Goal: Information Seeking & Learning: Learn about a topic

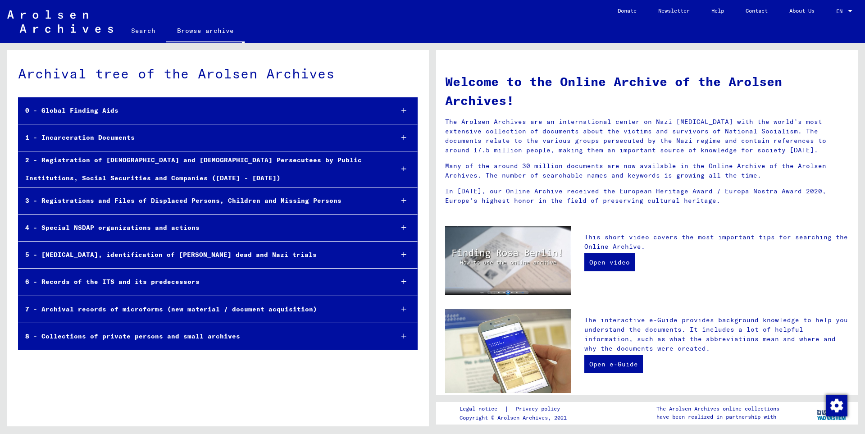
click at [402, 135] on icon at bounding box center [404, 137] width 5 height 6
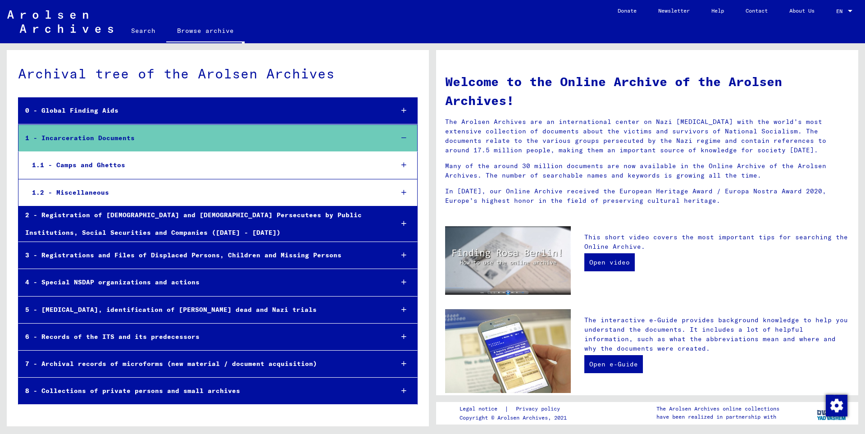
click at [402, 167] on icon at bounding box center [404, 165] width 5 height 6
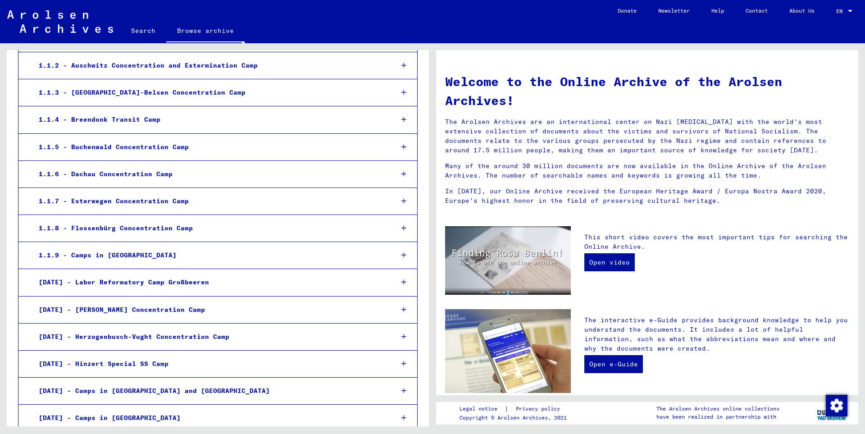
scroll to position [195, 0]
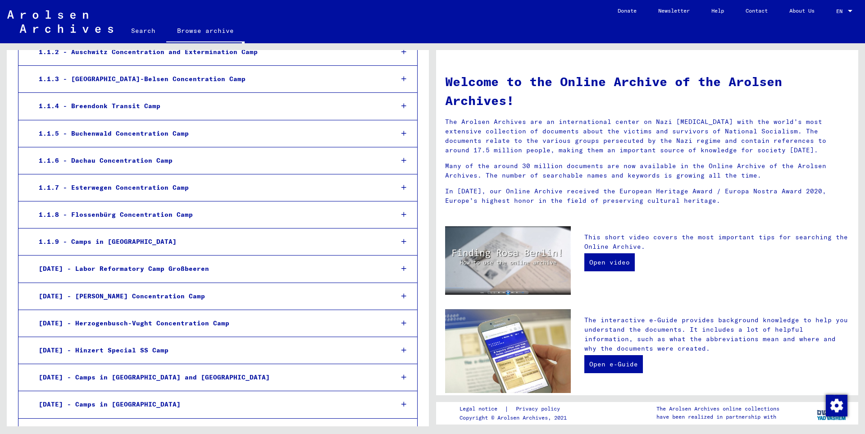
click at [402, 242] on icon at bounding box center [404, 241] width 5 height 6
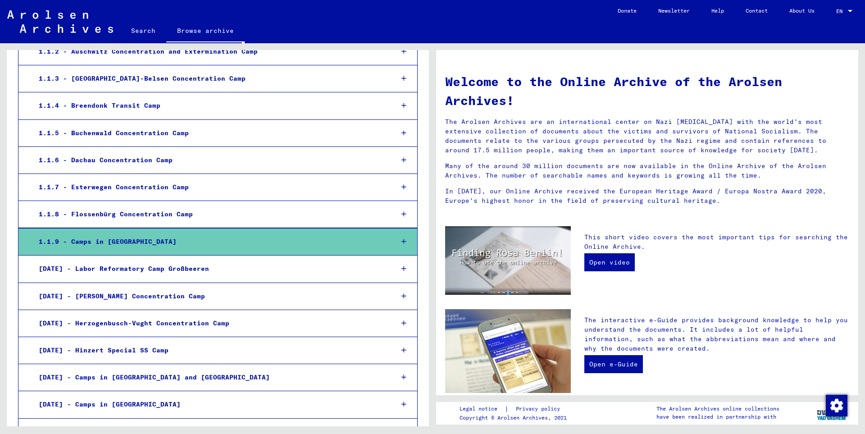
scroll to position [194, 0]
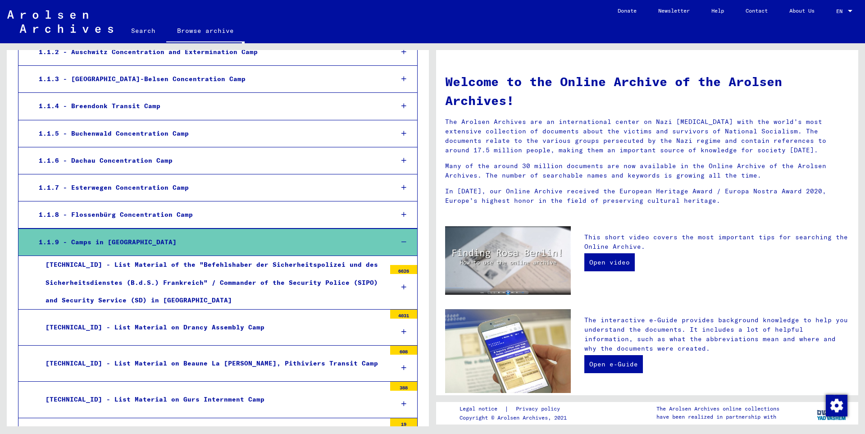
click at [402, 242] on icon at bounding box center [404, 242] width 5 height 6
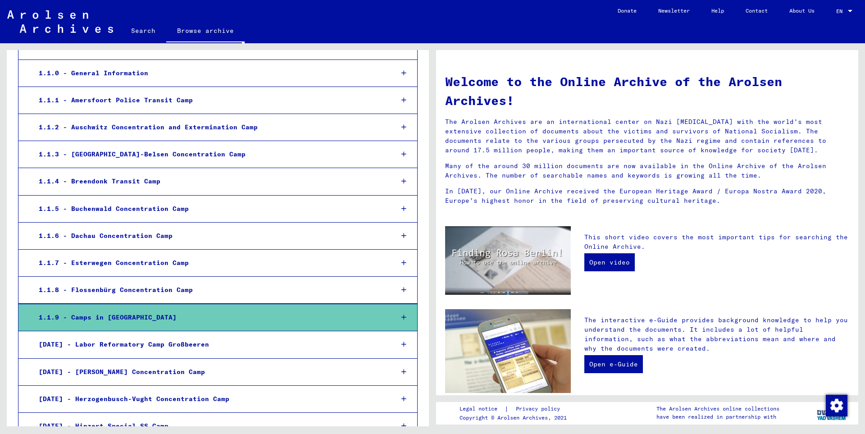
scroll to position [0, 0]
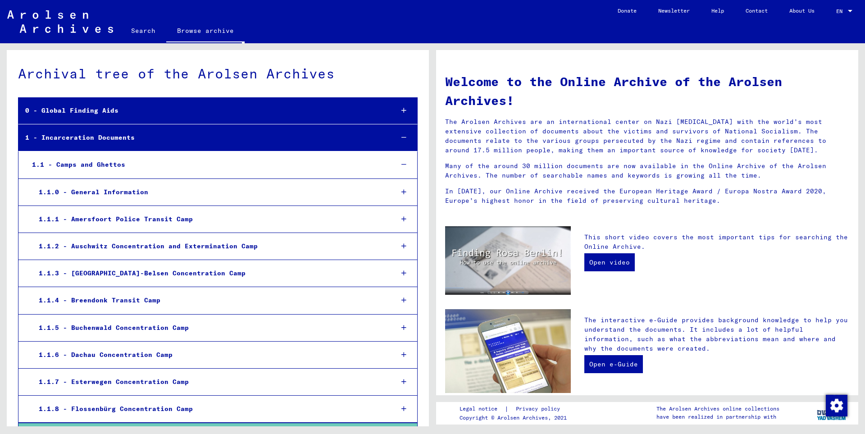
click at [402, 245] on icon at bounding box center [404, 246] width 5 height 6
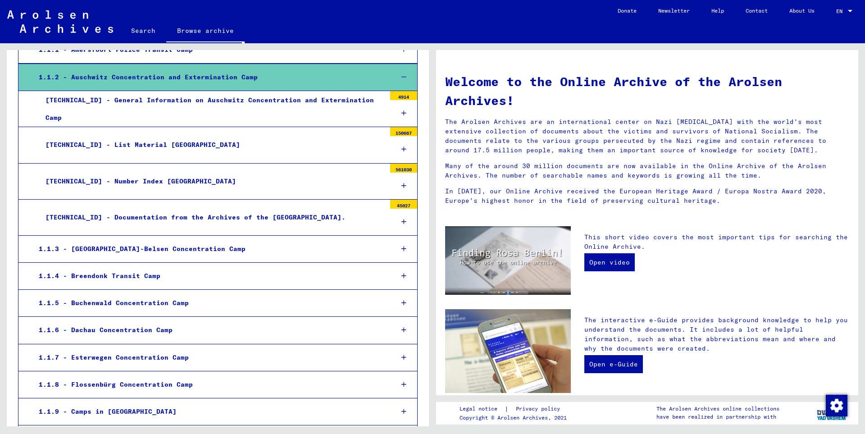
scroll to position [195, 0]
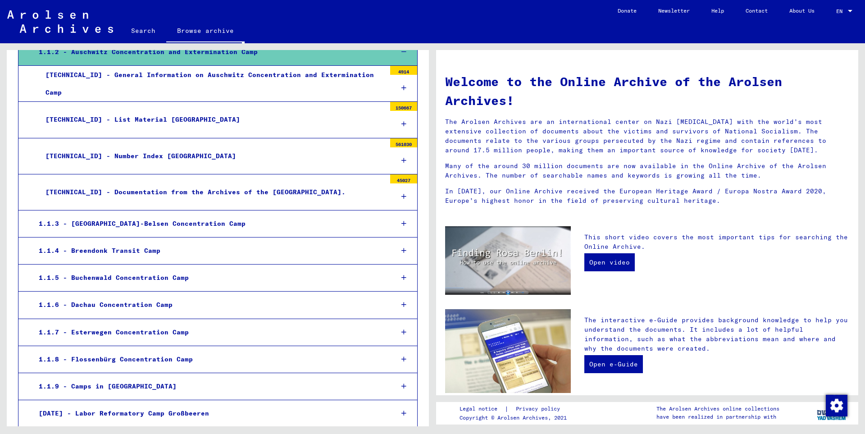
click at [402, 159] on icon at bounding box center [404, 160] width 5 height 6
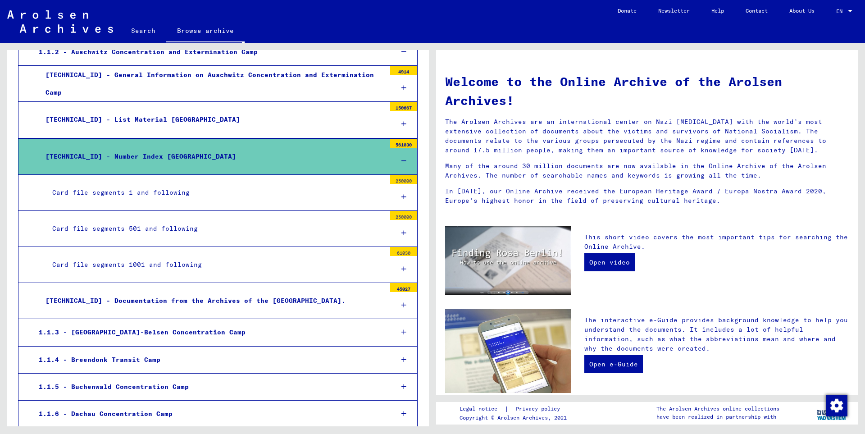
click at [402, 233] on icon at bounding box center [404, 233] width 5 height 6
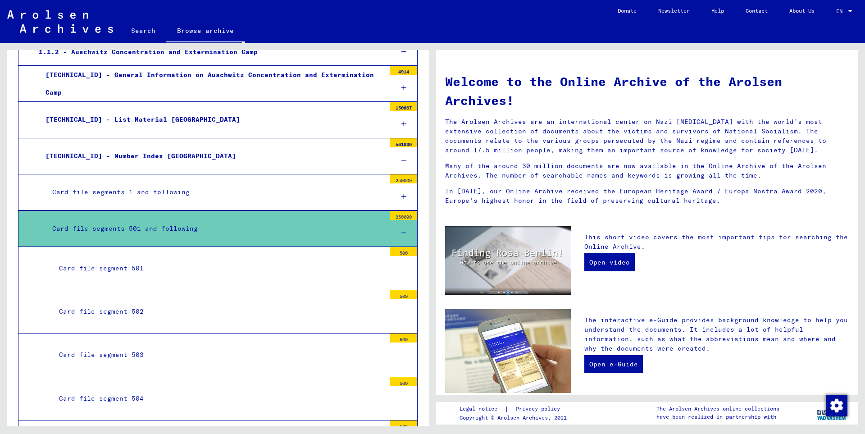
click at [329, 269] on div "Card file segment 501" at bounding box center [218, 269] width 333 height 18
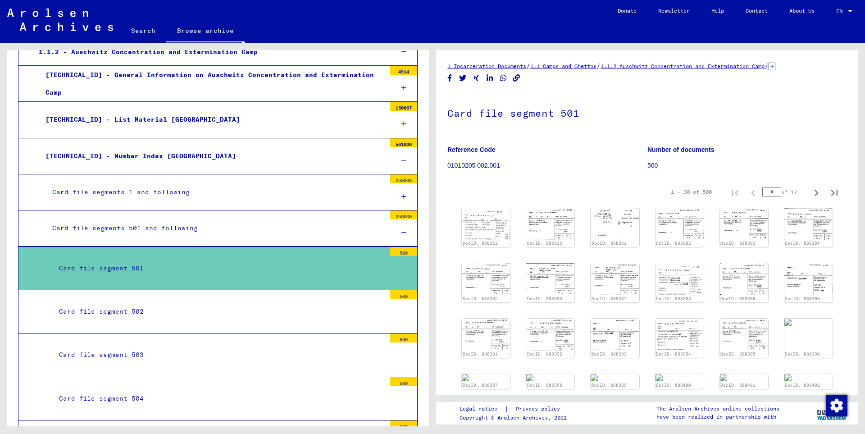
click at [518, 237] on div "DocID: 888312 DocID: 888315 DocID: 888381 DocID: 888382 DocID: 888383 DocID: 88…" at bounding box center [647, 314] width 378 height 219
click at [492, 232] on img at bounding box center [486, 223] width 51 height 33
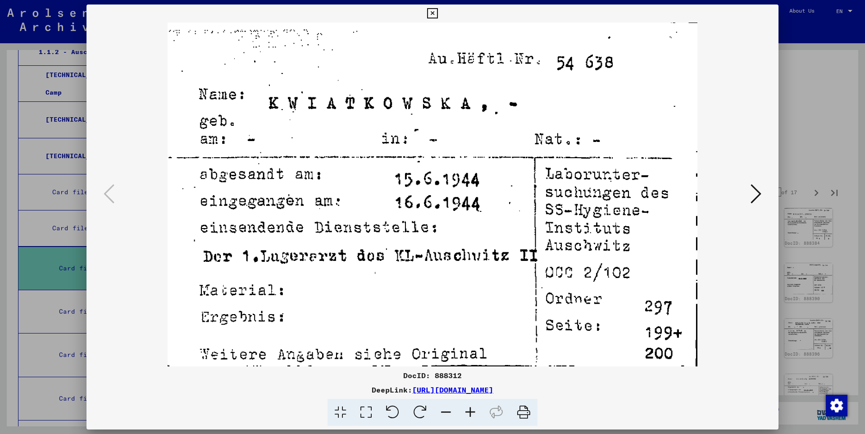
click at [440, 11] on button at bounding box center [432, 14] width 16 height 18
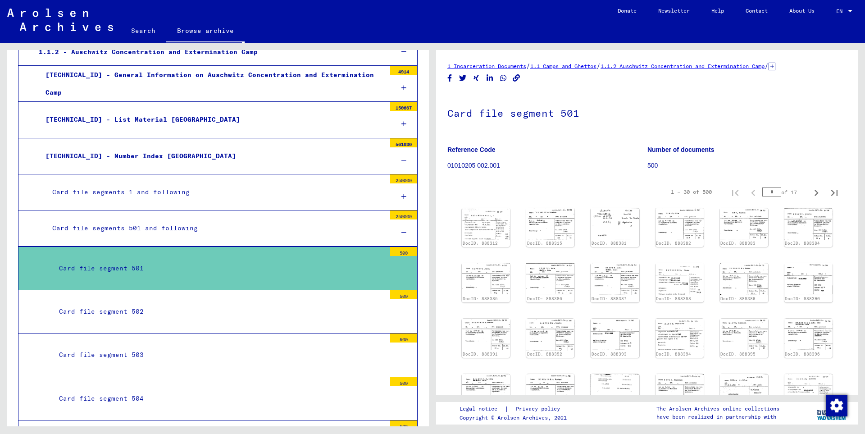
click at [399, 234] on div at bounding box center [403, 232] width 27 height 27
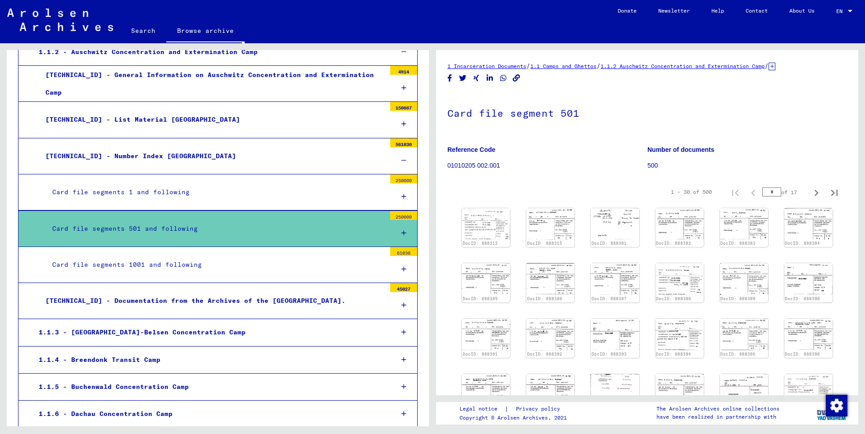
click at [402, 269] on icon at bounding box center [404, 269] width 5 height 6
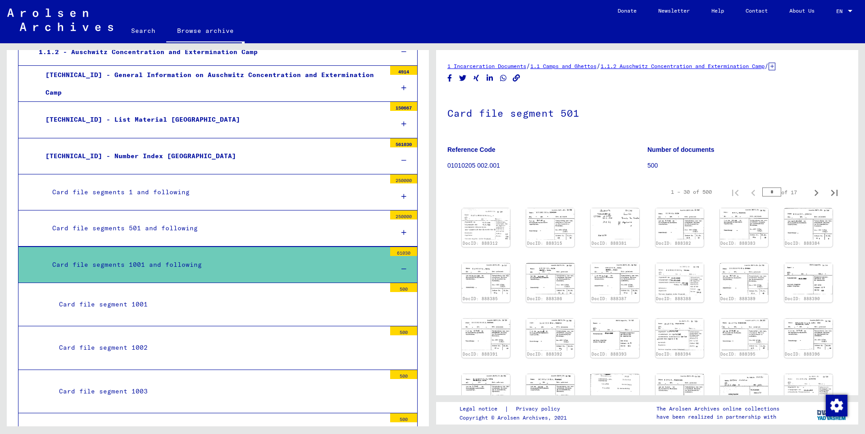
click at [255, 306] on div "Card file segment 1001" at bounding box center [218, 305] width 333 height 18
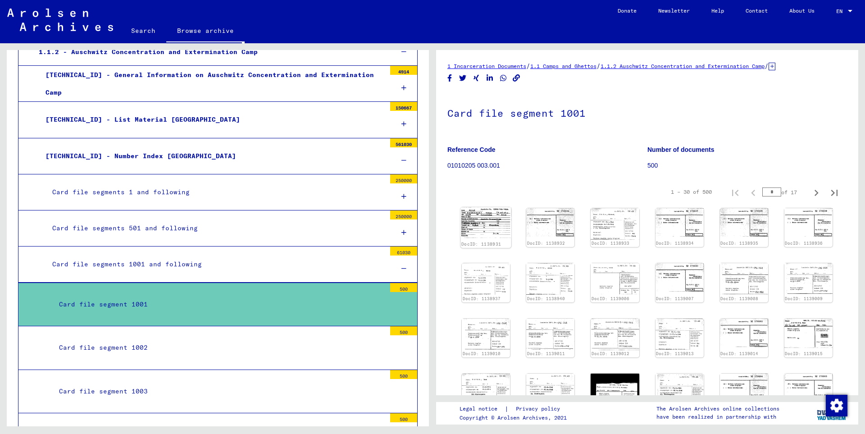
click at [493, 226] on img at bounding box center [486, 222] width 51 height 31
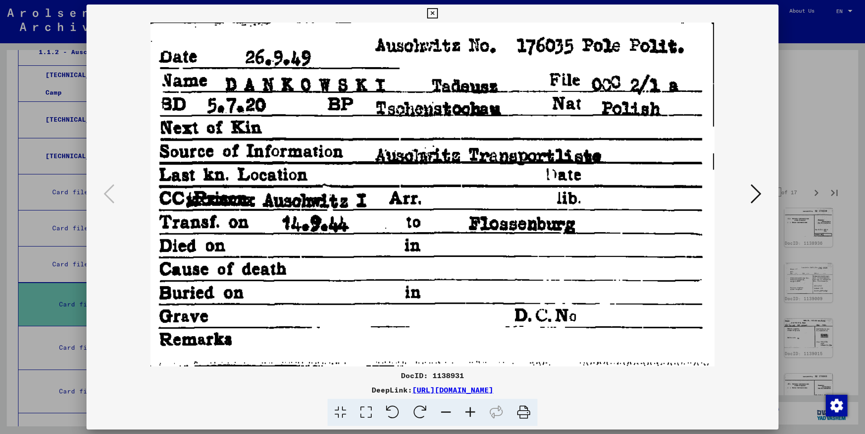
click at [438, 14] on icon at bounding box center [432, 13] width 10 height 11
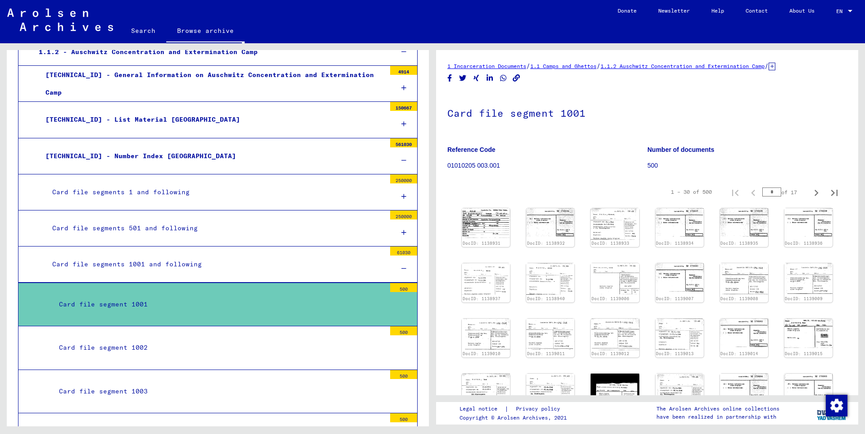
click at [402, 269] on icon at bounding box center [404, 268] width 5 height 6
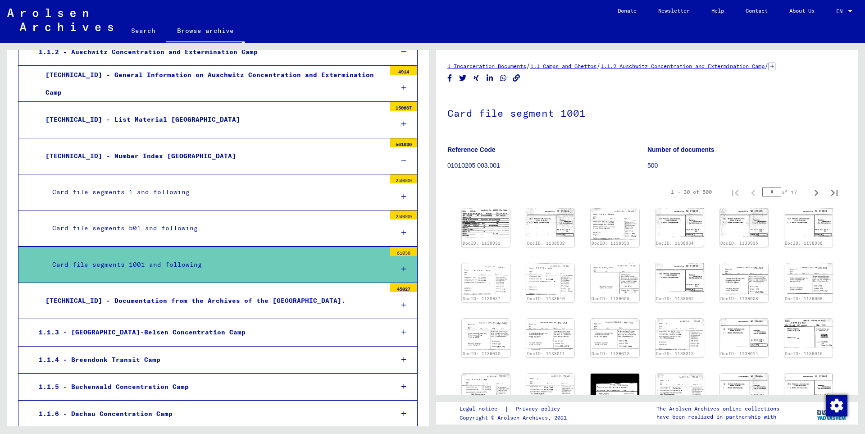
click at [402, 233] on icon at bounding box center [404, 232] width 5 height 6
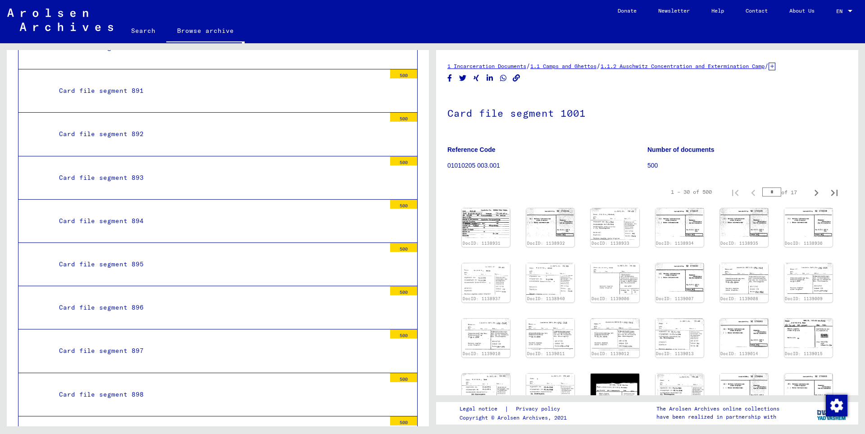
scroll to position [17364, 0]
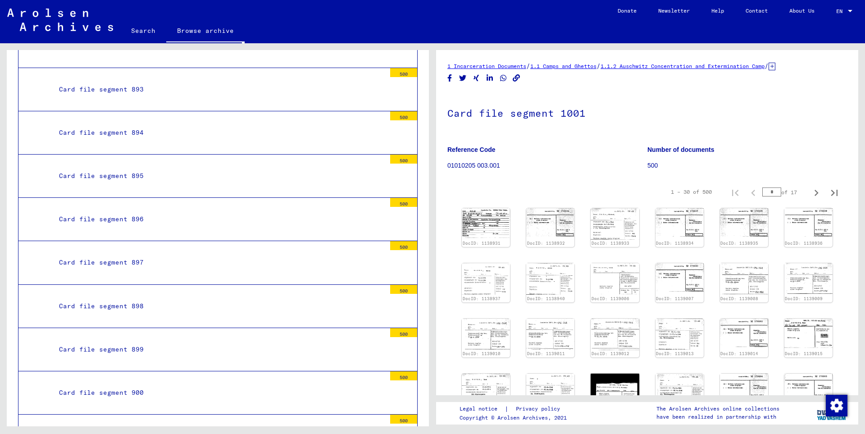
click at [316, 384] on div "Card file segment 900" at bounding box center [218, 393] width 333 height 18
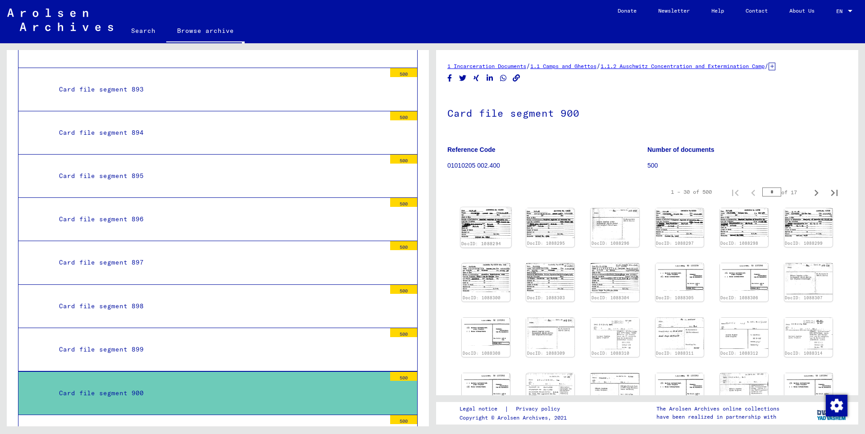
click at [500, 214] on img at bounding box center [486, 222] width 51 height 31
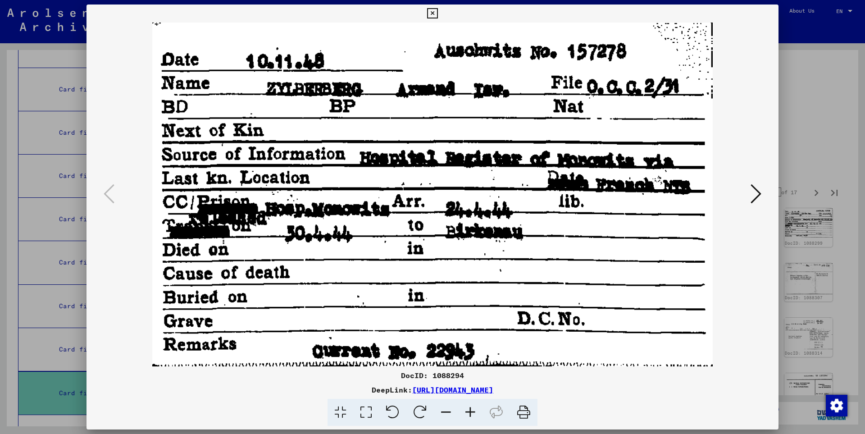
click at [438, 12] on icon at bounding box center [432, 13] width 10 height 11
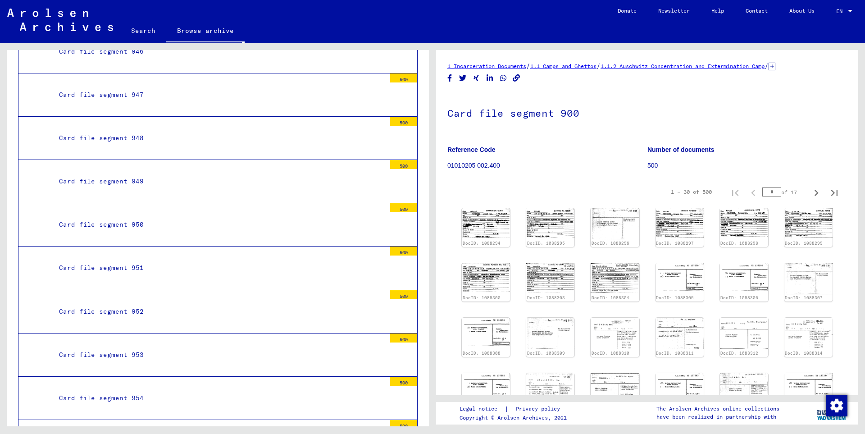
scroll to position [19700, 0]
click at [257, 215] on div "Card file segment 950" at bounding box center [218, 224] width 333 height 18
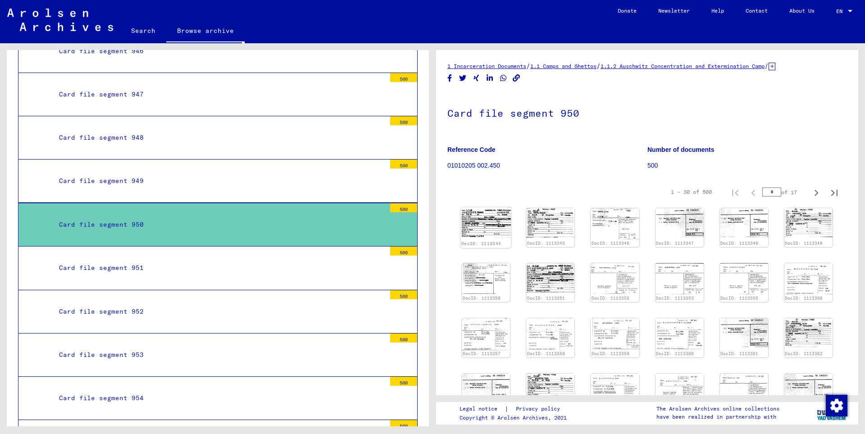
click at [478, 225] on img at bounding box center [486, 222] width 51 height 31
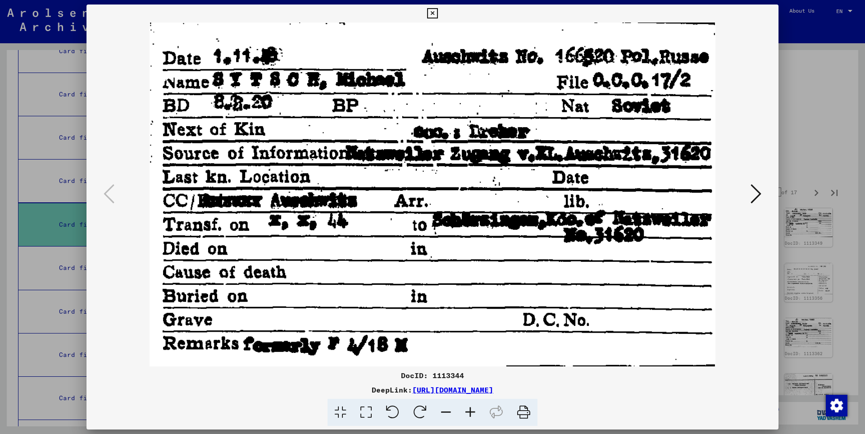
click at [438, 14] on icon at bounding box center [432, 13] width 10 height 11
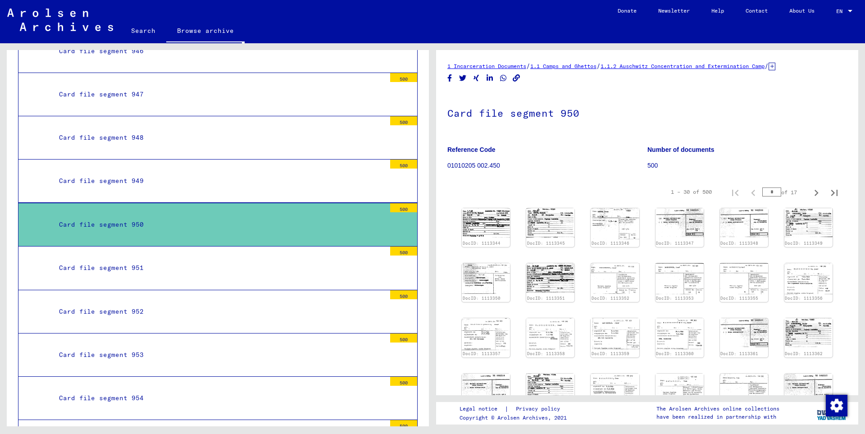
click at [152, 433] on div "Card file segment 955" at bounding box center [218, 442] width 333 height 18
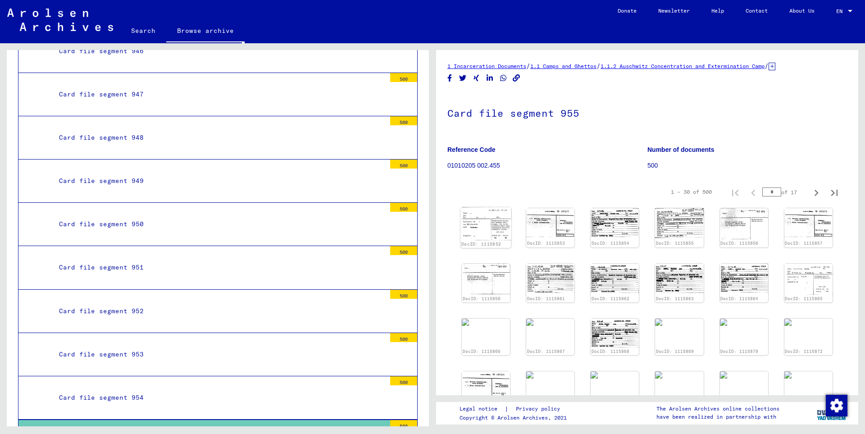
click at [498, 230] on img at bounding box center [486, 223] width 51 height 33
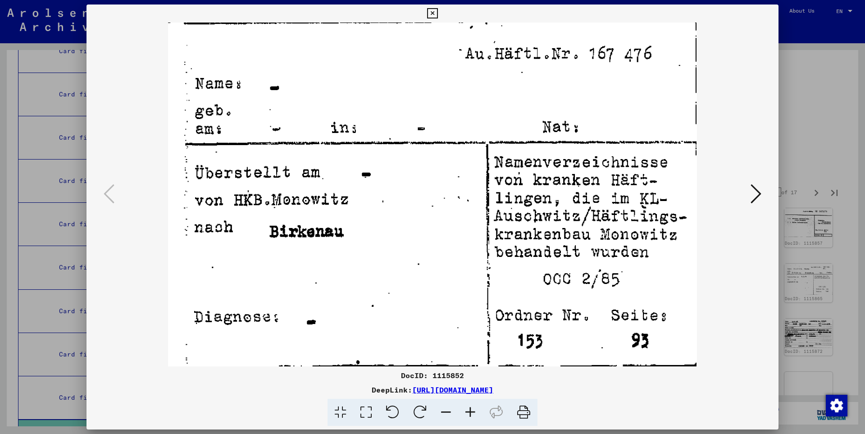
click at [438, 12] on icon at bounding box center [432, 13] width 10 height 11
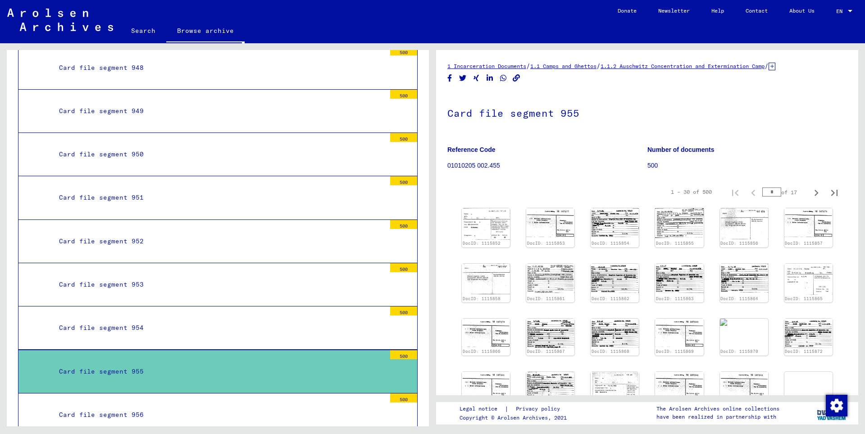
scroll to position [19894, 0]
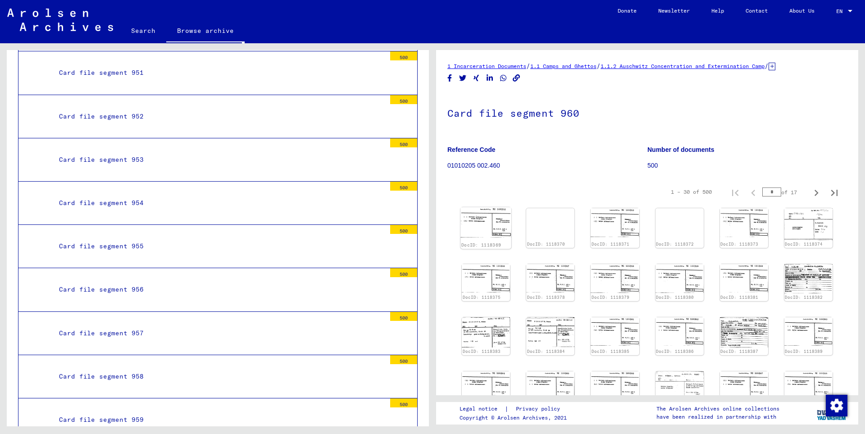
click at [478, 223] on img at bounding box center [486, 222] width 51 height 30
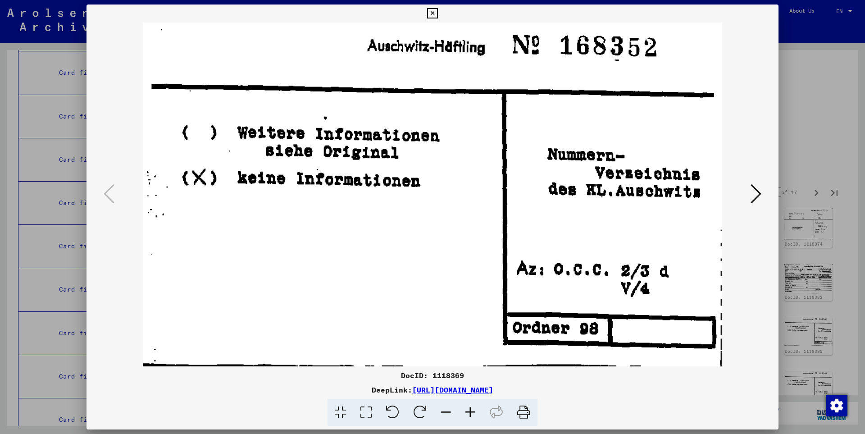
click at [438, 14] on icon at bounding box center [432, 13] width 10 height 11
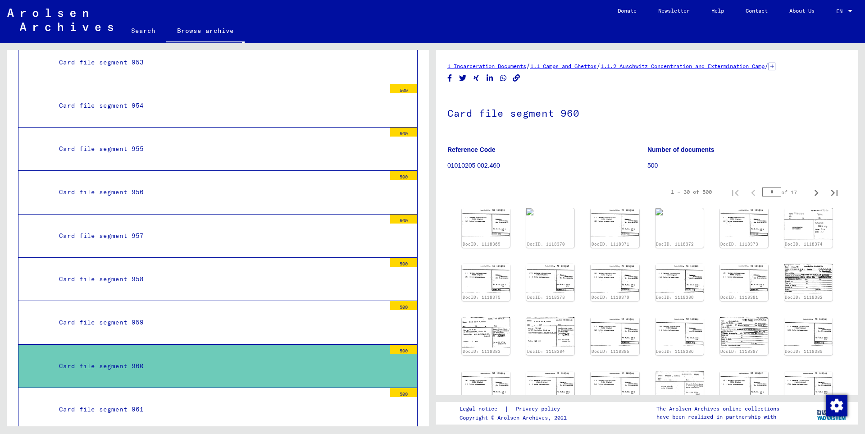
scroll to position [20089, 0]
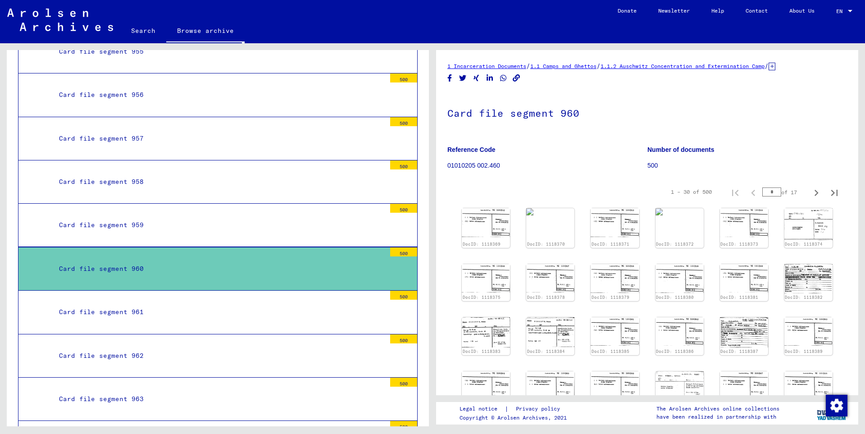
click at [213, 347] on div "Card file segment 962" at bounding box center [218, 356] width 333 height 18
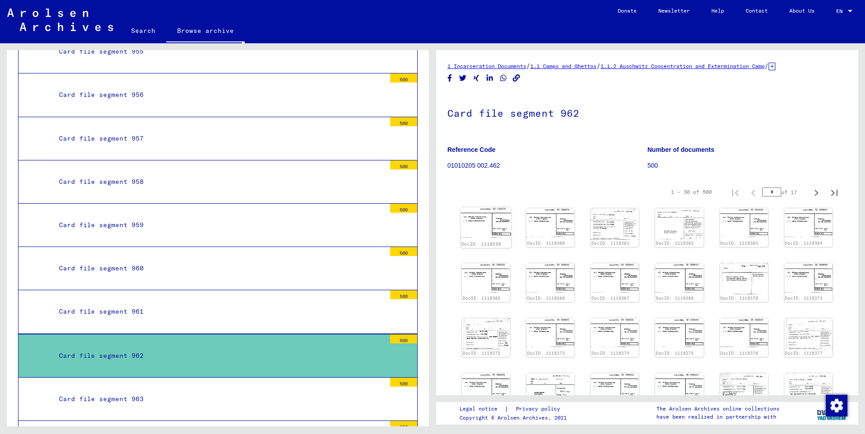
click at [491, 232] on img at bounding box center [486, 222] width 51 height 30
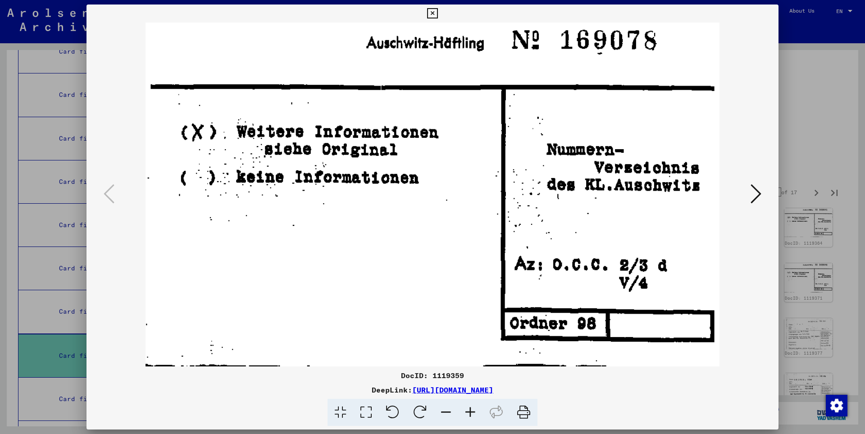
click at [438, 11] on icon at bounding box center [432, 13] width 10 height 11
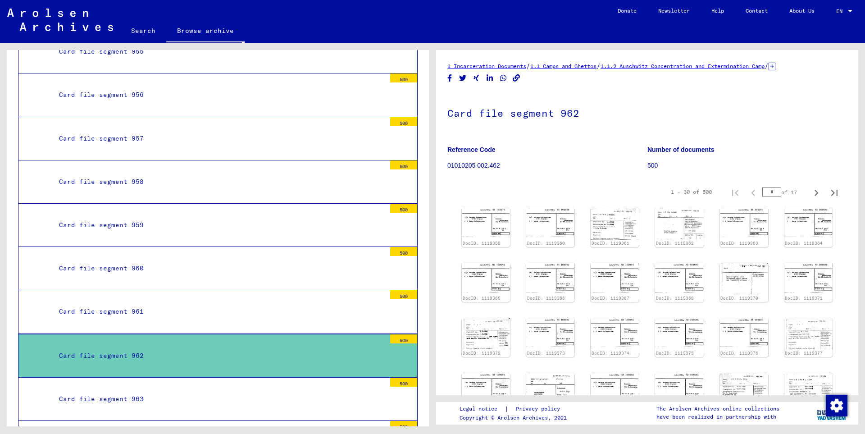
click at [266, 390] on div "Card file segment 963" at bounding box center [218, 399] width 333 height 18
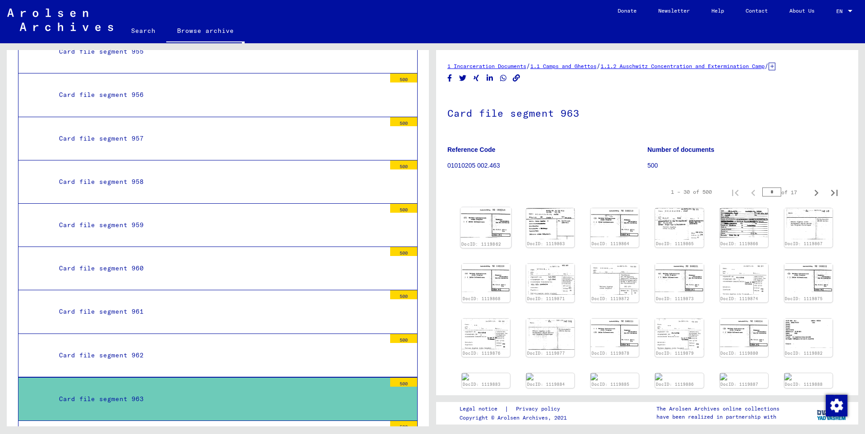
click at [475, 227] on img at bounding box center [486, 222] width 51 height 30
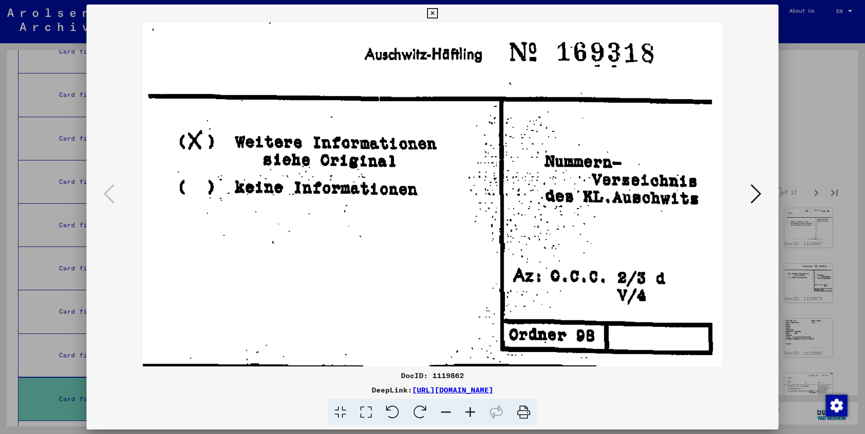
click at [438, 13] on icon at bounding box center [432, 13] width 10 height 11
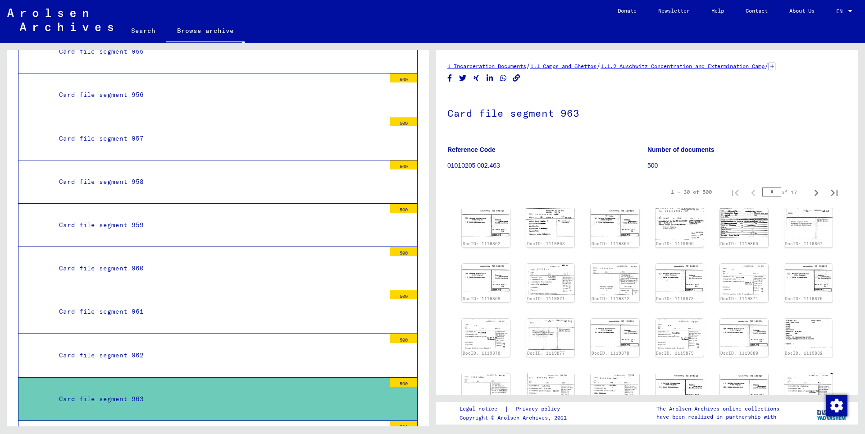
click at [244, 434] on div "Card file segment 964" at bounding box center [218, 443] width 333 height 18
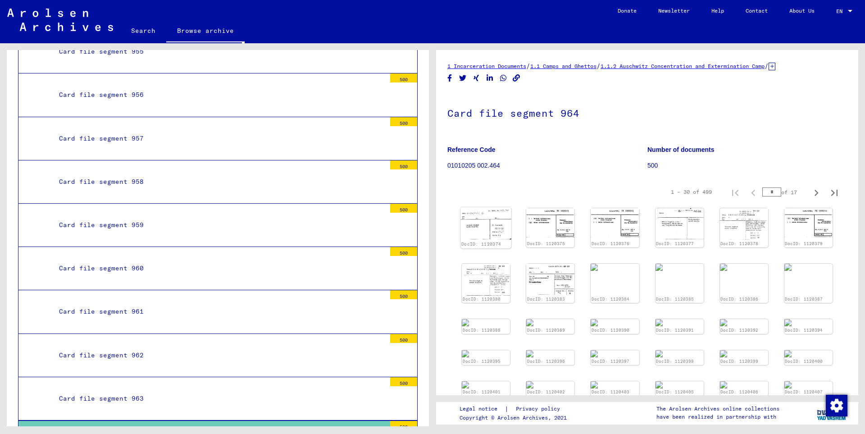
click at [485, 233] on img at bounding box center [486, 223] width 51 height 32
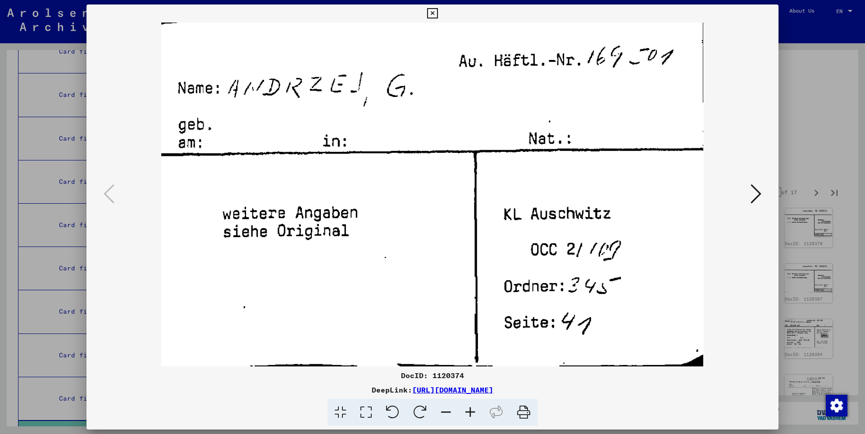
click at [758, 191] on icon at bounding box center [756, 194] width 11 height 22
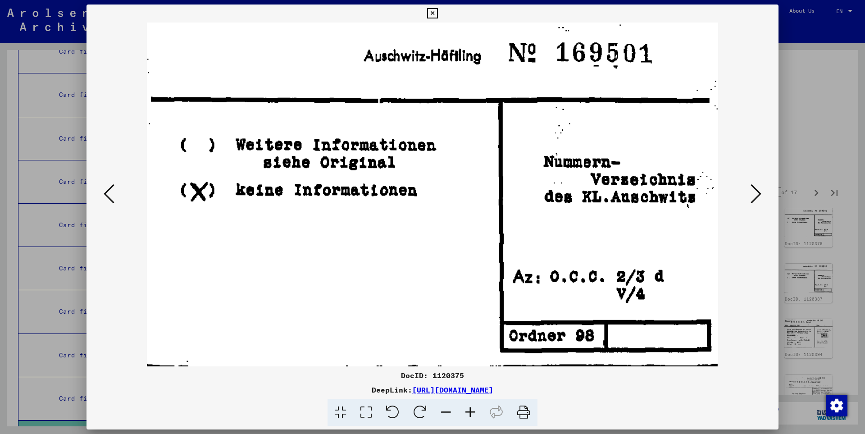
click at [438, 14] on icon at bounding box center [432, 13] width 10 height 11
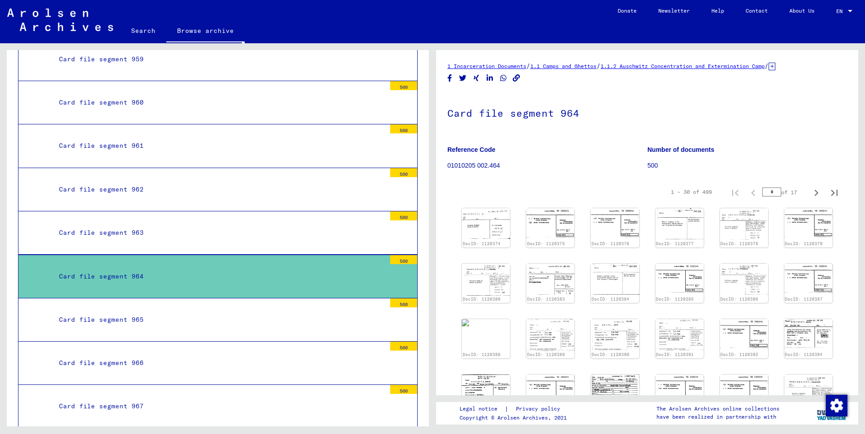
scroll to position [20284, 0]
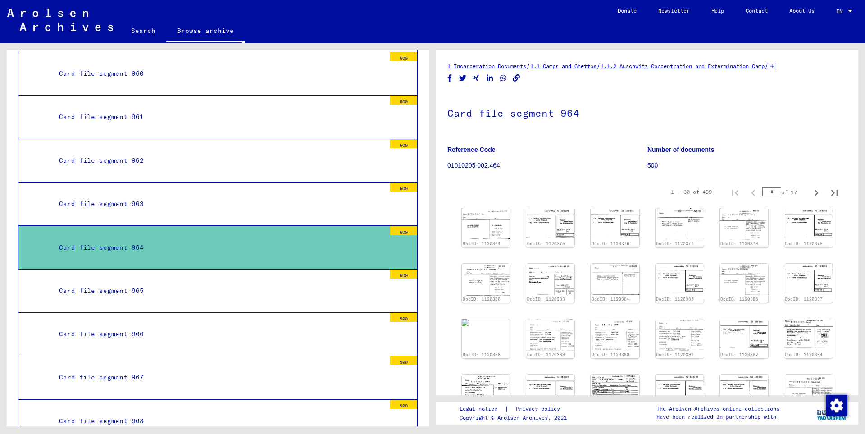
click at [181, 282] on div "Card file segment 965" at bounding box center [218, 291] width 333 height 18
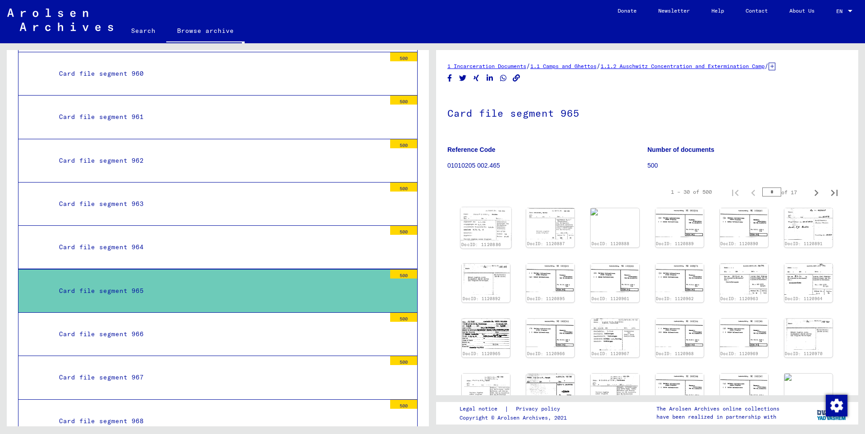
click at [481, 229] on img at bounding box center [486, 223] width 51 height 33
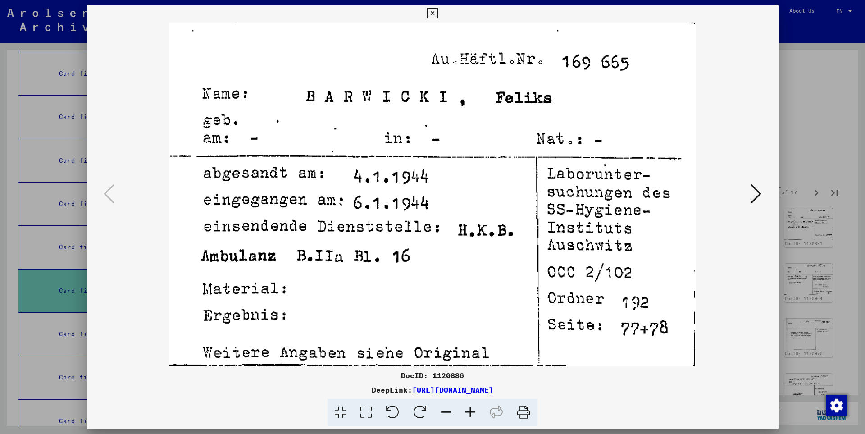
click at [438, 14] on icon at bounding box center [432, 13] width 10 height 11
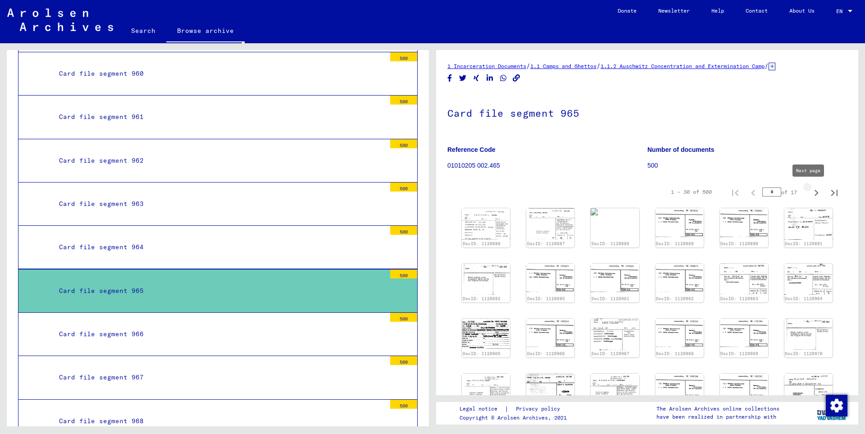
click at [810, 192] on icon "Next page" at bounding box center [816, 193] width 13 height 13
type input "*"
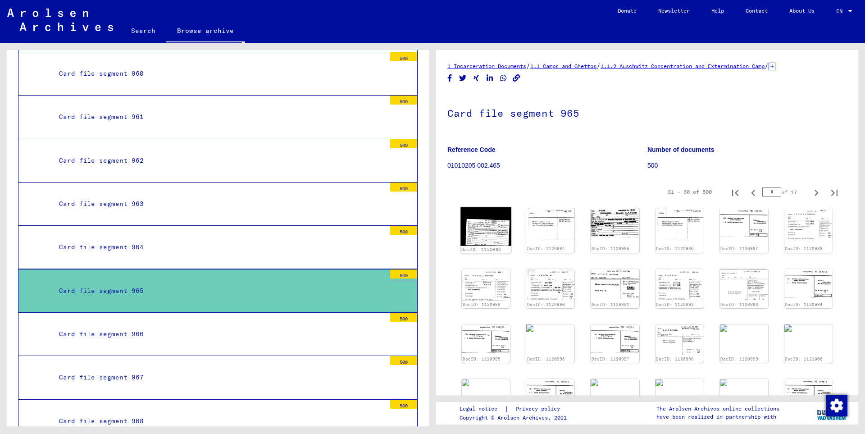
click at [484, 225] on img at bounding box center [486, 226] width 51 height 39
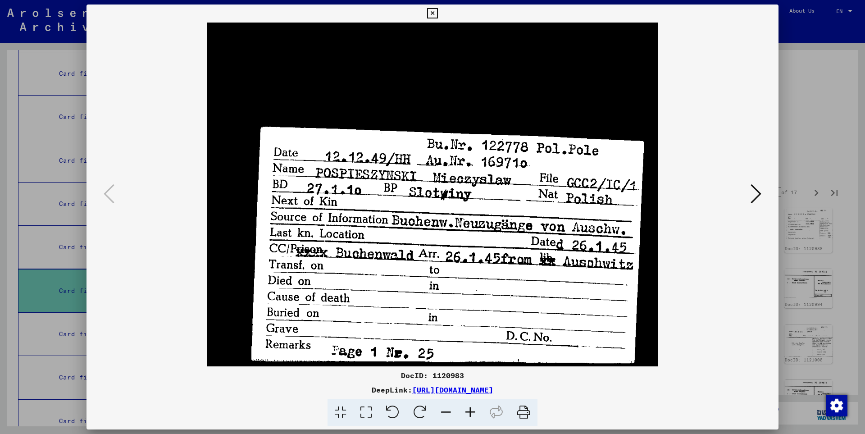
click at [438, 14] on icon at bounding box center [432, 13] width 10 height 11
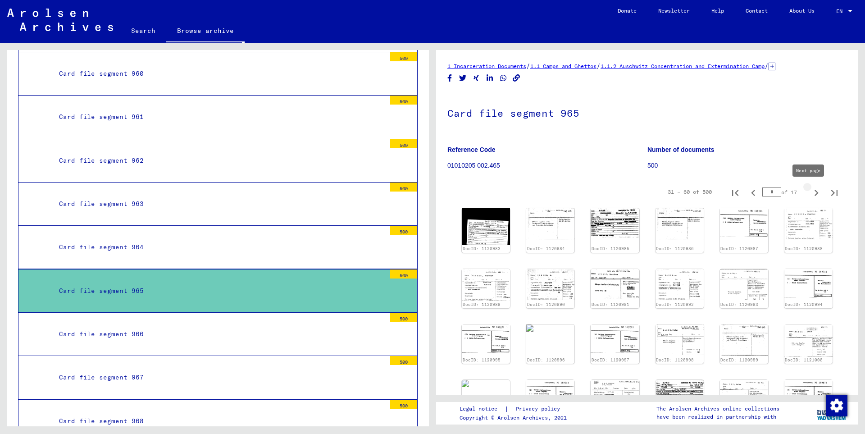
click at [810, 192] on icon "Next page" at bounding box center [816, 193] width 13 height 13
type input "*"
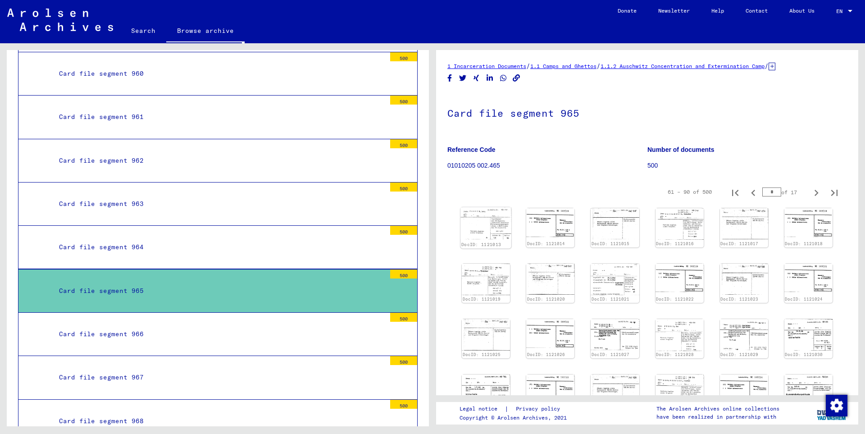
click at [493, 228] on img at bounding box center [486, 223] width 51 height 32
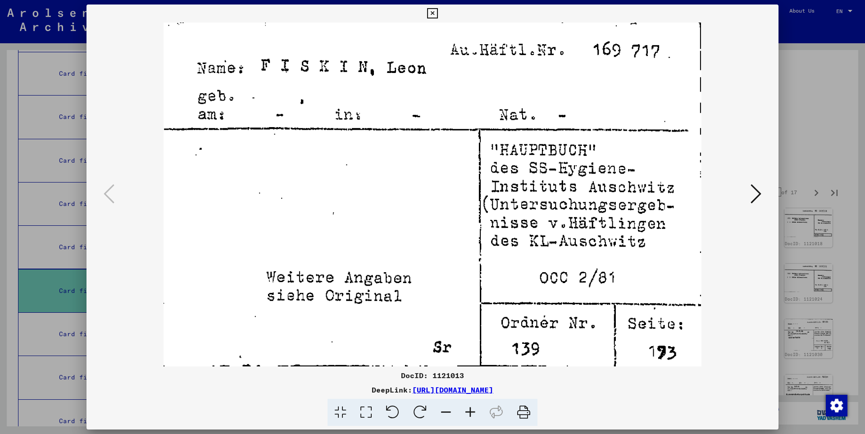
click at [438, 14] on icon at bounding box center [432, 13] width 10 height 11
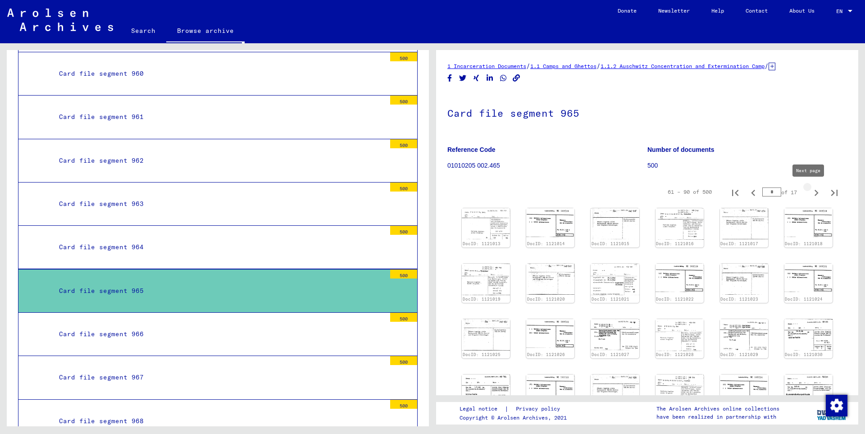
click at [810, 192] on icon "Next page" at bounding box center [816, 193] width 13 height 13
type input "*"
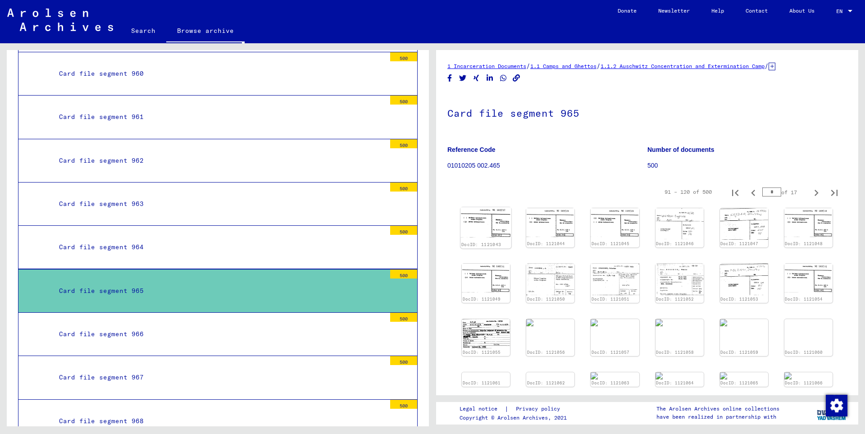
click at [484, 228] on img at bounding box center [486, 222] width 51 height 30
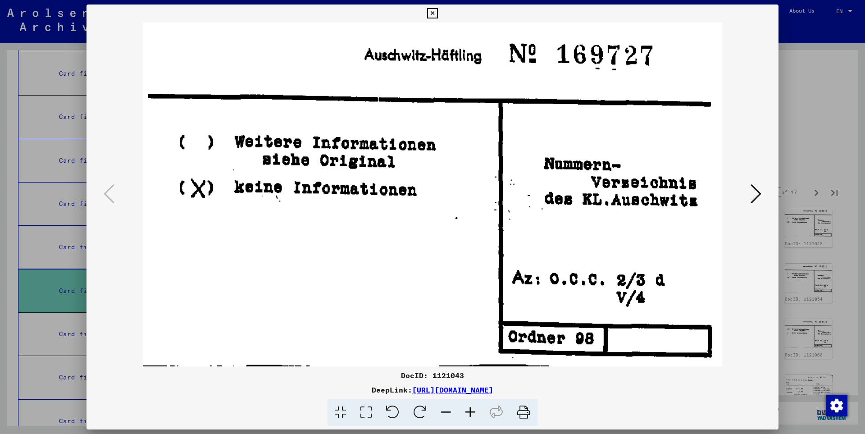
click at [757, 195] on icon at bounding box center [756, 194] width 11 height 22
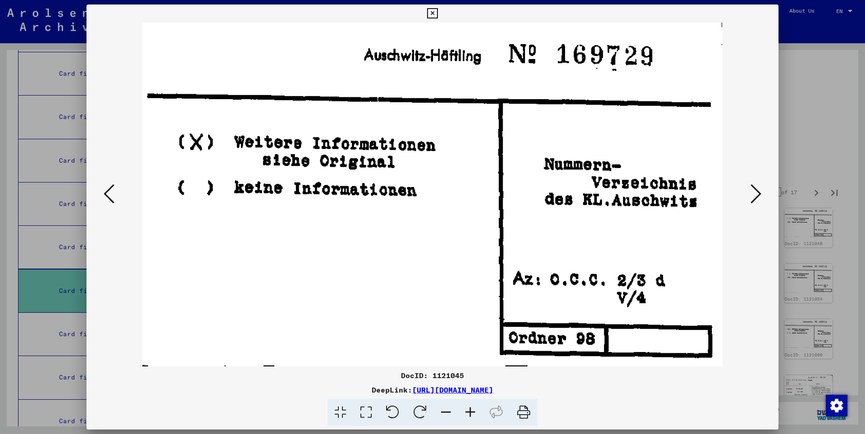
click at [757, 195] on icon at bounding box center [756, 194] width 11 height 22
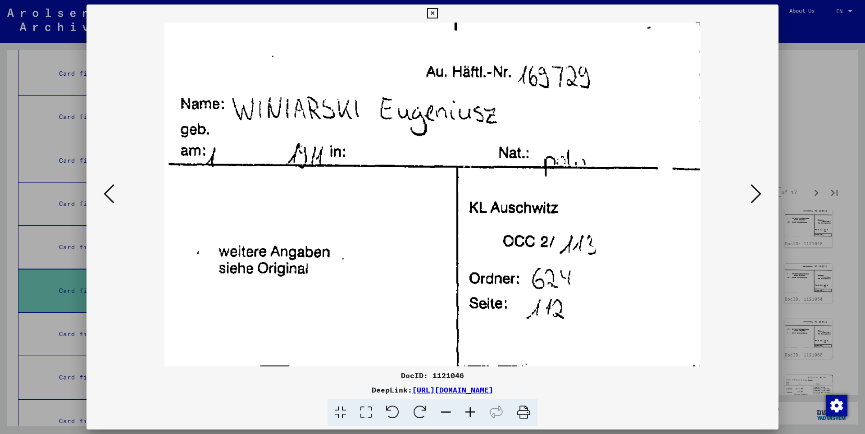
click at [757, 195] on icon at bounding box center [756, 194] width 11 height 22
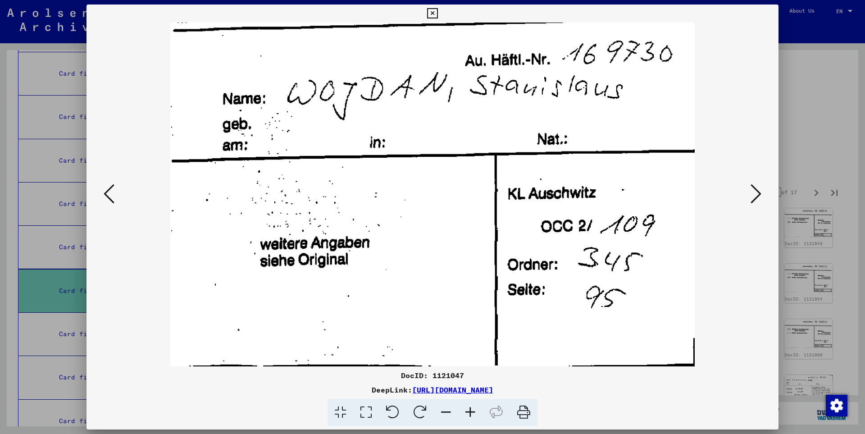
click at [757, 195] on icon at bounding box center [756, 194] width 11 height 22
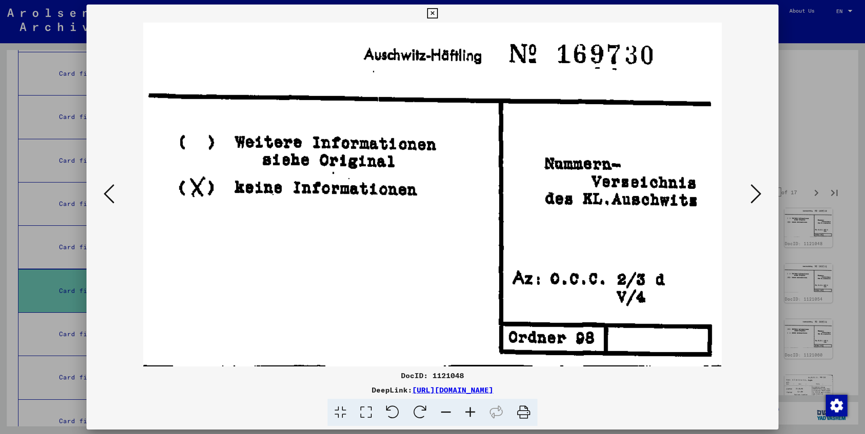
click at [757, 195] on icon at bounding box center [756, 194] width 11 height 22
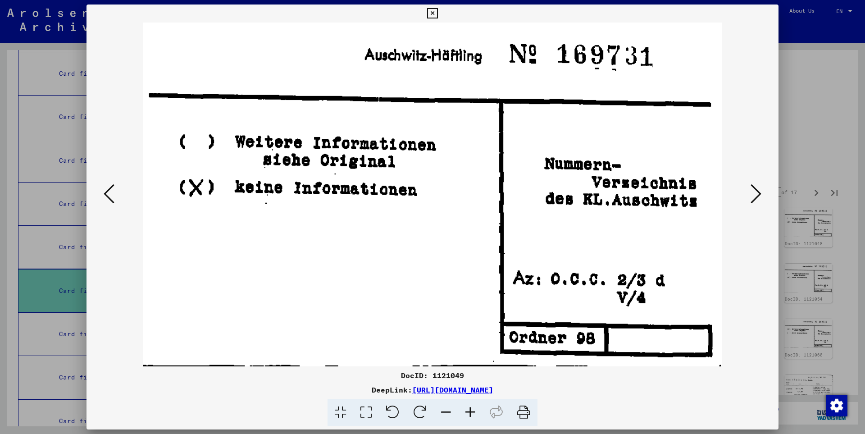
click at [757, 195] on icon at bounding box center [756, 194] width 11 height 22
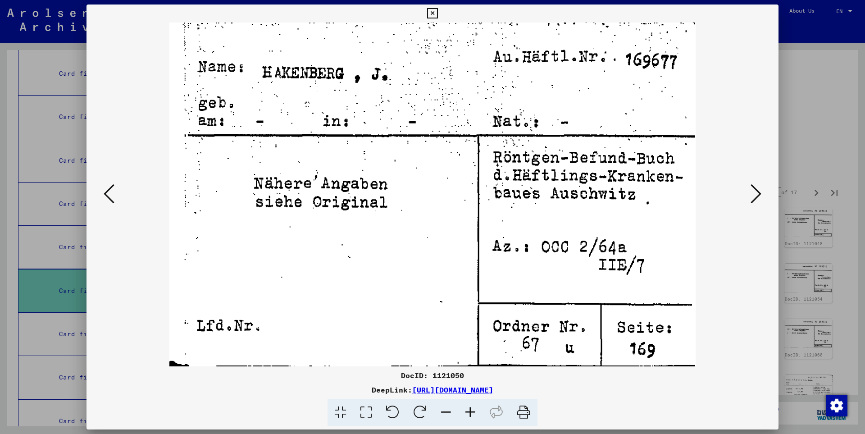
click at [757, 195] on icon at bounding box center [756, 194] width 11 height 22
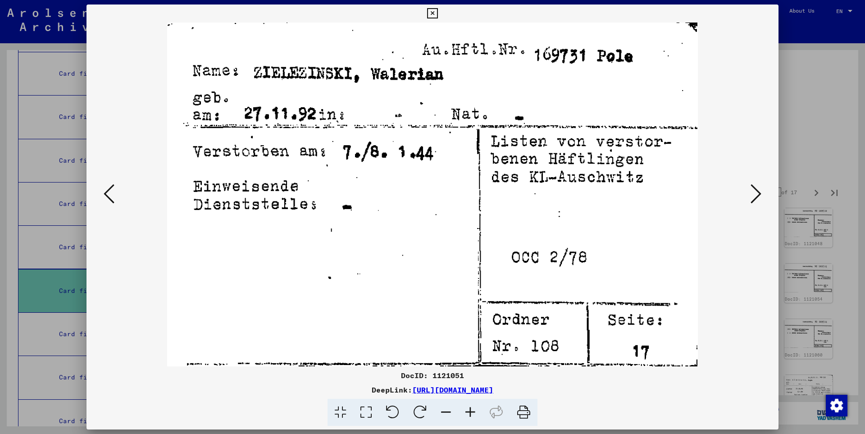
click at [757, 195] on icon at bounding box center [756, 194] width 11 height 22
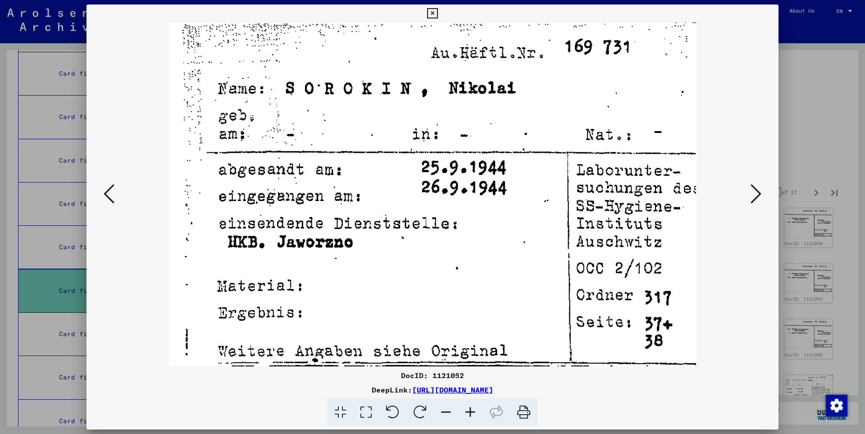
click at [757, 195] on icon at bounding box center [756, 194] width 11 height 22
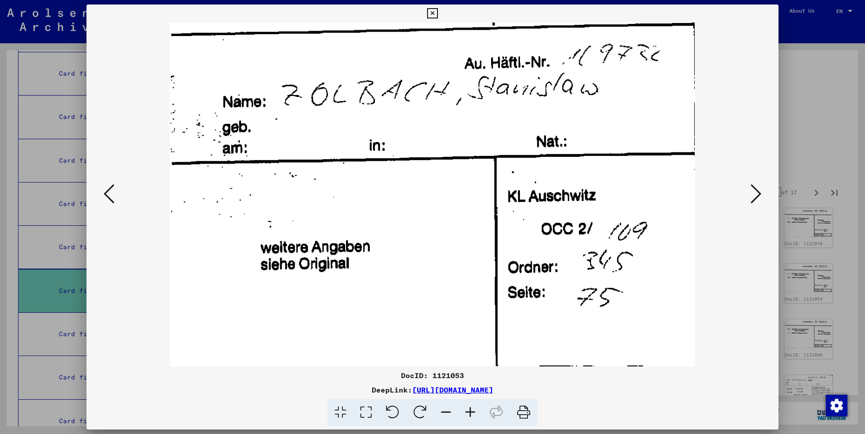
click at [757, 195] on icon at bounding box center [756, 194] width 11 height 22
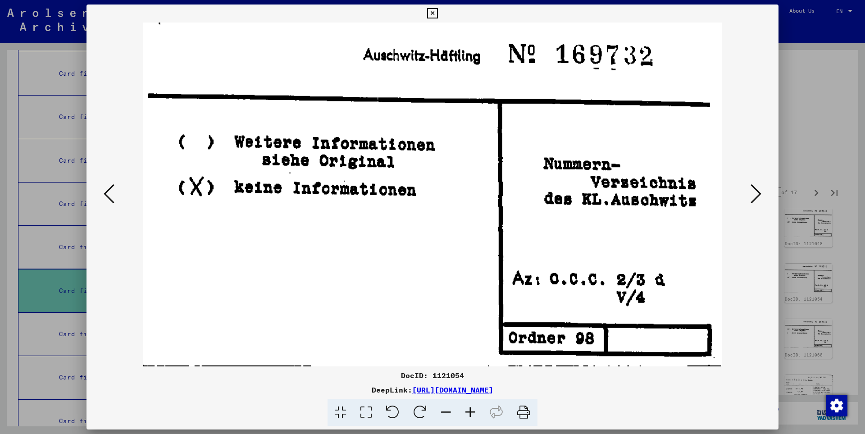
click at [757, 195] on icon at bounding box center [756, 194] width 11 height 22
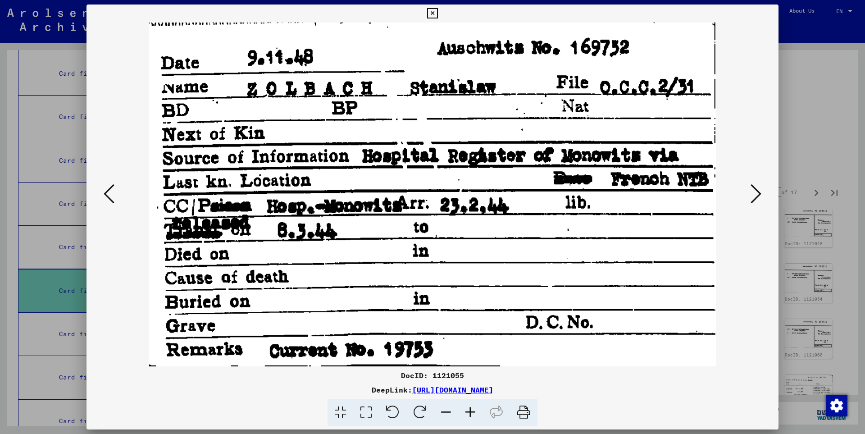
click at [757, 195] on icon at bounding box center [756, 194] width 11 height 22
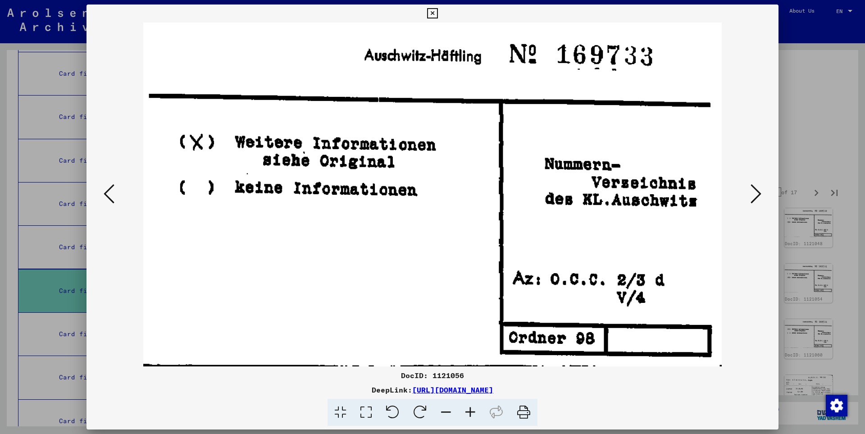
click at [757, 195] on icon at bounding box center [756, 194] width 11 height 22
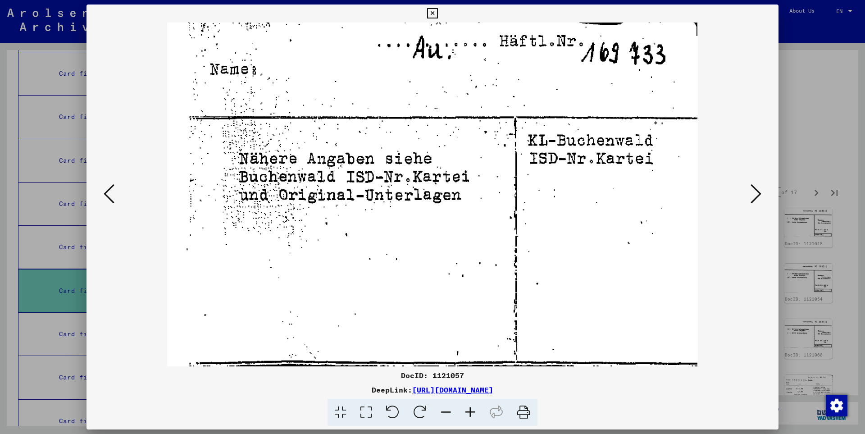
click at [757, 195] on icon at bounding box center [756, 194] width 11 height 22
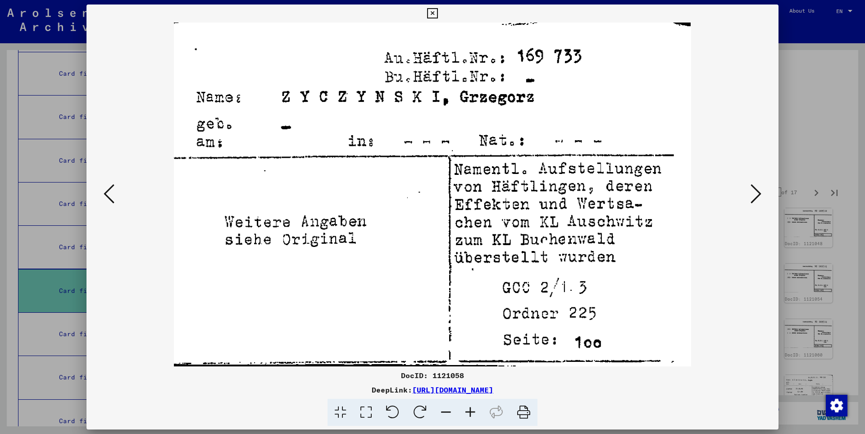
click at [757, 195] on icon at bounding box center [756, 194] width 11 height 22
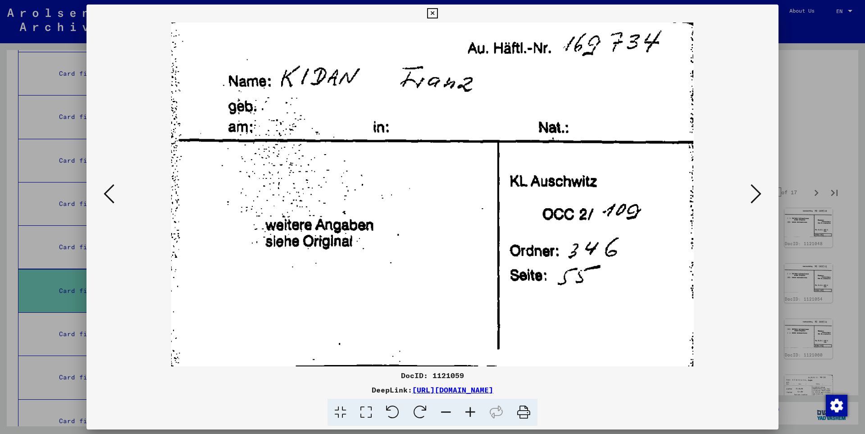
click at [757, 195] on icon at bounding box center [756, 194] width 11 height 22
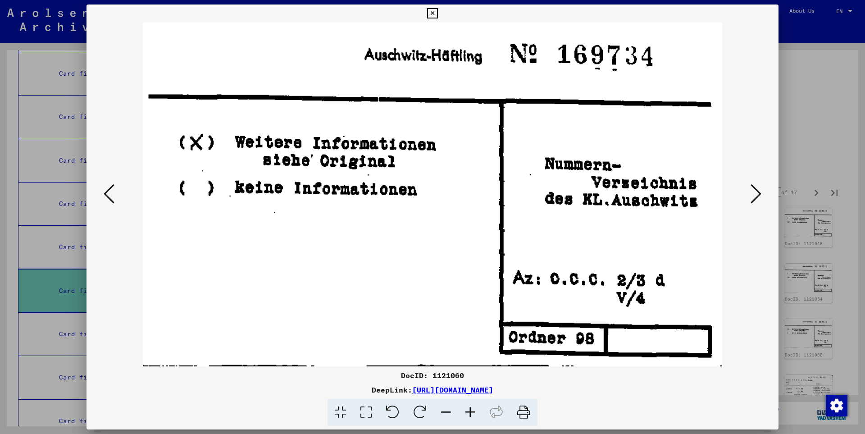
click at [757, 195] on icon at bounding box center [756, 194] width 11 height 22
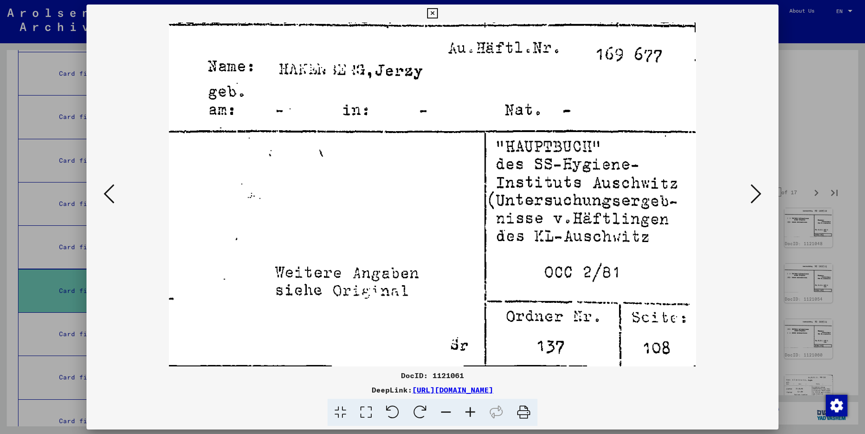
click at [757, 195] on icon at bounding box center [756, 194] width 11 height 22
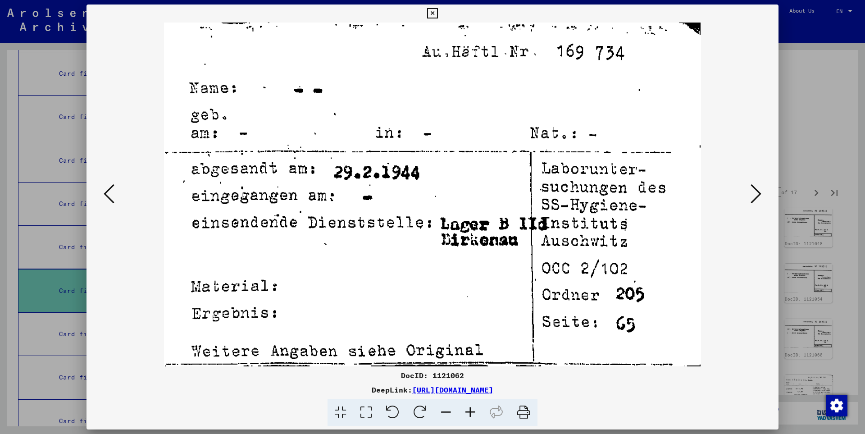
click at [757, 195] on icon at bounding box center [756, 194] width 11 height 22
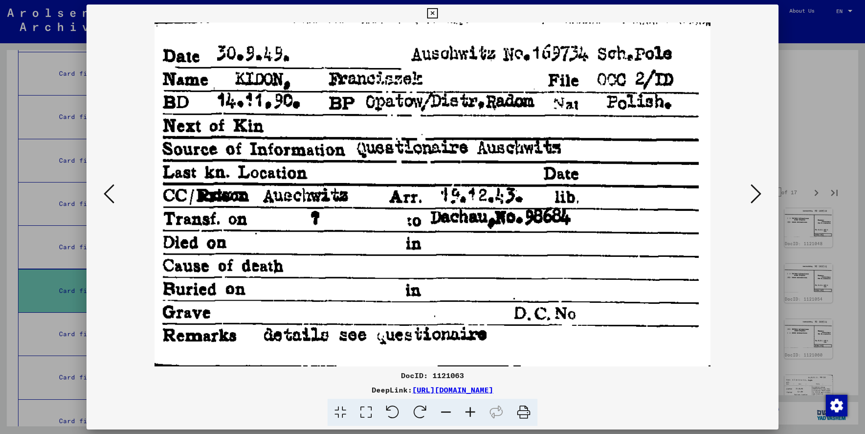
click at [757, 195] on icon at bounding box center [756, 194] width 11 height 22
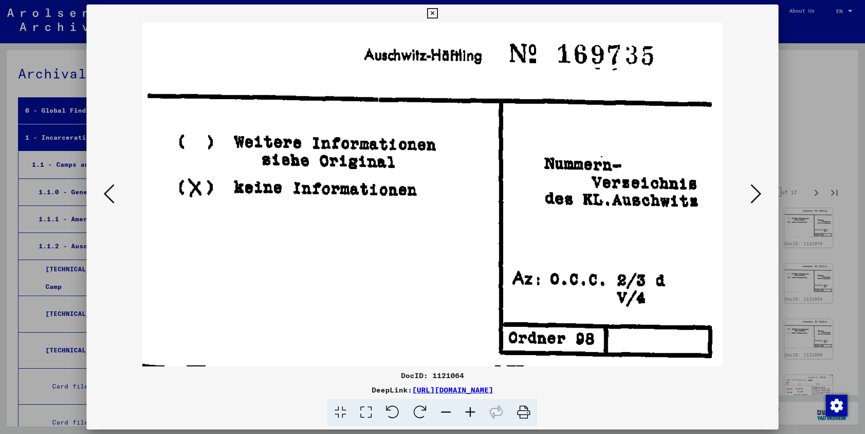
scroll to position [20284, 0]
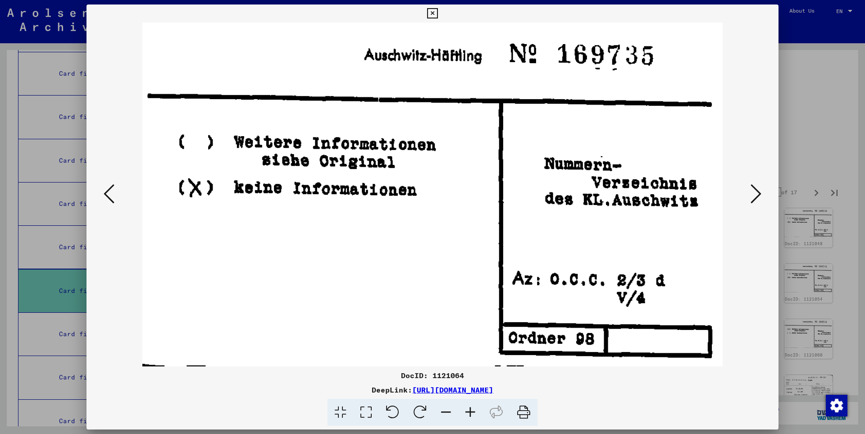
click at [760, 193] on icon at bounding box center [756, 194] width 11 height 22
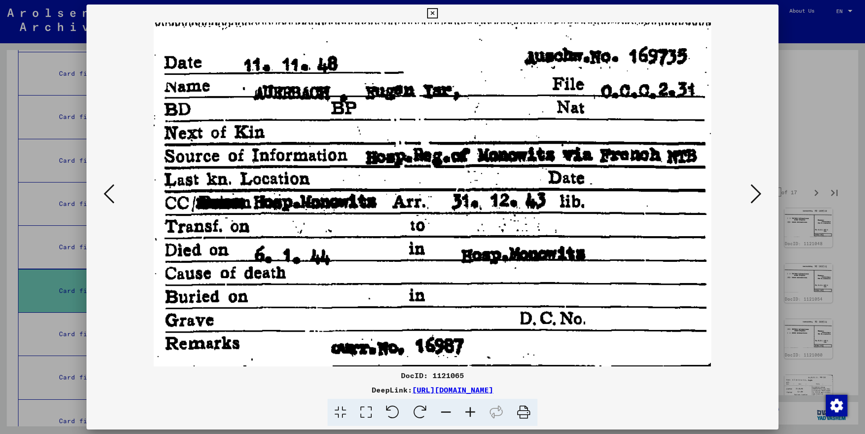
click at [760, 193] on icon at bounding box center [756, 194] width 11 height 22
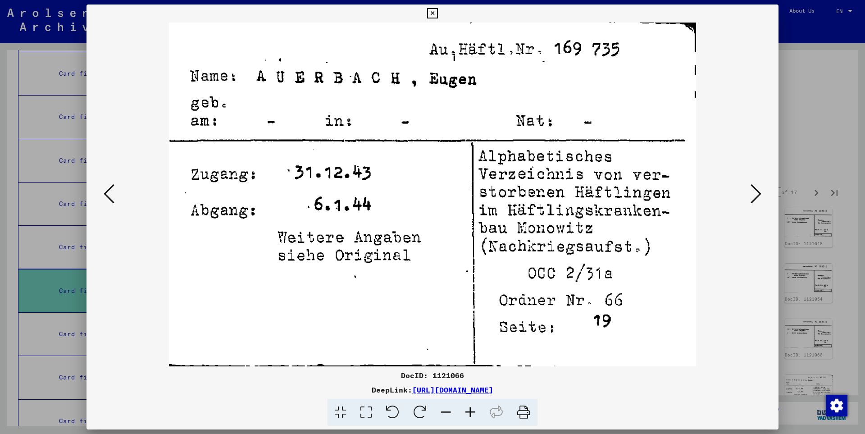
click at [760, 193] on icon at bounding box center [756, 194] width 11 height 22
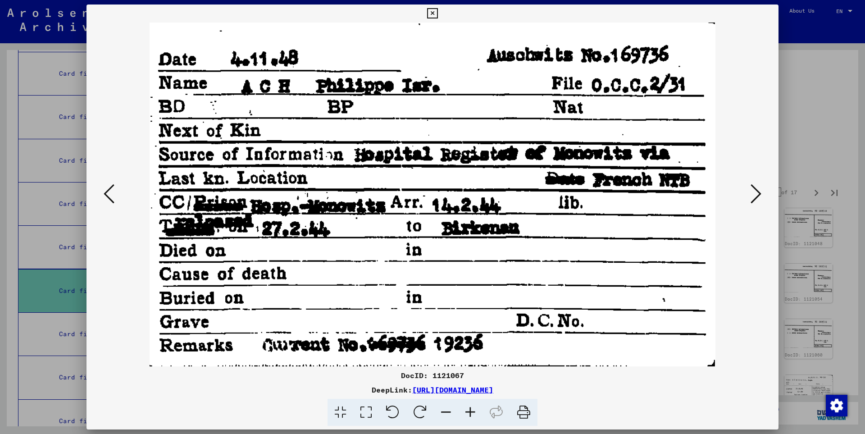
click at [760, 193] on icon at bounding box center [756, 194] width 11 height 22
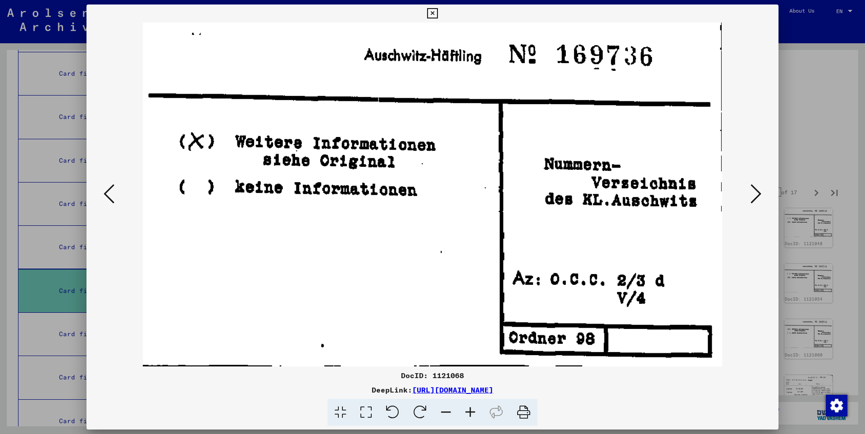
click at [760, 193] on icon at bounding box center [756, 194] width 11 height 22
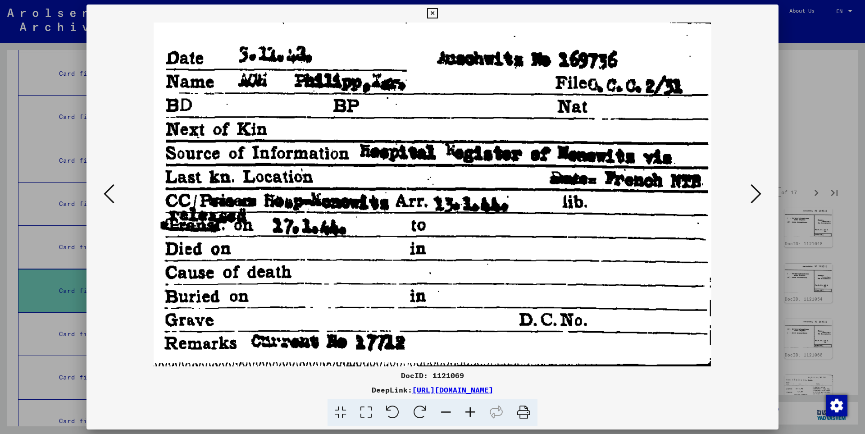
click at [760, 193] on icon at bounding box center [756, 194] width 11 height 22
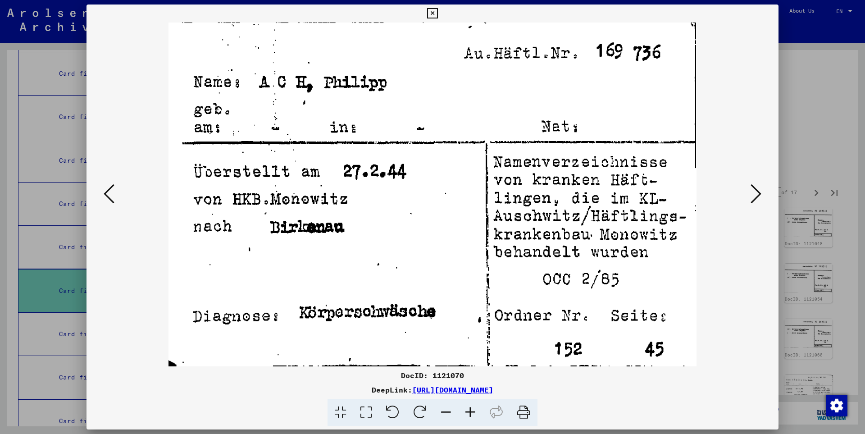
click at [760, 193] on icon at bounding box center [756, 194] width 11 height 22
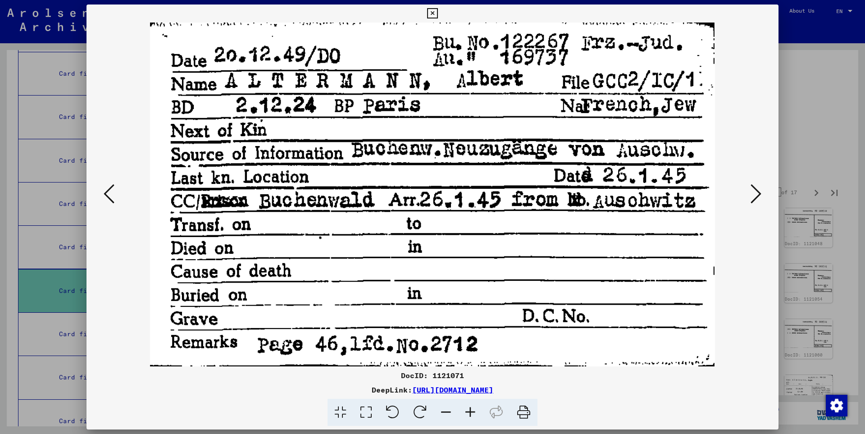
click at [760, 193] on icon at bounding box center [756, 194] width 11 height 22
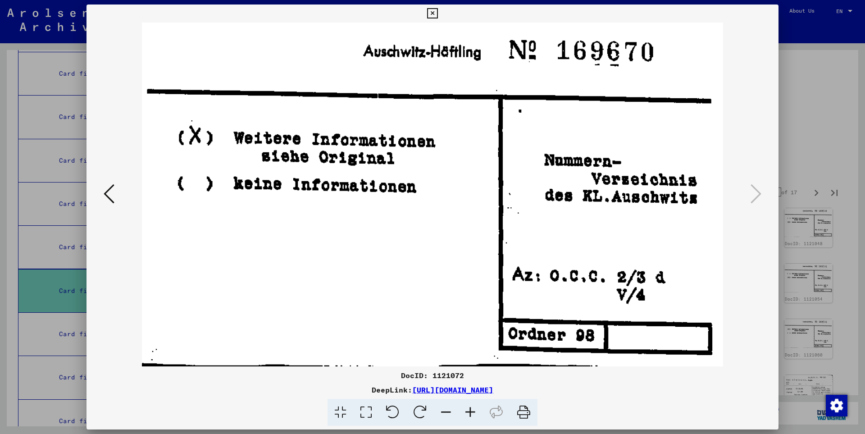
click at [438, 15] on icon at bounding box center [432, 13] width 10 height 11
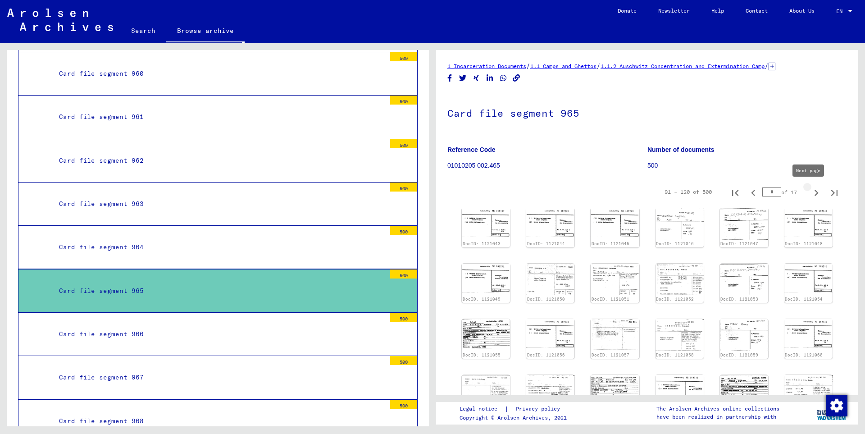
click at [811, 191] on icon "Next page" at bounding box center [816, 193] width 13 height 13
type input "*"
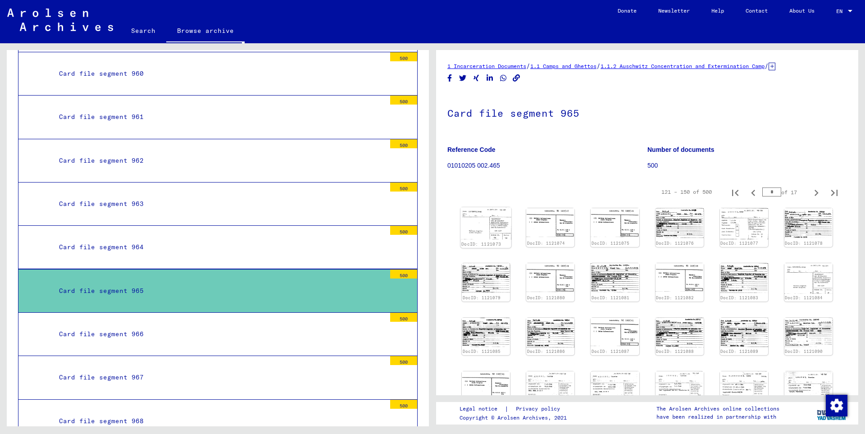
click at [490, 224] on img at bounding box center [486, 223] width 51 height 32
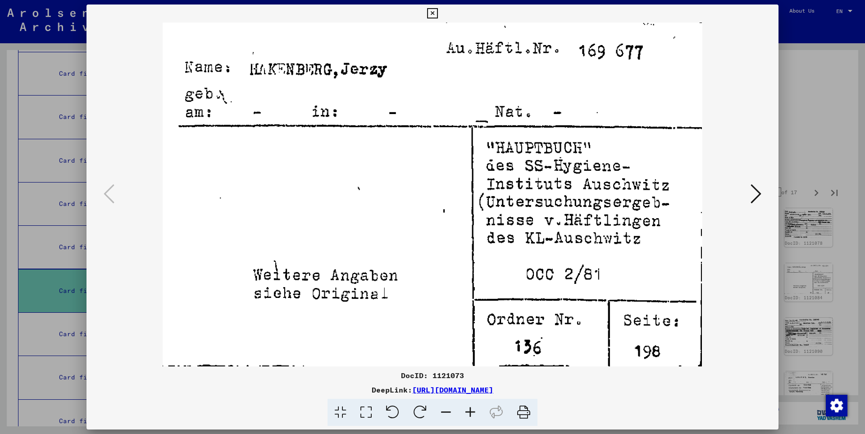
click at [757, 194] on icon at bounding box center [756, 194] width 11 height 22
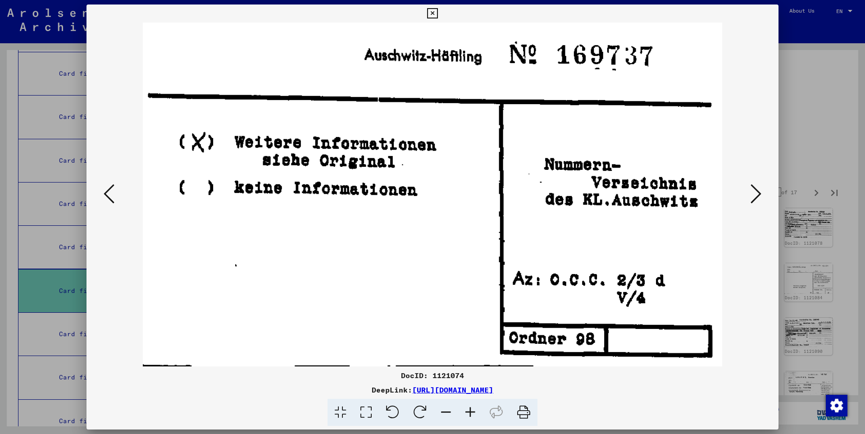
click at [753, 193] on icon at bounding box center [756, 194] width 11 height 22
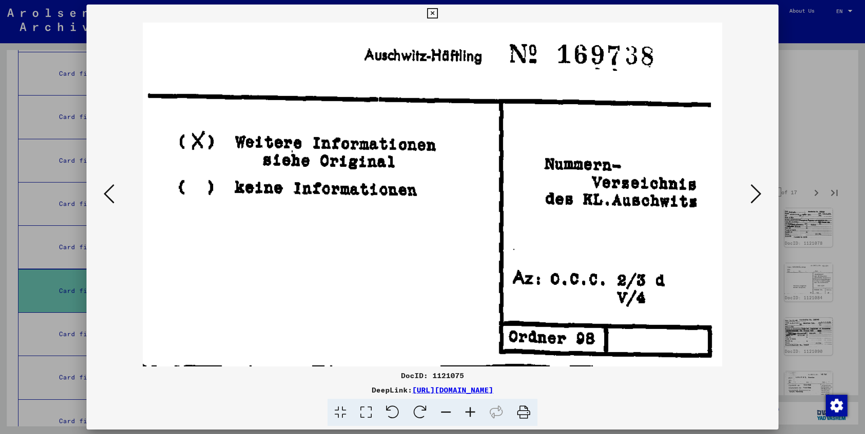
click at [753, 193] on icon at bounding box center [756, 194] width 11 height 22
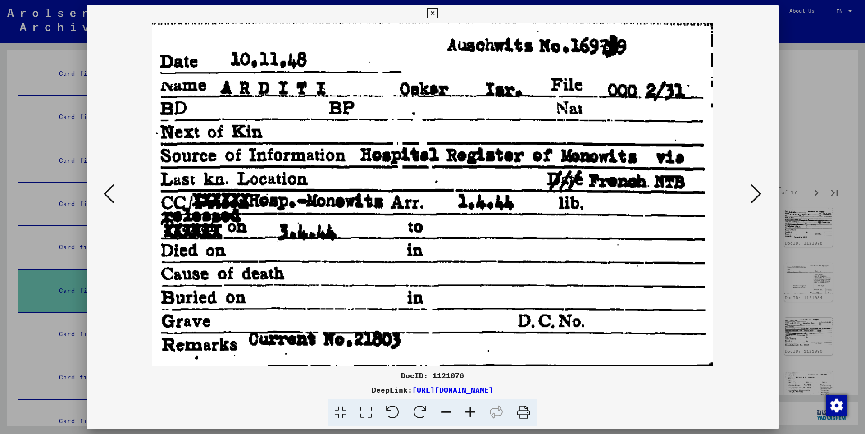
click at [753, 193] on icon at bounding box center [756, 194] width 11 height 22
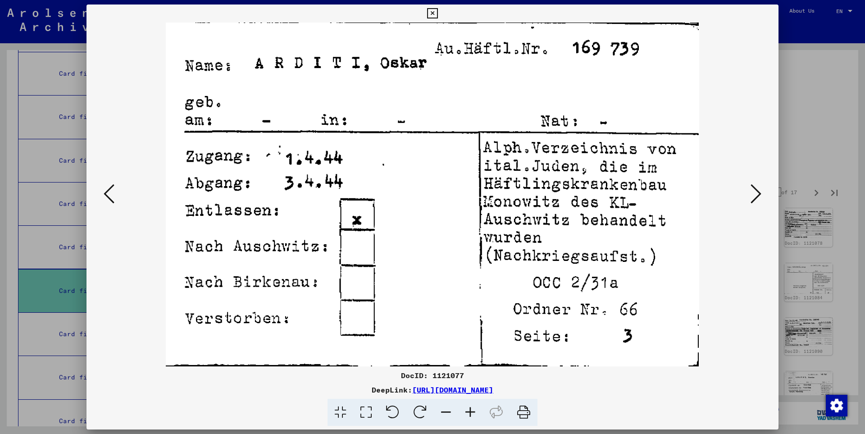
click at [753, 193] on icon at bounding box center [756, 194] width 11 height 22
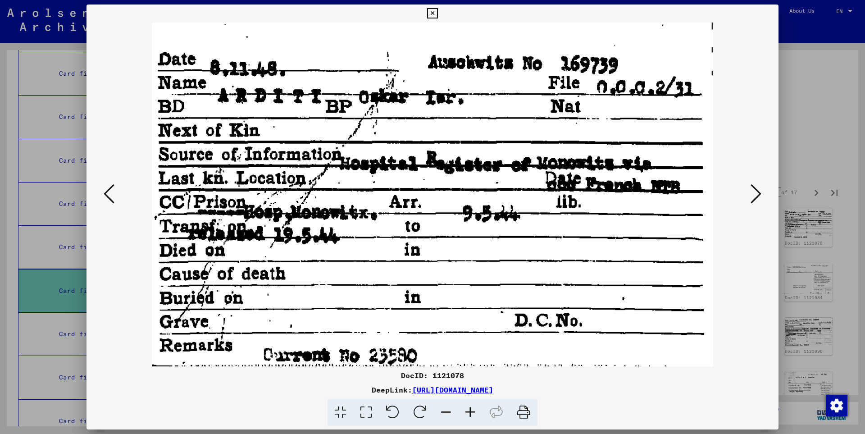
click at [753, 193] on icon at bounding box center [756, 194] width 11 height 22
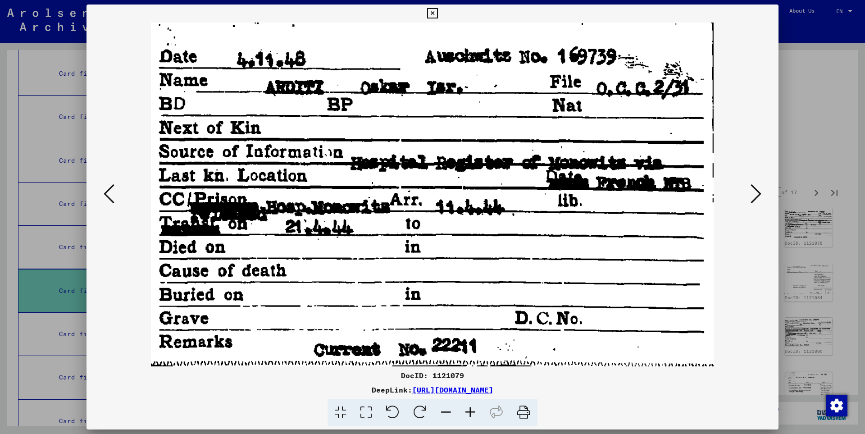
click at [753, 193] on icon at bounding box center [756, 194] width 11 height 22
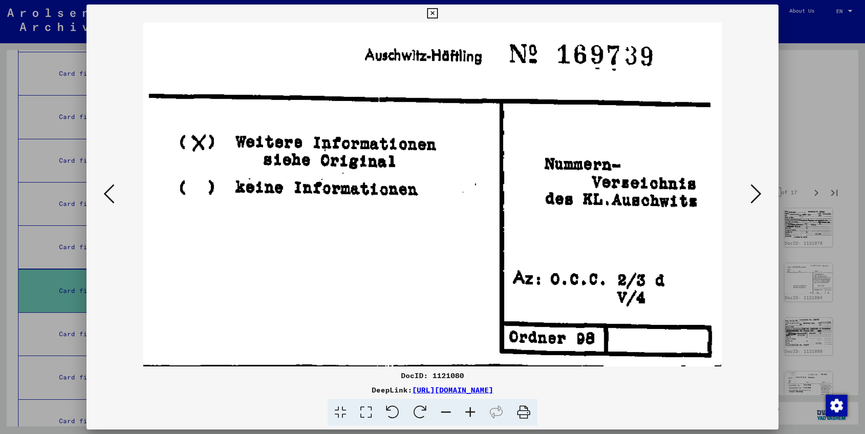
click at [753, 193] on icon at bounding box center [756, 194] width 11 height 22
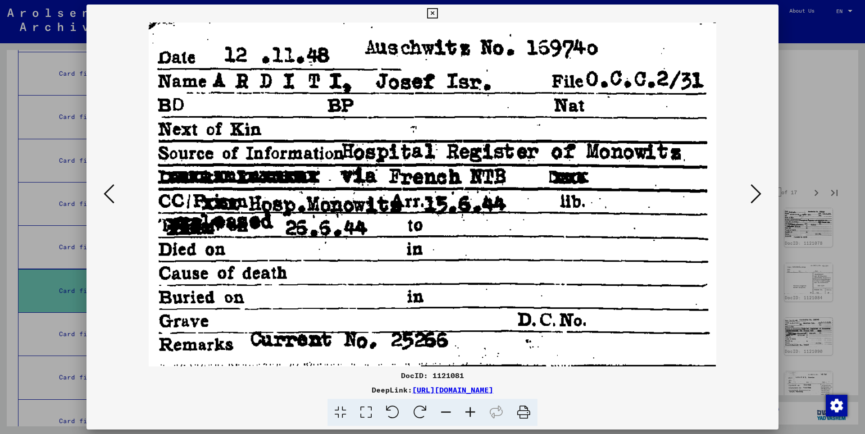
click at [753, 193] on icon at bounding box center [756, 194] width 11 height 22
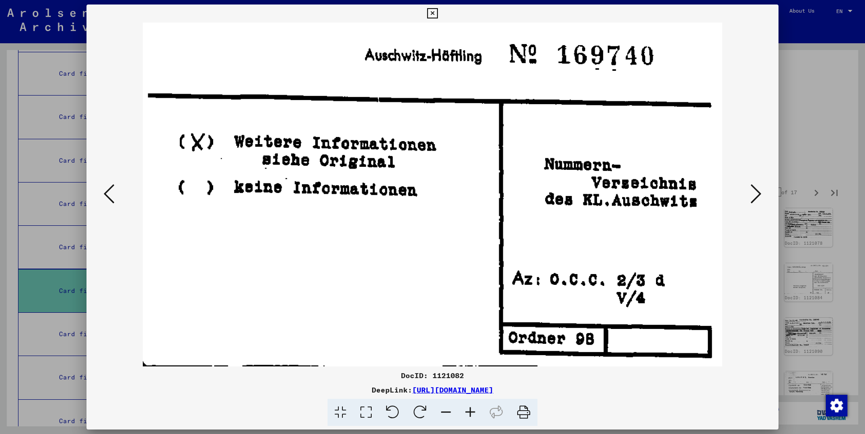
click at [753, 193] on icon at bounding box center [756, 194] width 11 height 22
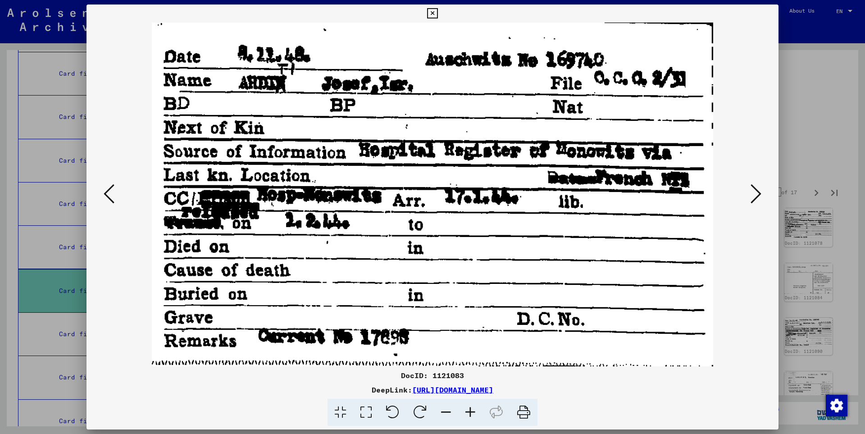
click at [753, 193] on icon at bounding box center [756, 194] width 11 height 22
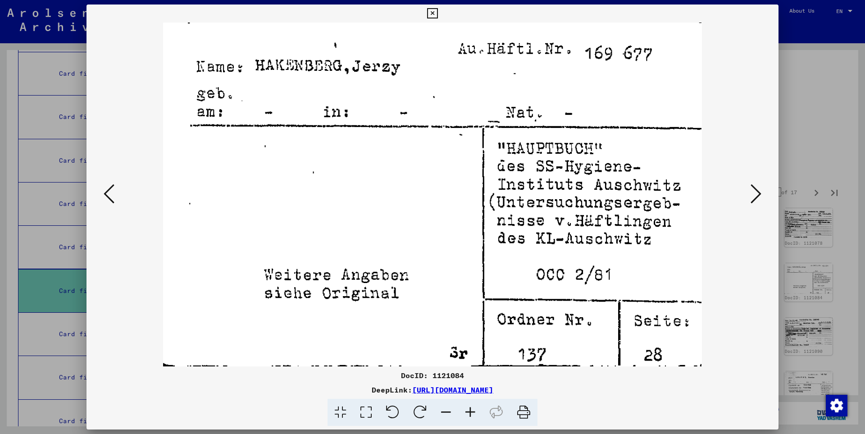
click at [753, 193] on icon at bounding box center [756, 194] width 11 height 22
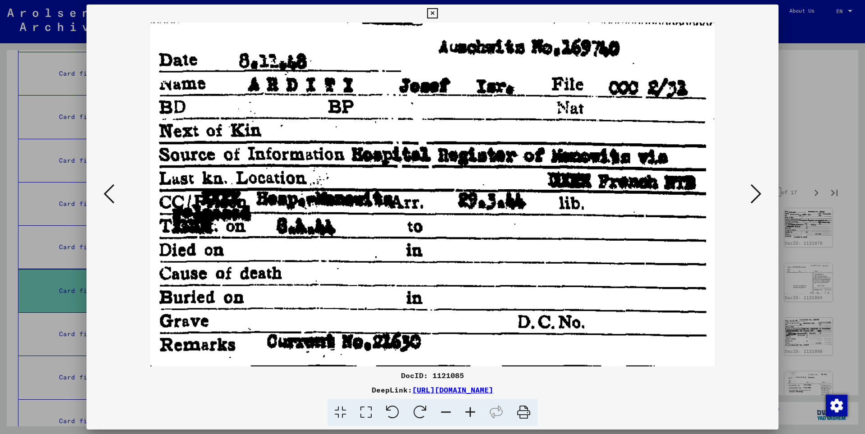
click at [758, 198] on icon at bounding box center [756, 194] width 11 height 22
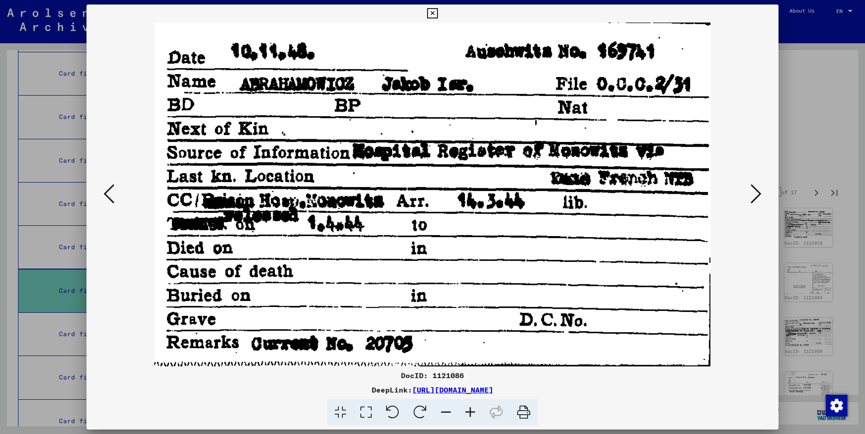
click at [758, 198] on icon at bounding box center [756, 194] width 11 height 22
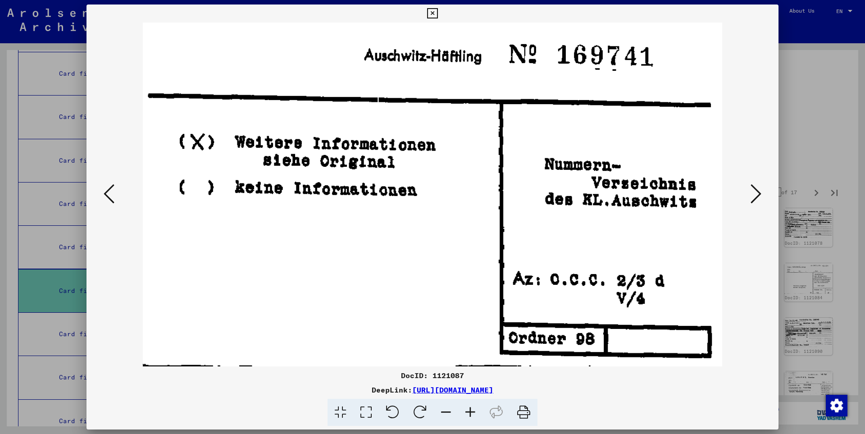
click at [758, 198] on icon at bounding box center [756, 194] width 11 height 22
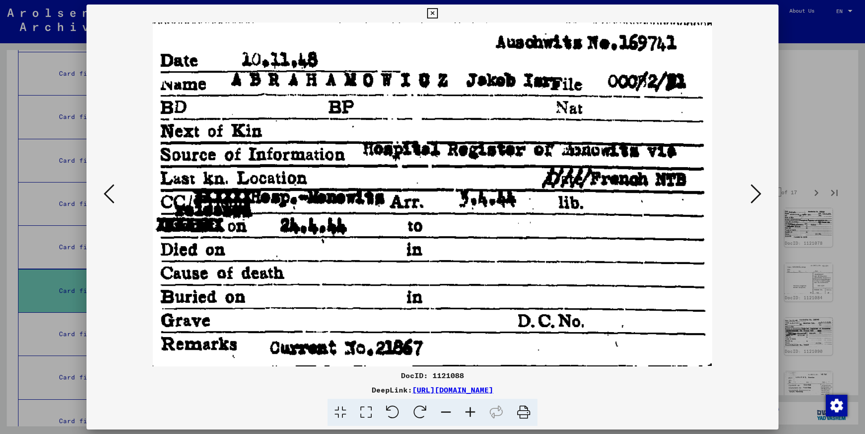
click at [758, 198] on icon at bounding box center [756, 194] width 11 height 22
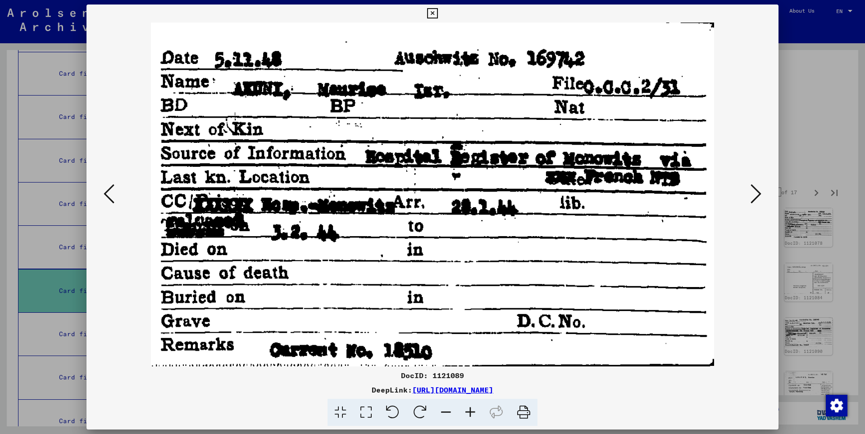
click at [758, 198] on icon at bounding box center [756, 194] width 11 height 22
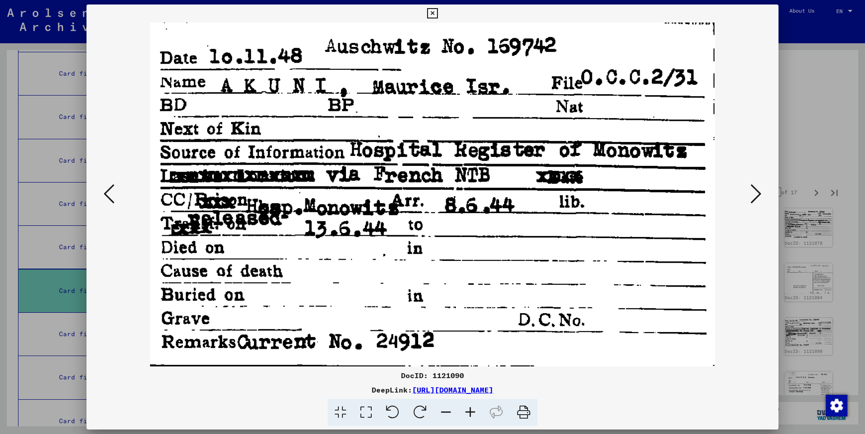
click at [758, 198] on icon at bounding box center [756, 194] width 11 height 22
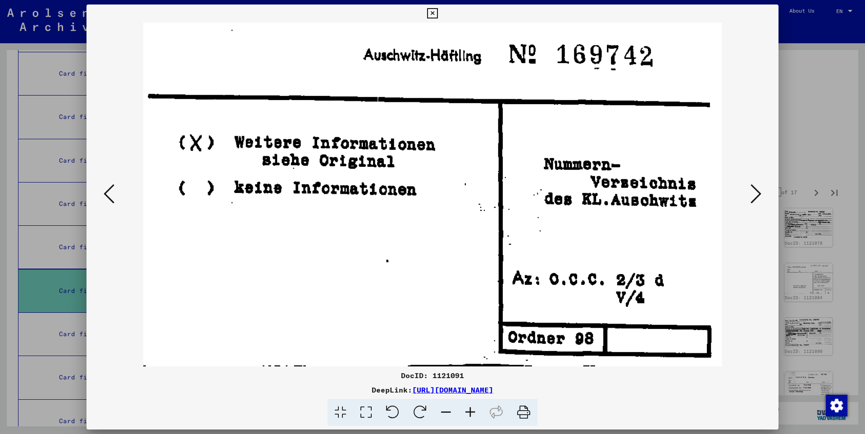
click at [758, 198] on icon at bounding box center [756, 194] width 11 height 22
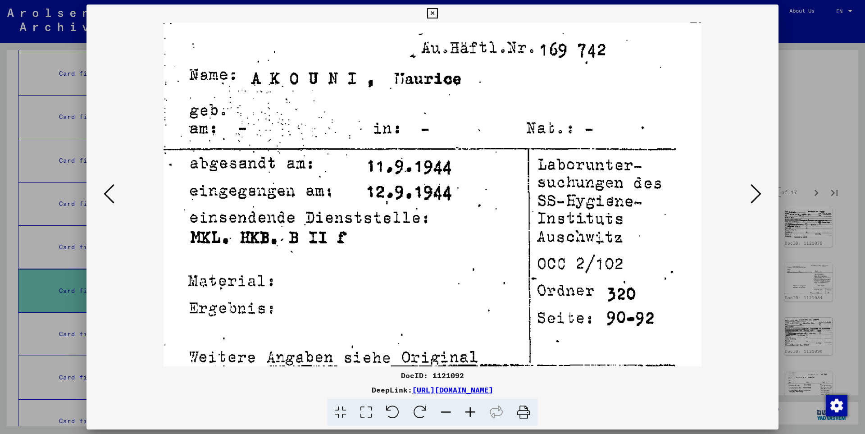
click at [758, 198] on icon at bounding box center [756, 194] width 11 height 22
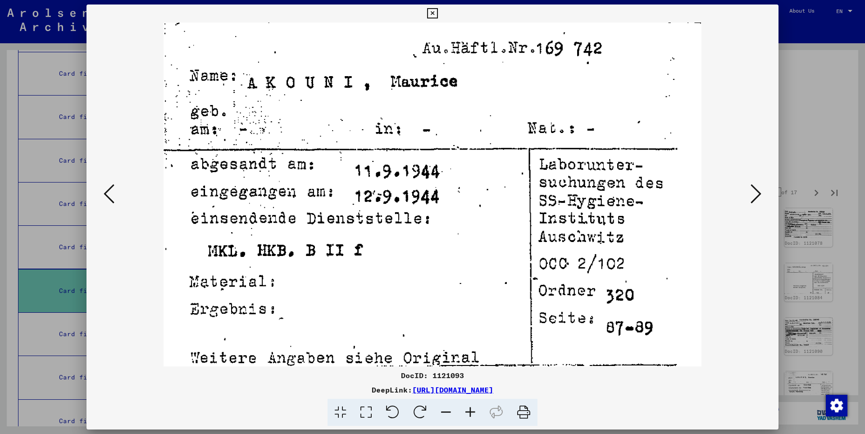
click at [758, 198] on icon at bounding box center [756, 194] width 11 height 22
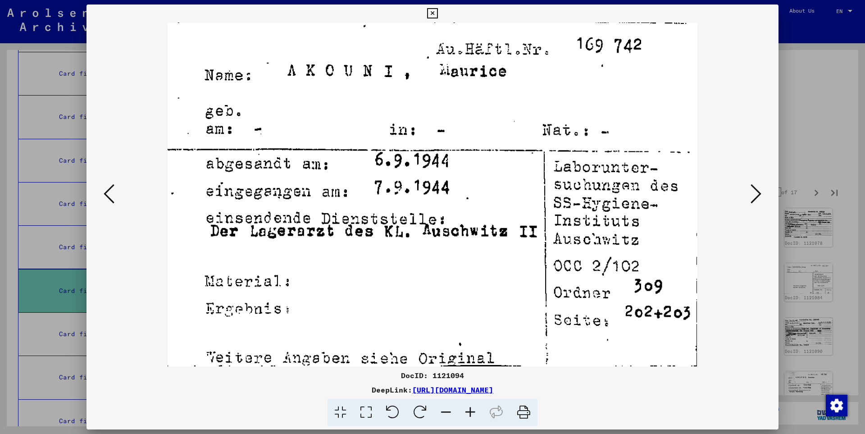
click at [758, 198] on icon at bounding box center [756, 194] width 11 height 22
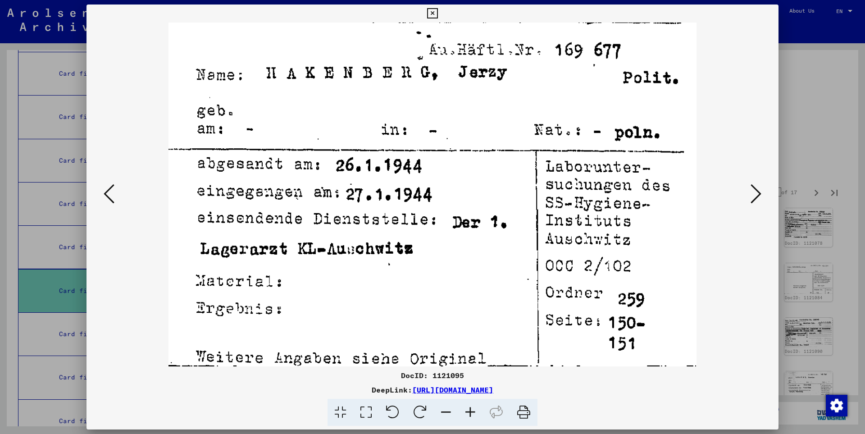
click at [758, 198] on icon at bounding box center [756, 194] width 11 height 22
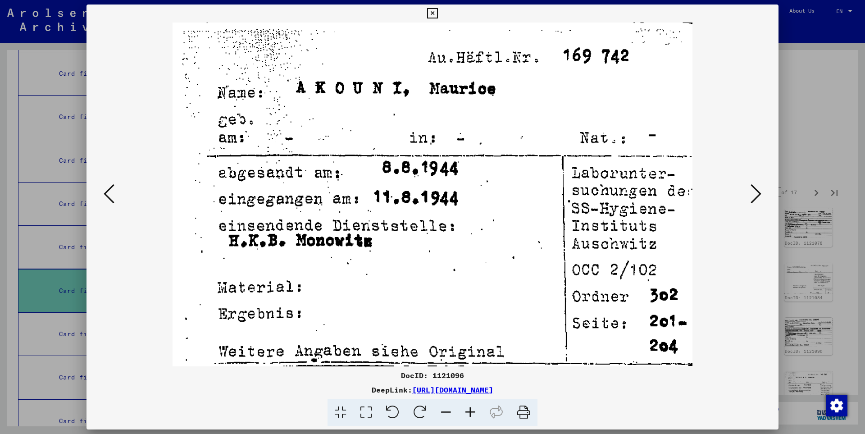
click at [758, 198] on icon at bounding box center [756, 194] width 11 height 22
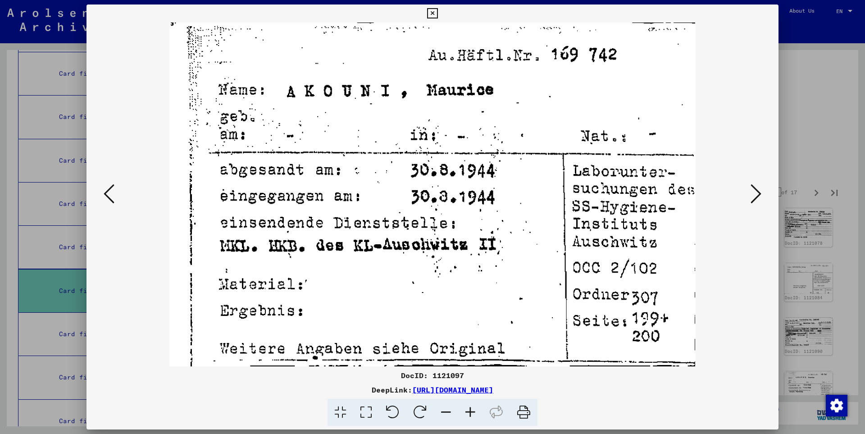
click at [758, 198] on icon at bounding box center [756, 194] width 11 height 22
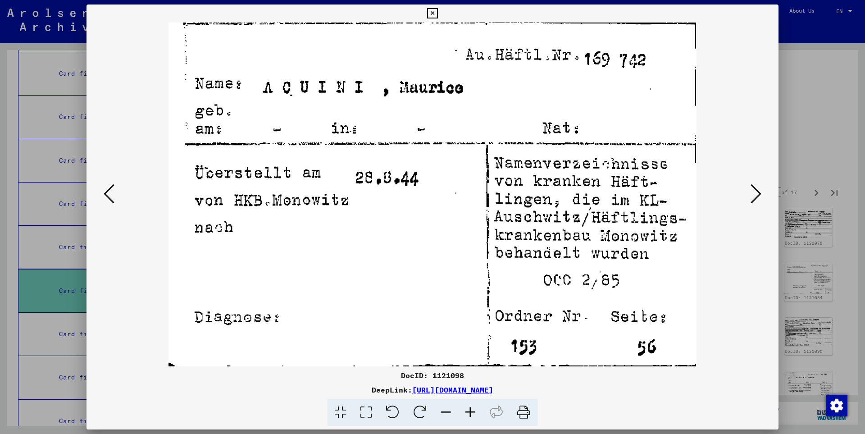
click at [758, 198] on icon at bounding box center [756, 194] width 11 height 22
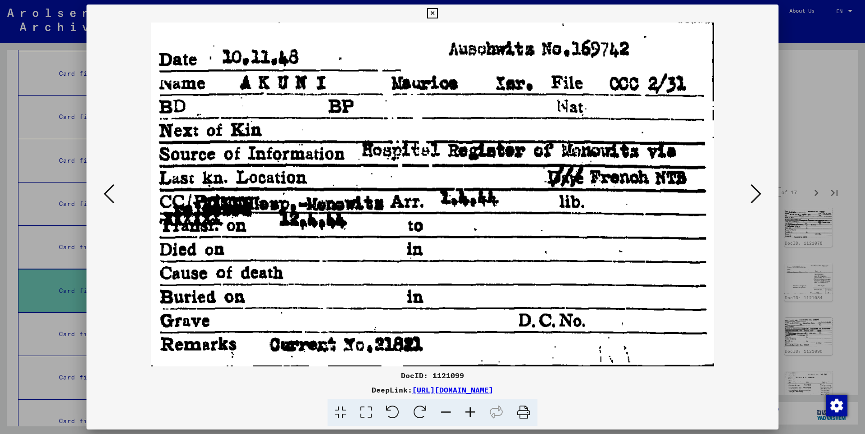
click at [758, 198] on icon at bounding box center [756, 194] width 11 height 22
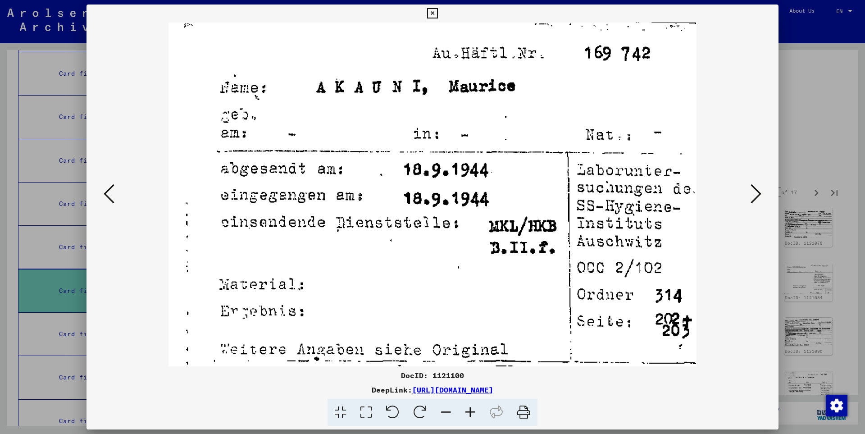
click at [758, 198] on icon at bounding box center [756, 194] width 11 height 22
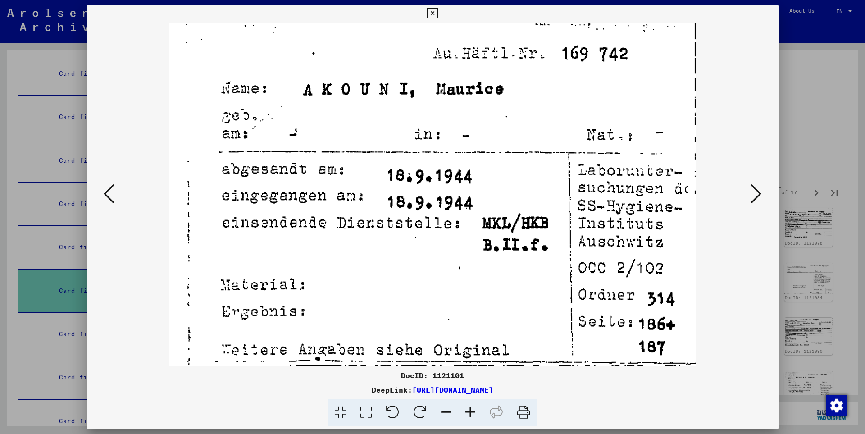
click at [758, 198] on icon at bounding box center [756, 194] width 11 height 22
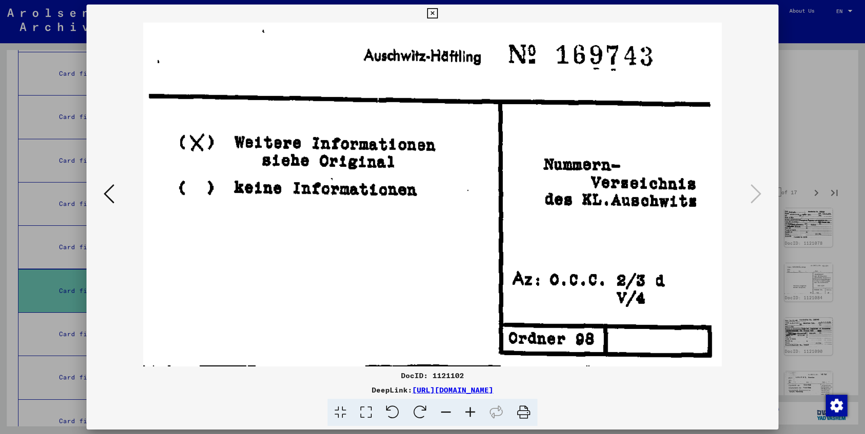
click at [438, 12] on icon at bounding box center [432, 13] width 10 height 11
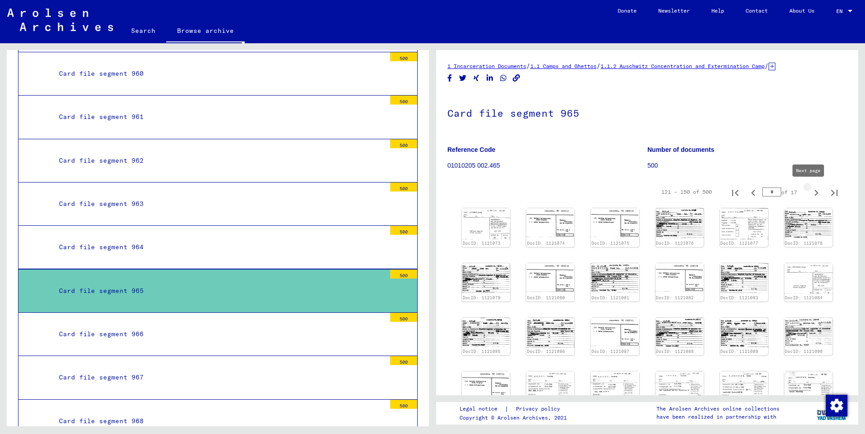
click at [812, 192] on icon "Next page" at bounding box center [816, 193] width 13 height 13
type input "*"
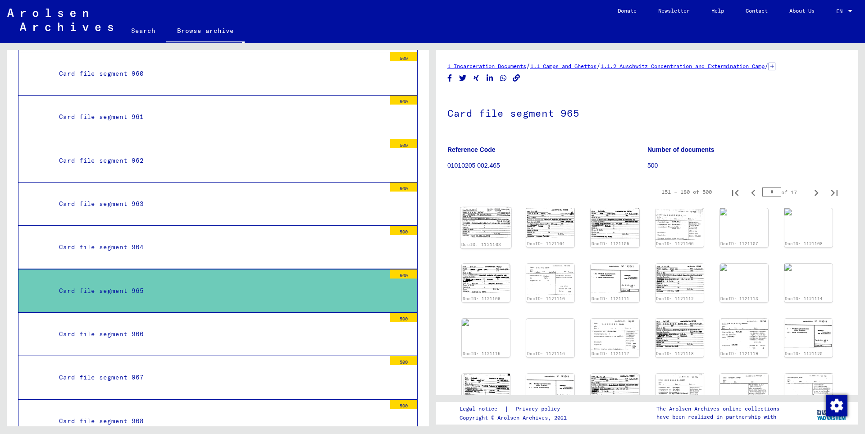
click at [484, 226] on img at bounding box center [486, 222] width 51 height 30
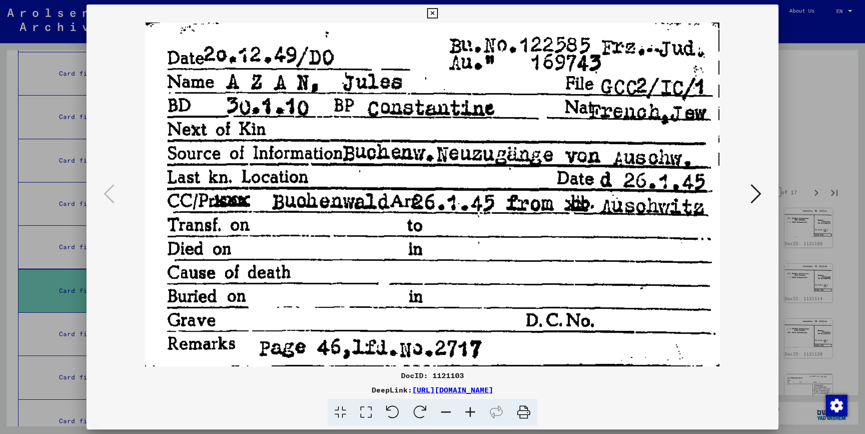
click at [758, 195] on icon at bounding box center [756, 194] width 11 height 22
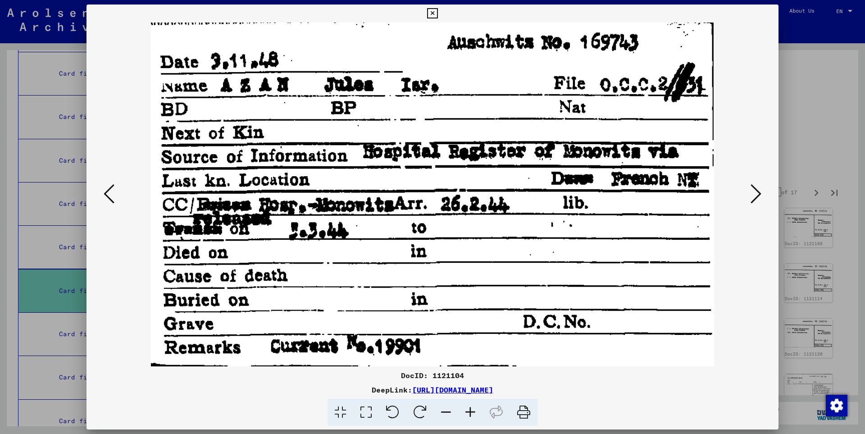
click at [758, 195] on icon at bounding box center [756, 194] width 11 height 22
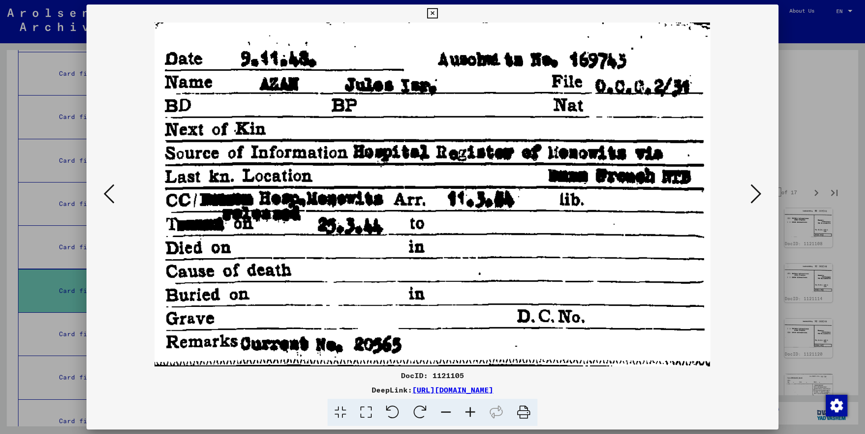
click at [758, 195] on icon at bounding box center [756, 194] width 11 height 22
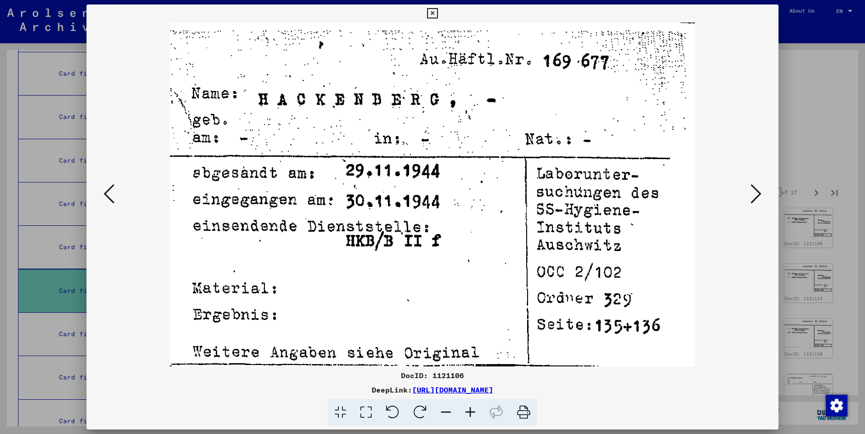
click at [758, 195] on icon at bounding box center [756, 194] width 11 height 22
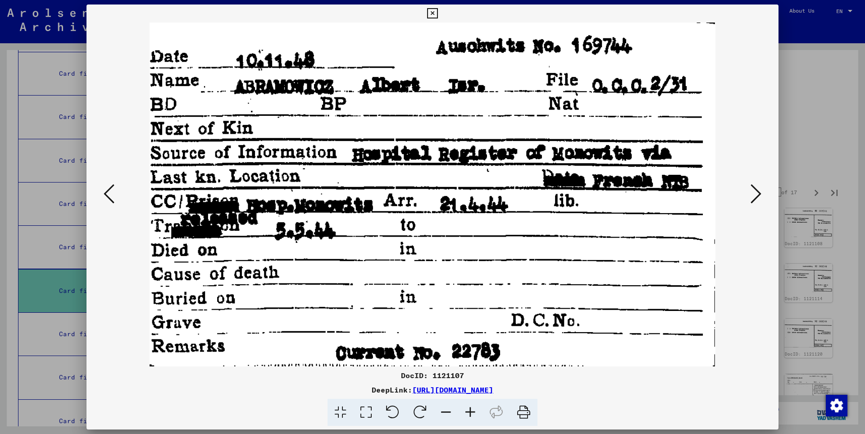
click at [758, 195] on icon at bounding box center [756, 194] width 11 height 22
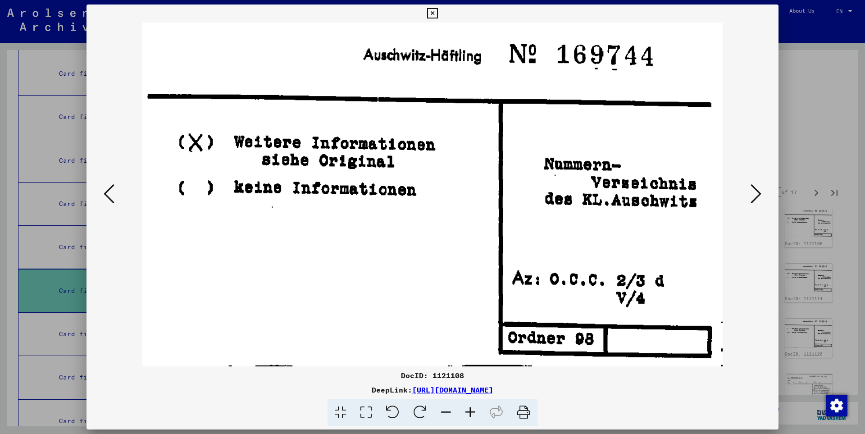
click at [758, 195] on icon at bounding box center [756, 194] width 11 height 22
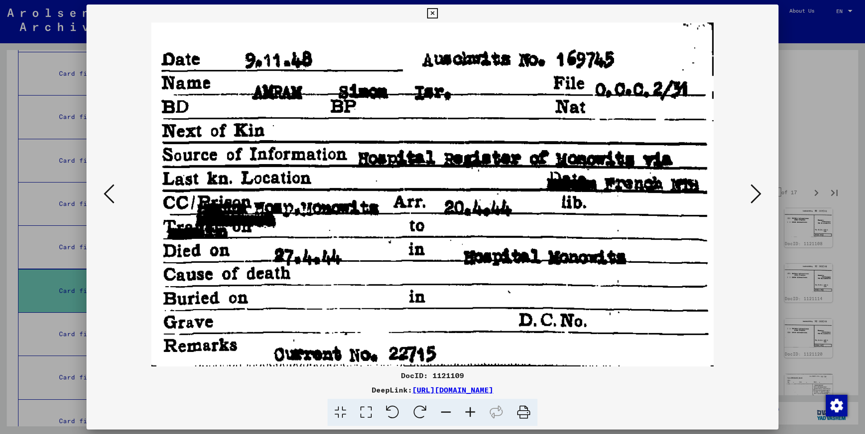
click at [758, 195] on icon at bounding box center [756, 194] width 11 height 22
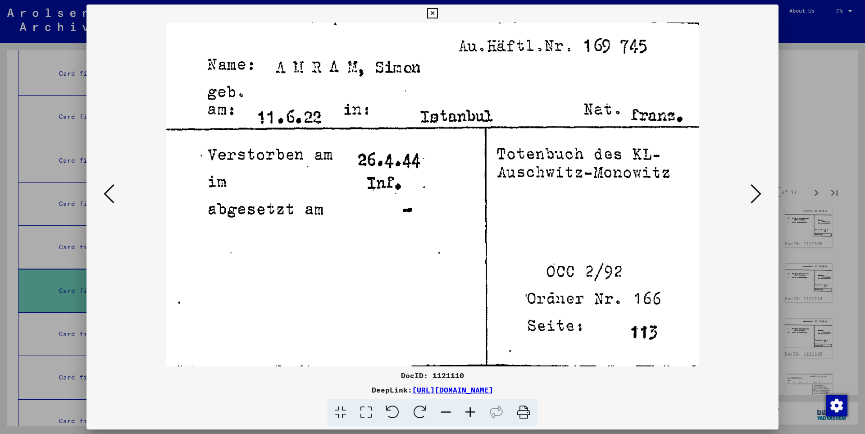
click at [758, 195] on icon at bounding box center [756, 194] width 11 height 22
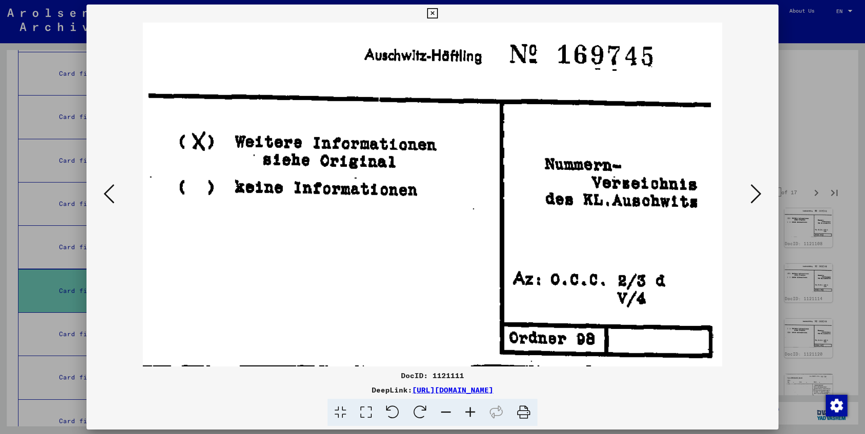
click at [758, 195] on icon at bounding box center [756, 194] width 11 height 22
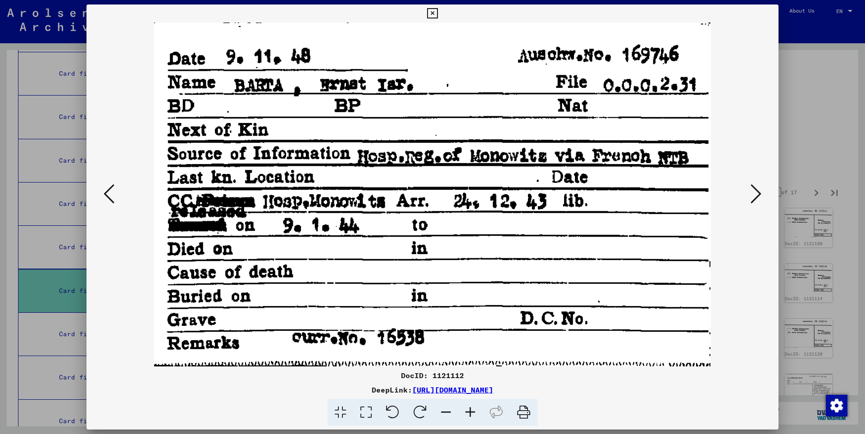
click at [758, 195] on icon at bounding box center [756, 194] width 11 height 22
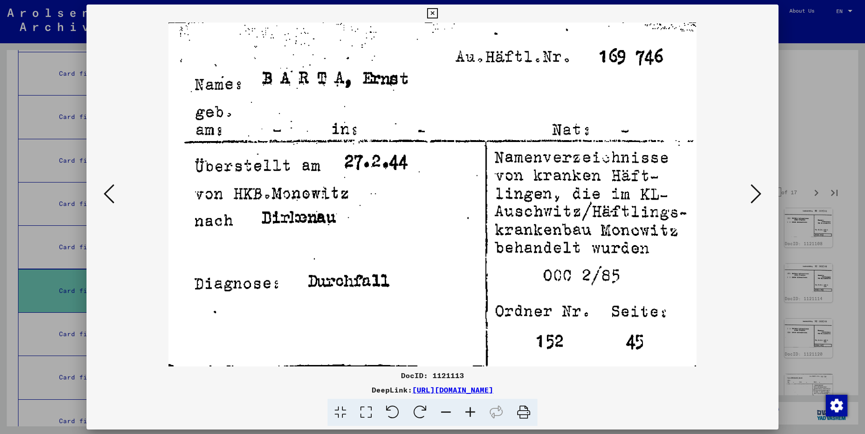
click at [758, 195] on icon at bounding box center [756, 194] width 11 height 22
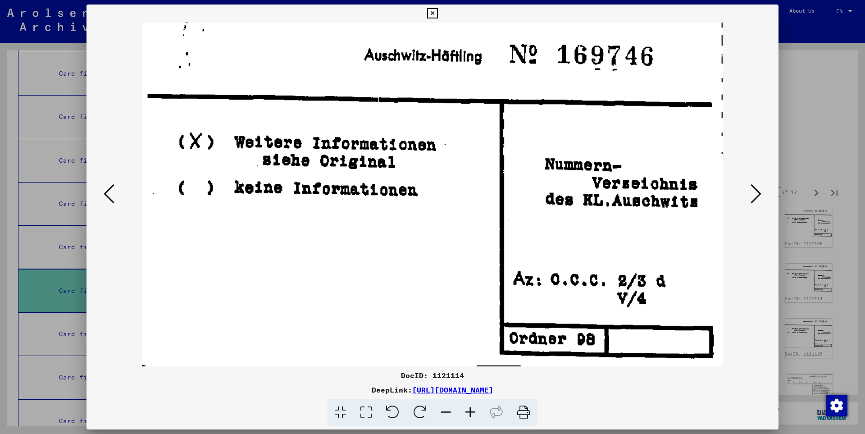
click at [758, 195] on icon at bounding box center [756, 194] width 11 height 22
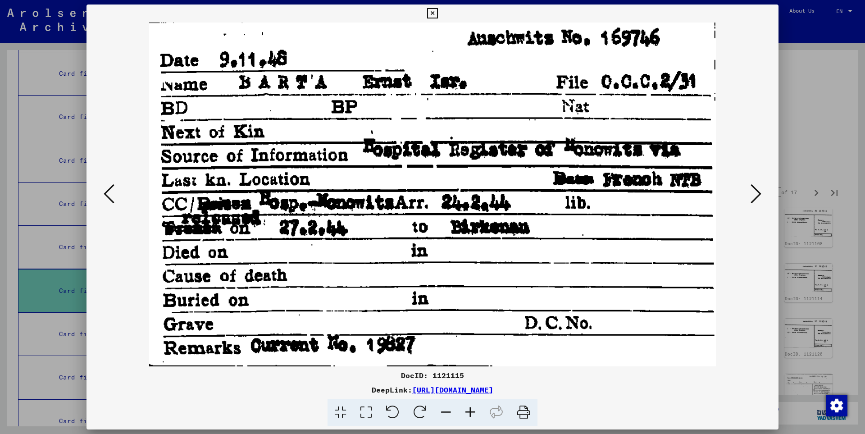
click at [758, 195] on icon at bounding box center [756, 194] width 11 height 22
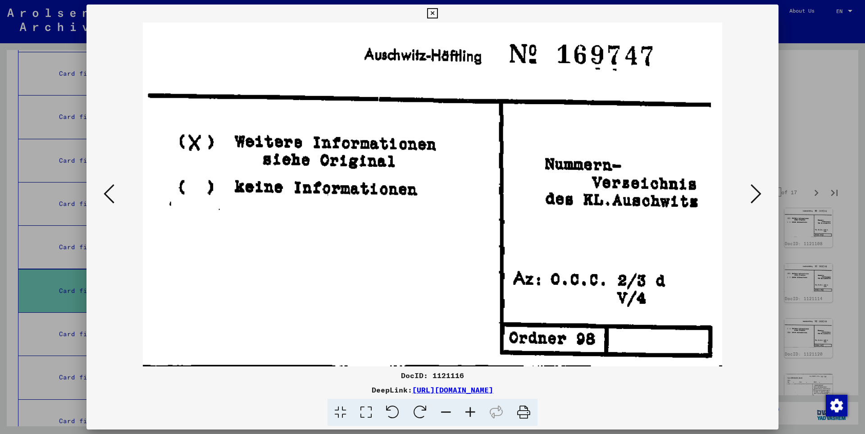
click at [758, 195] on icon at bounding box center [756, 194] width 11 height 22
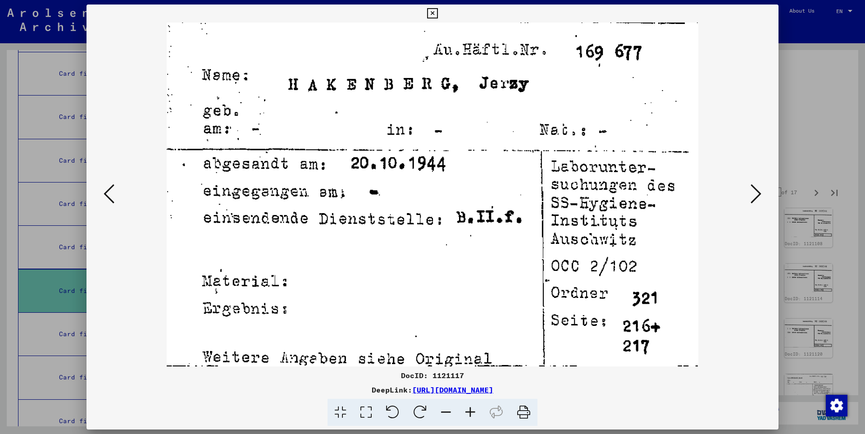
click at [758, 195] on icon at bounding box center [756, 194] width 11 height 22
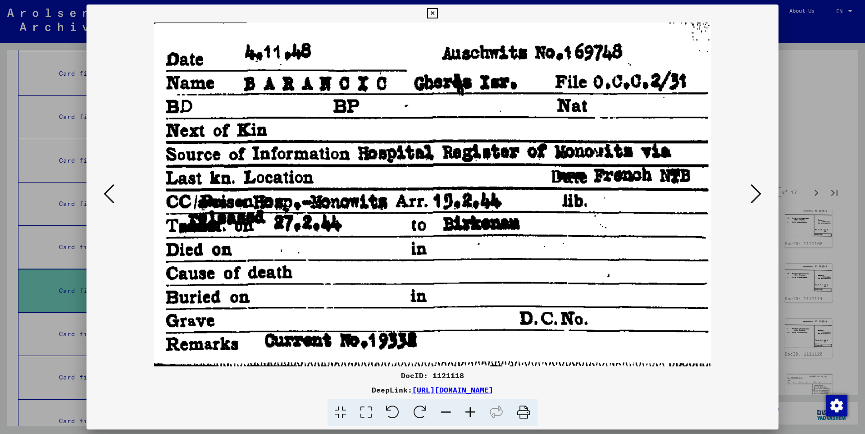
click at [758, 195] on icon at bounding box center [756, 194] width 11 height 22
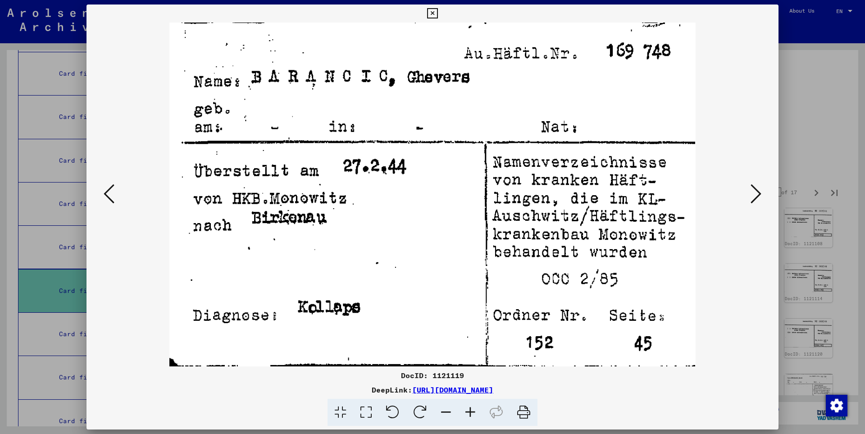
click at [758, 195] on icon at bounding box center [756, 194] width 11 height 22
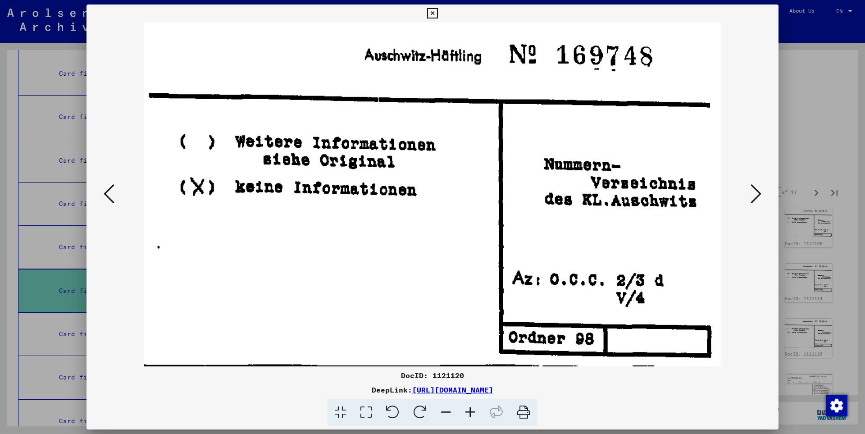
click at [758, 195] on icon at bounding box center [756, 194] width 11 height 22
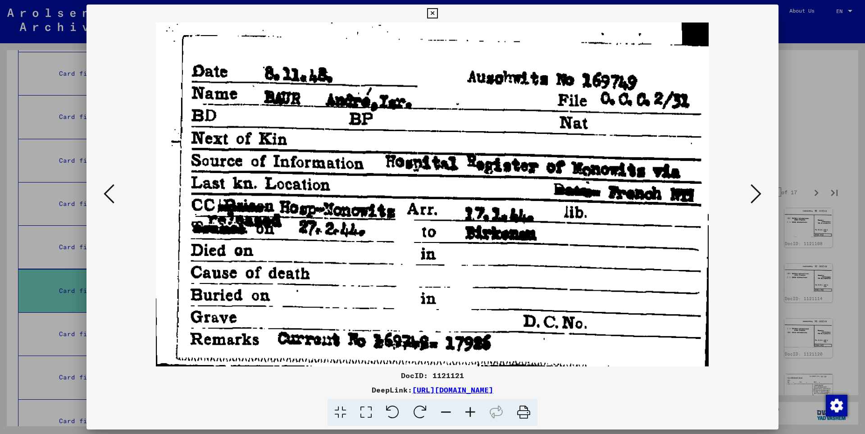
click at [758, 195] on icon at bounding box center [756, 194] width 11 height 22
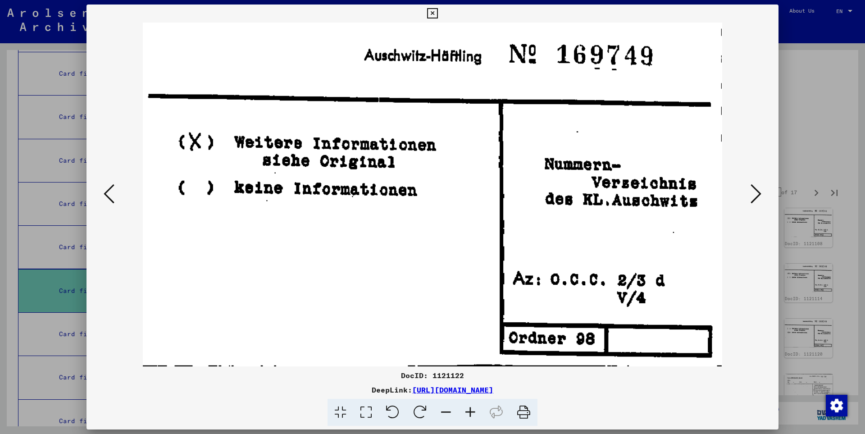
click at [758, 195] on icon at bounding box center [756, 194] width 11 height 22
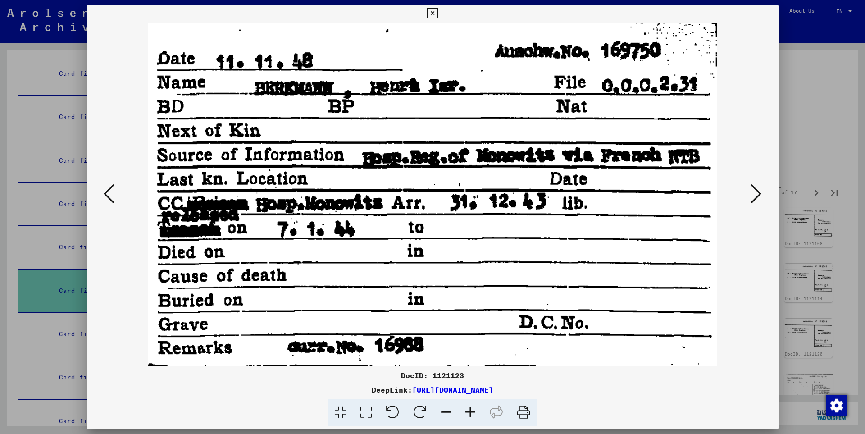
click at [758, 195] on icon at bounding box center [756, 194] width 11 height 22
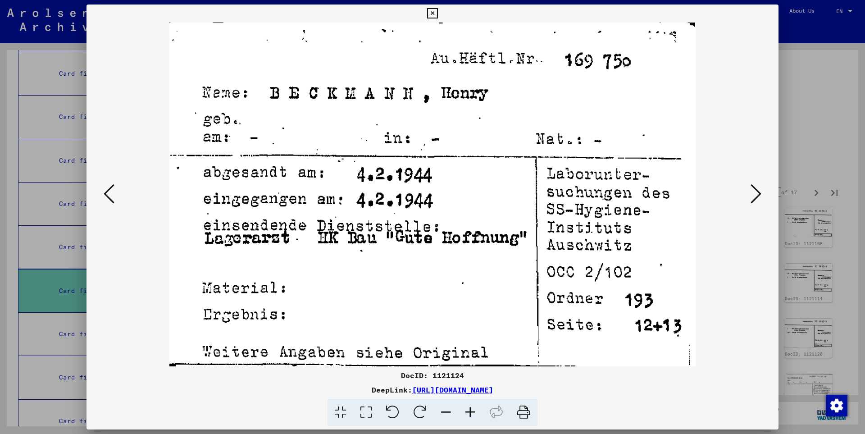
click at [758, 195] on icon at bounding box center [756, 194] width 11 height 22
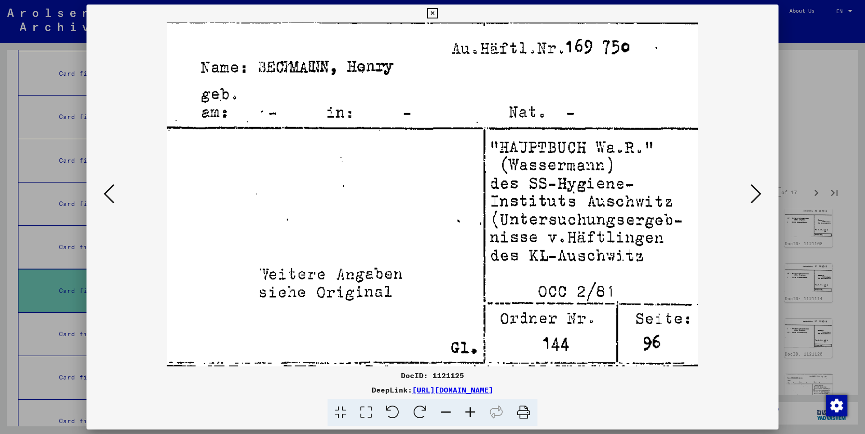
click at [758, 195] on icon at bounding box center [756, 194] width 11 height 22
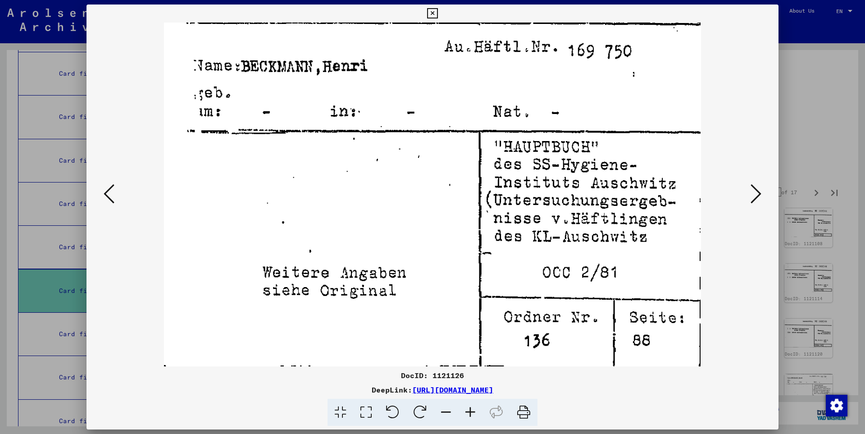
click at [758, 195] on icon at bounding box center [756, 194] width 11 height 22
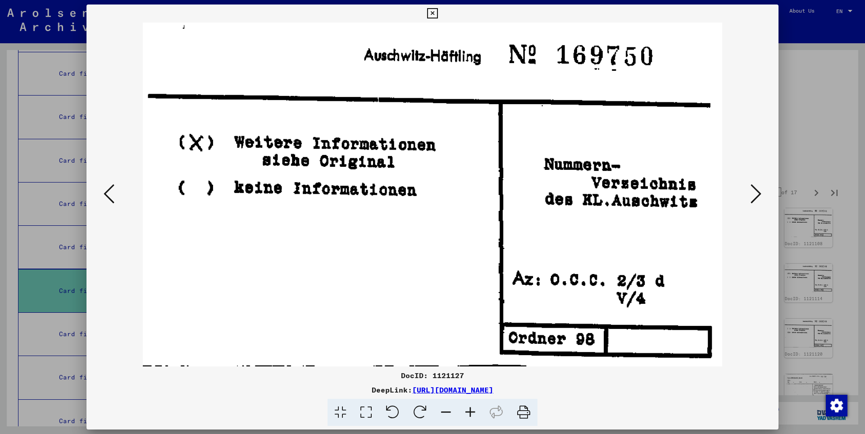
click at [758, 195] on icon at bounding box center [756, 194] width 11 height 22
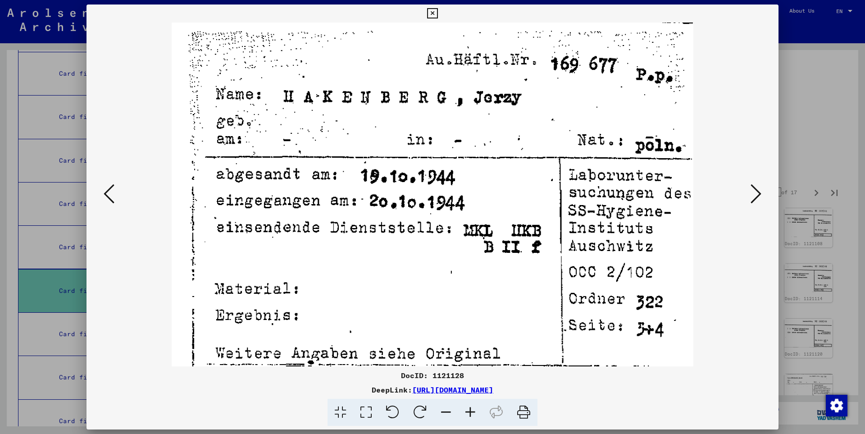
click at [758, 195] on icon at bounding box center [756, 194] width 11 height 22
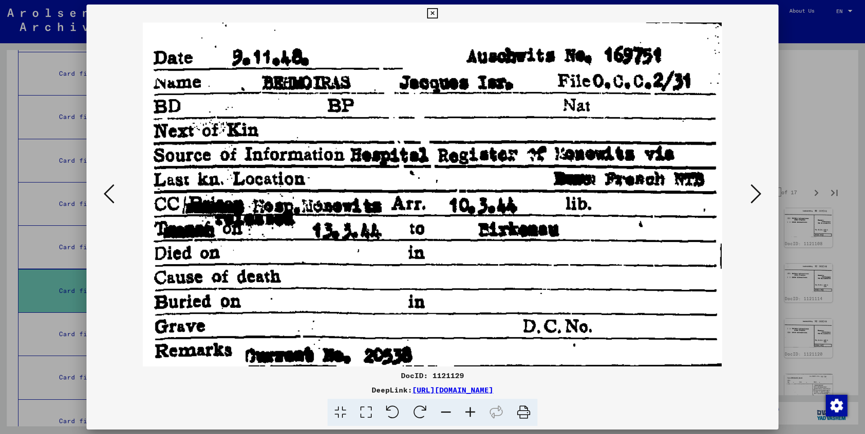
click at [758, 195] on icon at bounding box center [756, 194] width 11 height 22
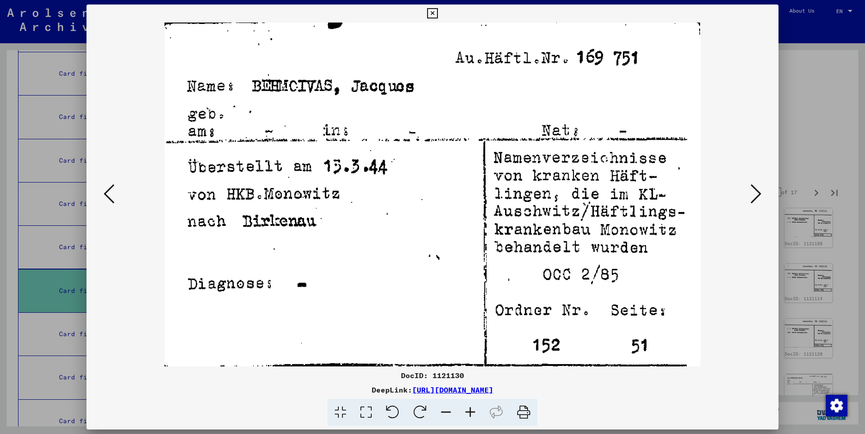
click at [758, 195] on icon at bounding box center [756, 194] width 11 height 22
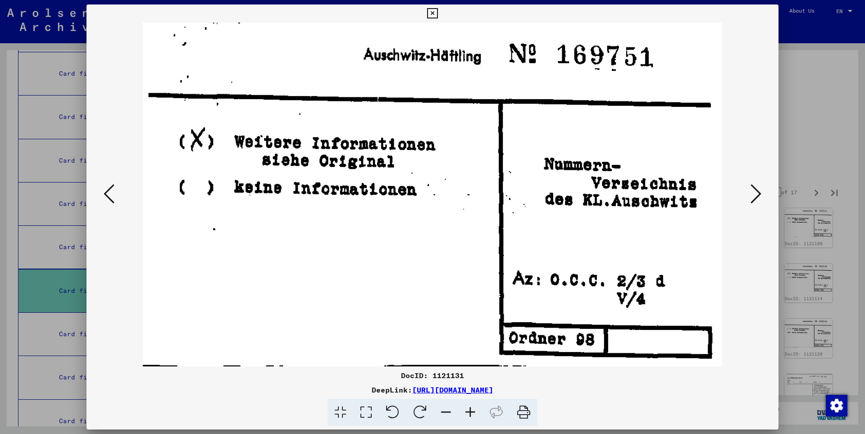
click at [758, 195] on icon at bounding box center [756, 194] width 11 height 22
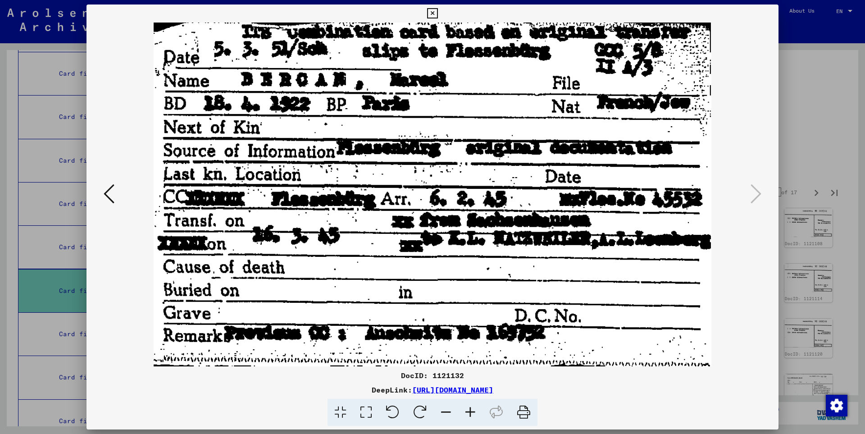
click at [438, 13] on icon at bounding box center [432, 13] width 10 height 11
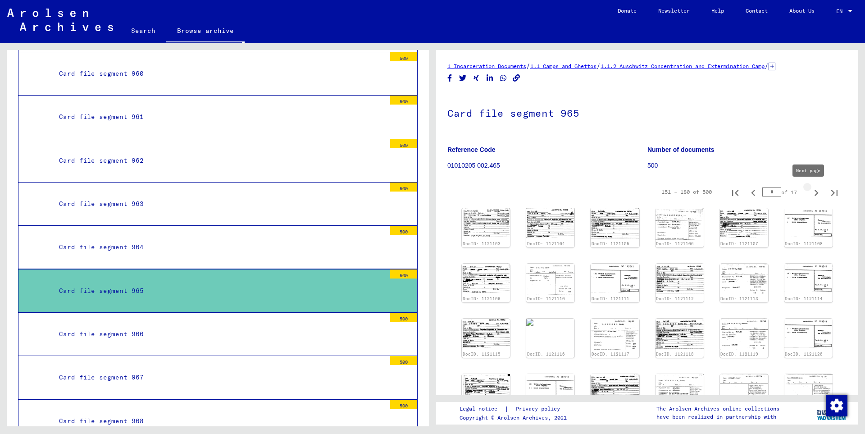
click at [810, 191] on icon "Next page" at bounding box center [816, 193] width 13 height 13
type input "*"
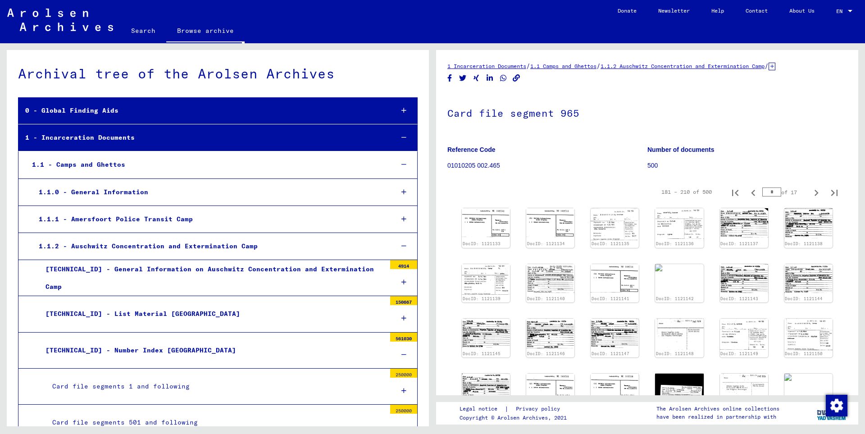
scroll to position [20284, 0]
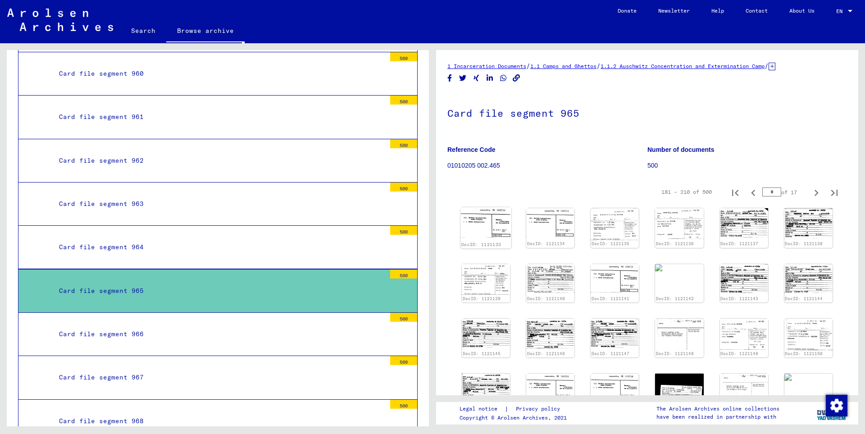
click at [508, 227] on img at bounding box center [486, 222] width 51 height 30
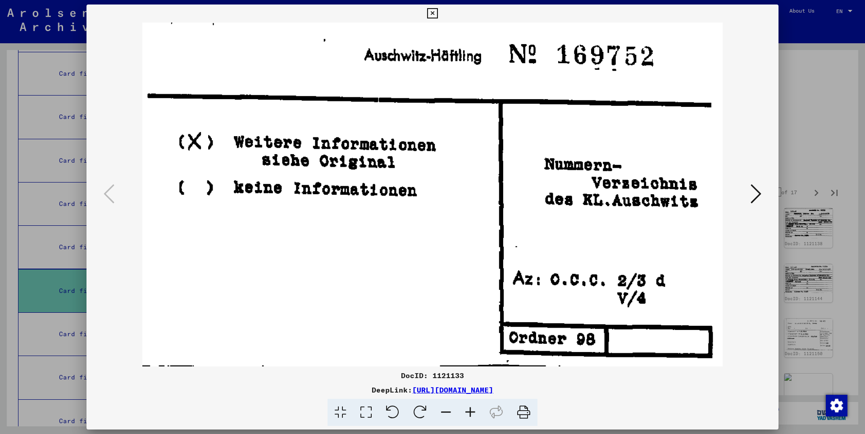
click at [754, 190] on icon at bounding box center [756, 194] width 11 height 22
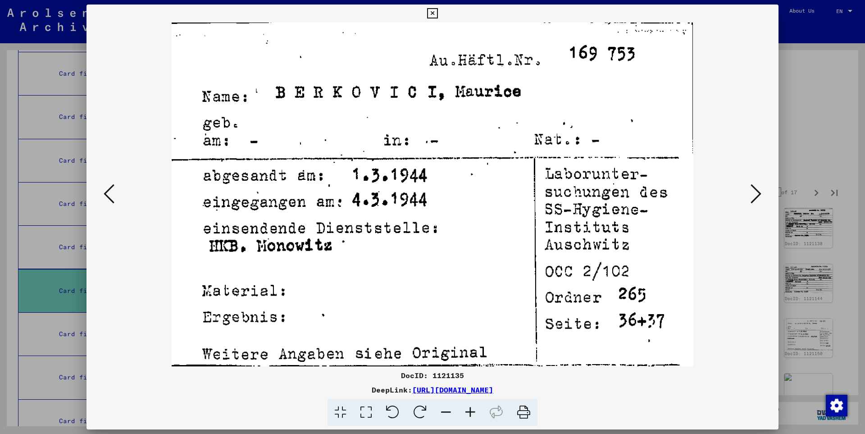
click at [754, 190] on icon at bounding box center [756, 194] width 11 height 22
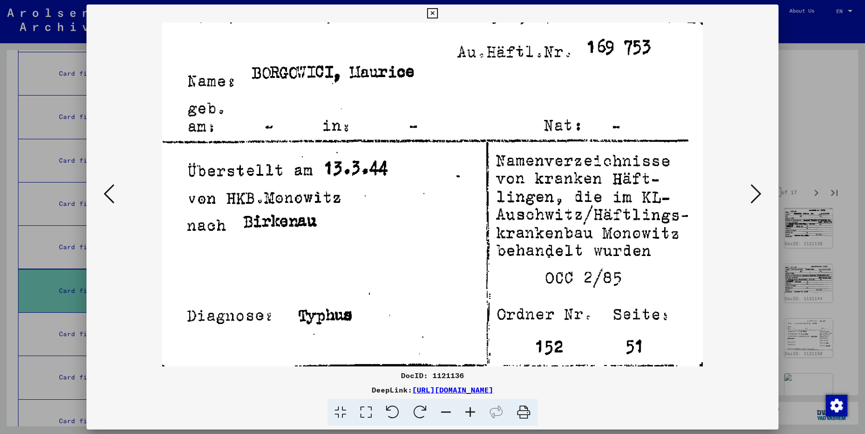
click at [754, 190] on icon at bounding box center [756, 194] width 11 height 22
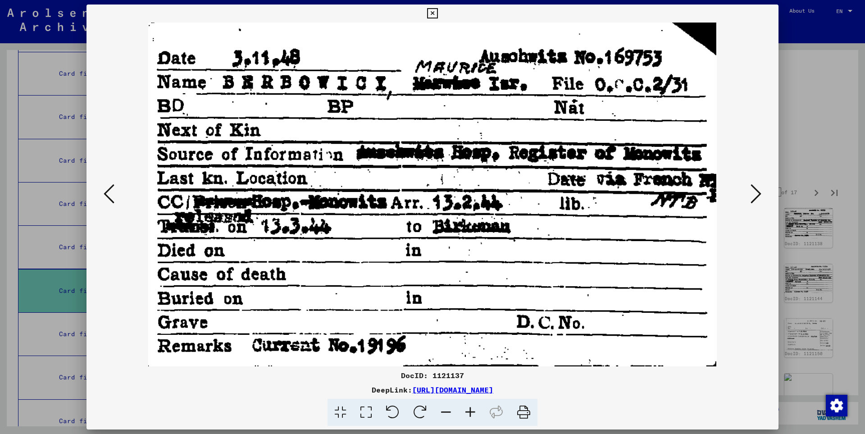
click at [754, 190] on icon at bounding box center [756, 194] width 11 height 22
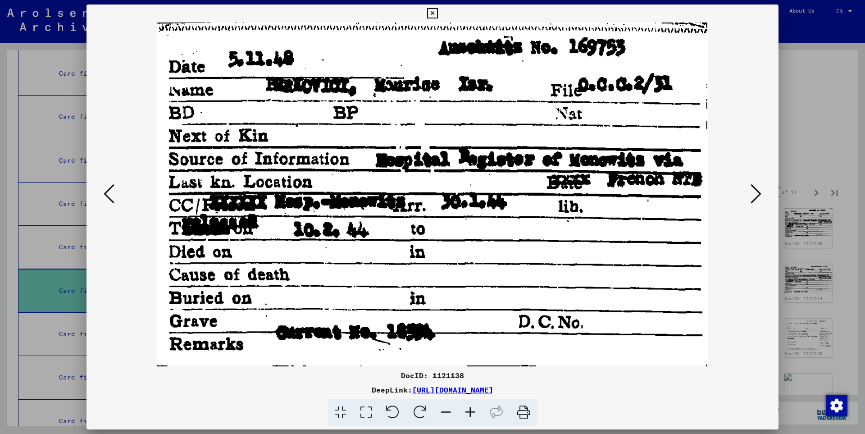
click at [754, 190] on icon at bounding box center [756, 194] width 11 height 22
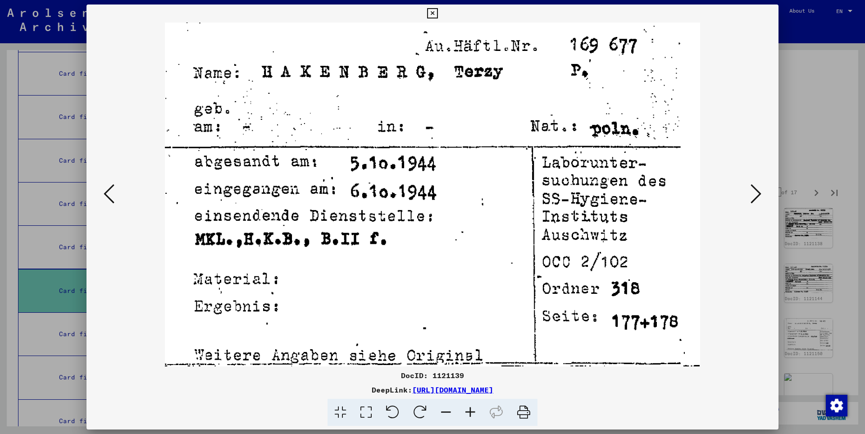
click at [754, 190] on icon at bounding box center [756, 194] width 11 height 22
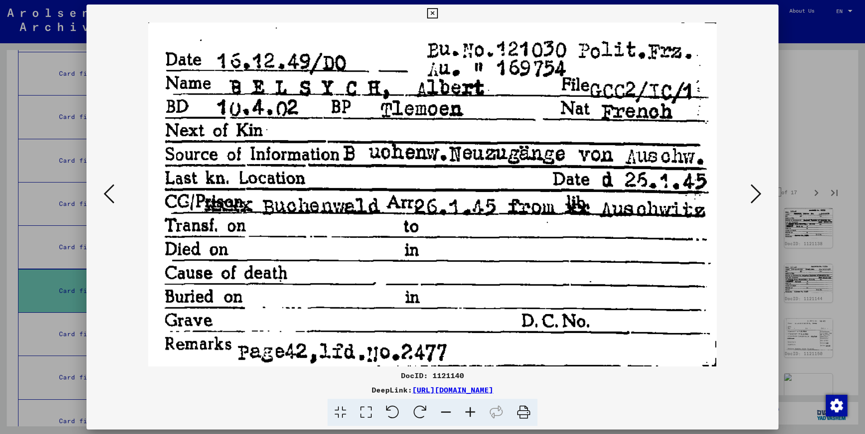
click at [754, 190] on icon at bounding box center [756, 194] width 11 height 22
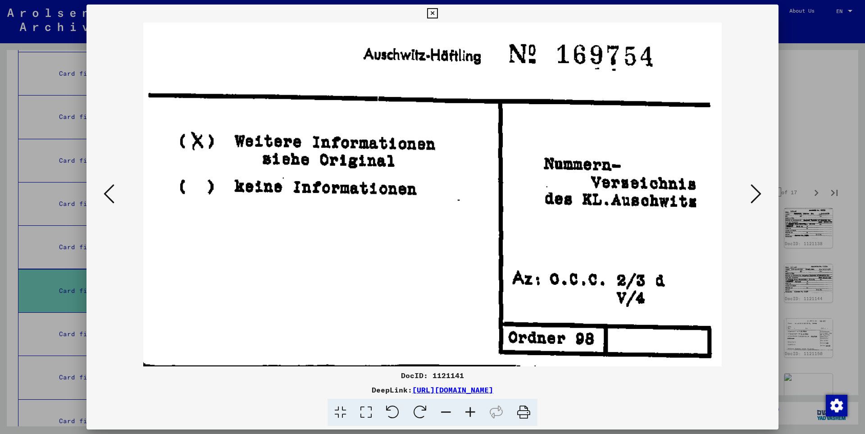
click at [754, 190] on icon at bounding box center [756, 194] width 11 height 22
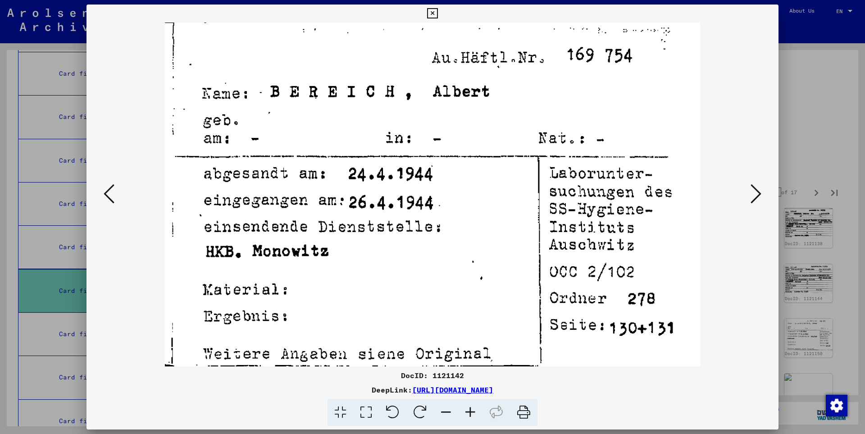
click at [754, 190] on icon at bounding box center [756, 194] width 11 height 22
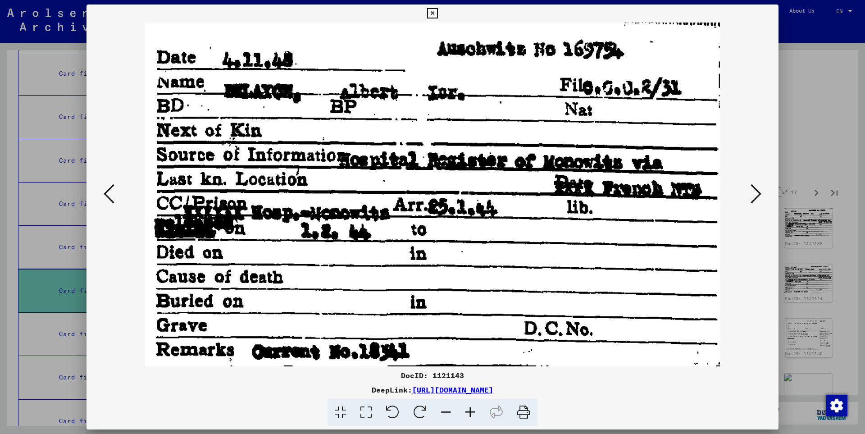
click at [754, 190] on icon at bounding box center [756, 194] width 11 height 22
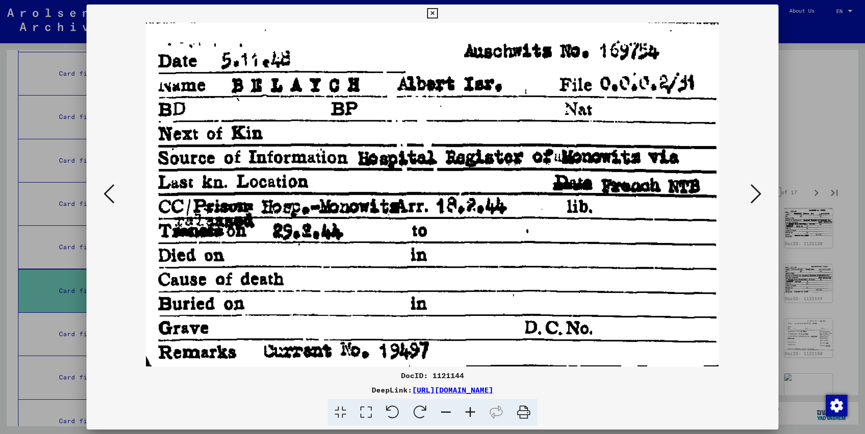
click at [754, 190] on icon at bounding box center [756, 194] width 11 height 22
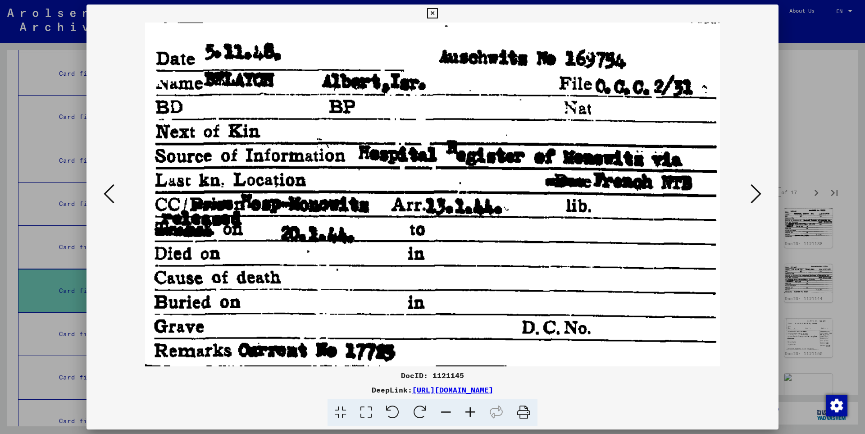
click at [754, 190] on icon at bounding box center [756, 194] width 11 height 22
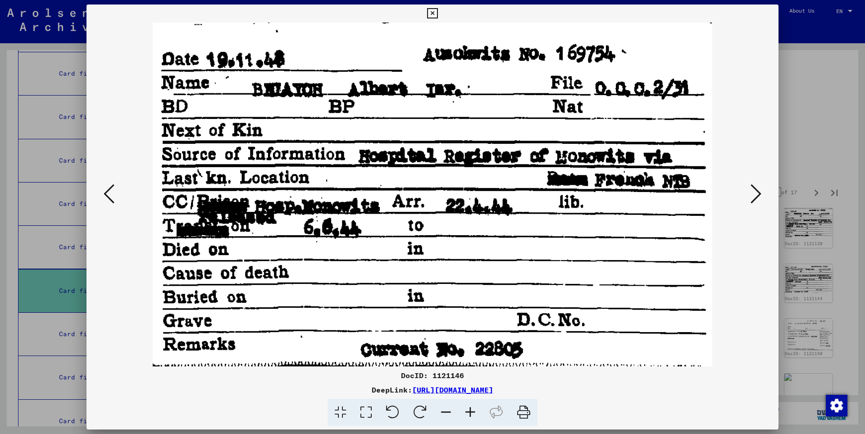
click at [754, 190] on icon at bounding box center [756, 194] width 11 height 22
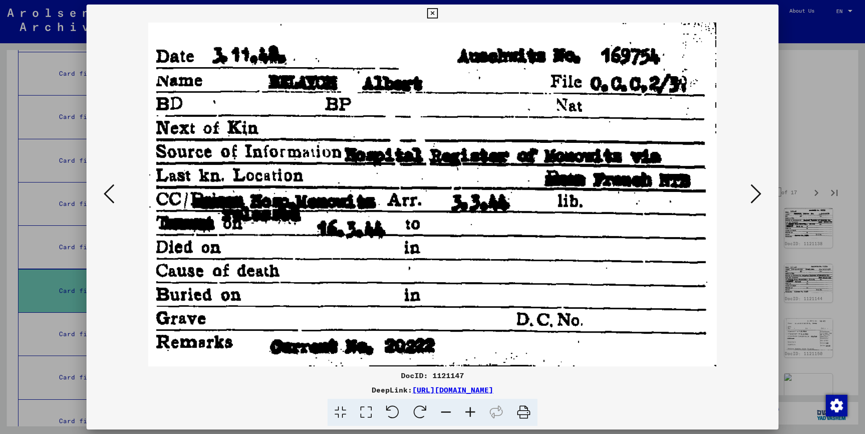
click at [754, 190] on icon at bounding box center [756, 194] width 11 height 22
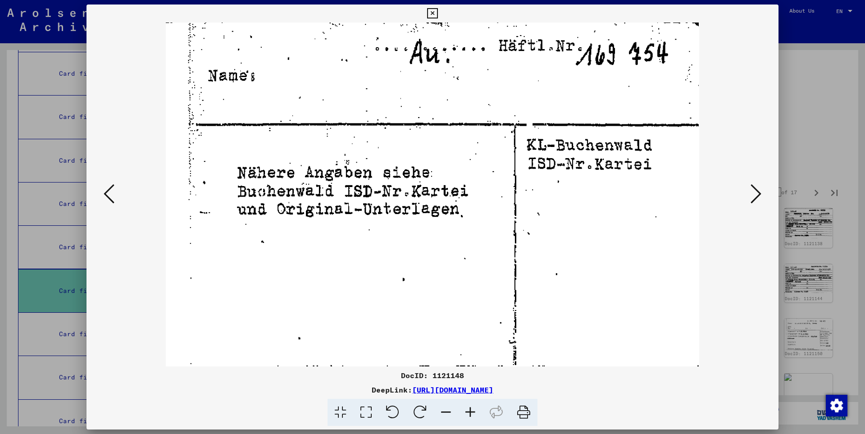
click at [754, 190] on icon at bounding box center [756, 194] width 11 height 22
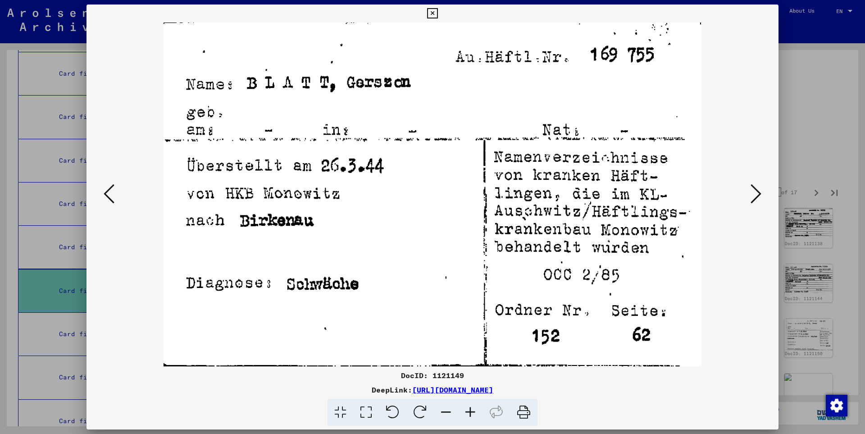
click at [754, 191] on icon at bounding box center [756, 194] width 11 height 22
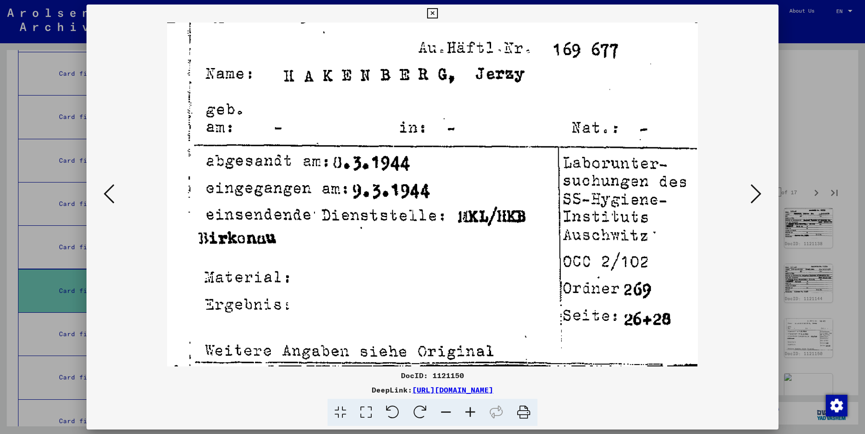
click at [754, 191] on icon at bounding box center [756, 194] width 11 height 22
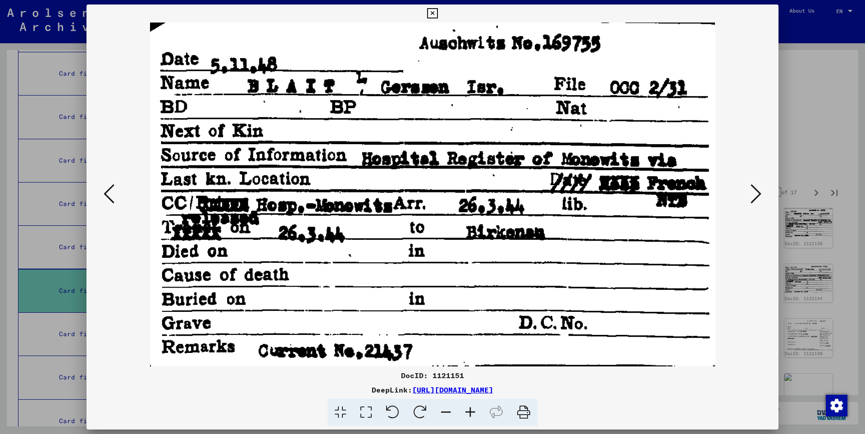
click at [754, 191] on icon at bounding box center [756, 194] width 11 height 22
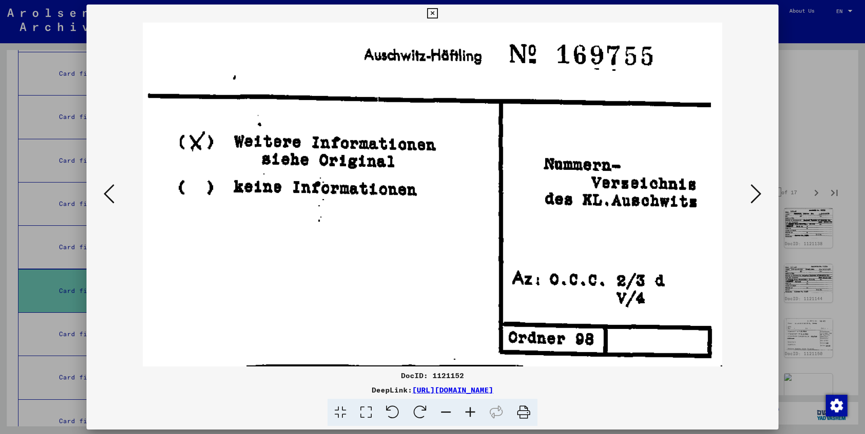
click at [754, 191] on icon at bounding box center [756, 194] width 11 height 22
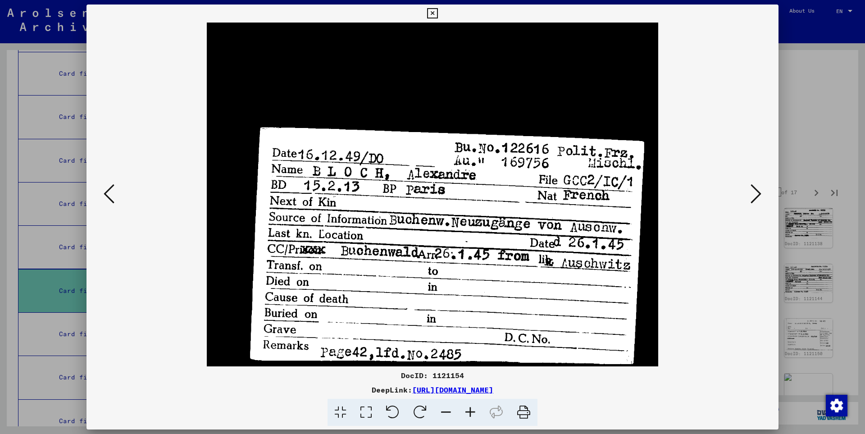
click at [754, 191] on icon at bounding box center [756, 194] width 11 height 22
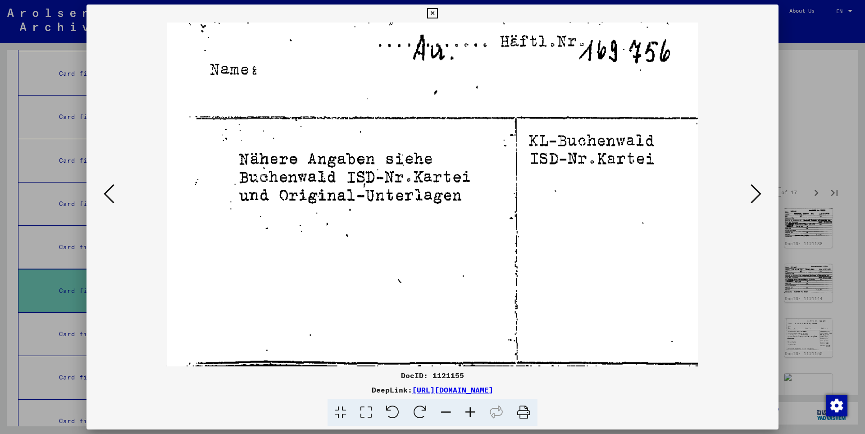
click at [754, 191] on icon at bounding box center [756, 194] width 11 height 22
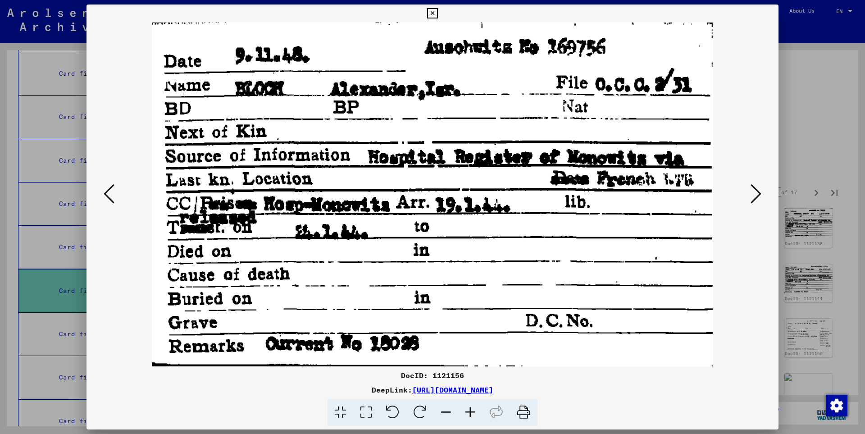
click at [754, 191] on icon at bounding box center [756, 194] width 11 height 22
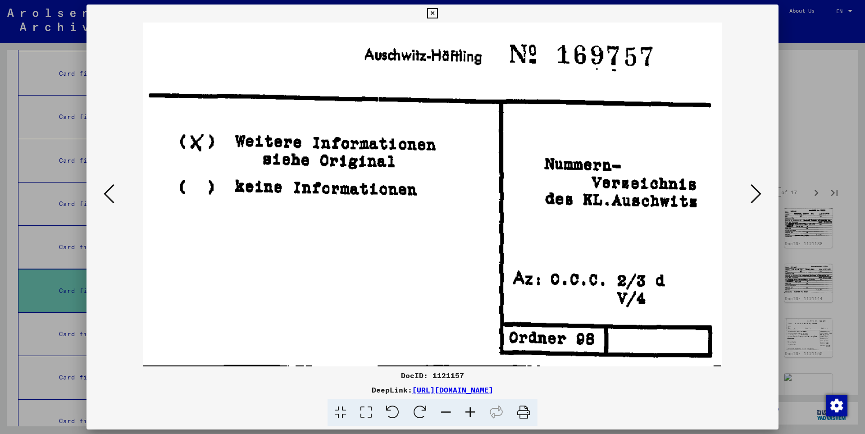
click at [754, 191] on icon at bounding box center [756, 194] width 11 height 22
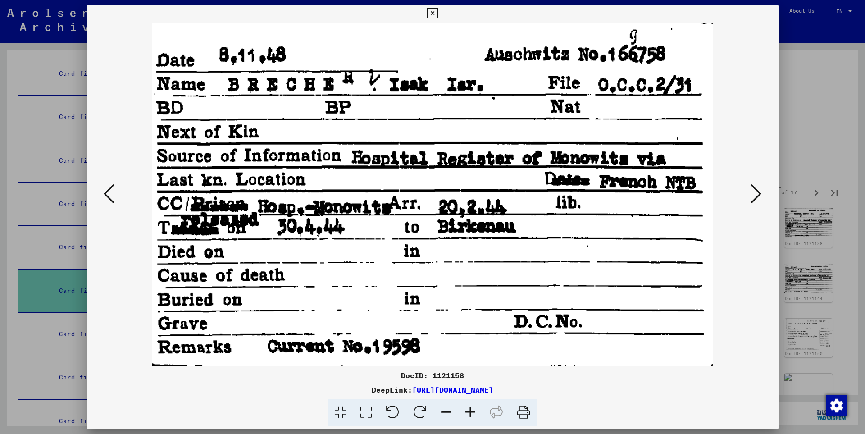
click at [754, 191] on icon at bounding box center [756, 194] width 11 height 22
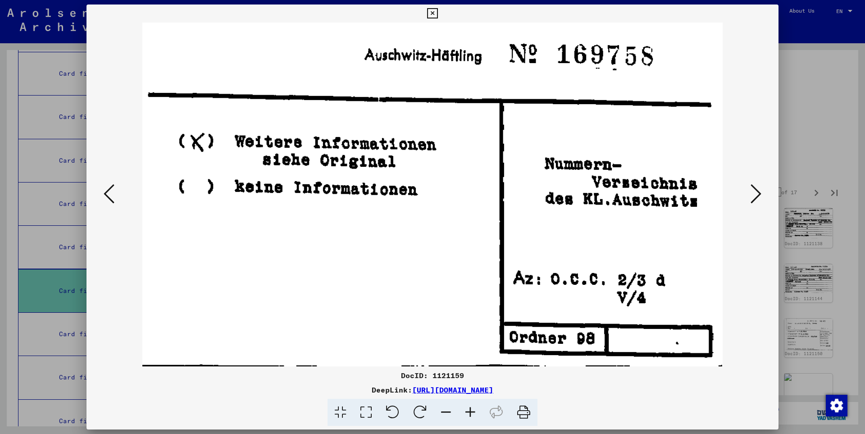
click at [754, 191] on icon at bounding box center [756, 194] width 11 height 22
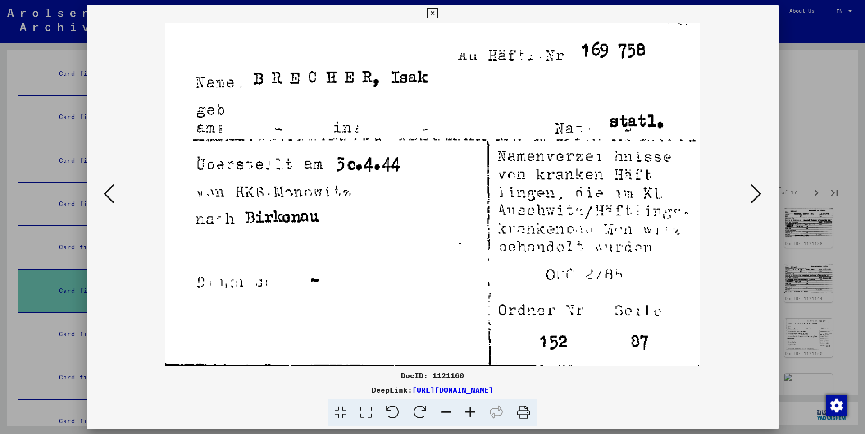
click at [754, 191] on icon at bounding box center [756, 194] width 11 height 22
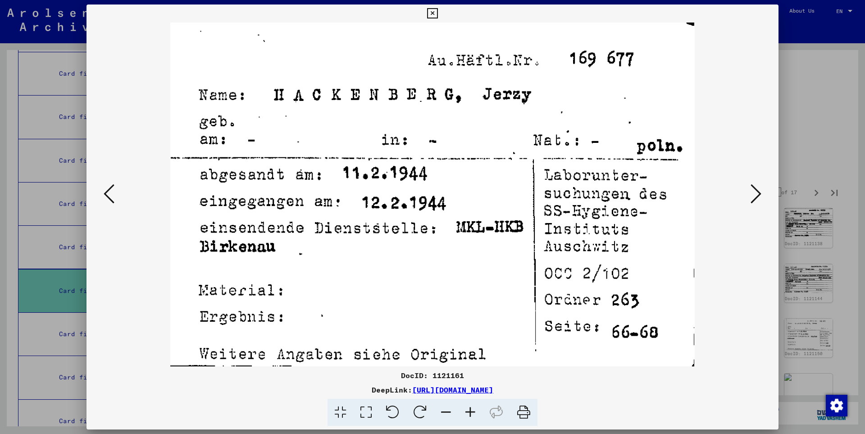
click at [754, 191] on icon at bounding box center [756, 194] width 11 height 22
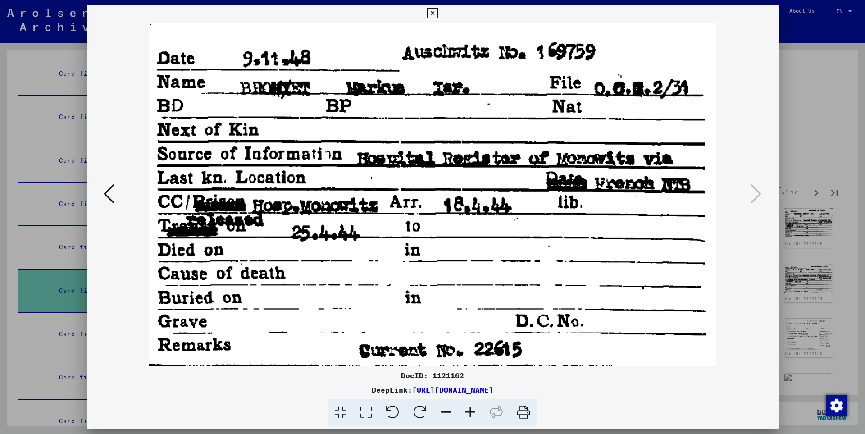
click at [438, 12] on icon at bounding box center [432, 13] width 10 height 11
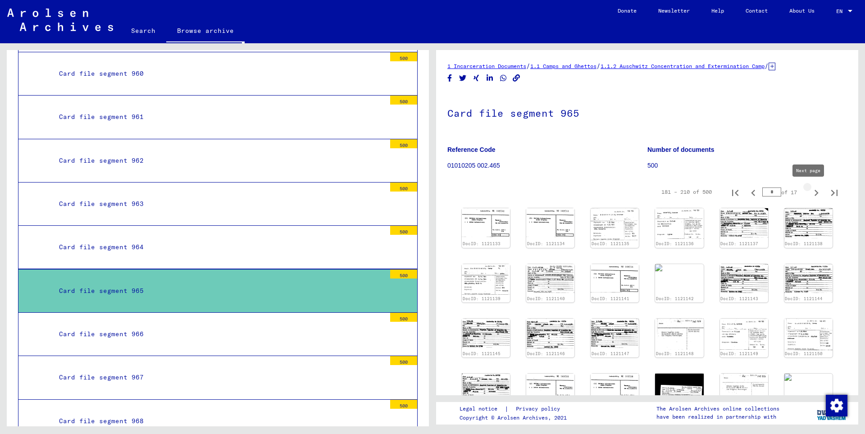
click at [810, 193] on icon "Next page" at bounding box center [816, 193] width 13 height 13
type input "*"
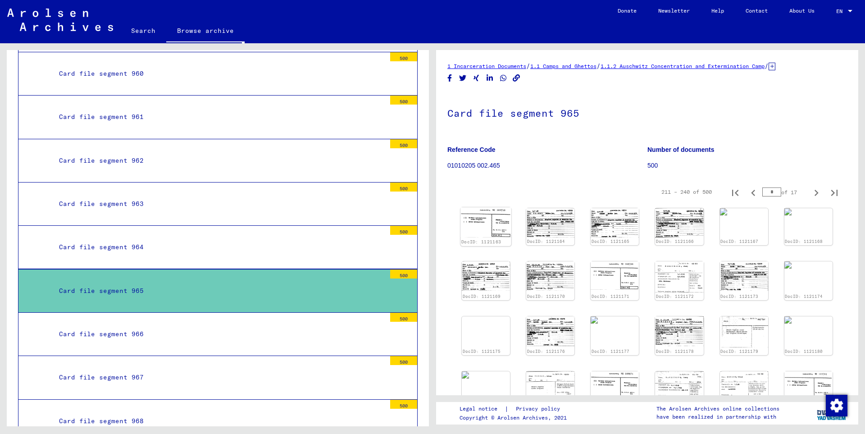
click at [494, 229] on img at bounding box center [486, 222] width 51 height 30
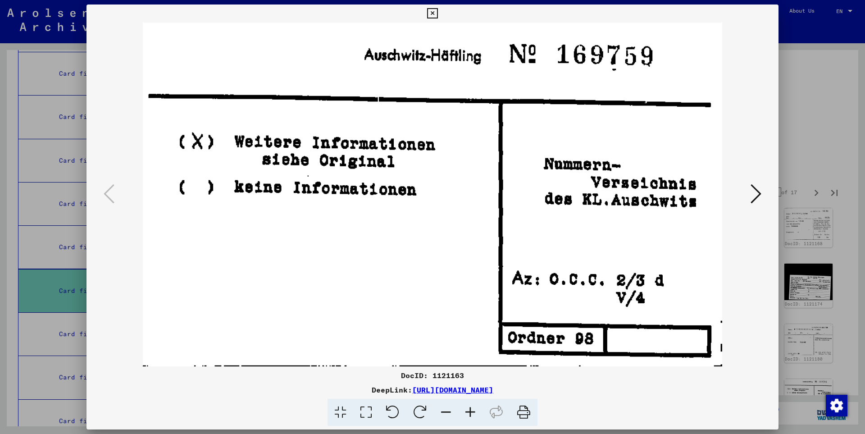
click at [759, 193] on icon at bounding box center [756, 194] width 11 height 22
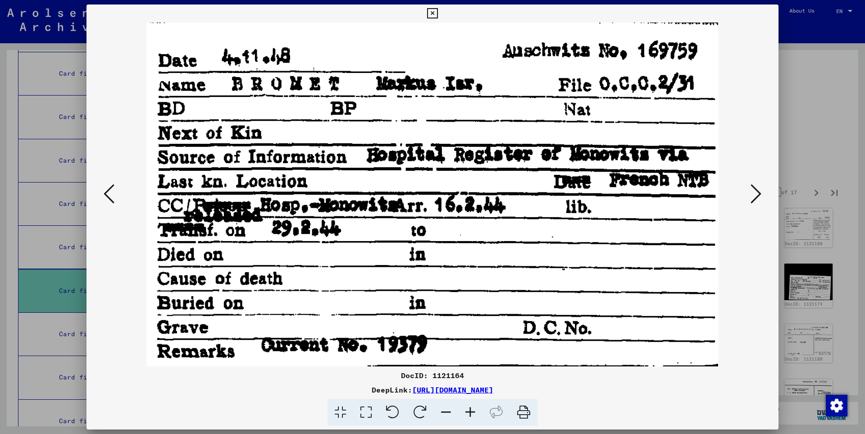
click at [759, 193] on icon at bounding box center [756, 194] width 11 height 22
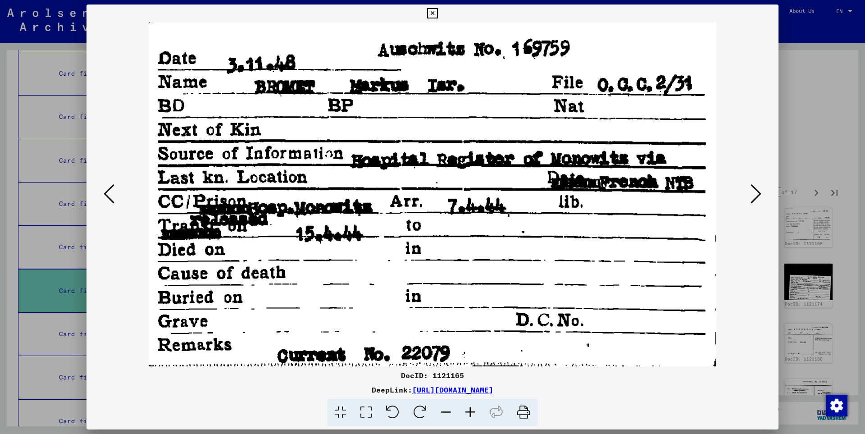
click at [759, 193] on icon at bounding box center [756, 194] width 11 height 22
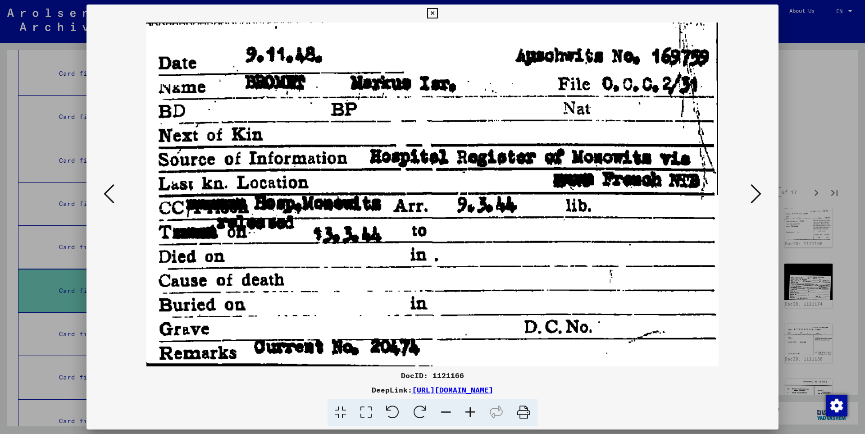
click at [759, 193] on icon at bounding box center [756, 194] width 11 height 22
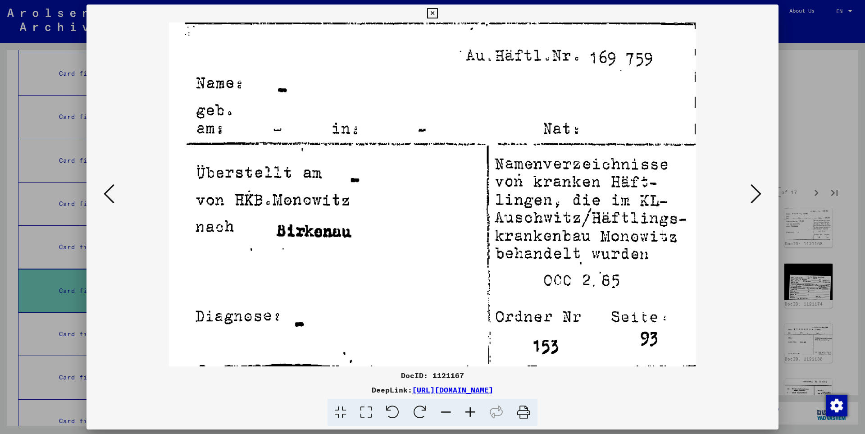
click at [759, 193] on icon at bounding box center [756, 194] width 11 height 22
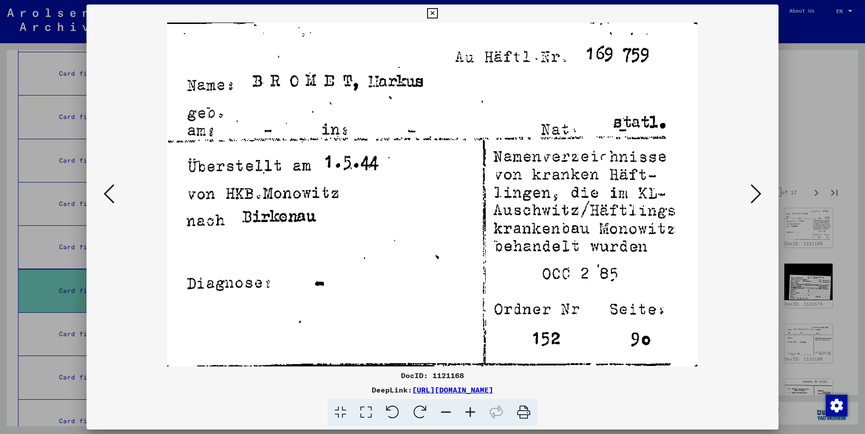
click at [759, 193] on icon at bounding box center [756, 194] width 11 height 22
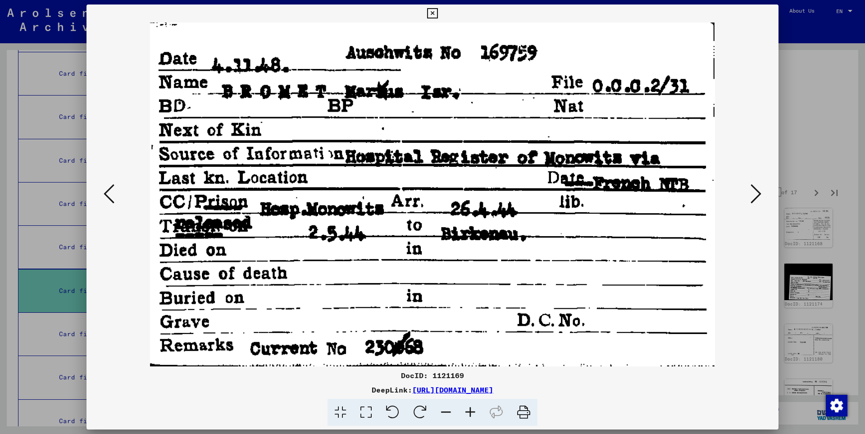
click at [759, 193] on icon at bounding box center [756, 194] width 11 height 22
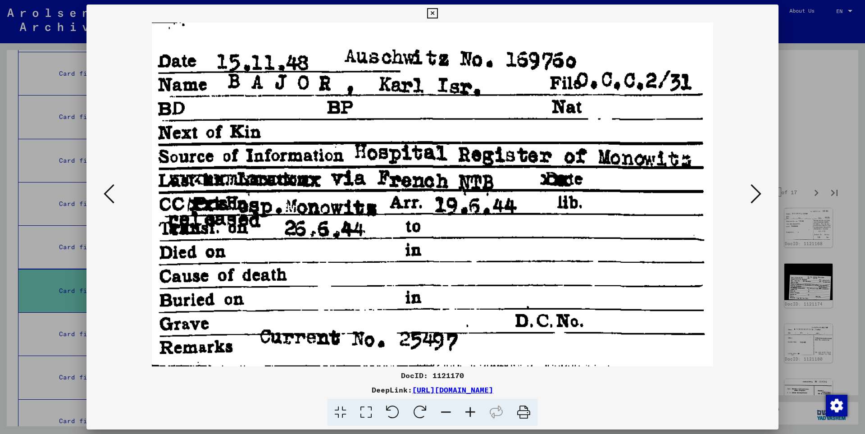
click at [759, 193] on icon at bounding box center [756, 194] width 11 height 22
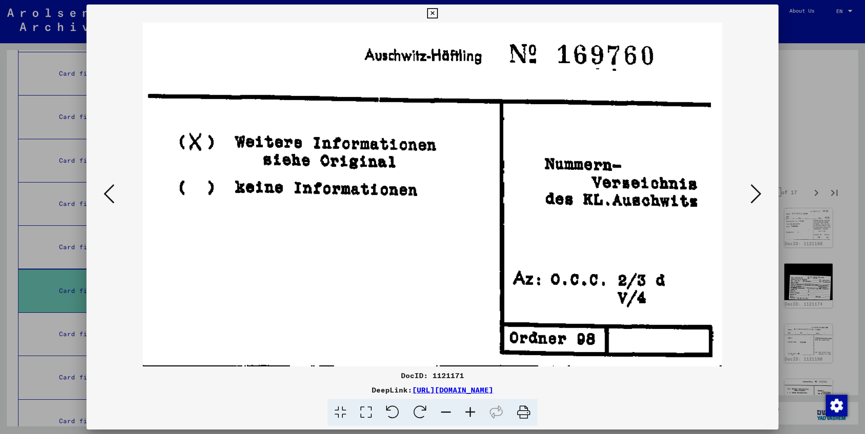
click at [759, 193] on icon at bounding box center [756, 194] width 11 height 22
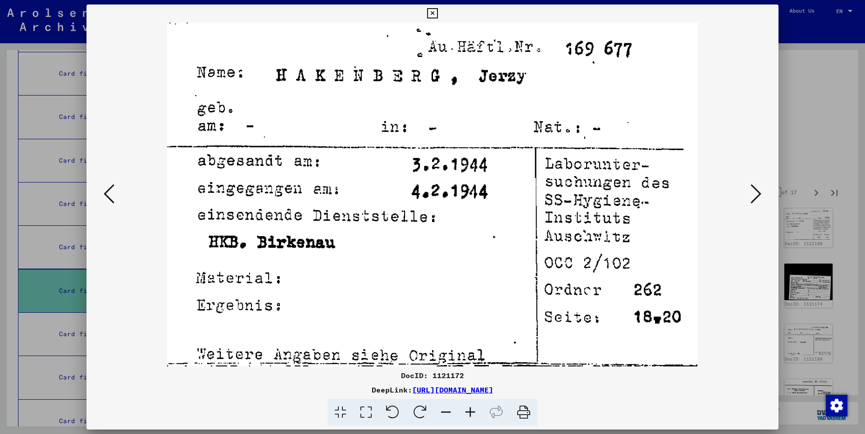
click at [759, 193] on icon at bounding box center [756, 194] width 11 height 22
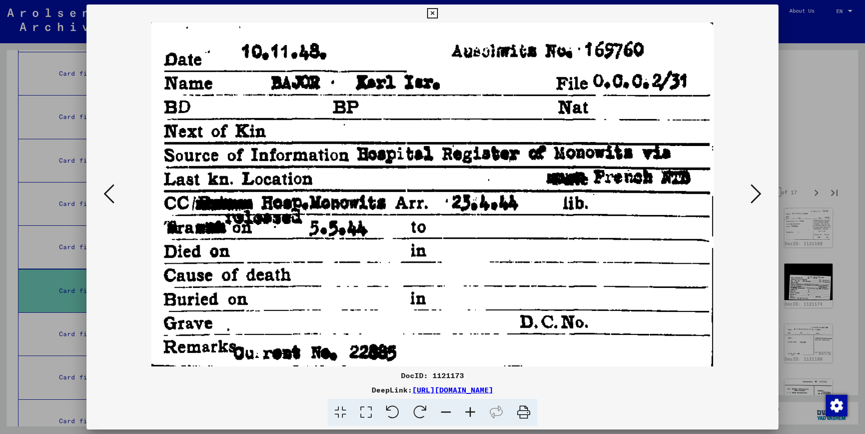
click at [759, 193] on icon at bounding box center [756, 194] width 11 height 22
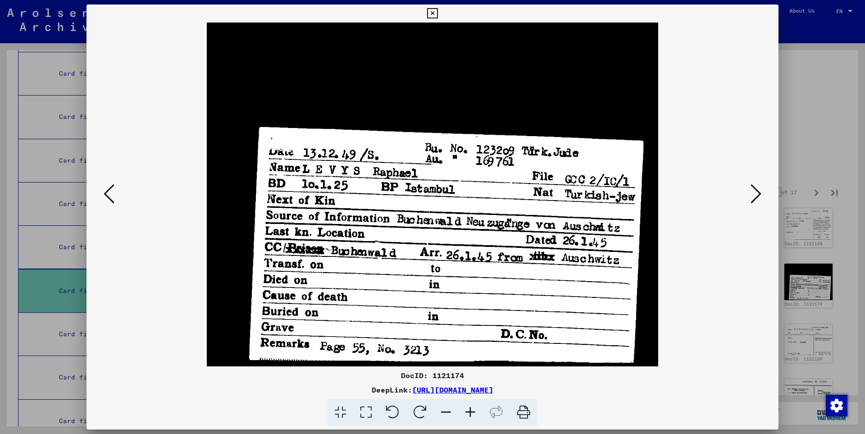
click at [759, 193] on icon at bounding box center [756, 194] width 11 height 22
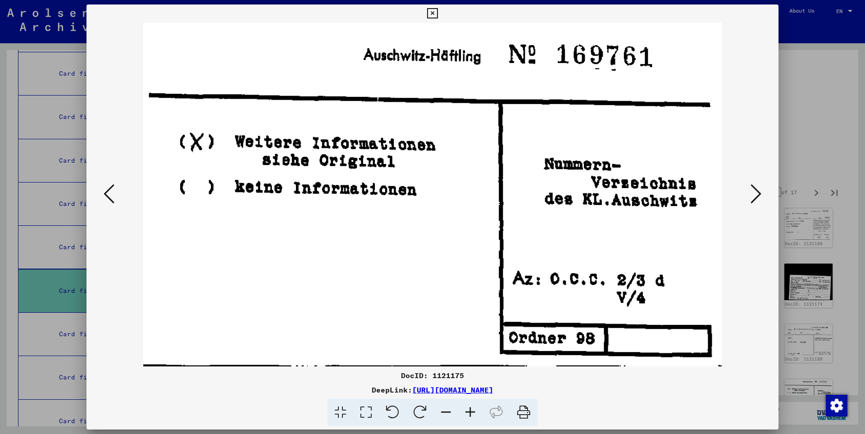
click at [759, 193] on icon at bounding box center [756, 194] width 11 height 22
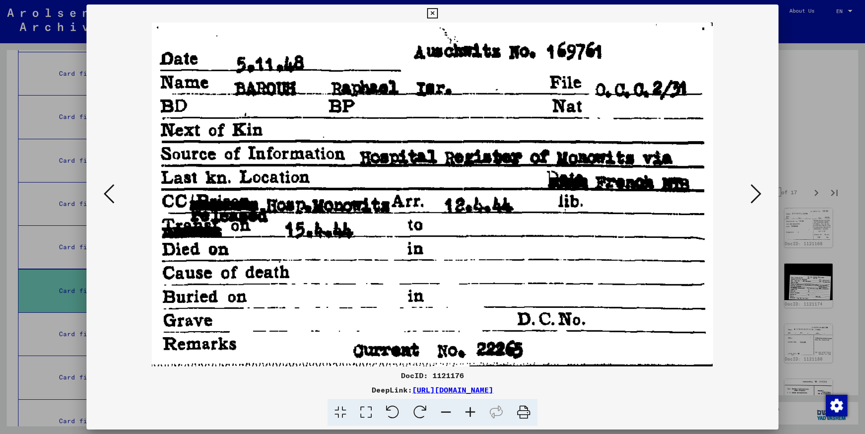
click at [759, 193] on icon at bounding box center [756, 194] width 11 height 22
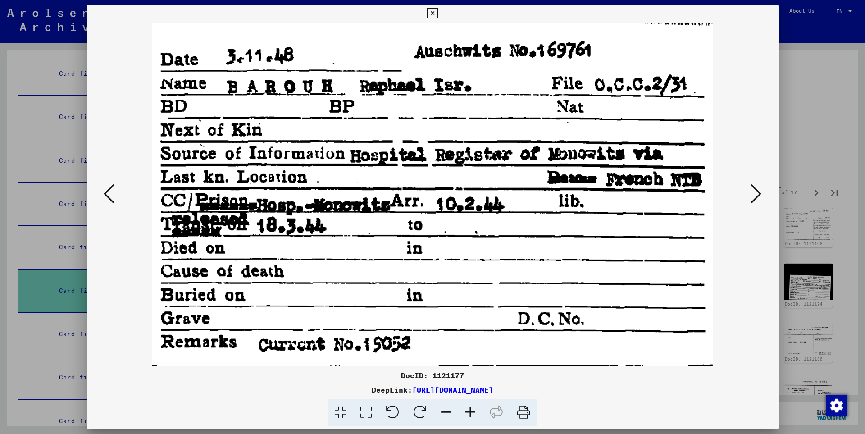
click at [759, 193] on icon at bounding box center [756, 194] width 11 height 22
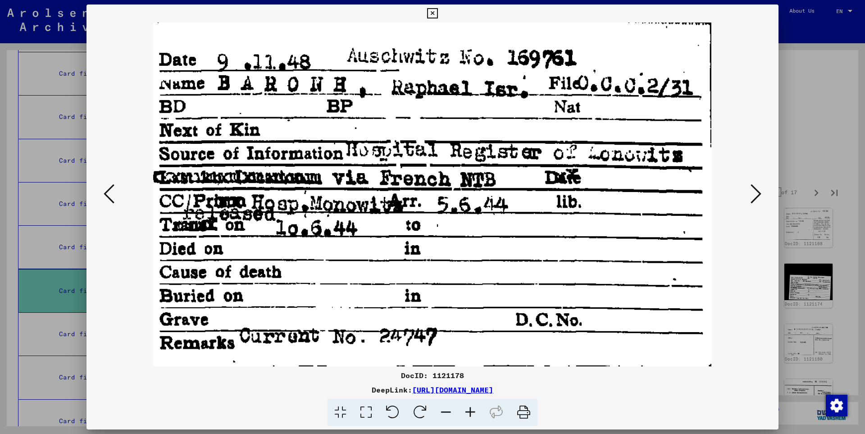
click at [759, 193] on icon at bounding box center [756, 194] width 11 height 22
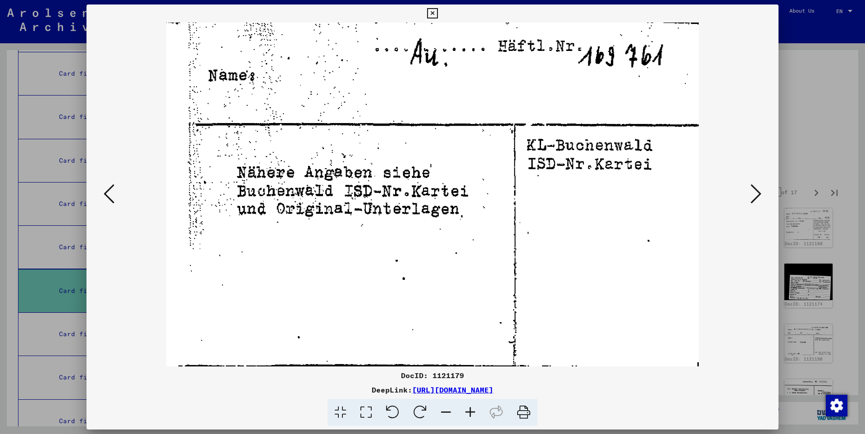
click at [759, 193] on icon at bounding box center [756, 194] width 11 height 22
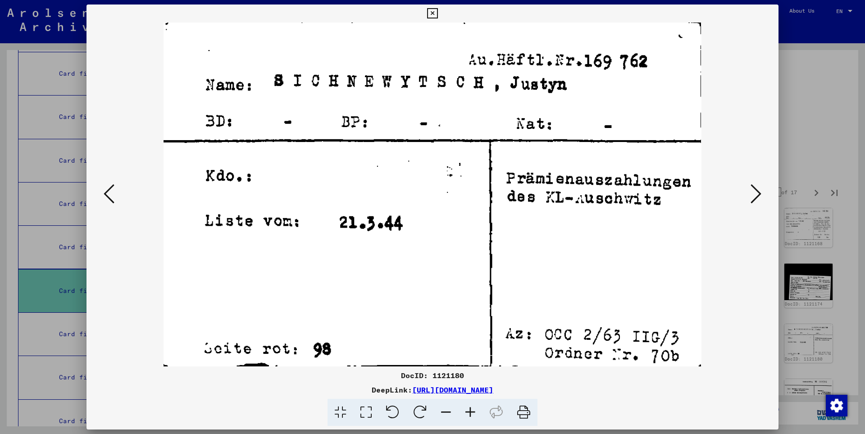
click at [759, 193] on icon at bounding box center [756, 194] width 11 height 22
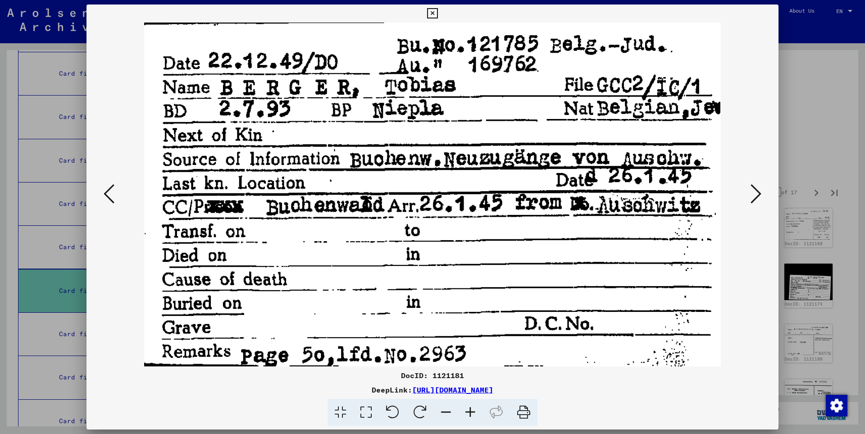
click at [759, 193] on icon at bounding box center [756, 194] width 11 height 22
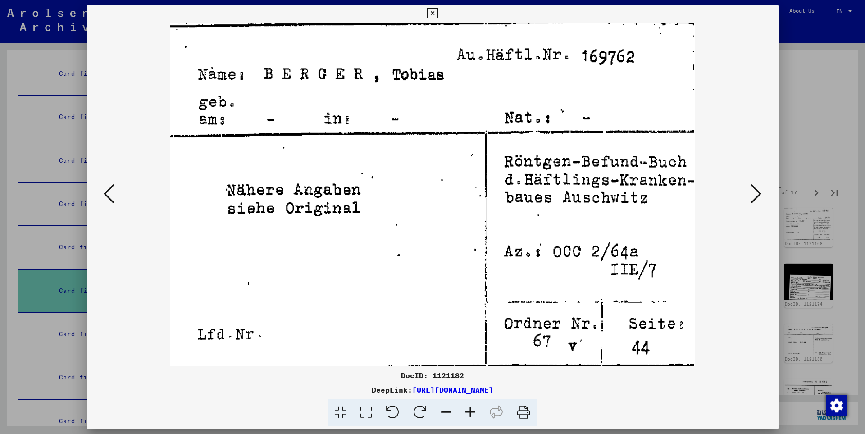
click at [759, 193] on icon at bounding box center [756, 194] width 11 height 22
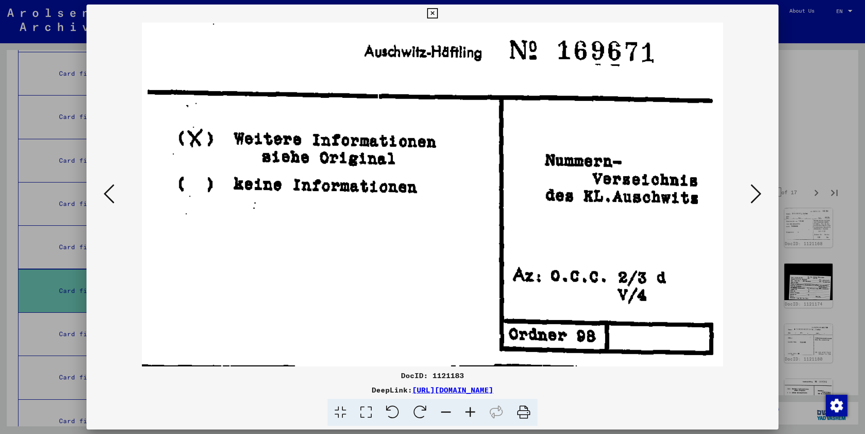
click at [759, 193] on icon at bounding box center [756, 194] width 11 height 22
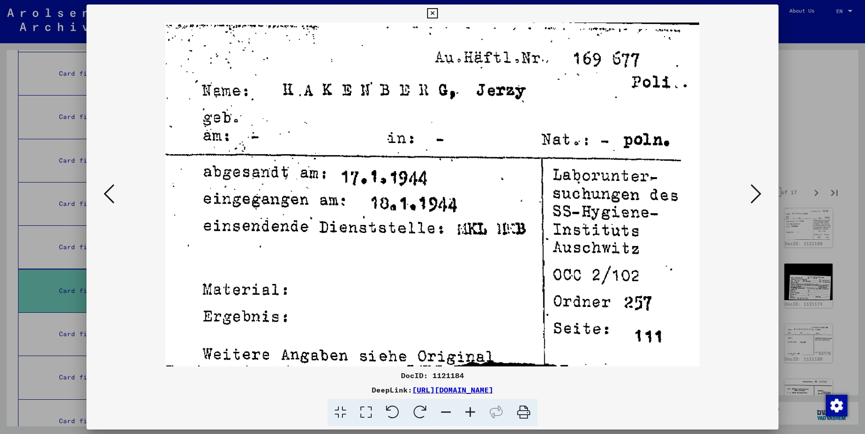
click at [759, 193] on icon at bounding box center [756, 194] width 11 height 22
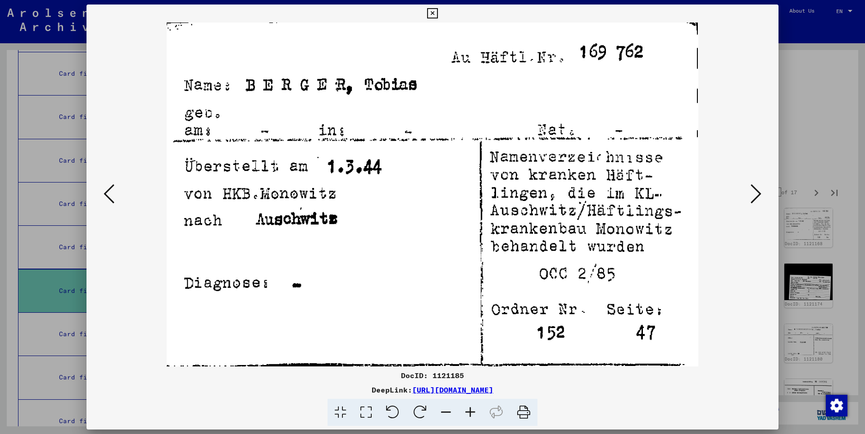
click at [759, 193] on icon at bounding box center [756, 194] width 11 height 22
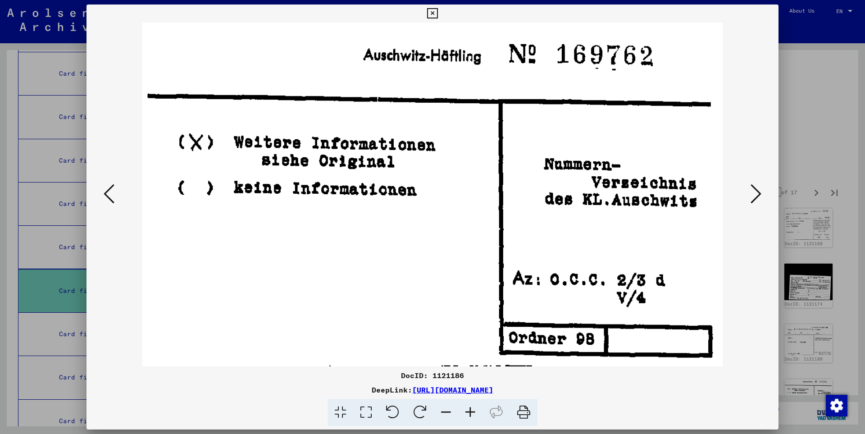
click at [759, 193] on icon at bounding box center [756, 194] width 11 height 22
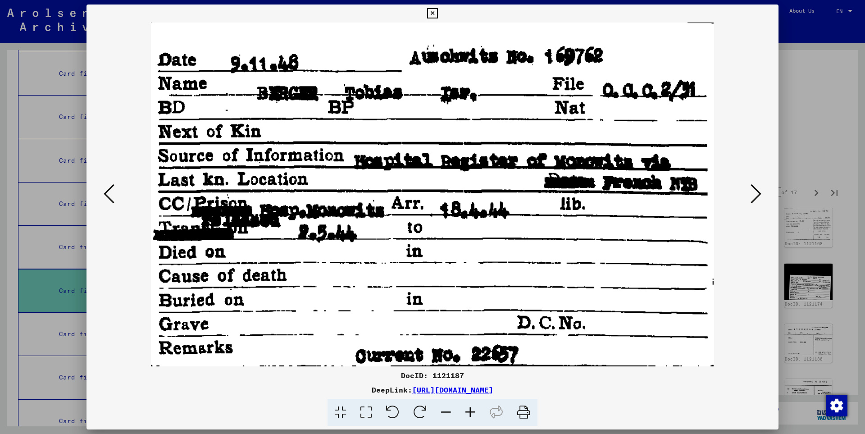
click at [759, 193] on icon at bounding box center [756, 194] width 11 height 22
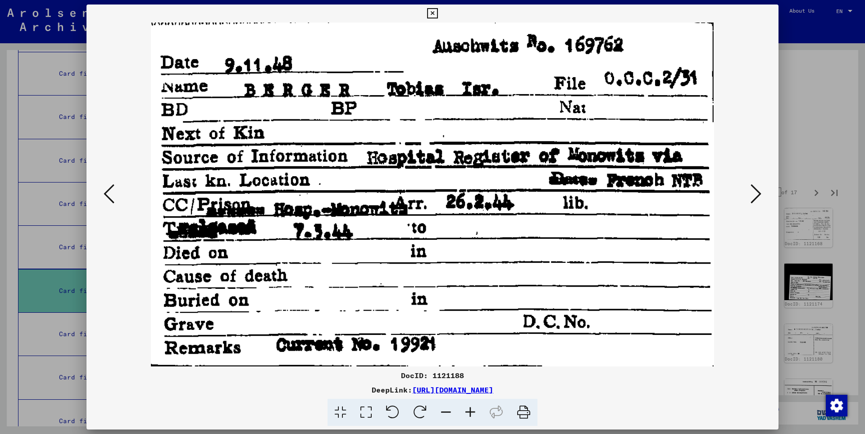
click at [759, 193] on icon at bounding box center [756, 194] width 11 height 22
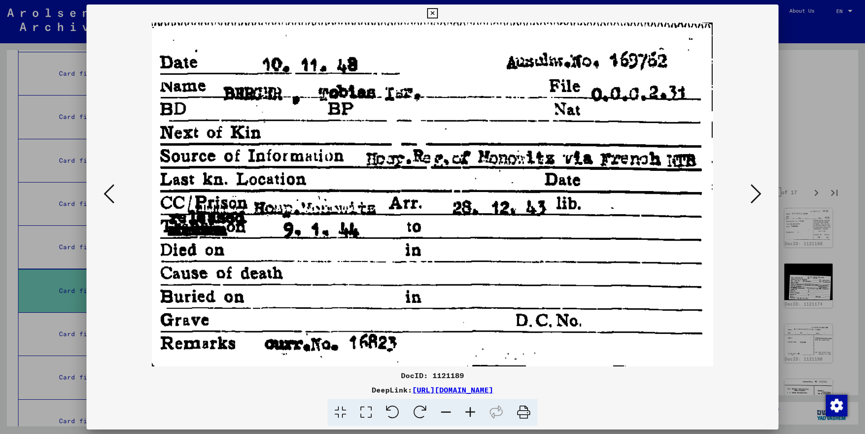
click at [759, 193] on icon at bounding box center [756, 194] width 11 height 22
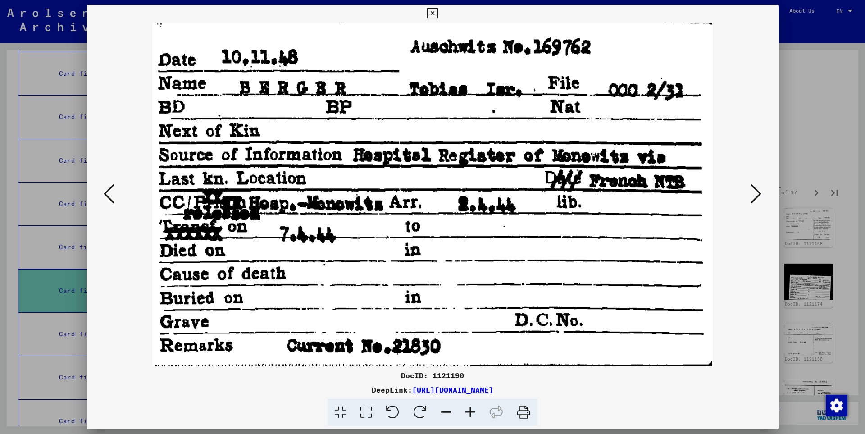
click at [759, 193] on icon at bounding box center [756, 194] width 11 height 22
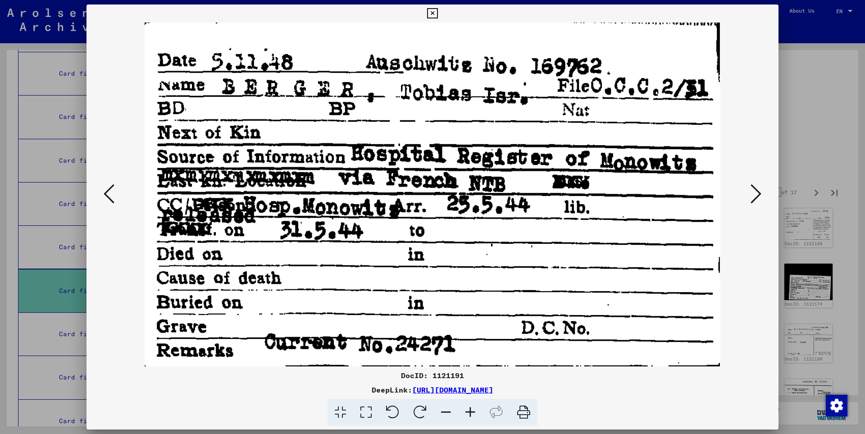
click at [759, 193] on icon at bounding box center [756, 194] width 11 height 22
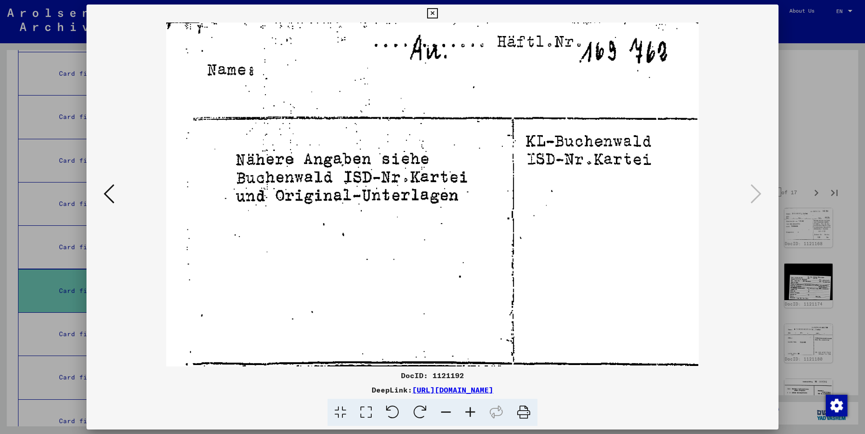
click at [438, 13] on icon at bounding box center [432, 13] width 10 height 11
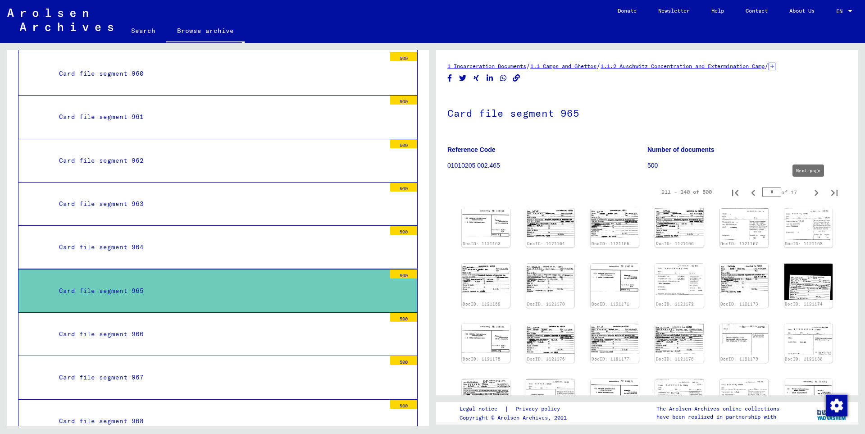
click at [810, 189] on icon "Next page" at bounding box center [816, 193] width 13 height 13
type input "*"
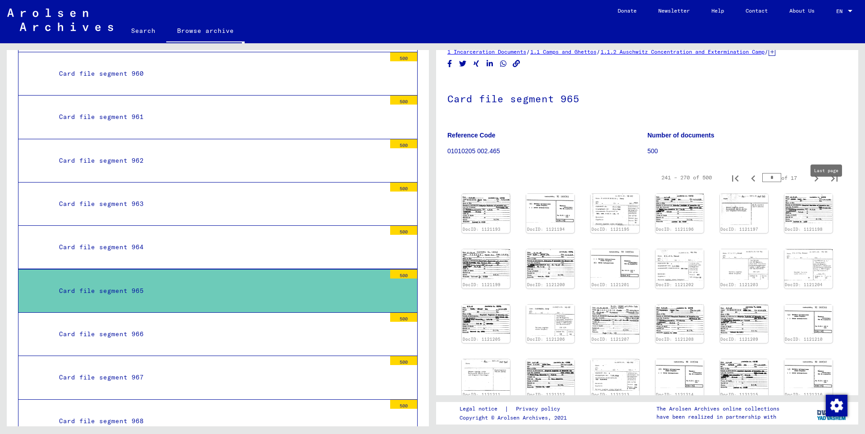
scroll to position [0, 0]
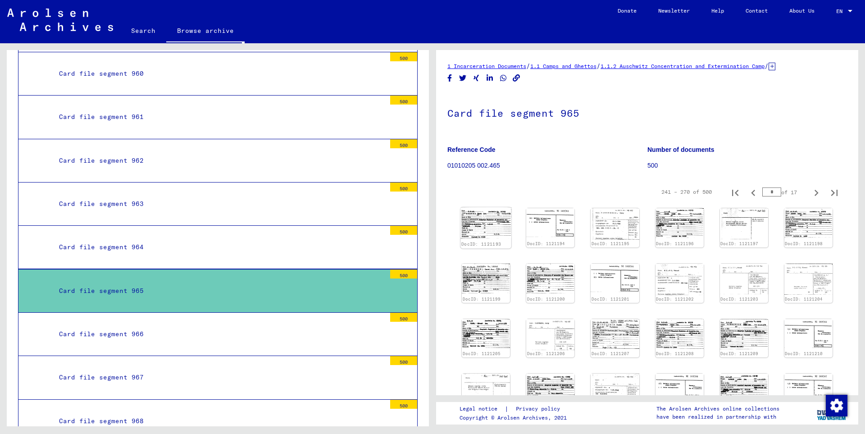
click at [492, 226] on img at bounding box center [486, 222] width 51 height 31
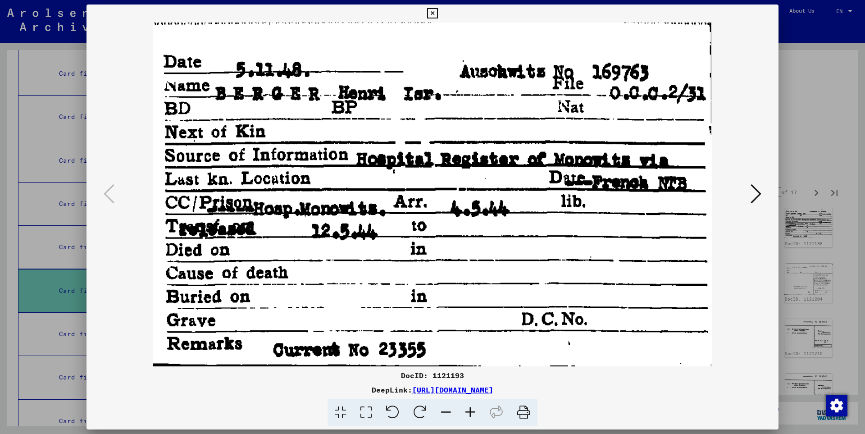
click at [759, 194] on icon at bounding box center [756, 194] width 11 height 22
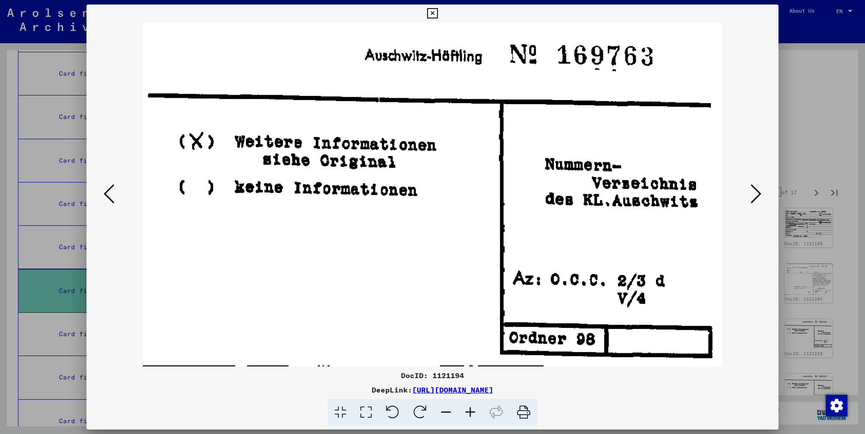
click at [759, 194] on icon at bounding box center [756, 194] width 11 height 22
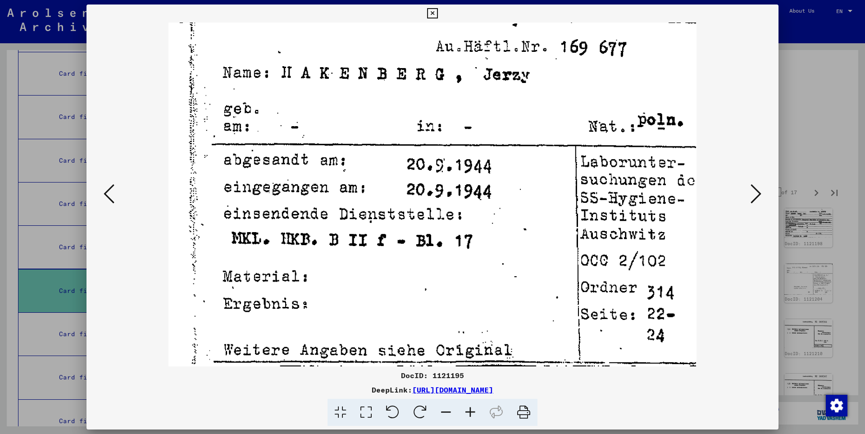
click at [759, 194] on icon at bounding box center [756, 194] width 11 height 22
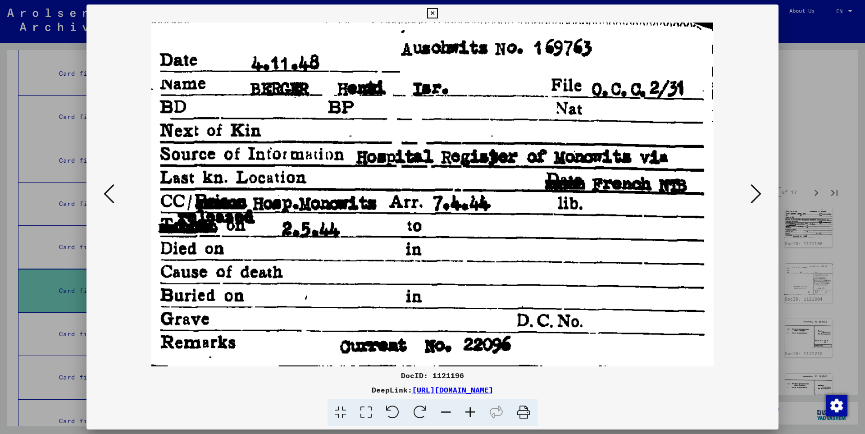
click at [759, 194] on icon at bounding box center [756, 194] width 11 height 22
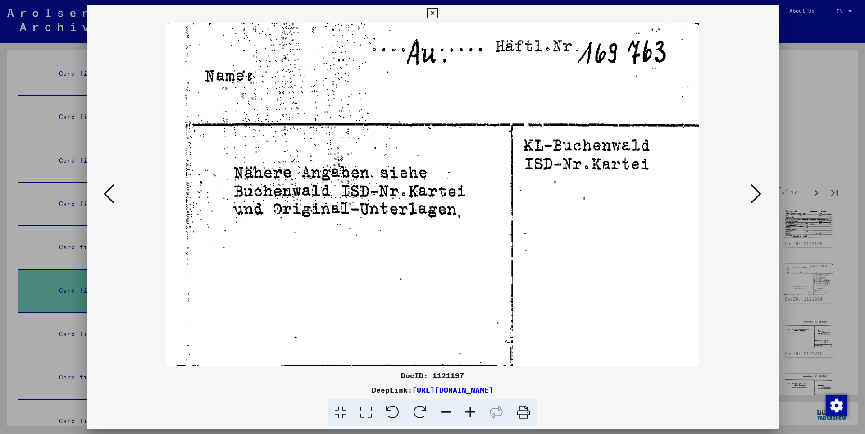
click at [759, 194] on icon at bounding box center [756, 194] width 11 height 22
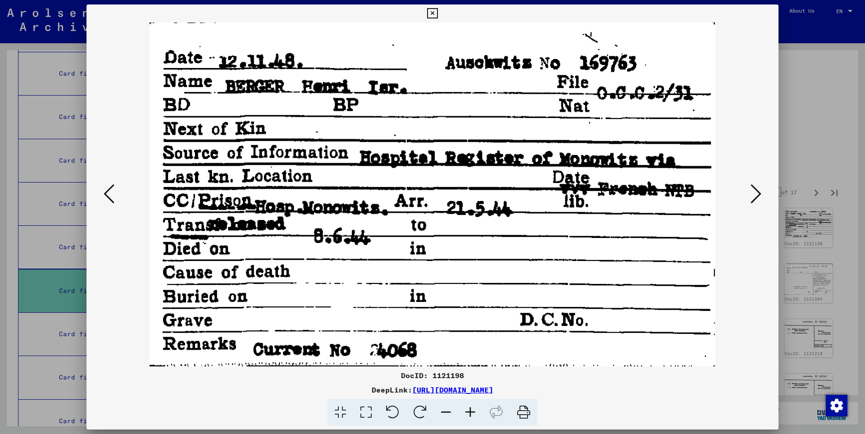
click at [759, 194] on icon at bounding box center [756, 194] width 11 height 22
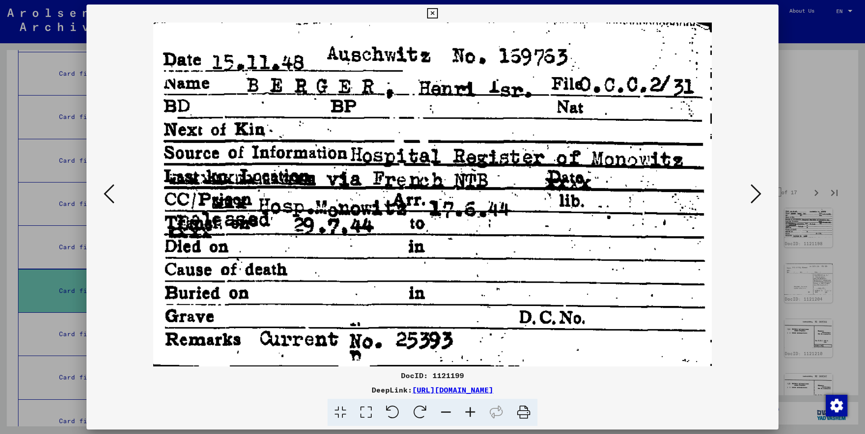
click at [759, 194] on icon at bounding box center [756, 194] width 11 height 22
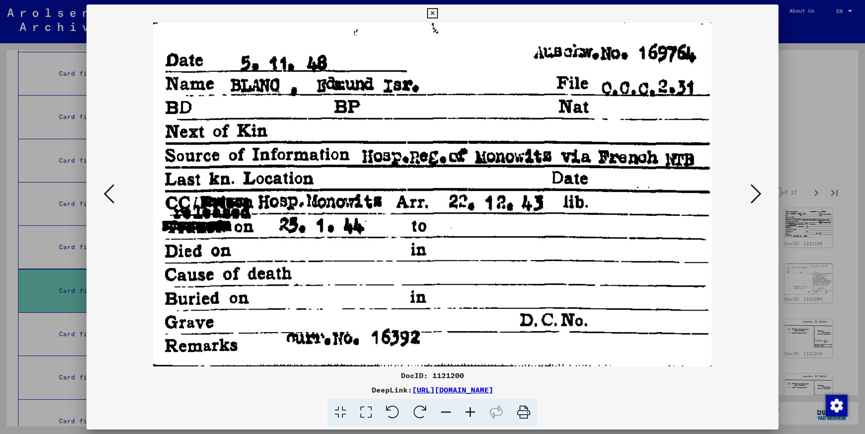
click at [759, 194] on icon at bounding box center [756, 194] width 11 height 22
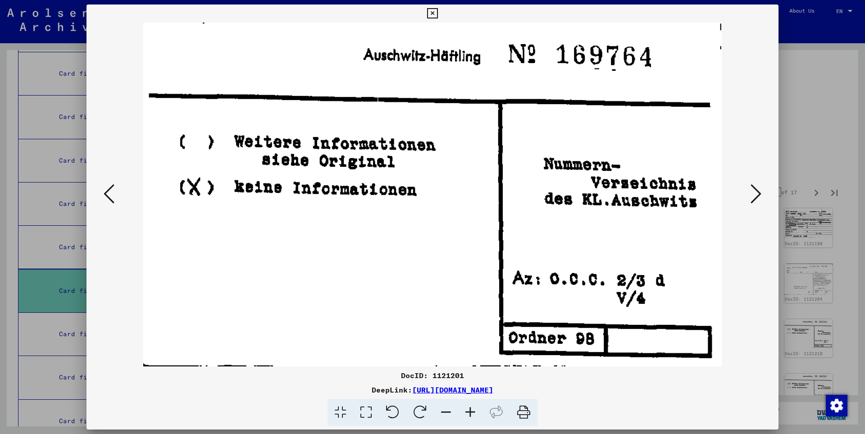
click at [759, 194] on icon at bounding box center [756, 194] width 11 height 22
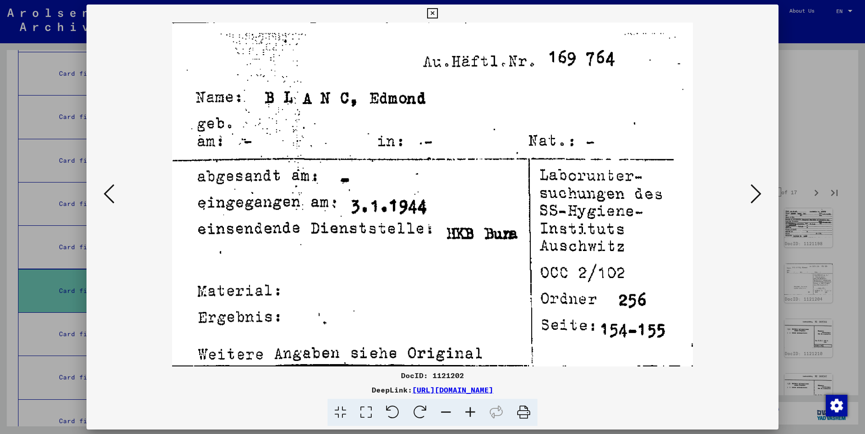
click at [759, 195] on icon at bounding box center [756, 194] width 11 height 22
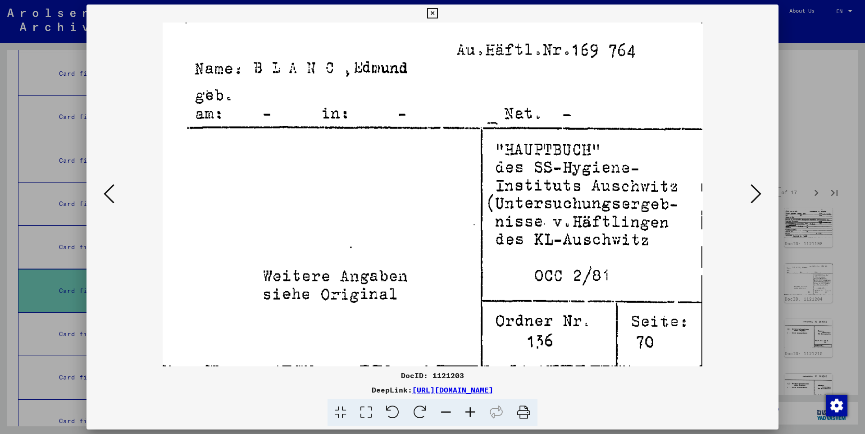
click at [759, 195] on icon at bounding box center [756, 194] width 11 height 22
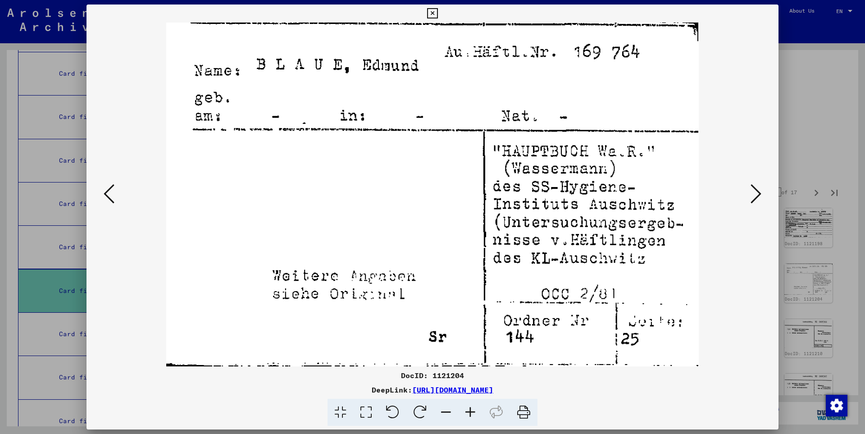
click at [759, 195] on icon at bounding box center [756, 194] width 11 height 22
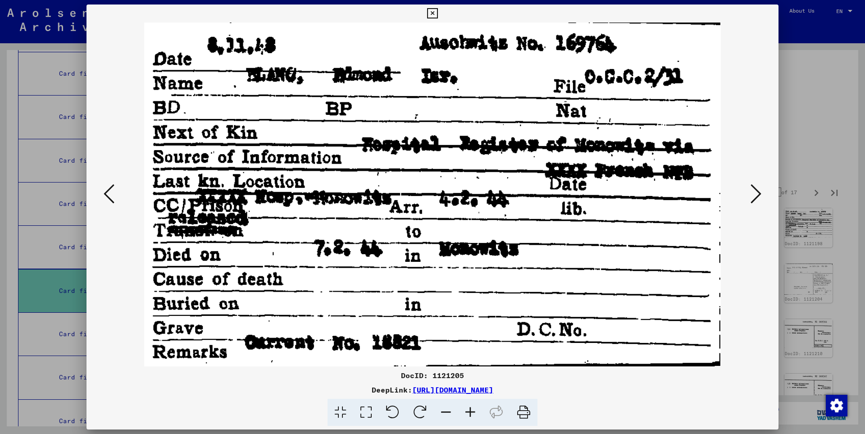
click at [759, 195] on icon at bounding box center [756, 194] width 11 height 22
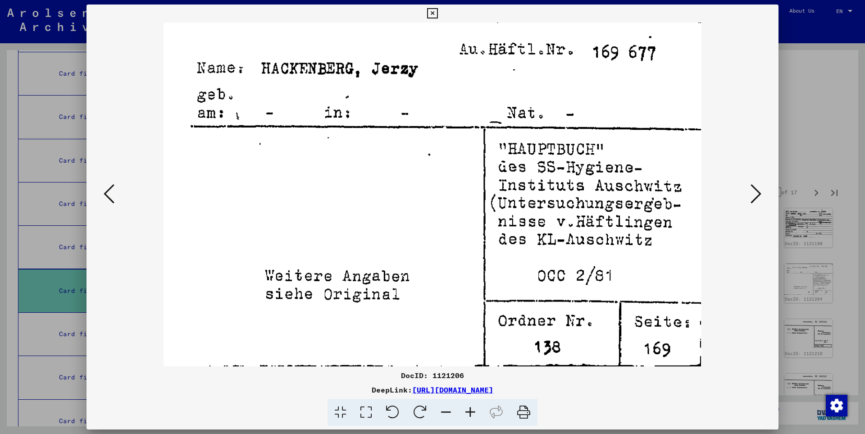
click at [759, 195] on icon at bounding box center [756, 194] width 11 height 22
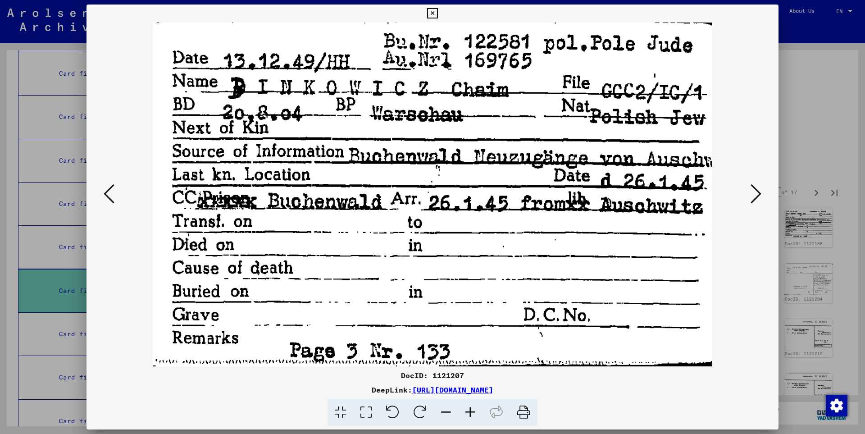
click at [759, 195] on icon at bounding box center [756, 194] width 11 height 22
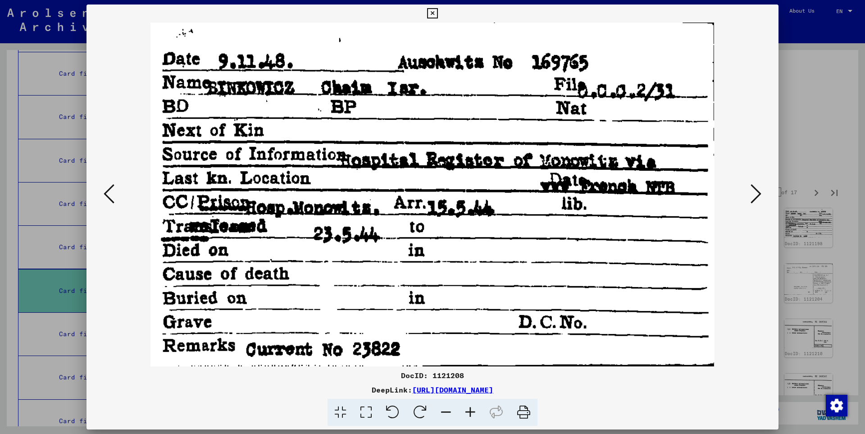
click at [759, 195] on icon at bounding box center [756, 194] width 11 height 22
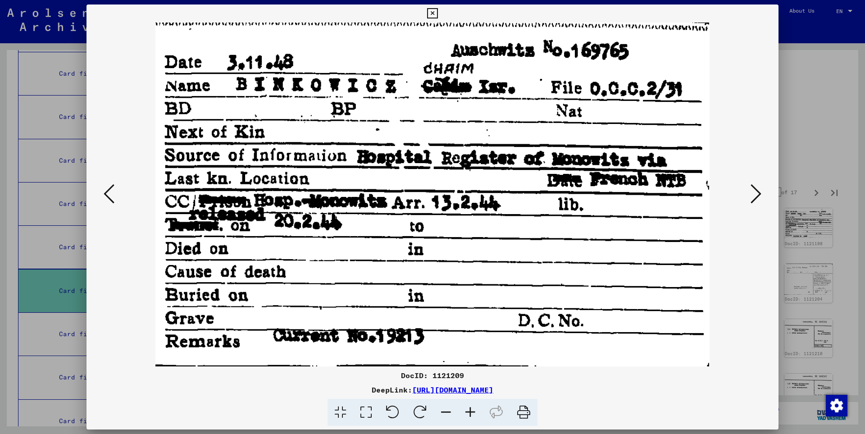
click at [759, 195] on icon at bounding box center [756, 194] width 11 height 22
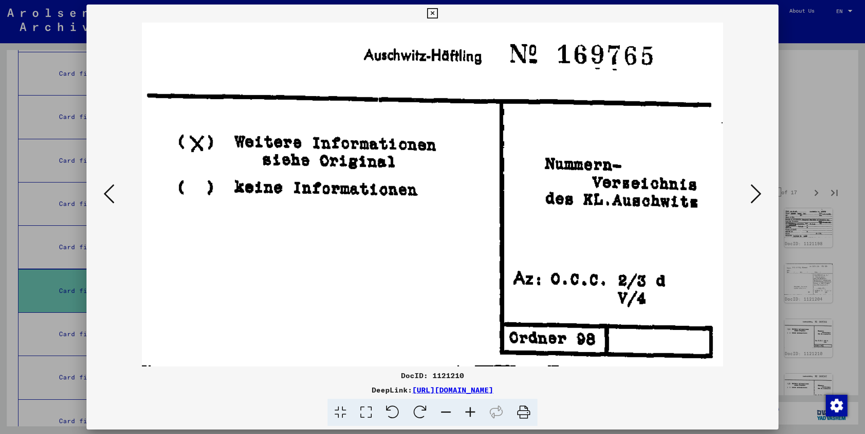
click at [759, 195] on icon at bounding box center [756, 194] width 11 height 22
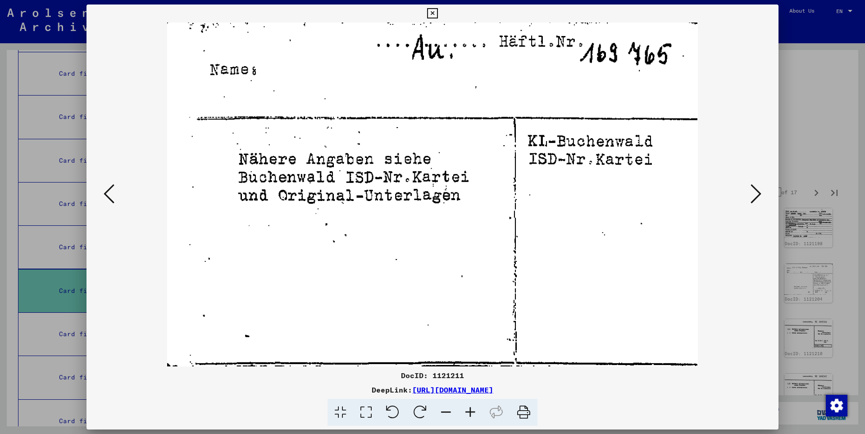
click at [759, 195] on icon at bounding box center [756, 194] width 11 height 22
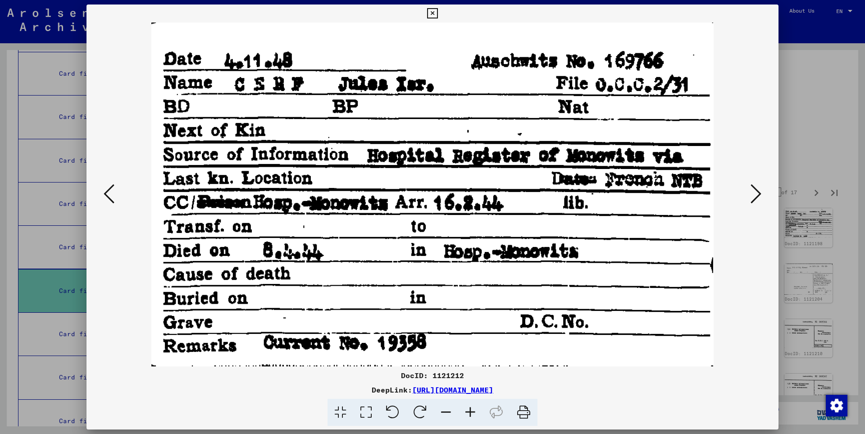
click at [759, 195] on icon at bounding box center [756, 194] width 11 height 22
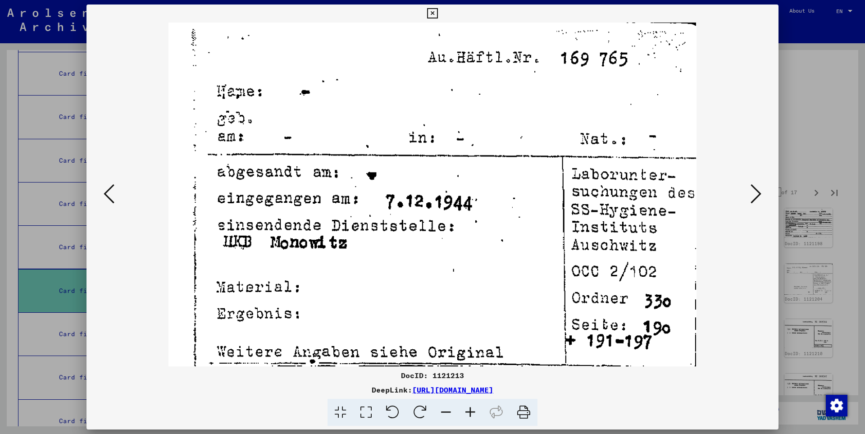
click at [759, 195] on icon at bounding box center [756, 194] width 11 height 22
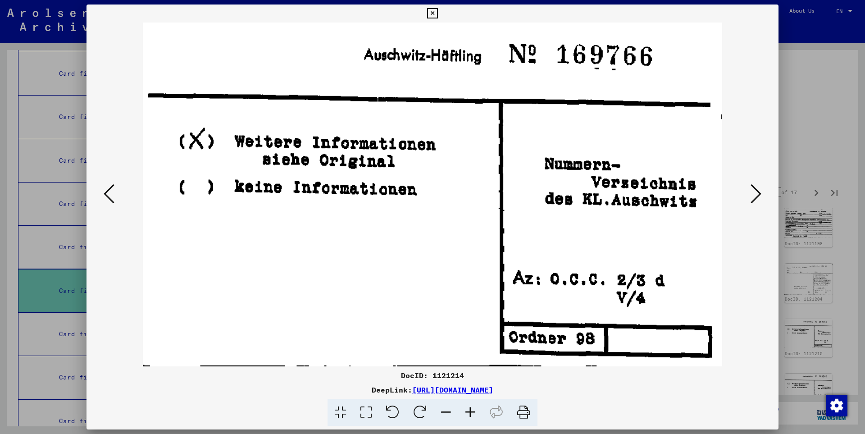
click at [759, 195] on icon at bounding box center [756, 194] width 11 height 22
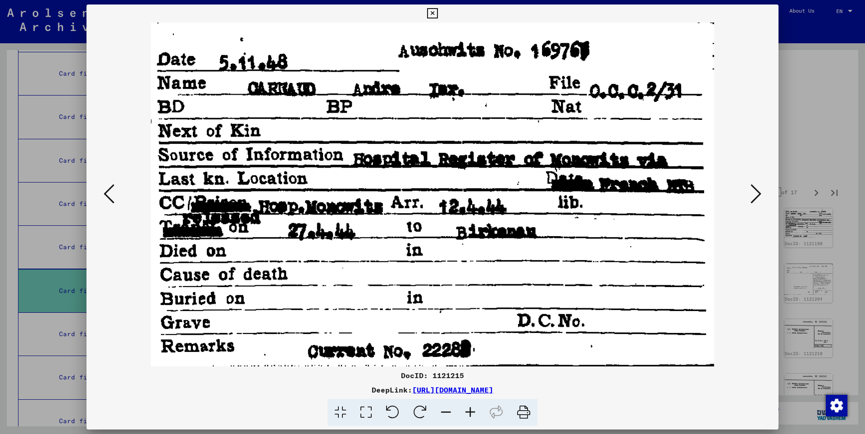
click at [759, 195] on icon at bounding box center [756, 194] width 11 height 22
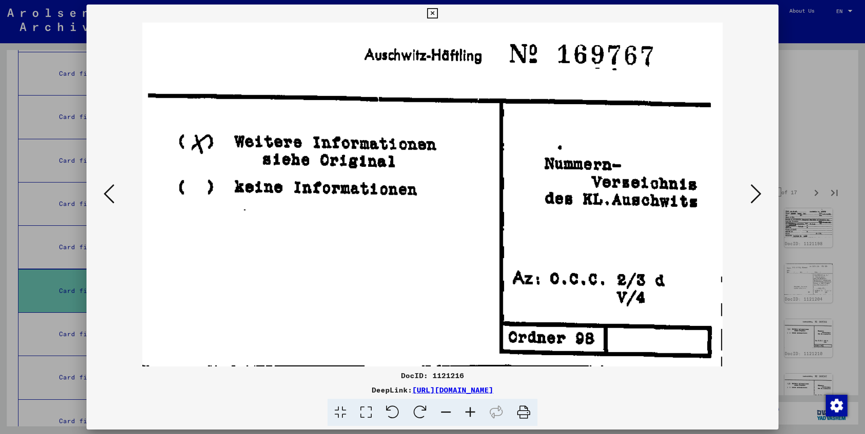
click at [759, 195] on icon at bounding box center [756, 194] width 11 height 22
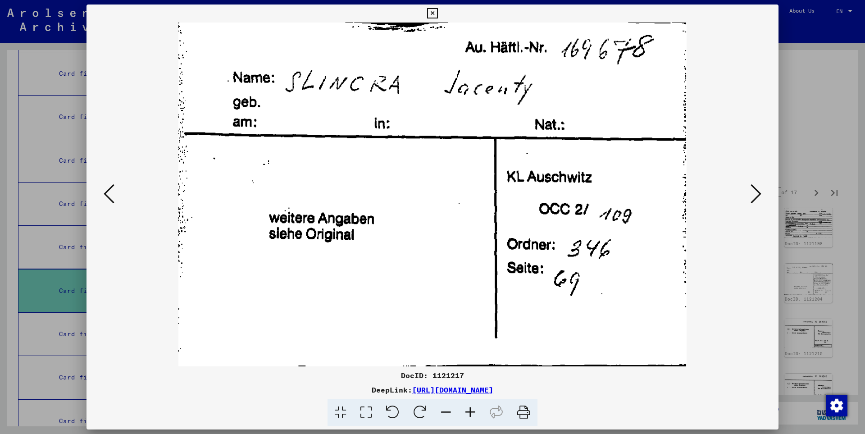
click at [759, 195] on icon at bounding box center [756, 194] width 11 height 22
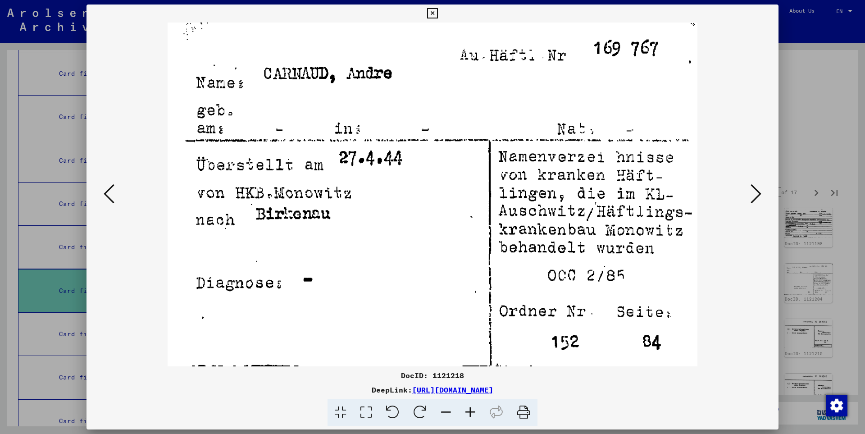
click at [759, 195] on icon at bounding box center [756, 194] width 11 height 22
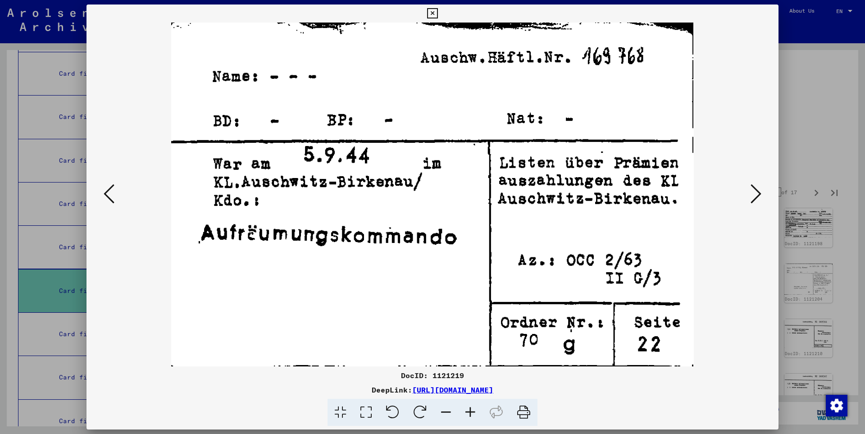
click at [759, 195] on icon at bounding box center [756, 194] width 11 height 22
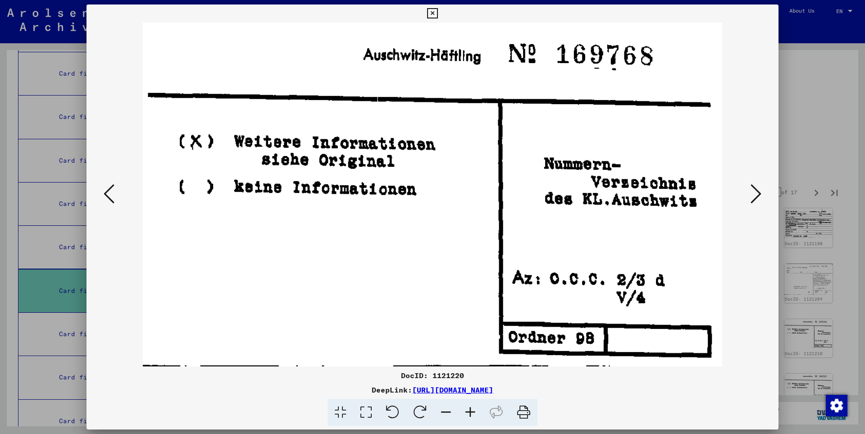
click at [759, 195] on icon at bounding box center [756, 194] width 11 height 22
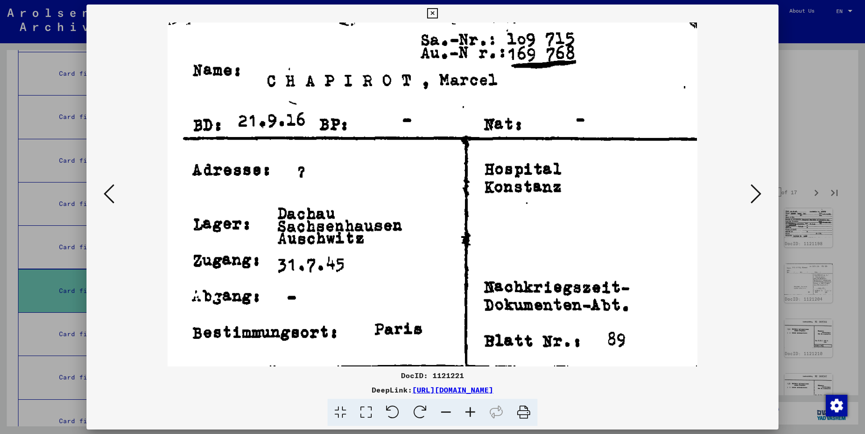
click at [759, 196] on icon at bounding box center [756, 194] width 11 height 22
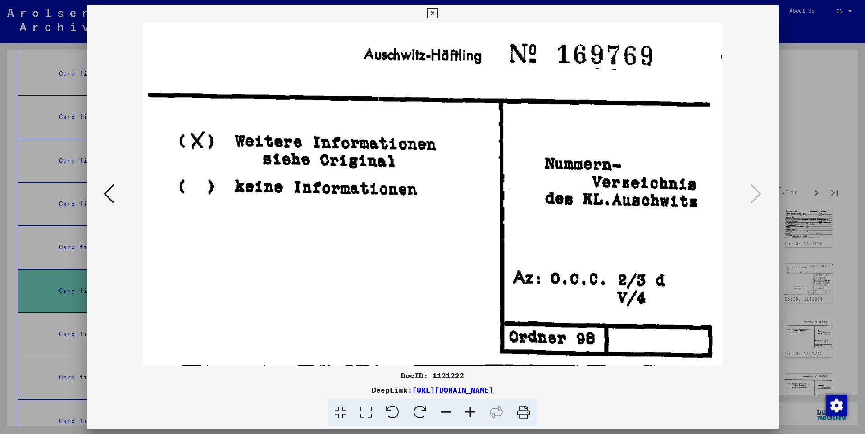
click at [438, 15] on icon at bounding box center [432, 13] width 10 height 11
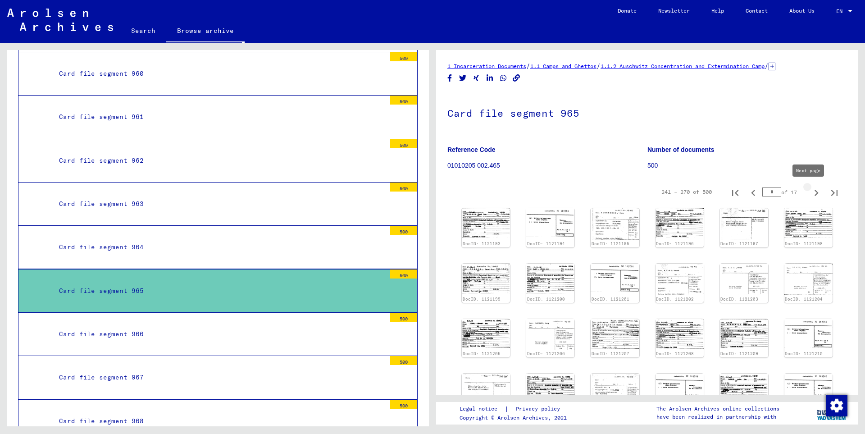
click at [810, 192] on icon "Next page" at bounding box center [816, 193] width 13 height 13
type input "**"
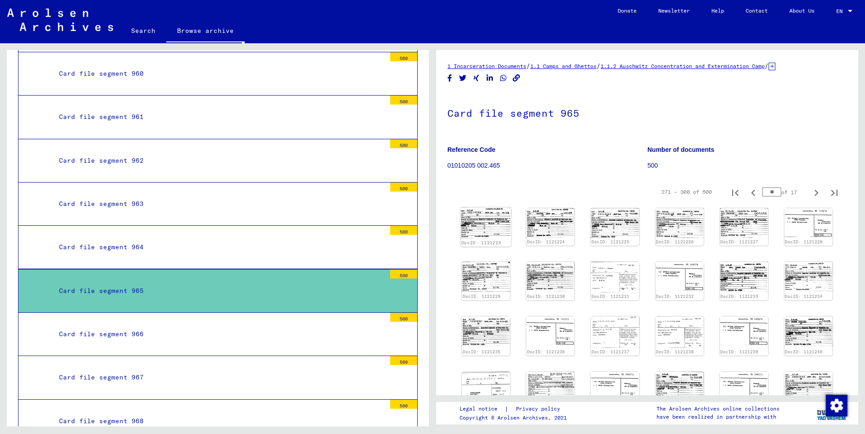
click at [489, 223] on img at bounding box center [486, 223] width 51 height 32
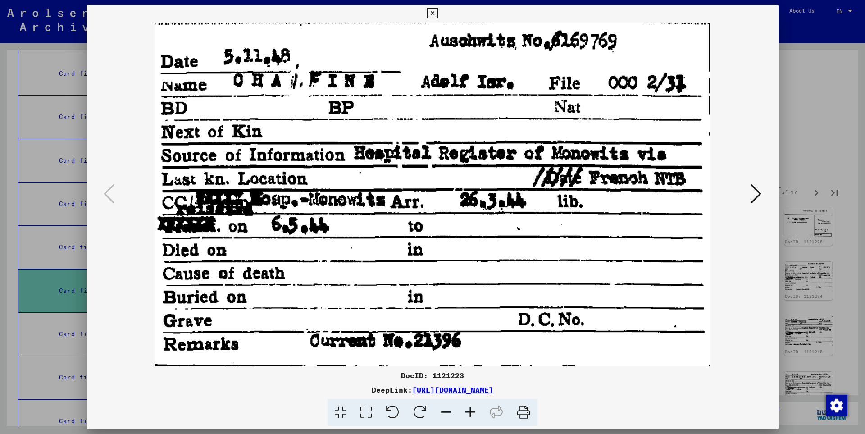
click at [759, 195] on icon at bounding box center [756, 194] width 11 height 22
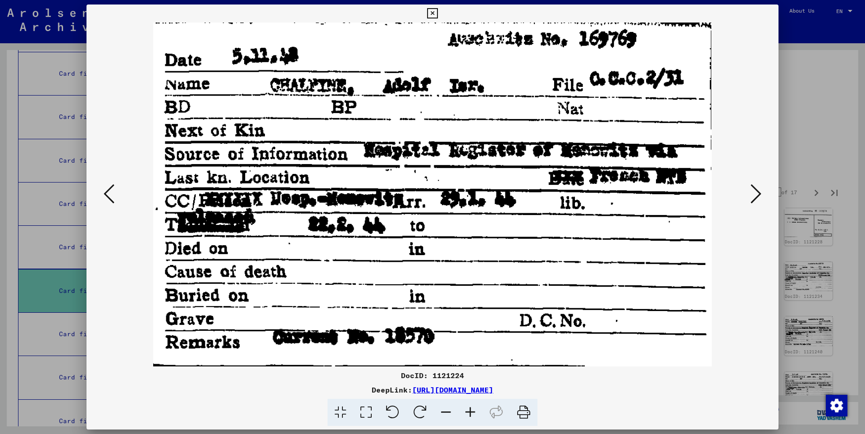
click at [759, 195] on icon at bounding box center [756, 194] width 11 height 22
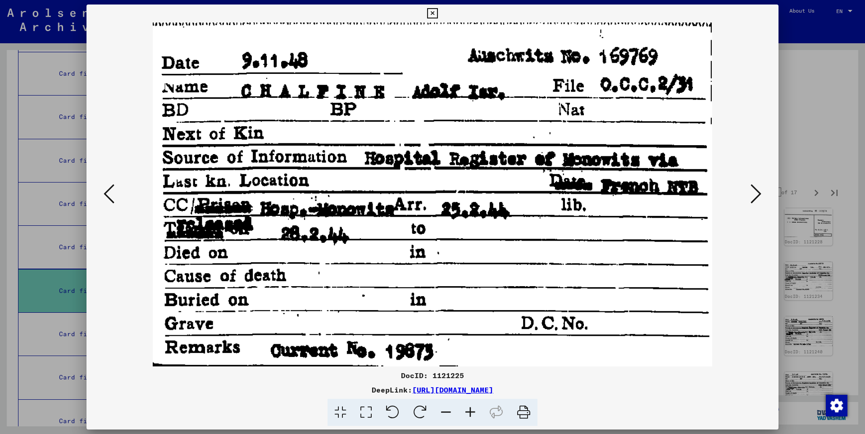
click at [759, 195] on icon at bounding box center [756, 194] width 11 height 22
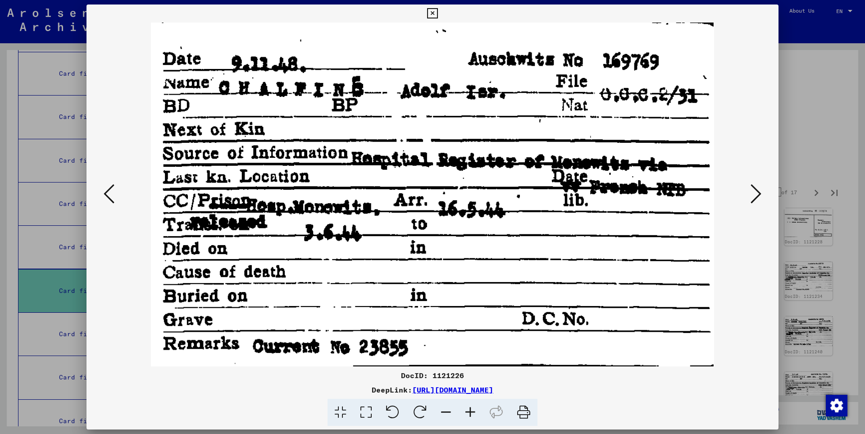
click at [759, 195] on icon at bounding box center [756, 194] width 11 height 22
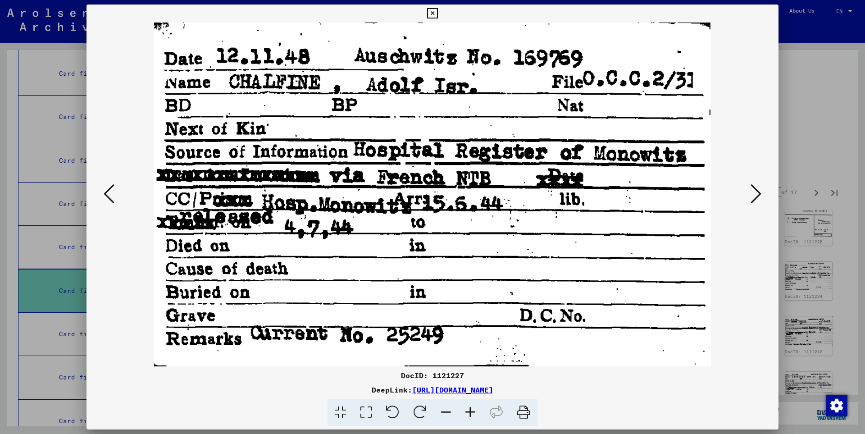
click at [759, 195] on icon at bounding box center [756, 194] width 11 height 22
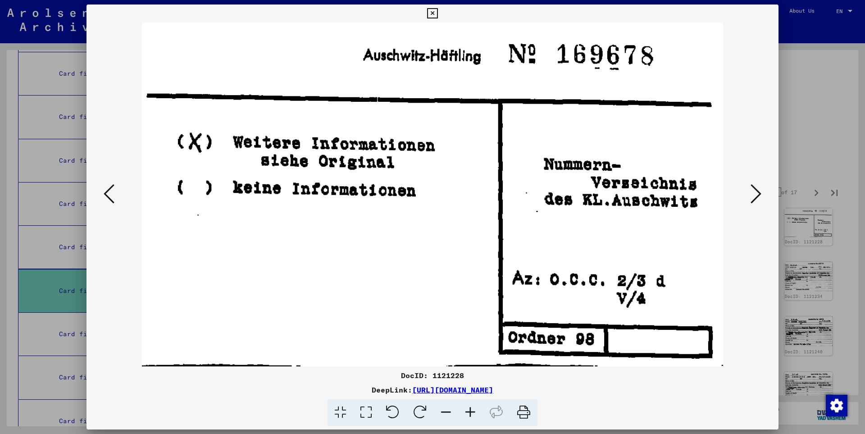
click at [759, 195] on icon at bounding box center [756, 194] width 11 height 22
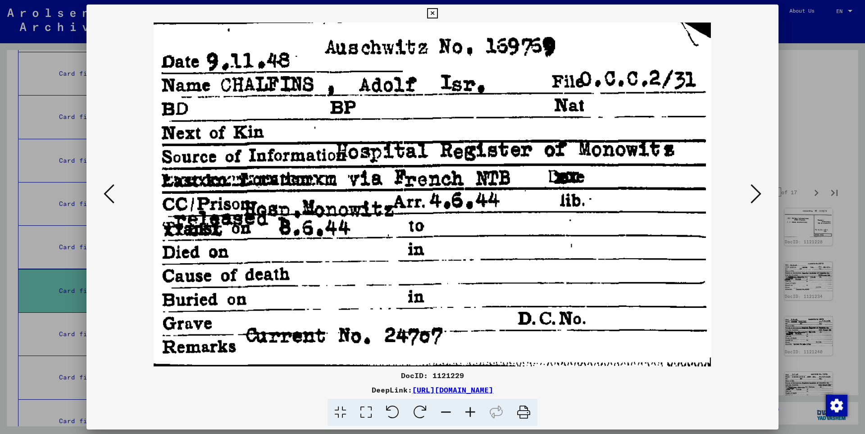
click at [759, 195] on icon at bounding box center [756, 194] width 11 height 22
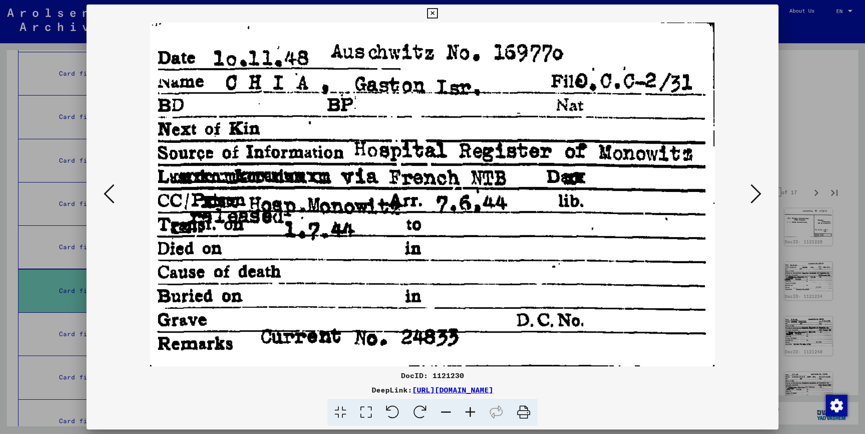
click at [759, 195] on icon at bounding box center [756, 194] width 11 height 22
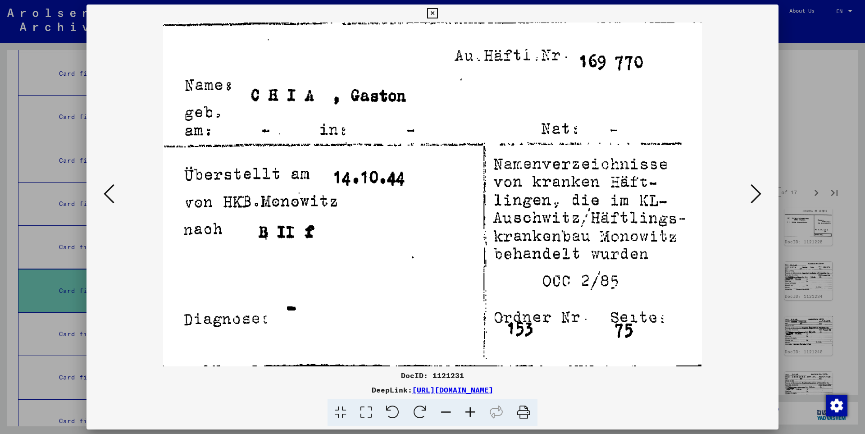
click at [759, 195] on icon at bounding box center [756, 194] width 11 height 22
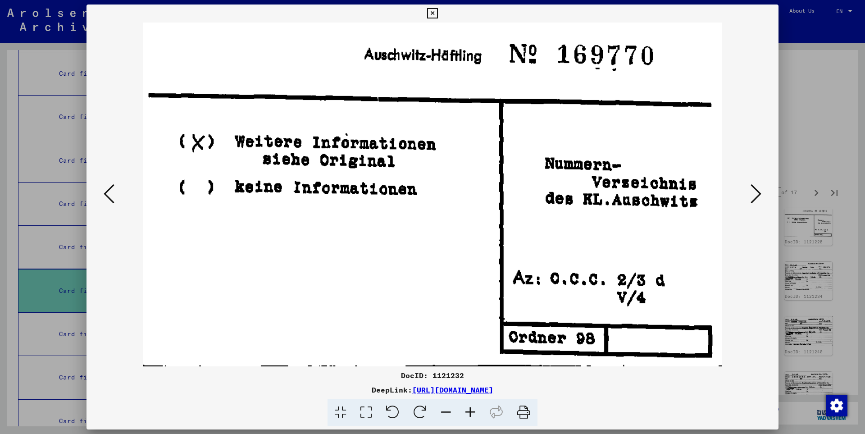
click at [759, 195] on icon at bounding box center [756, 194] width 11 height 22
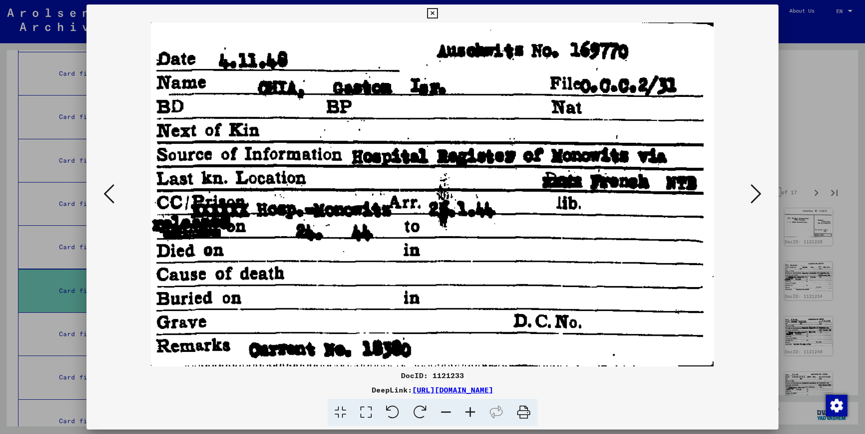
click at [759, 195] on icon at bounding box center [756, 194] width 11 height 22
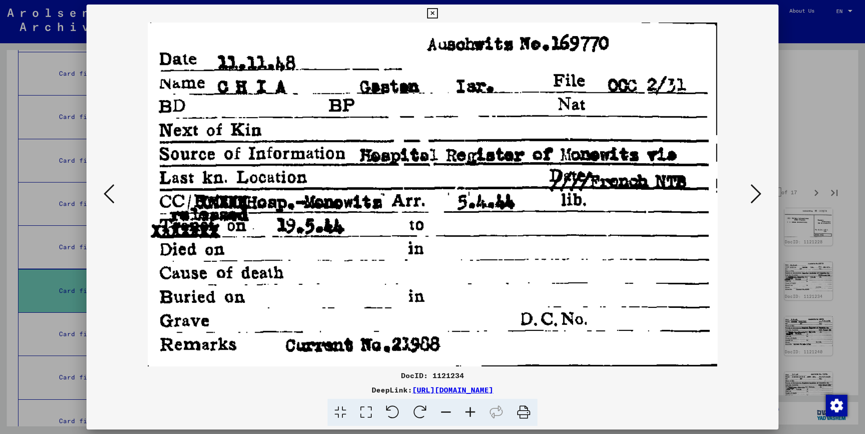
click at [755, 193] on icon at bounding box center [756, 194] width 11 height 22
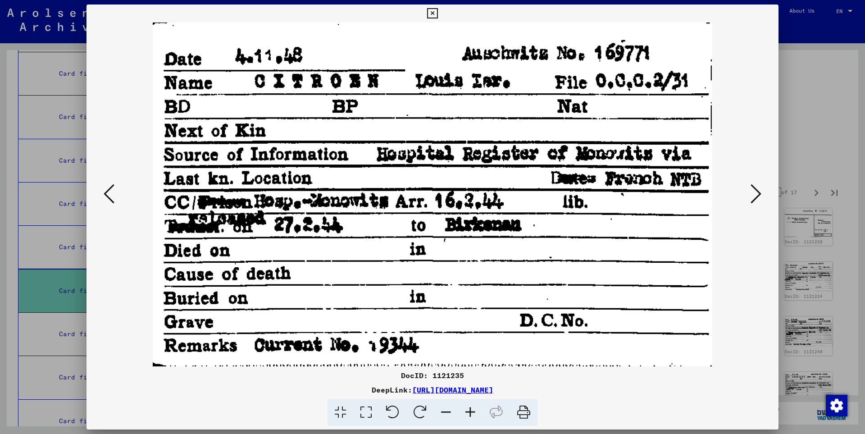
click at [755, 193] on icon at bounding box center [756, 194] width 11 height 22
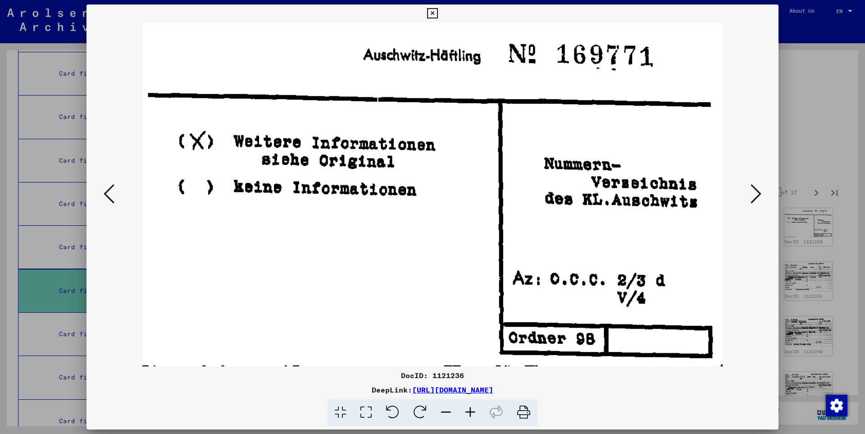
click at [755, 193] on icon at bounding box center [756, 194] width 11 height 22
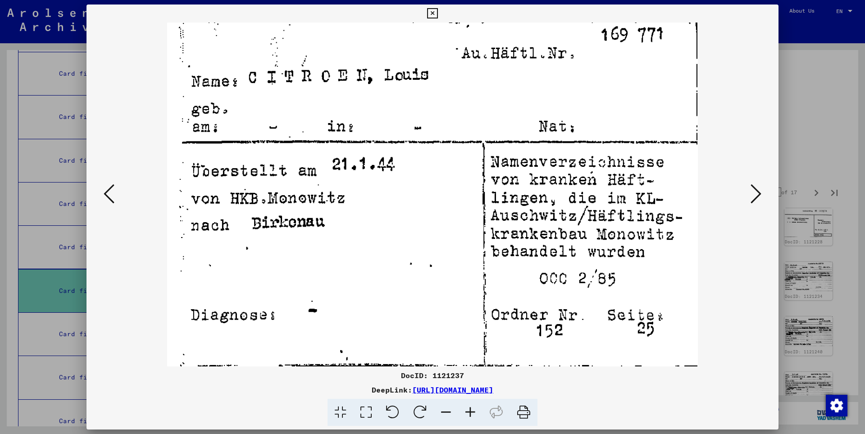
click at [755, 193] on icon at bounding box center [756, 194] width 11 height 22
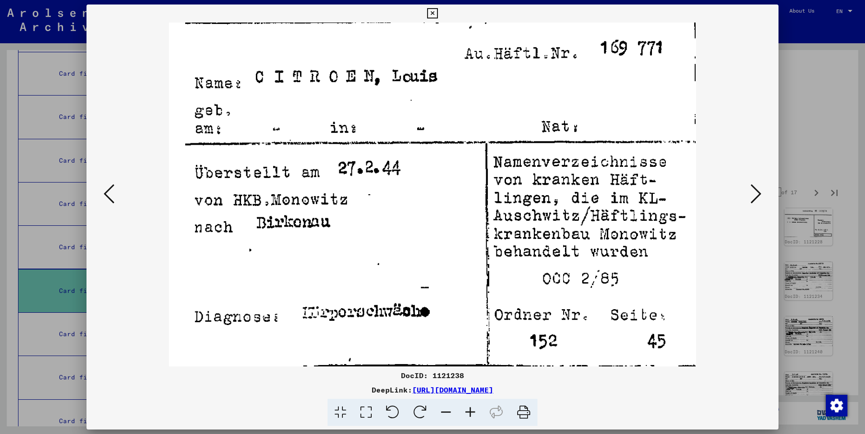
click at [755, 193] on icon at bounding box center [756, 194] width 11 height 22
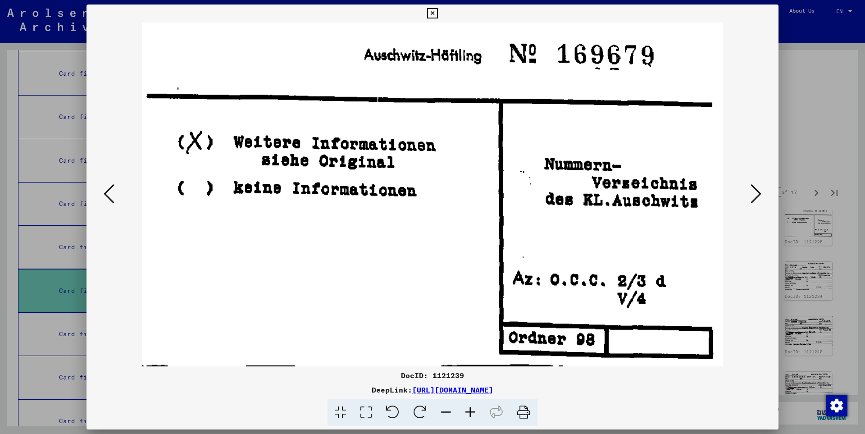
click at [755, 193] on icon at bounding box center [756, 194] width 11 height 22
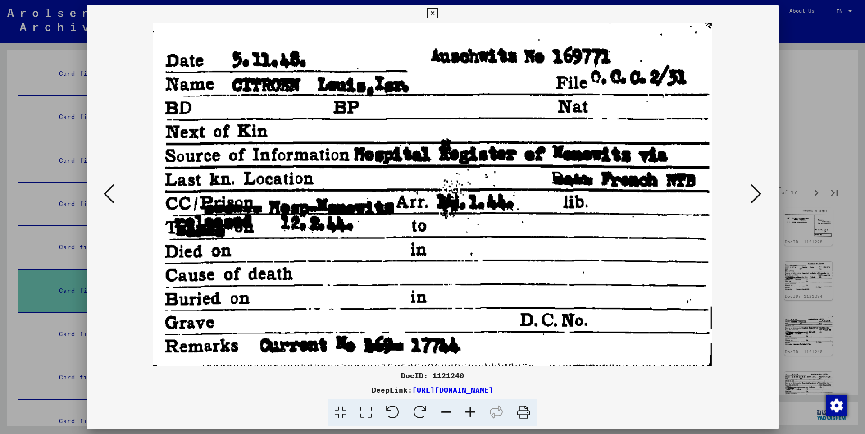
click at [755, 193] on icon at bounding box center [756, 194] width 11 height 22
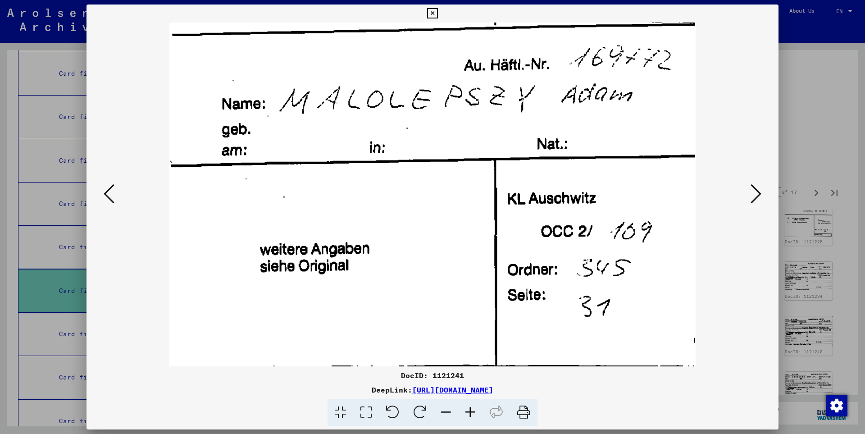
click at [755, 193] on icon at bounding box center [756, 194] width 11 height 22
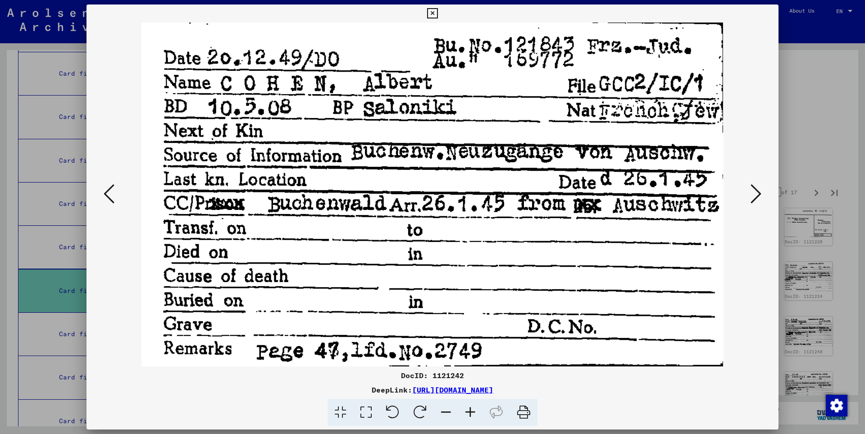
click at [755, 193] on icon at bounding box center [756, 194] width 11 height 22
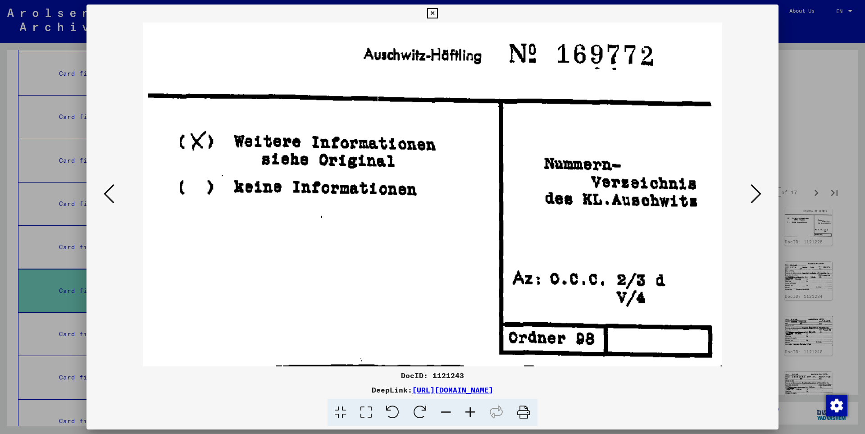
click at [755, 193] on icon at bounding box center [756, 194] width 11 height 22
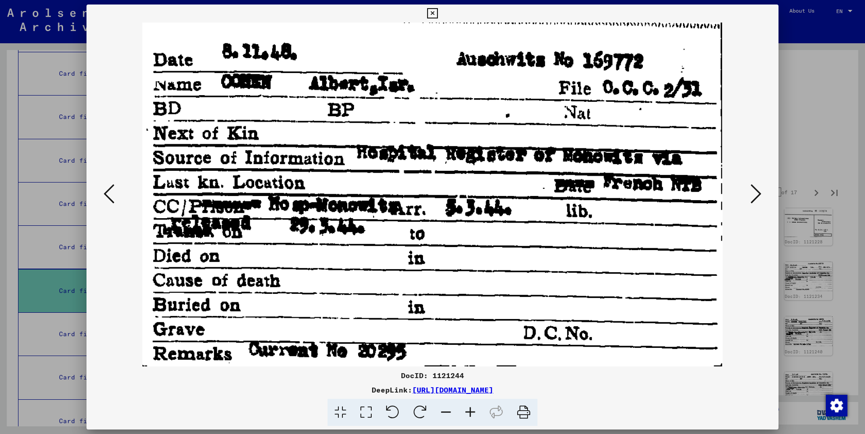
click at [755, 193] on icon at bounding box center [756, 194] width 11 height 22
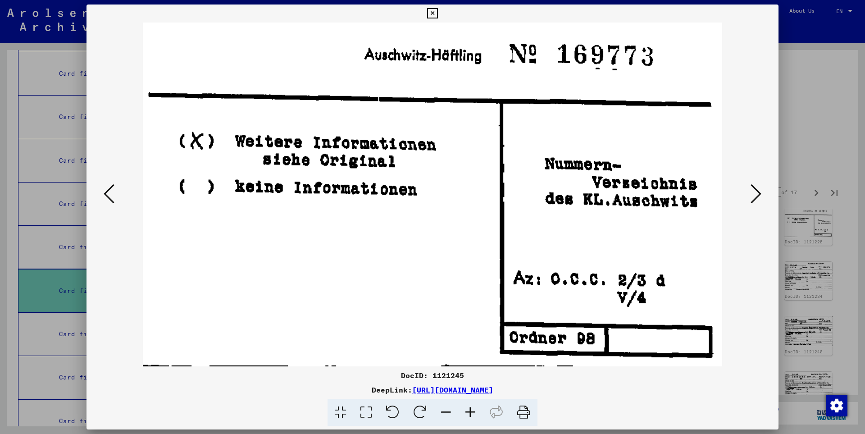
click at [755, 193] on icon at bounding box center [756, 194] width 11 height 22
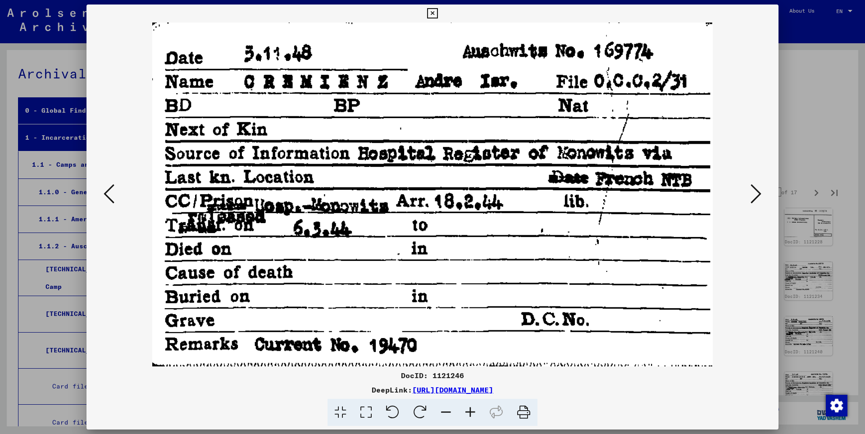
scroll to position [20284, 0]
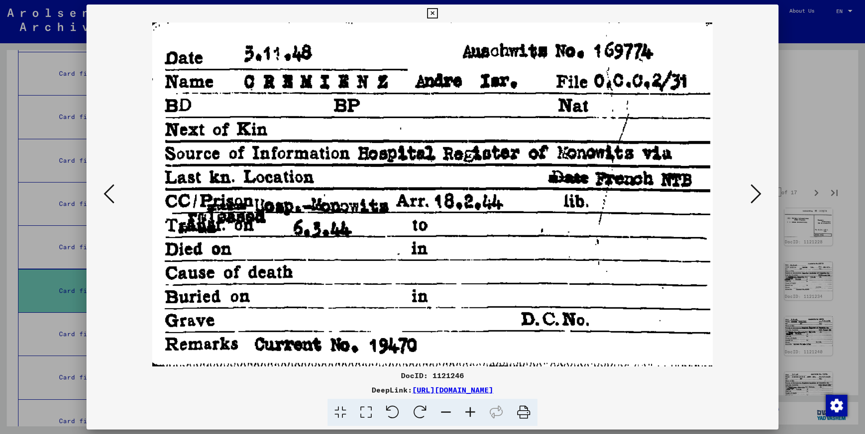
click at [755, 193] on icon at bounding box center [756, 194] width 11 height 22
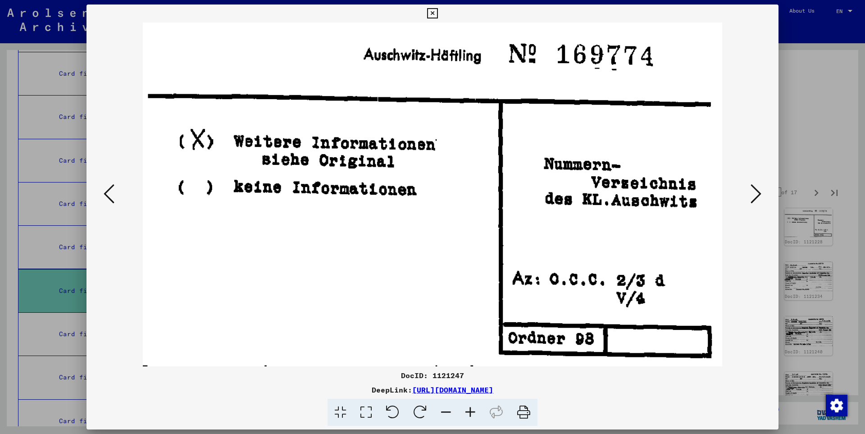
click at [755, 193] on icon at bounding box center [756, 194] width 11 height 22
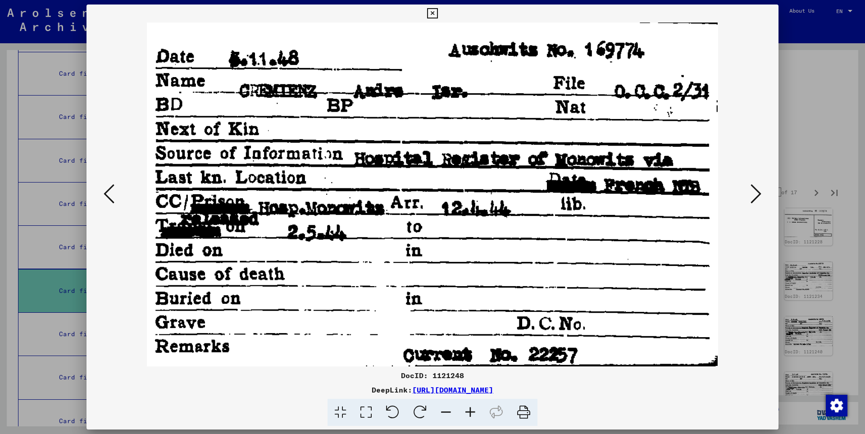
click at [755, 193] on icon at bounding box center [756, 194] width 11 height 22
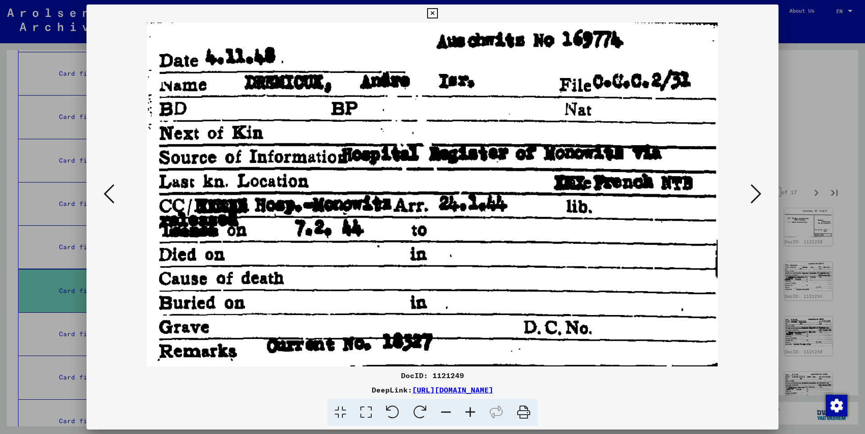
click at [755, 193] on icon at bounding box center [756, 194] width 11 height 22
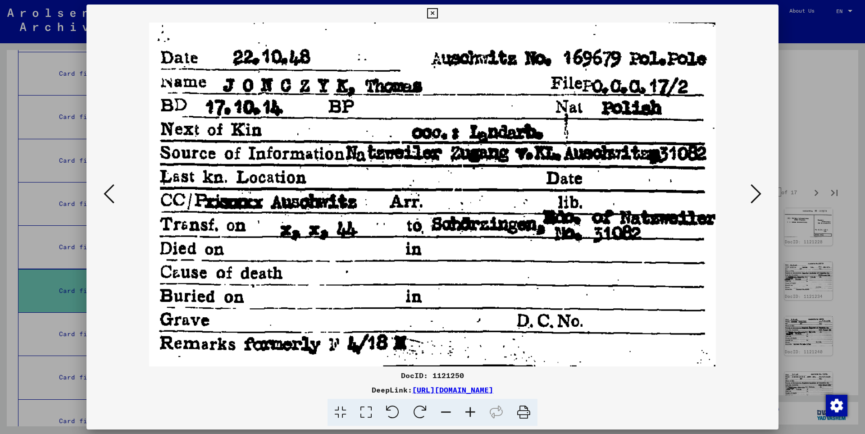
click at [755, 193] on icon at bounding box center [756, 194] width 11 height 22
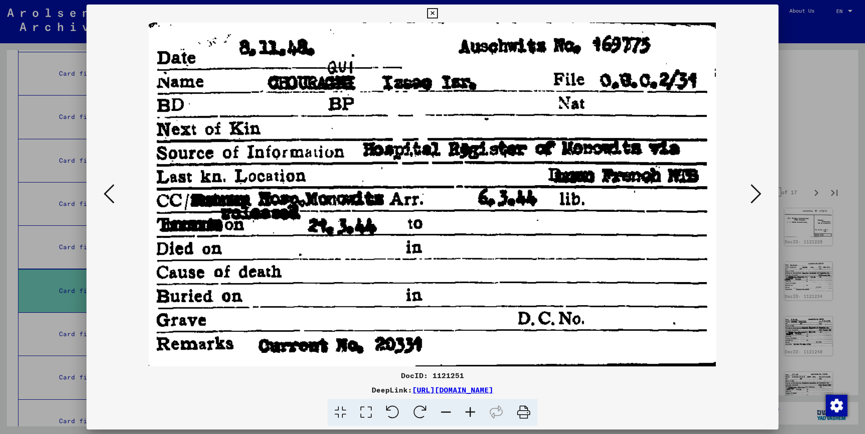
click at [758, 191] on icon at bounding box center [756, 194] width 11 height 22
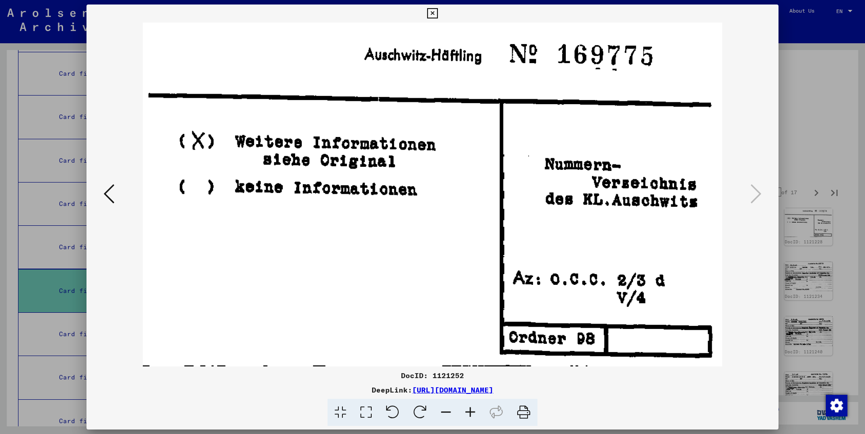
click at [438, 15] on icon at bounding box center [432, 13] width 10 height 11
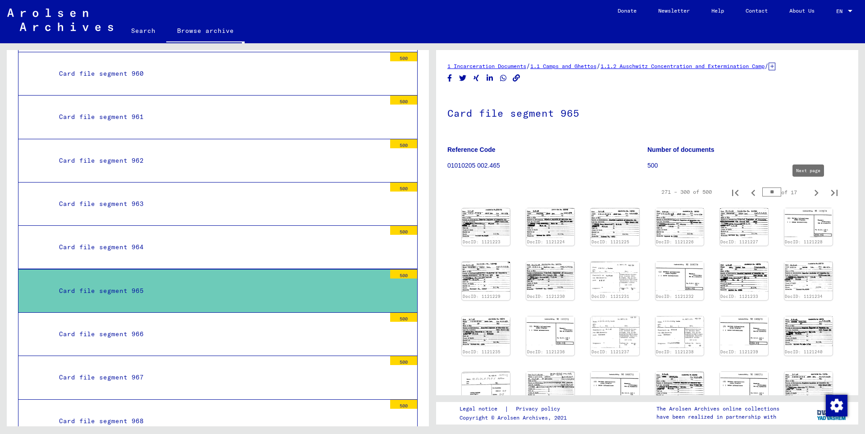
click at [810, 192] on icon "Next page" at bounding box center [816, 193] width 13 height 13
type input "**"
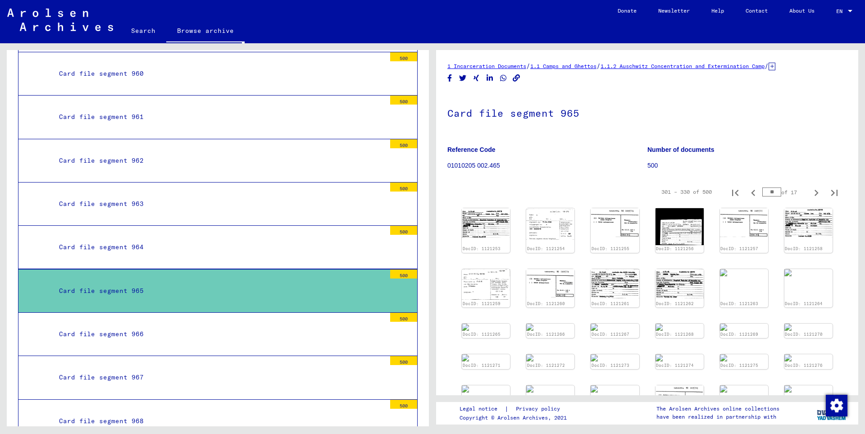
scroll to position [97, 0]
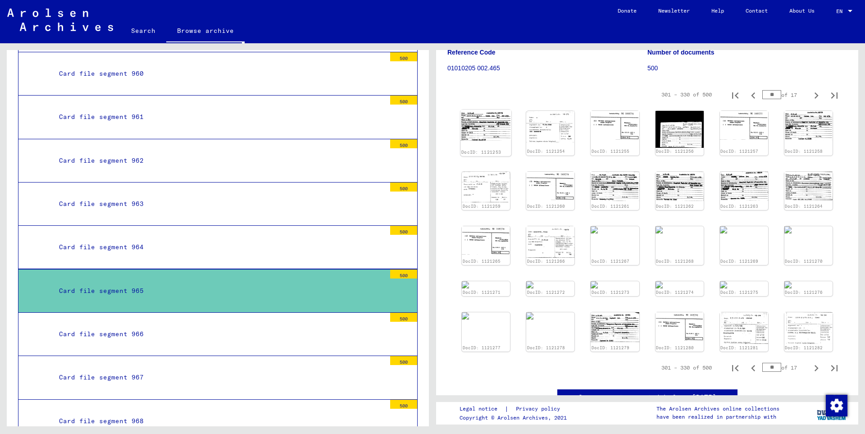
click at [475, 128] on img at bounding box center [486, 125] width 51 height 31
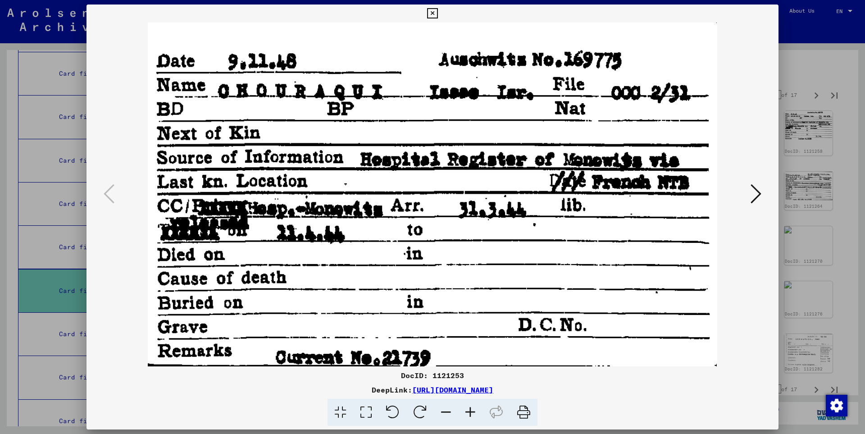
click at [757, 191] on icon at bounding box center [756, 194] width 11 height 22
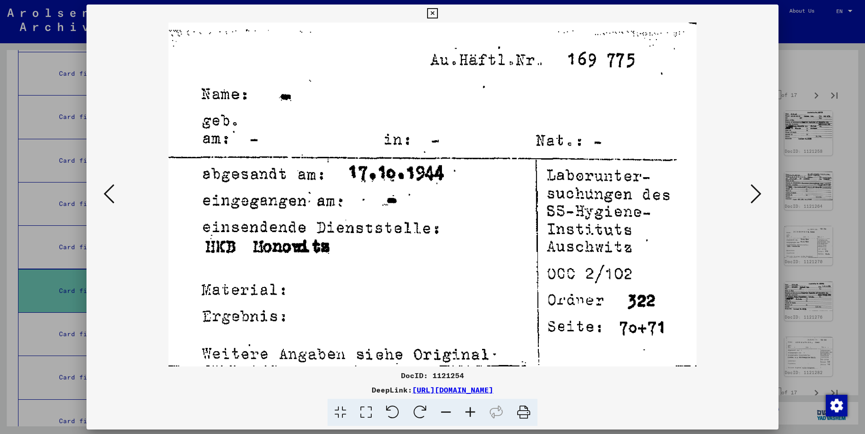
click at [758, 191] on icon at bounding box center [756, 194] width 11 height 22
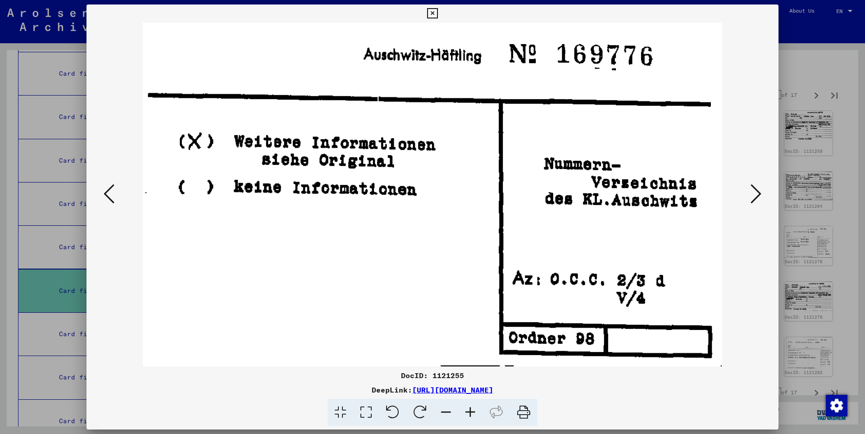
click at [758, 191] on icon at bounding box center [756, 194] width 11 height 22
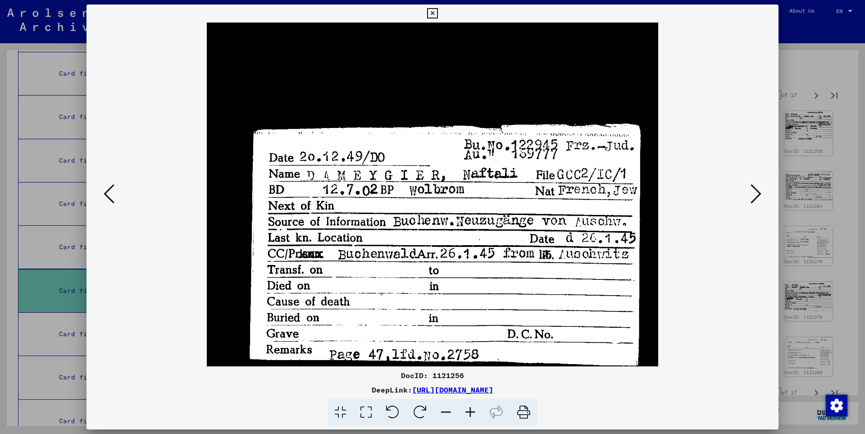
click at [758, 191] on icon at bounding box center [756, 194] width 11 height 22
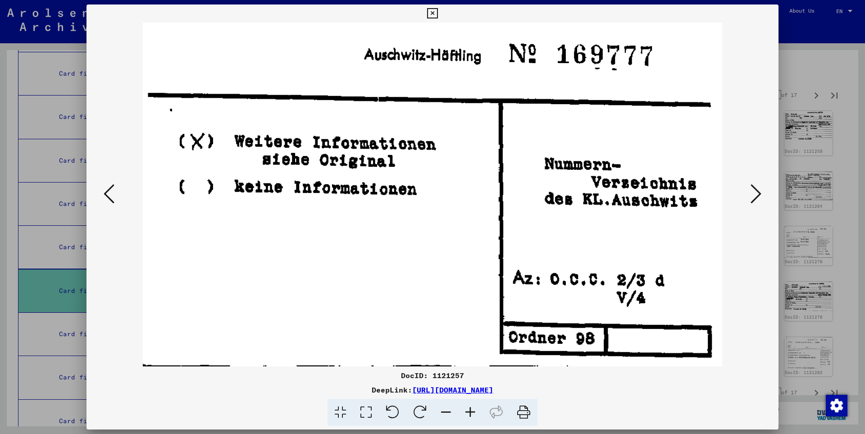
click at [758, 191] on icon at bounding box center [756, 194] width 11 height 22
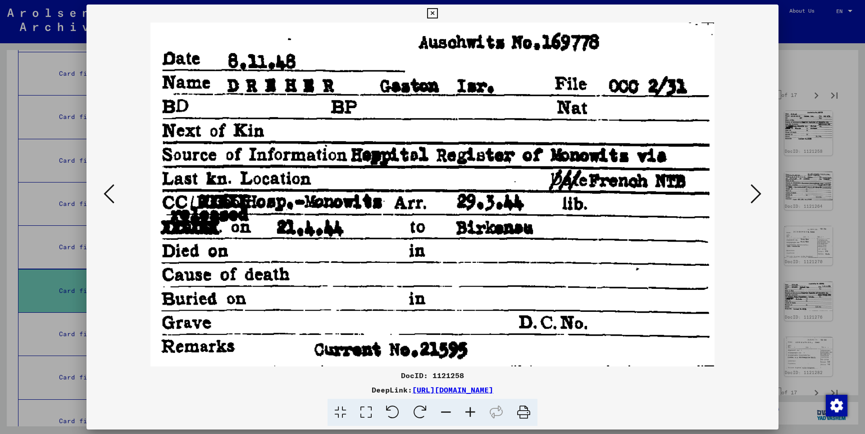
click at [758, 192] on icon at bounding box center [756, 194] width 11 height 22
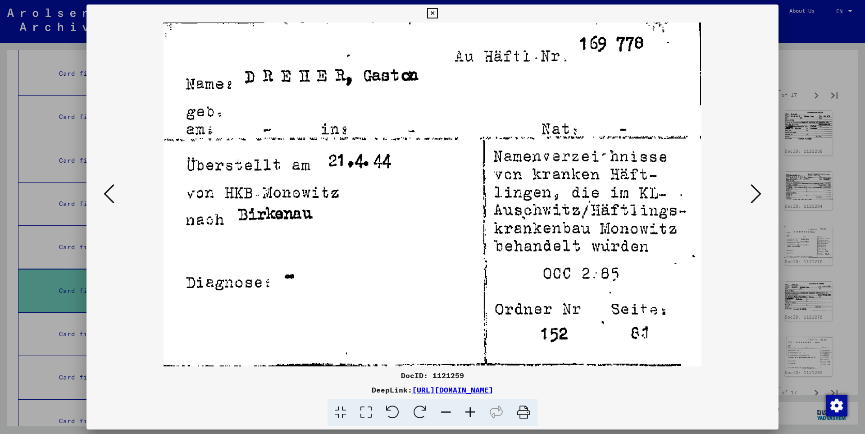
click at [758, 192] on icon at bounding box center [756, 194] width 11 height 22
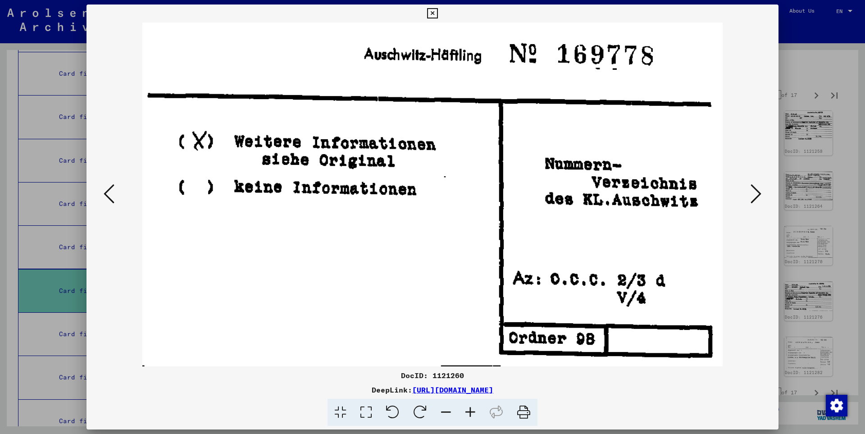
click at [758, 192] on icon at bounding box center [756, 194] width 11 height 22
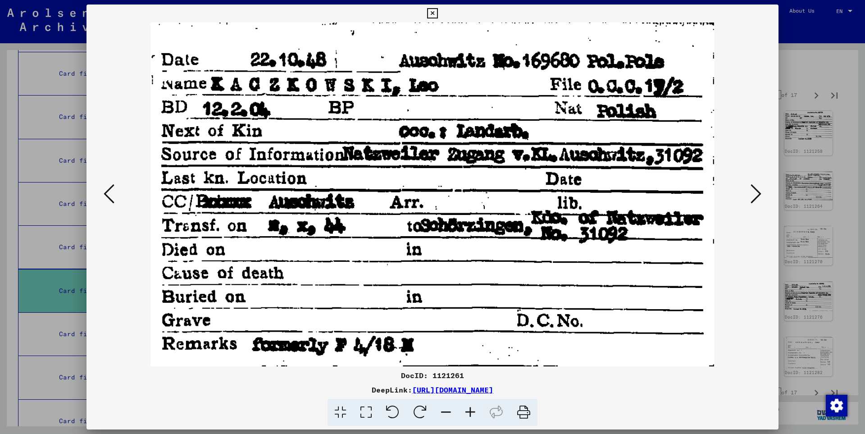
click at [758, 192] on icon at bounding box center [756, 194] width 11 height 22
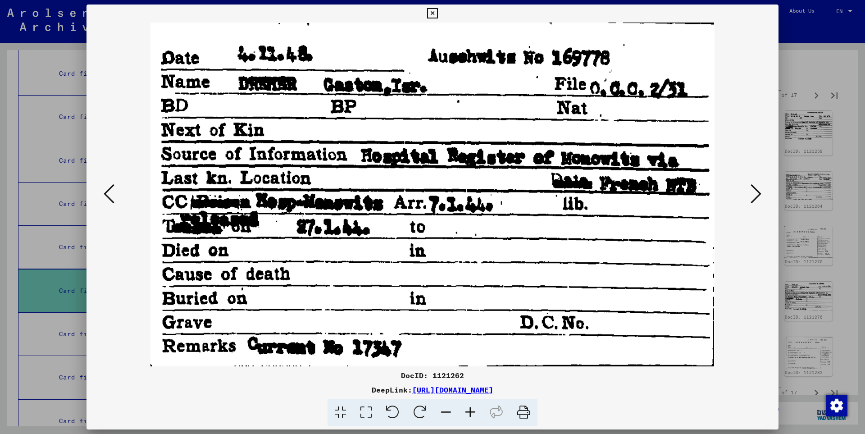
click at [758, 192] on icon at bounding box center [756, 194] width 11 height 22
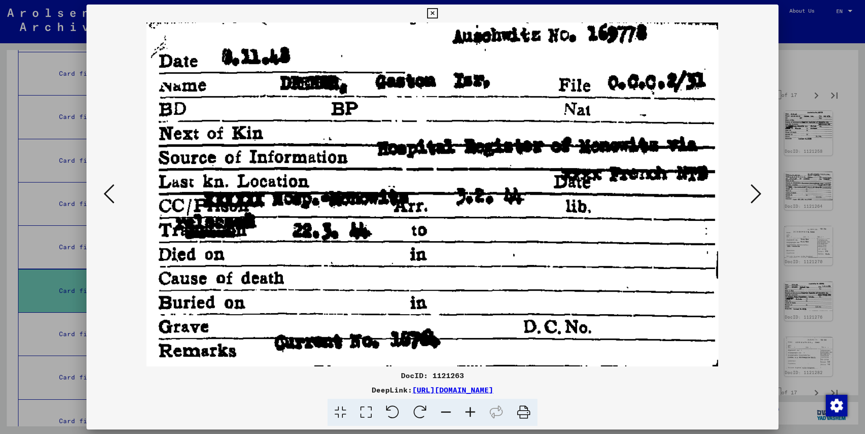
click at [758, 192] on icon at bounding box center [756, 194] width 11 height 22
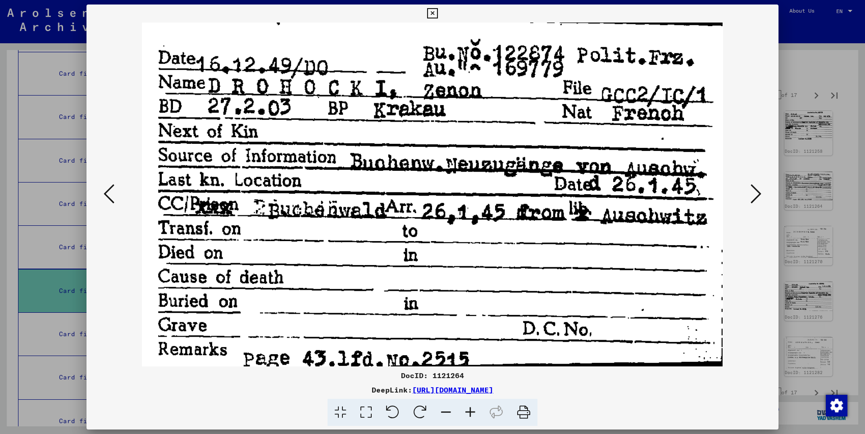
click at [758, 192] on icon at bounding box center [756, 194] width 11 height 22
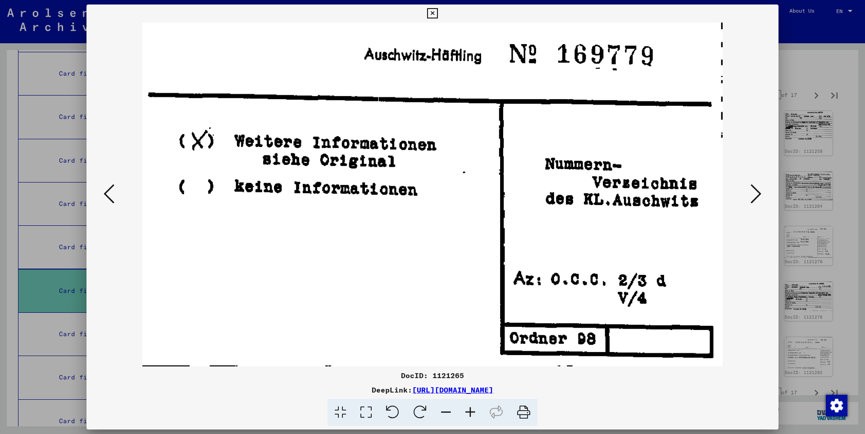
click at [758, 192] on icon at bounding box center [756, 194] width 11 height 22
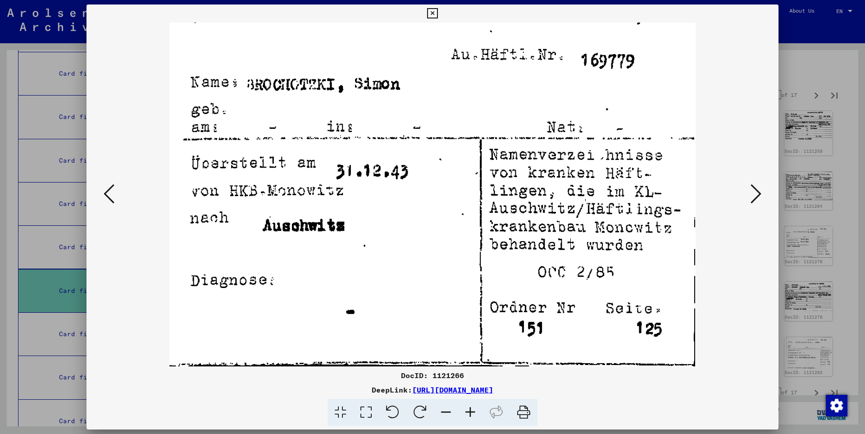
click at [758, 192] on icon at bounding box center [756, 194] width 11 height 22
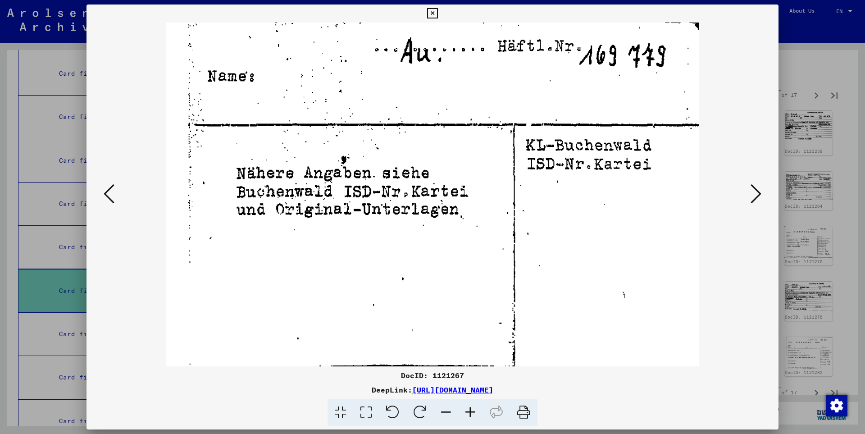
click at [758, 192] on icon at bounding box center [756, 194] width 11 height 22
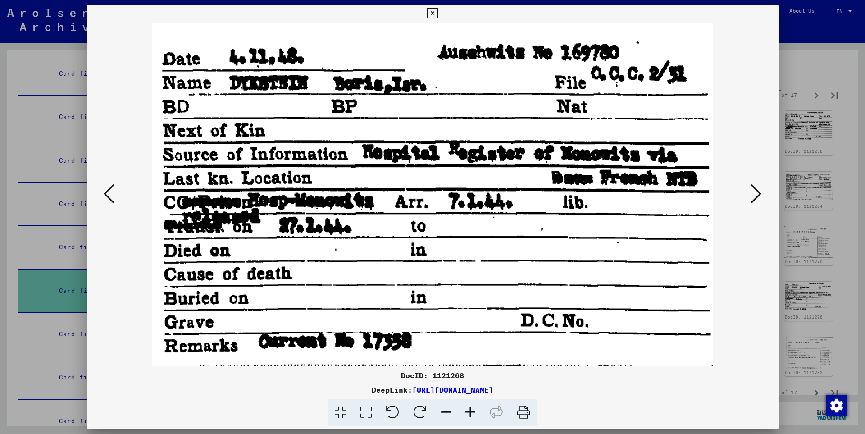
click at [758, 192] on icon at bounding box center [756, 194] width 11 height 22
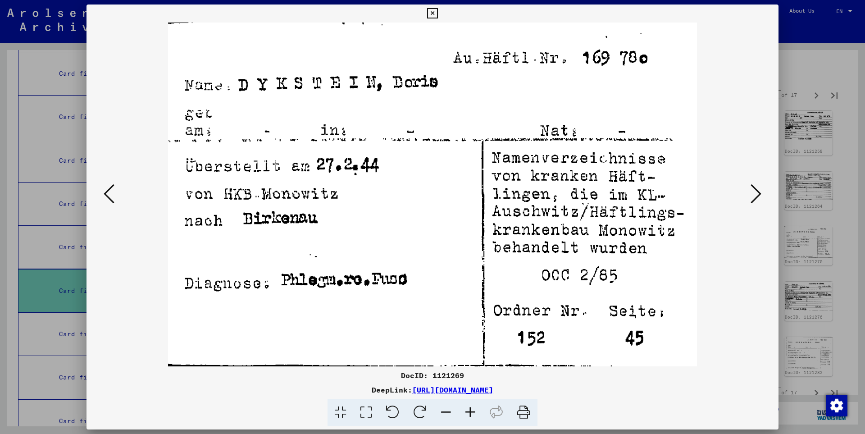
click at [758, 192] on icon at bounding box center [756, 194] width 11 height 22
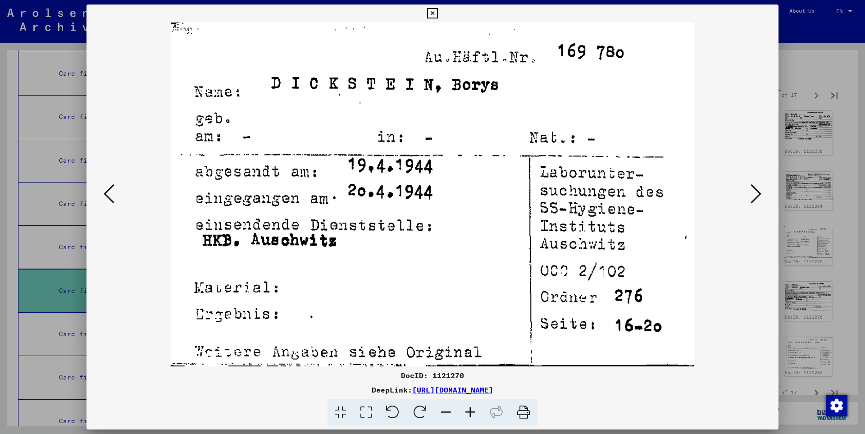
click at [758, 192] on icon at bounding box center [756, 194] width 11 height 22
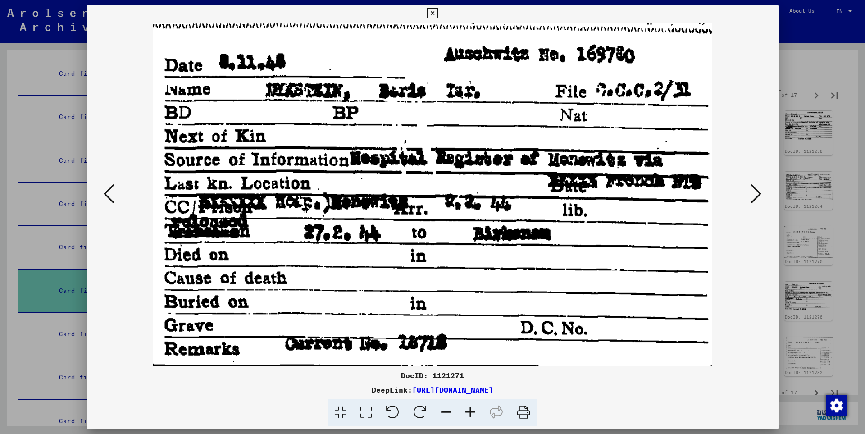
click at [758, 192] on icon at bounding box center [756, 194] width 11 height 22
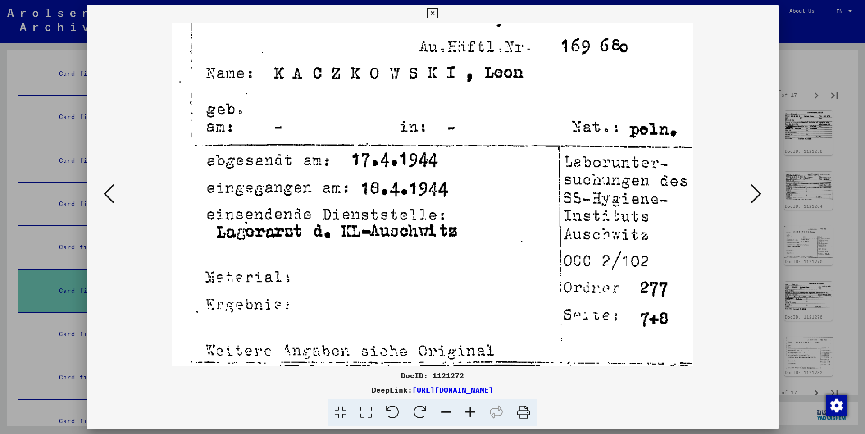
click at [758, 192] on icon at bounding box center [756, 194] width 11 height 22
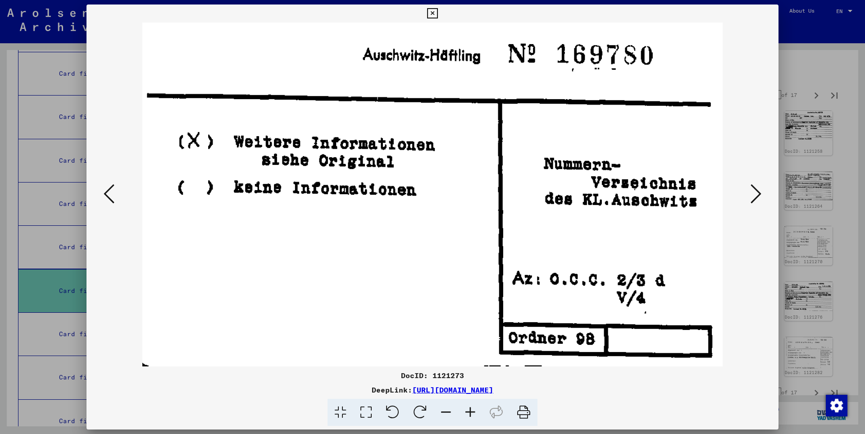
click at [758, 192] on icon at bounding box center [756, 194] width 11 height 22
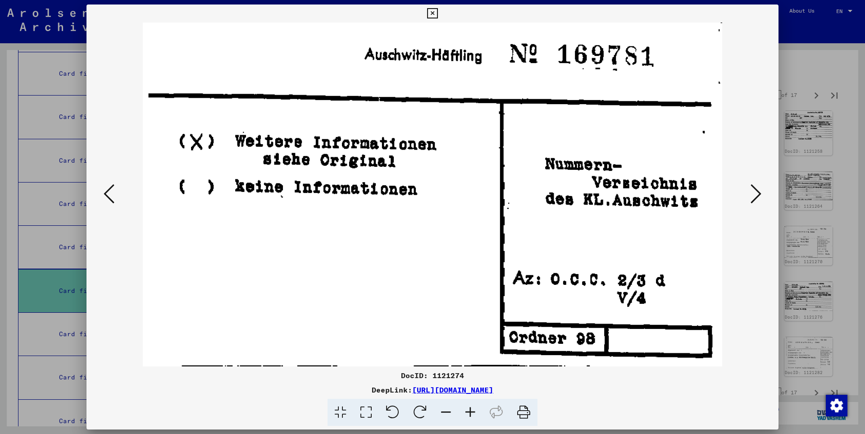
click at [758, 192] on icon at bounding box center [756, 194] width 11 height 22
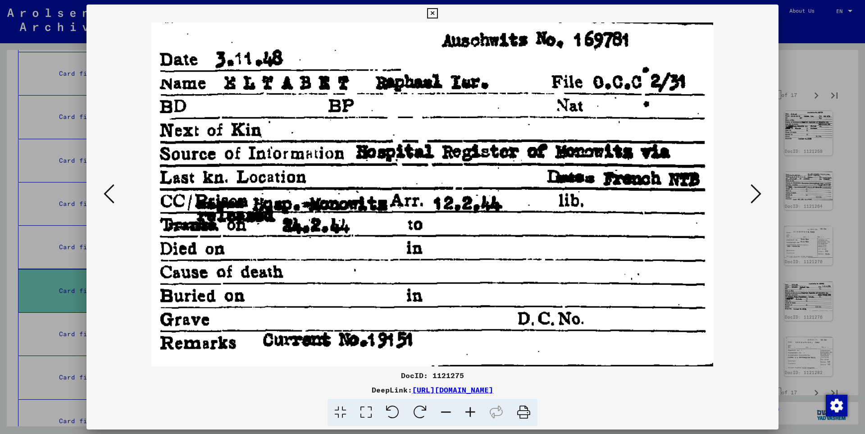
click at [758, 192] on icon at bounding box center [756, 194] width 11 height 22
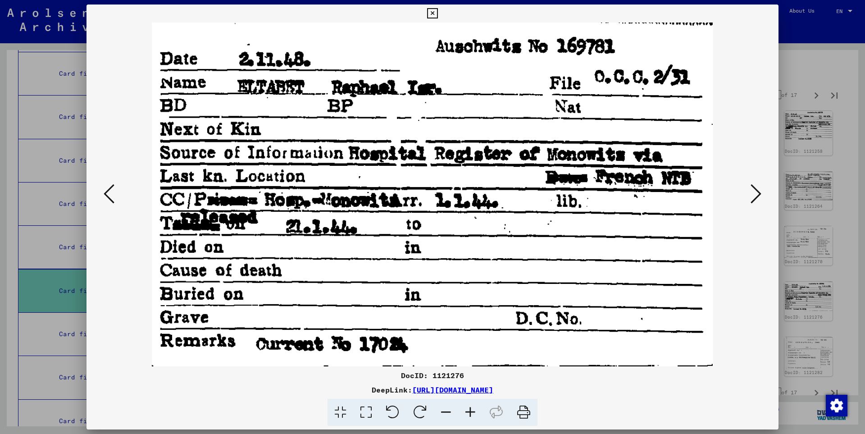
click at [758, 192] on icon at bounding box center [756, 194] width 11 height 22
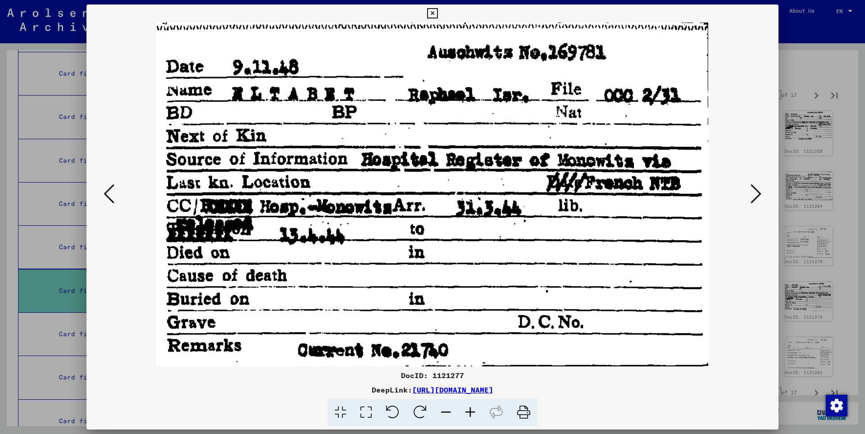
click at [758, 192] on icon at bounding box center [756, 194] width 11 height 22
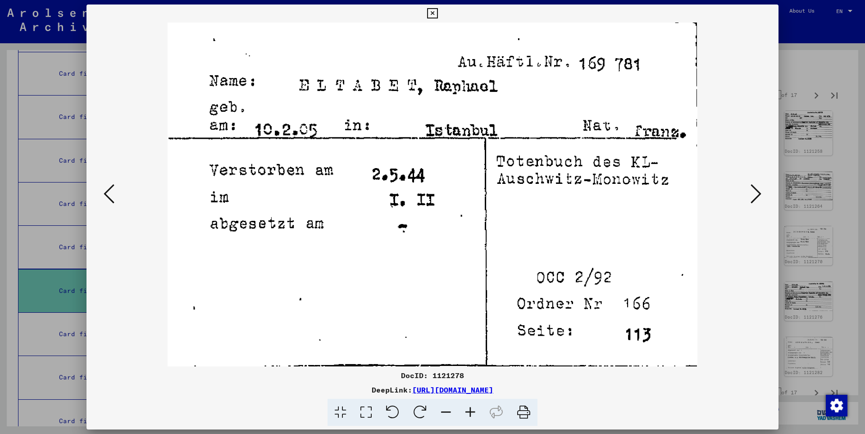
click at [758, 192] on icon at bounding box center [756, 194] width 11 height 22
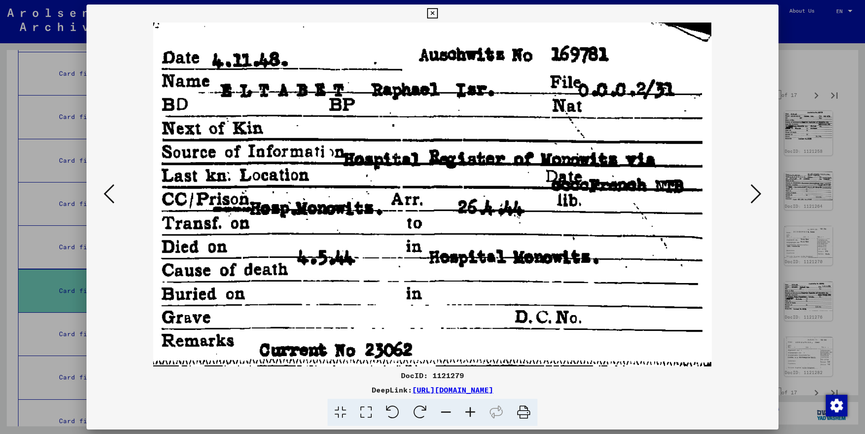
click at [758, 192] on icon at bounding box center [756, 194] width 11 height 22
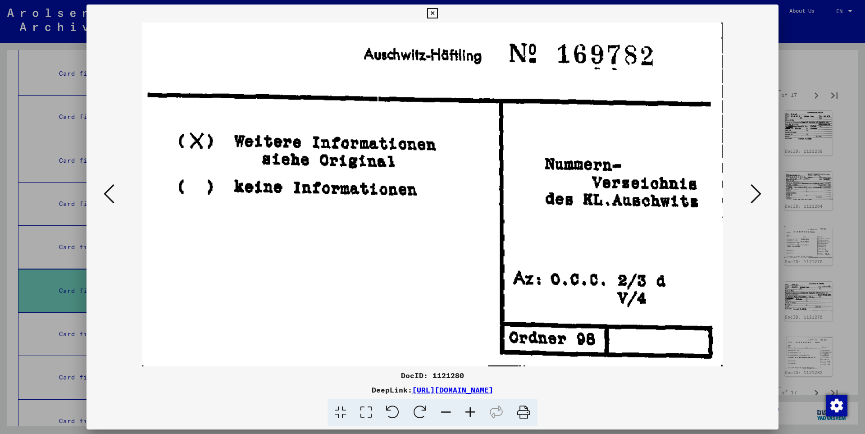
click at [758, 192] on icon at bounding box center [756, 194] width 11 height 22
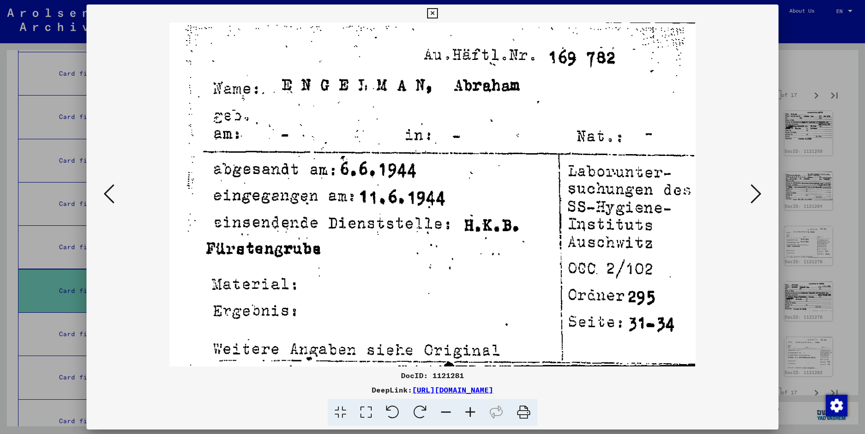
click at [758, 192] on icon at bounding box center [756, 194] width 11 height 22
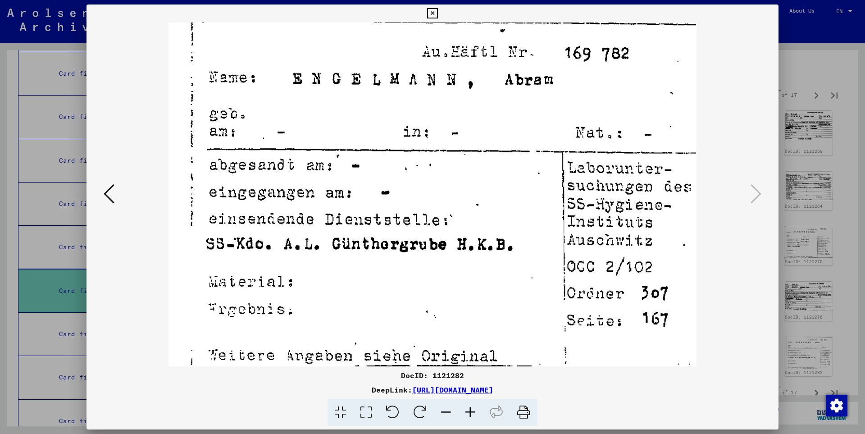
click at [438, 14] on icon at bounding box center [432, 13] width 10 height 11
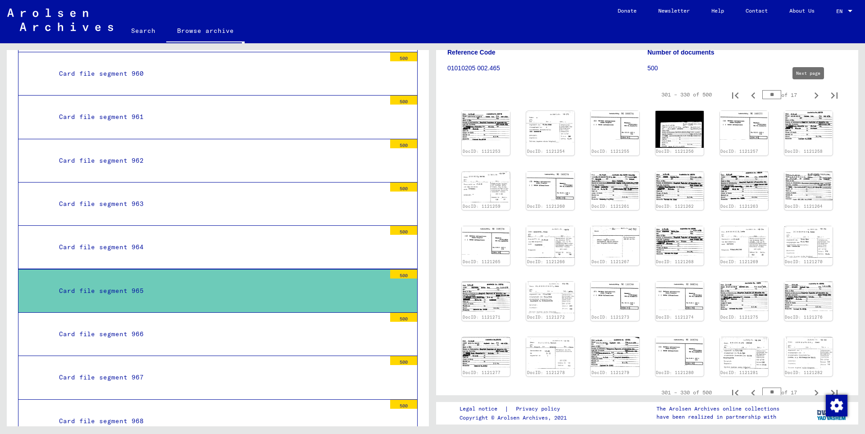
click at [810, 95] on icon "Next page" at bounding box center [816, 95] width 13 height 13
type input "**"
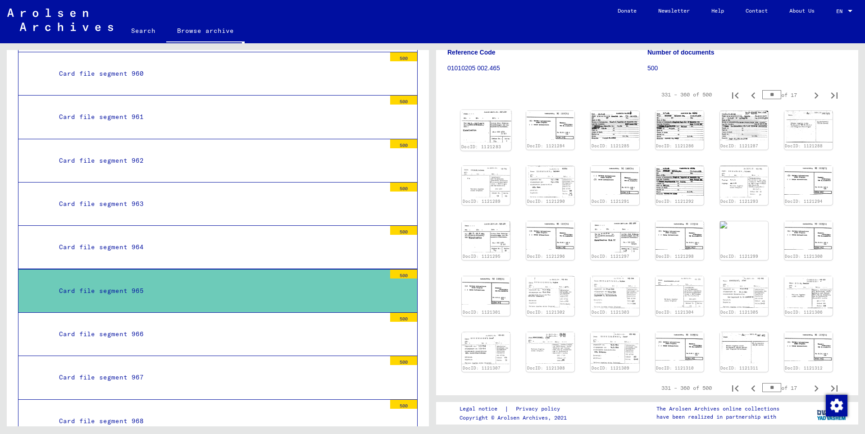
click at [479, 132] on img at bounding box center [486, 126] width 51 height 33
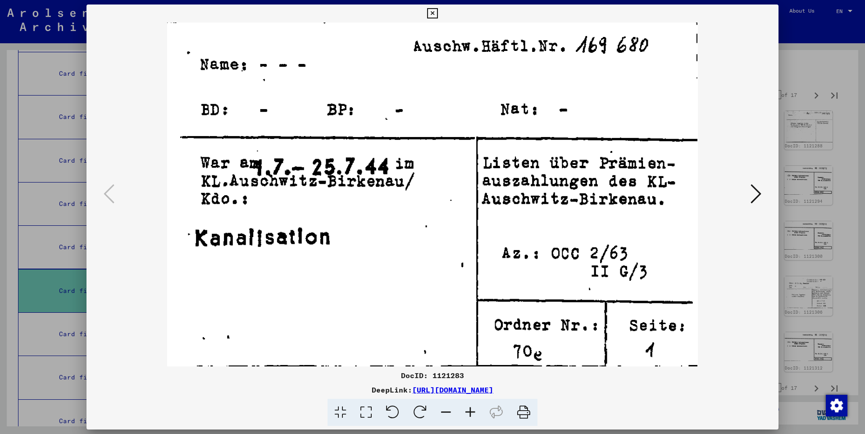
click at [757, 192] on icon at bounding box center [756, 194] width 11 height 22
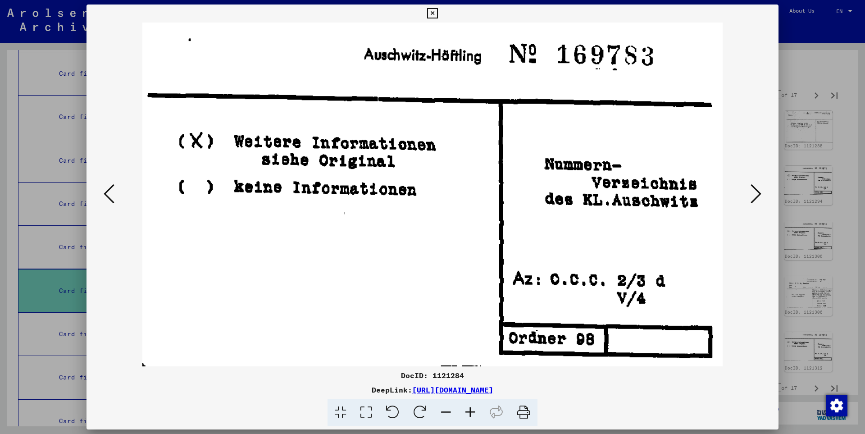
click at [757, 192] on icon at bounding box center [756, 194] width 11 height 22
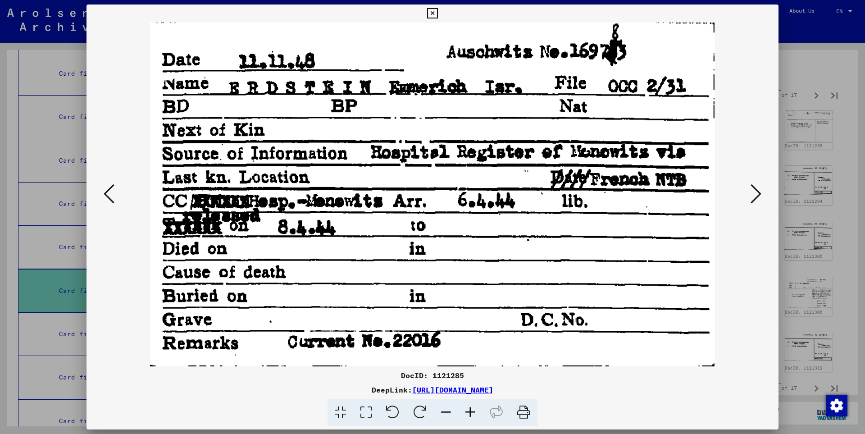
click at [757, 192] on icon at bounding box center [756, 194] width 11 height 22
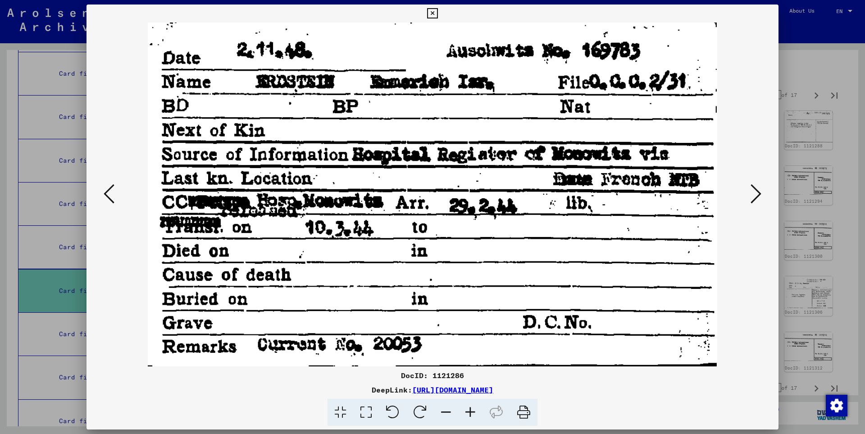
click at [757, 192] on icon at bounding box center [756, 194] width 11 height 22
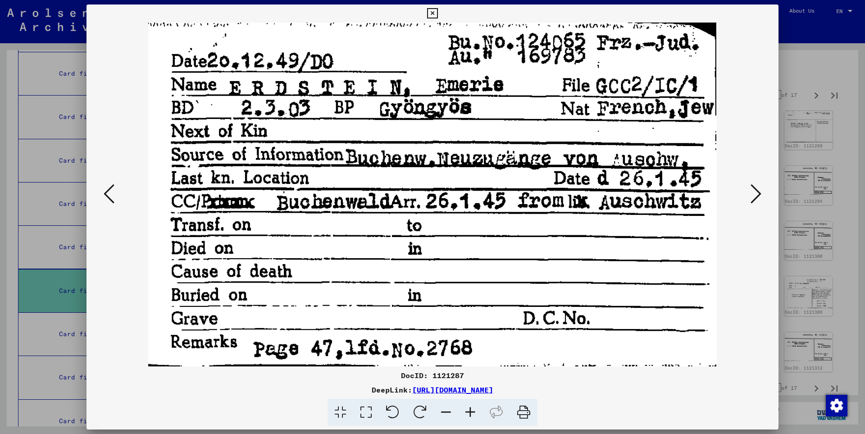
click at [757, 192] on icon at bounding box center [756, 194] width 11 height 22
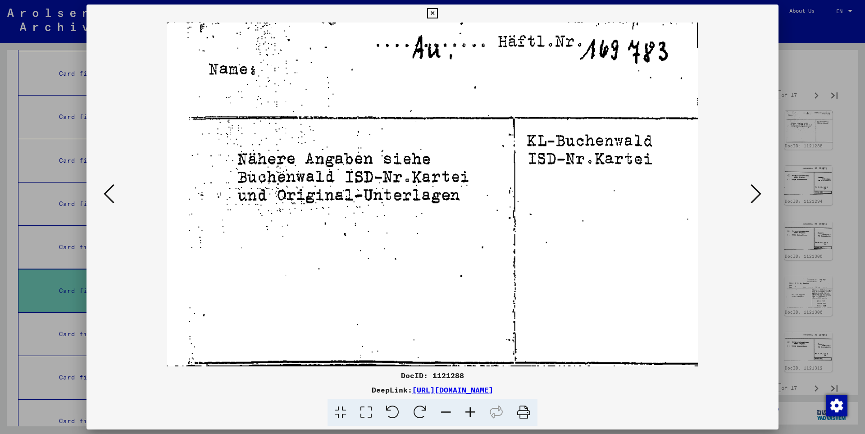
click at [757, 192] on icon at bounding box center [756, 194] width 11 height 22
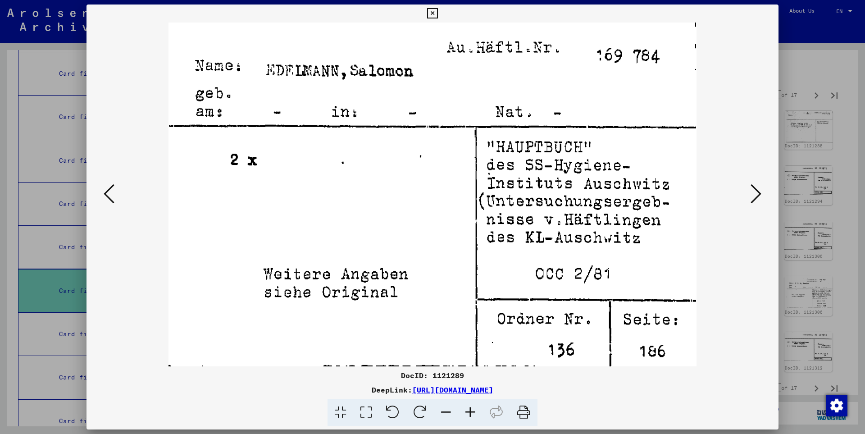
click at [757, 192] on icon at bounding box center [756, 194] width 11 height 22
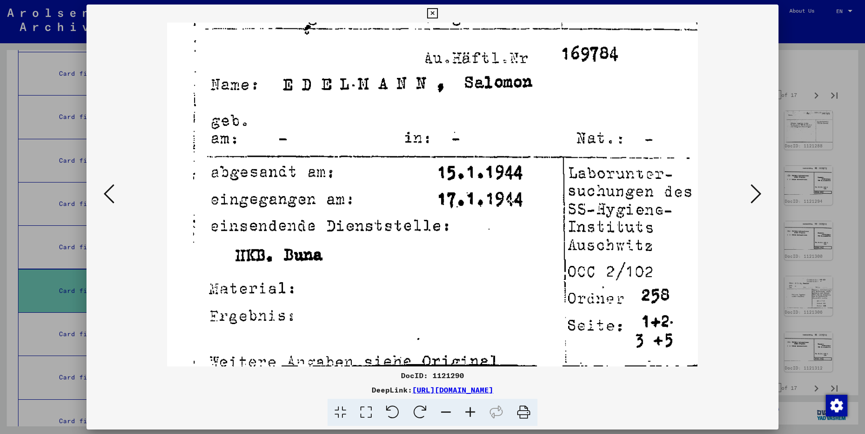
click at [757, 192] on icon at bounding box center [756, 194] width 11 height 22
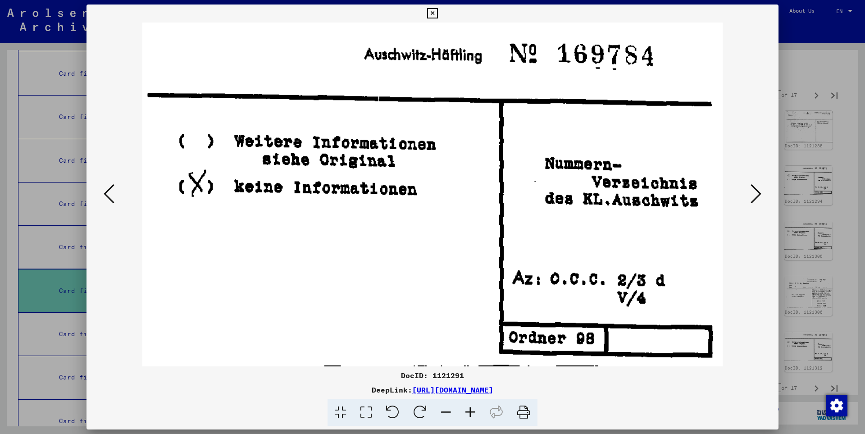
click at [757, 192] on icon at bounding box center [756, 194] width 11 height 22
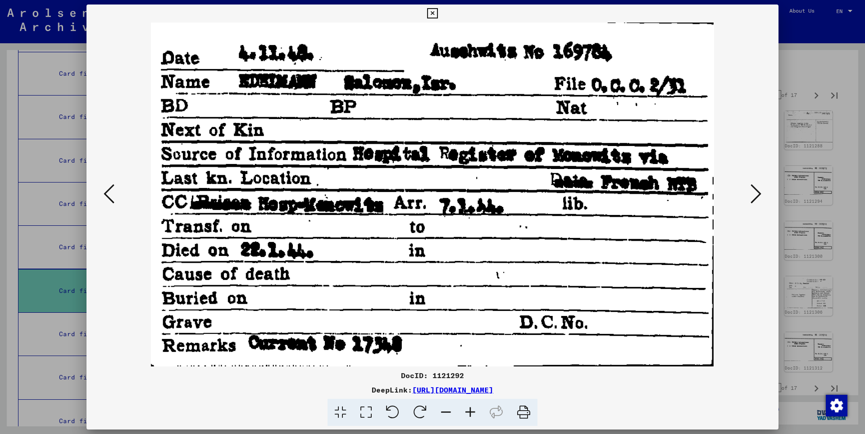
click at [757, 192] on icon at bounding box center [756, 194] width 11 height 22
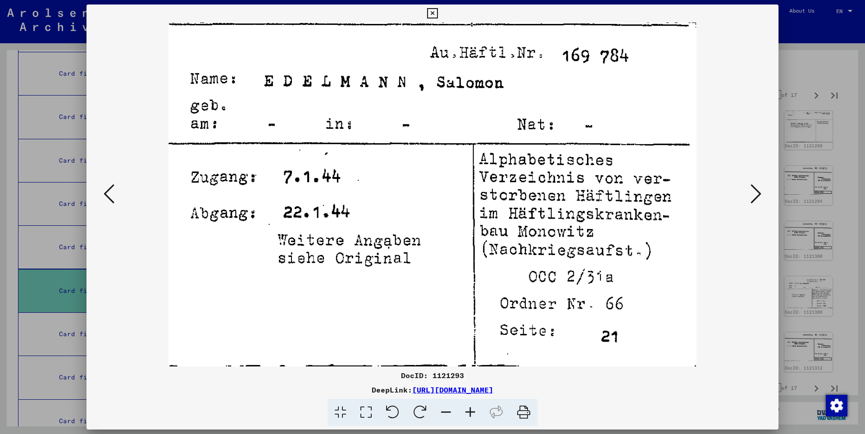
click at [757, 192] on icon at bounding box center [756, 194] width 11 height 22
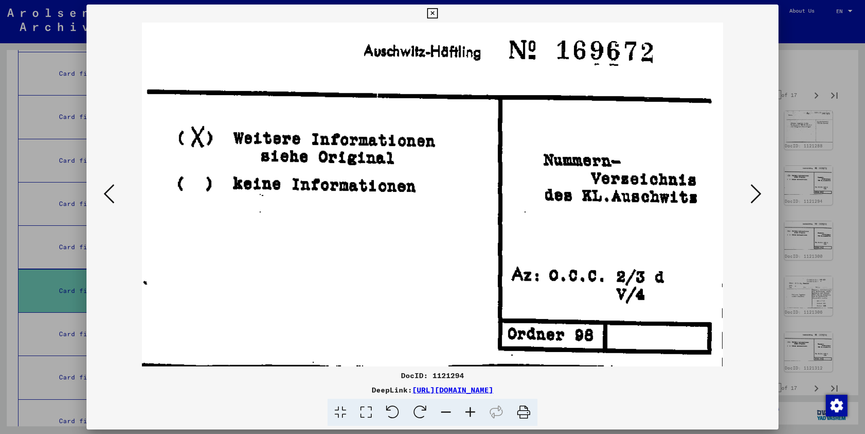
click at [757, 192] on icon at bounding box center [756, 194] width 11 height 22
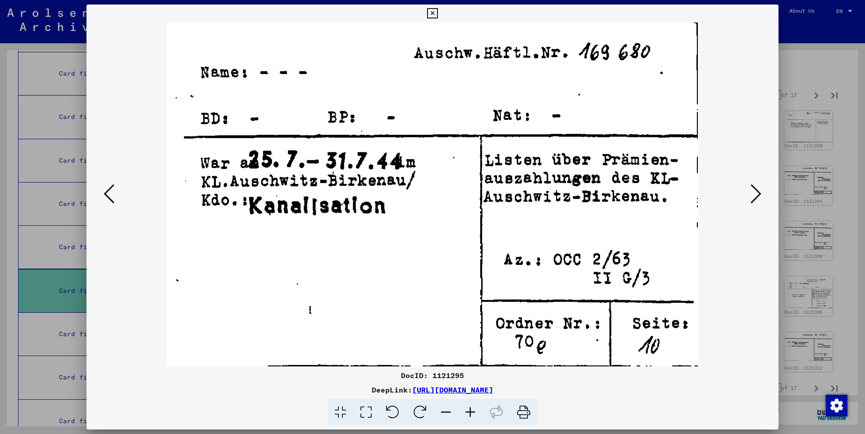
click at [757, 192] on icon at bounding box center [756, 194] width 11 height 22
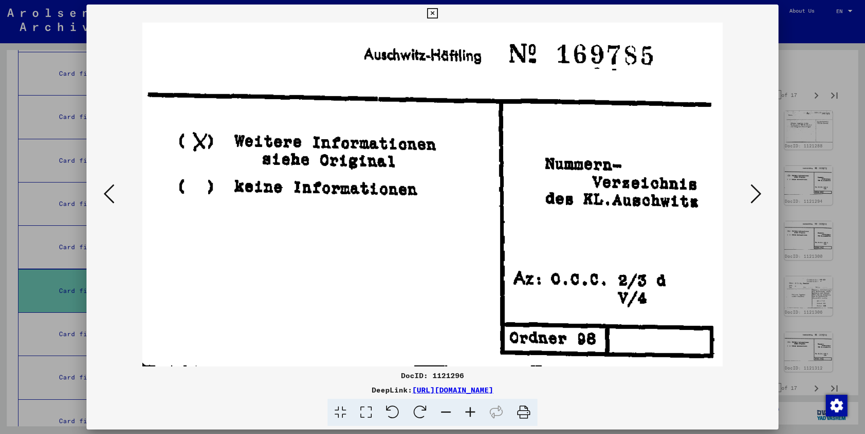
click at [757, 192] on icon at bounding box center [756, 194] width 11 height 22
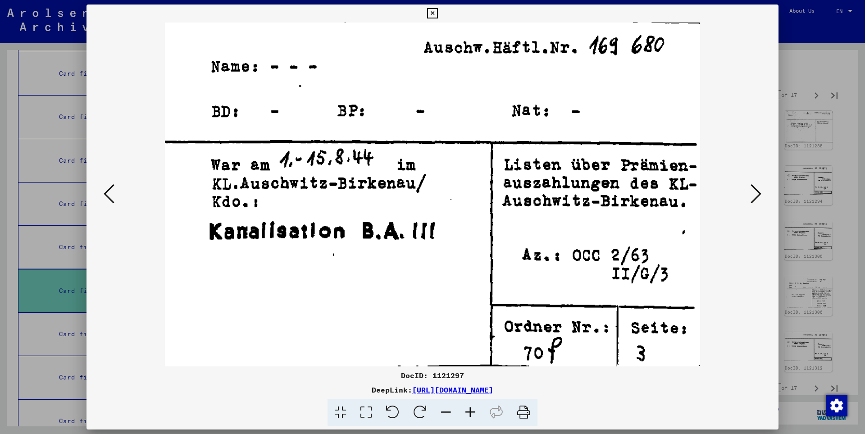
click at [757, 192] on icon at bounding box center [756, 194] width 11 height 22
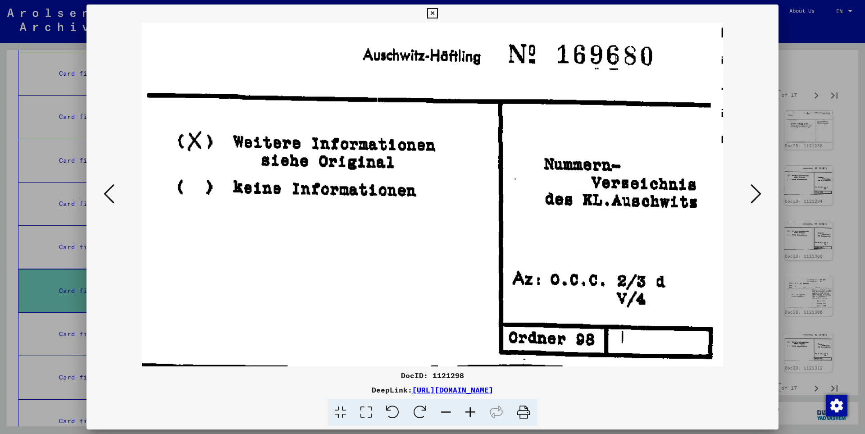
click at [757, 192] on icon at bounding box center [756, 194] width 11 height 22
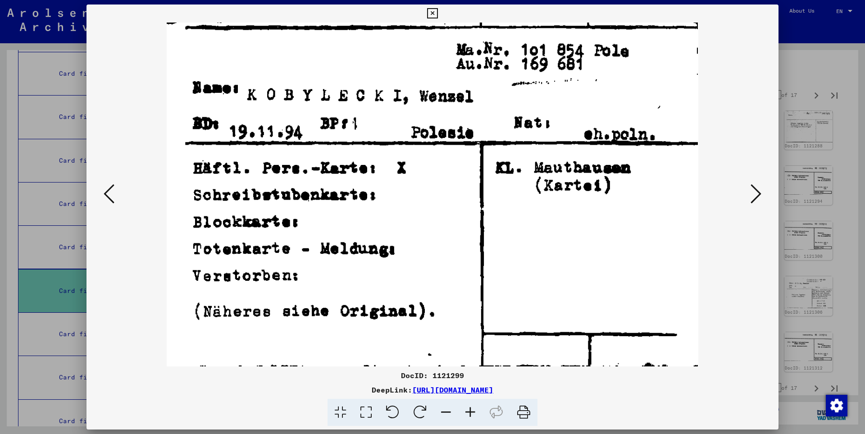
click at [757, 192] on icon at bounding box center [756, 194] width 11 height 22
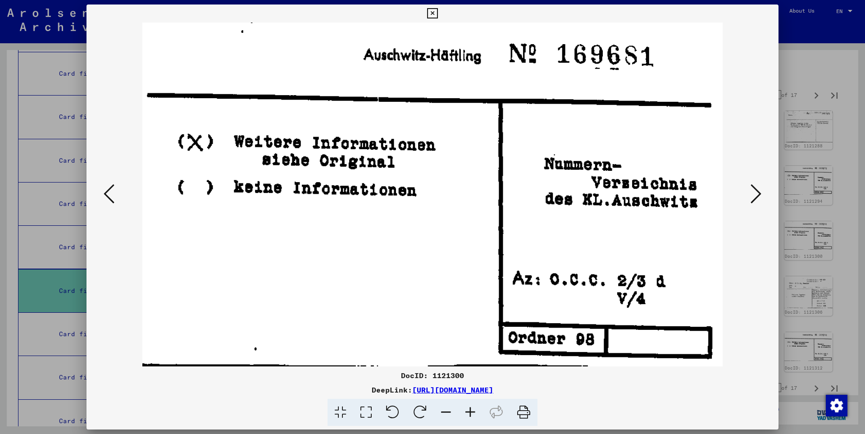
click at [759, 190] on icon at bounding box center [756, 194] width 11 height 22
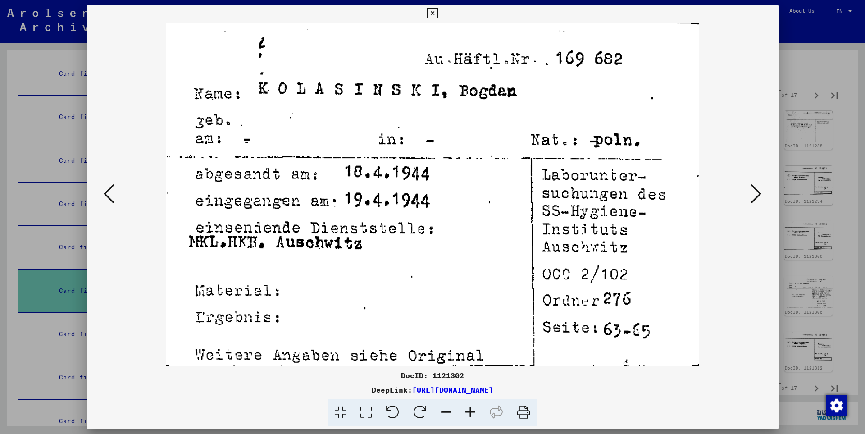
click at [759, 190] on icon at bounding box center [756, 194] width 11 height 22
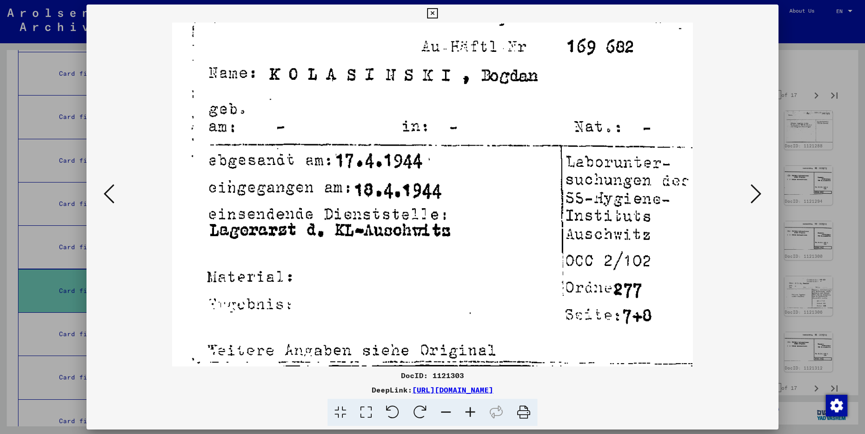
click at [759, 190] on icon at bounding box center [756, 194] width 11 height 22
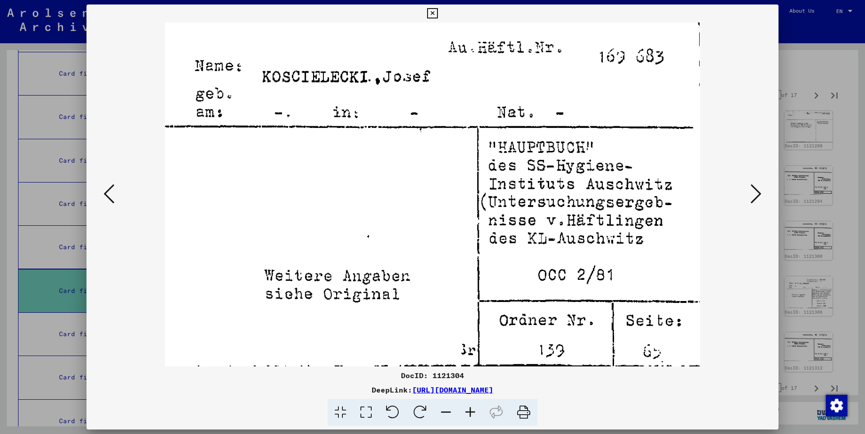
click at [759, 190] on icon at bounding box center [756, 194] width 11 height 22
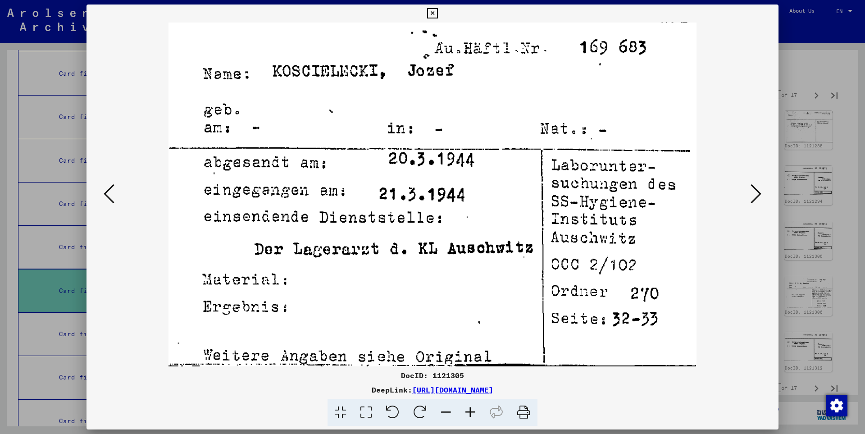
click at [759, 190] on icon at bounding box center [756, 194] width 11 height 22
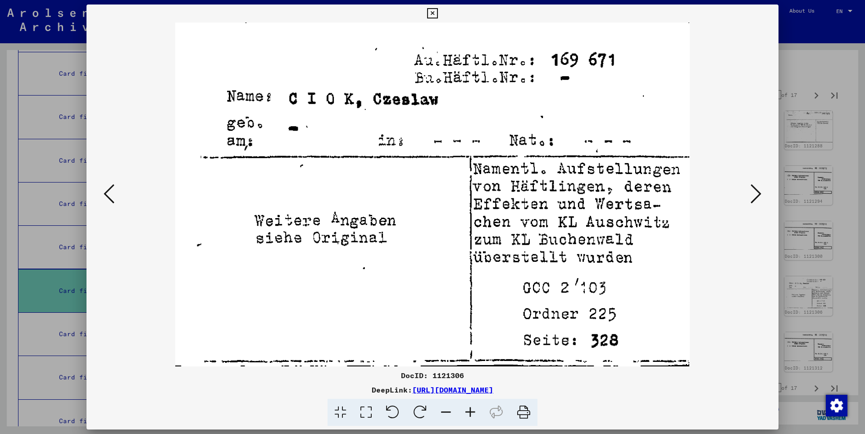
click at [759, 190] on icon at bounding box center [756, 194] width 11 height 22
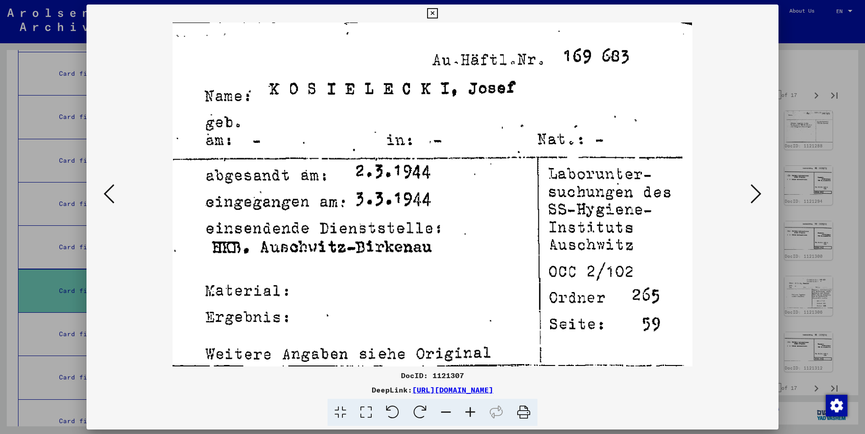
click at [759, 190] on icon at bounding box center [756, 194] width 11 height 22
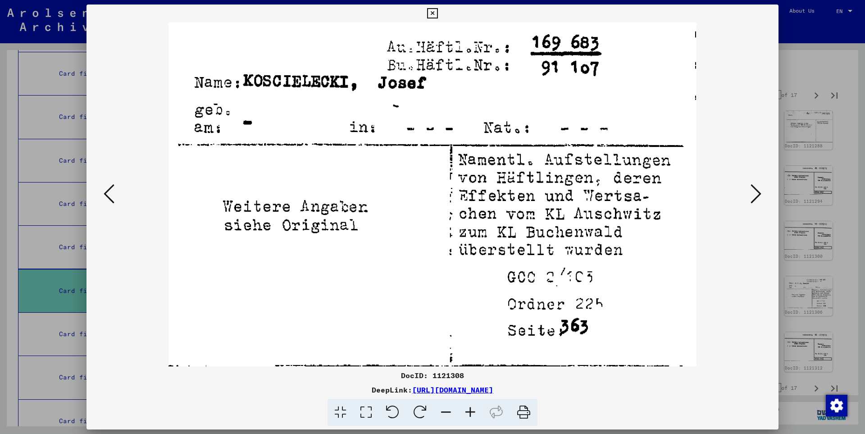
click at [759, 190] on icon at bounding box center [756, 194] width 11 height 22
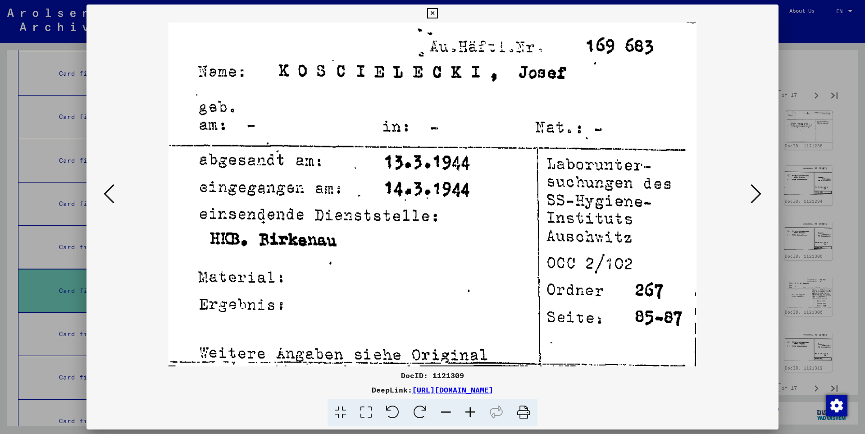
click at [759, 190] on icon at bounding box center [756, 194] width 11 height 22
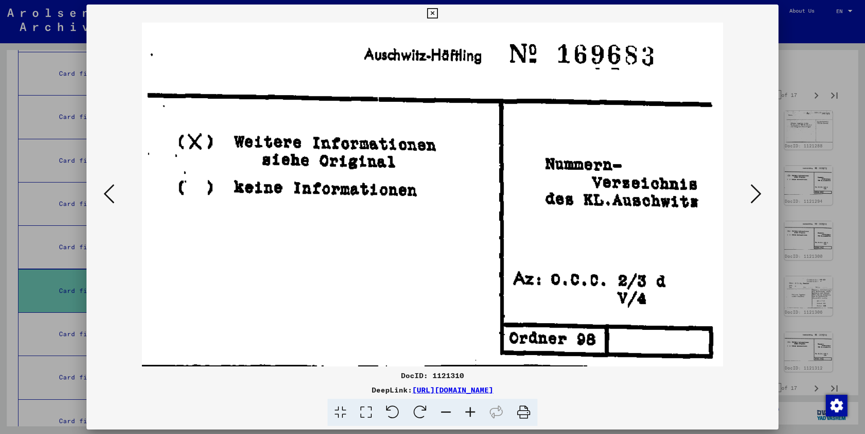
click at [759, 190] on icon at bounding box center [756, 194] width 11 height 22
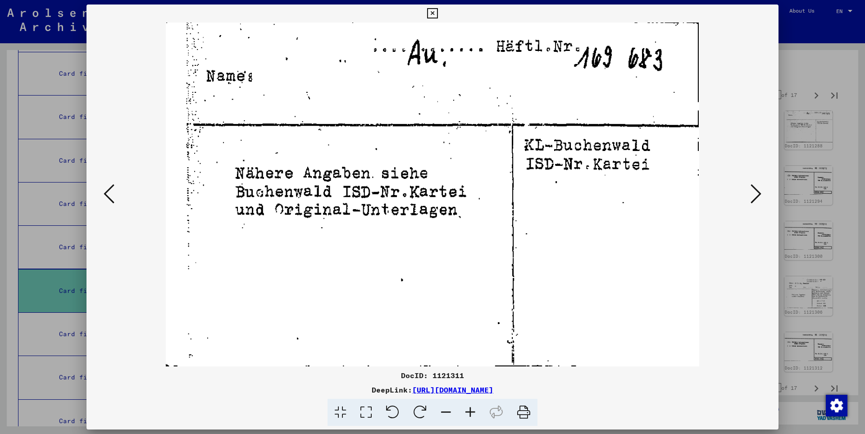
click at [759, 190] on icon at bounding box center [756, 194] width 11 height 22
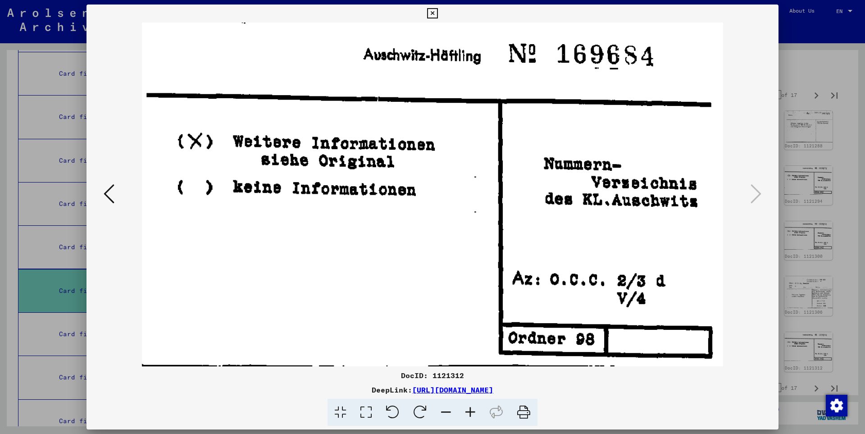
click at [438, 12] on icon at bounding box center [432, 13] width 10 height 11
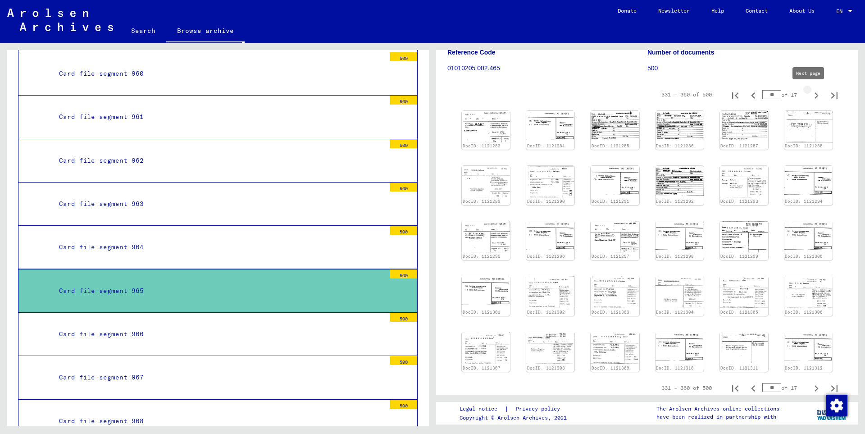
click at [810, 96] on icon "Next page" at bounding box center [816, 95] width 13 height 13
type input "**"
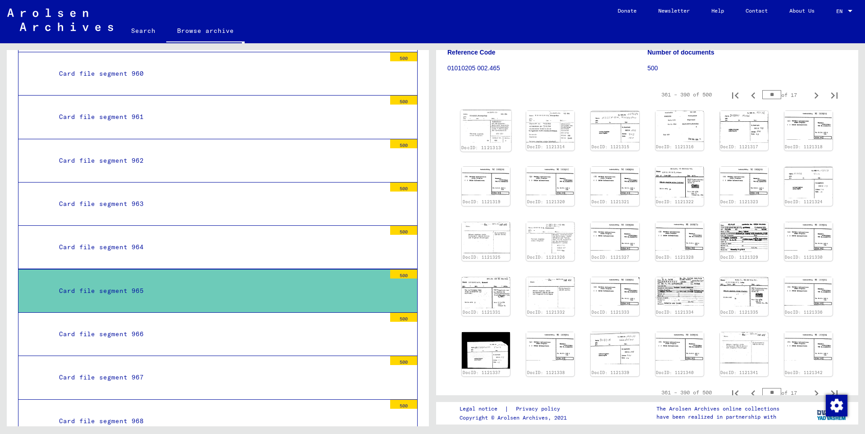
click at [492, 133] on img at bounding box center [486, 126] width 51 height 32
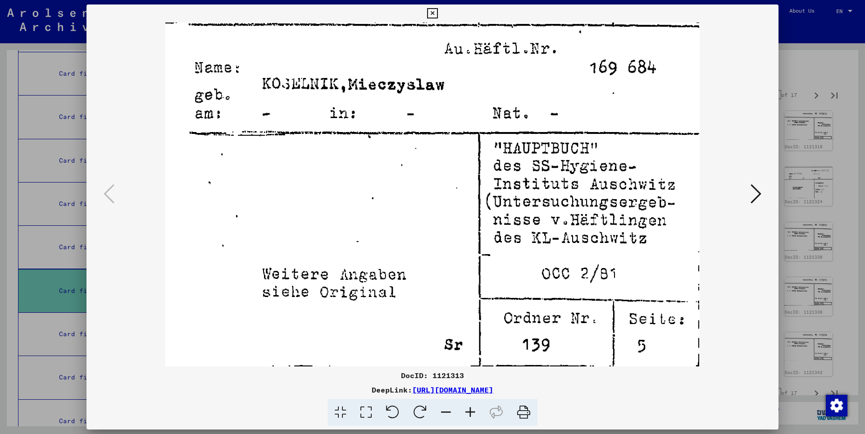
click at [758, 191] on icon at bounding box center [756, 194] width 11 height 22
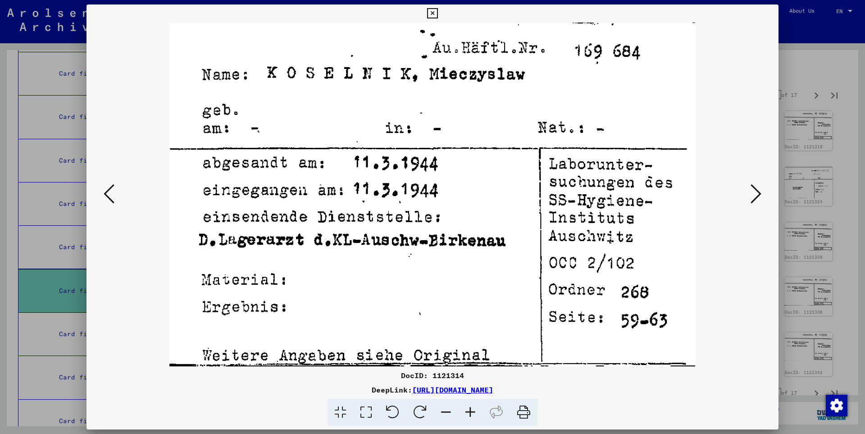
click at [758, 191] on icon at bounding box center [756, 194] width 11 height 22
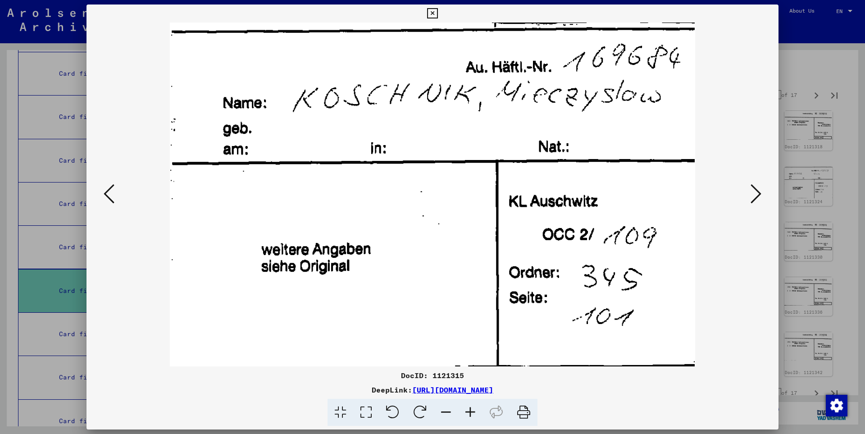
click at [758, 191] on icon at bounding box center [756, 194] width 11 height 22
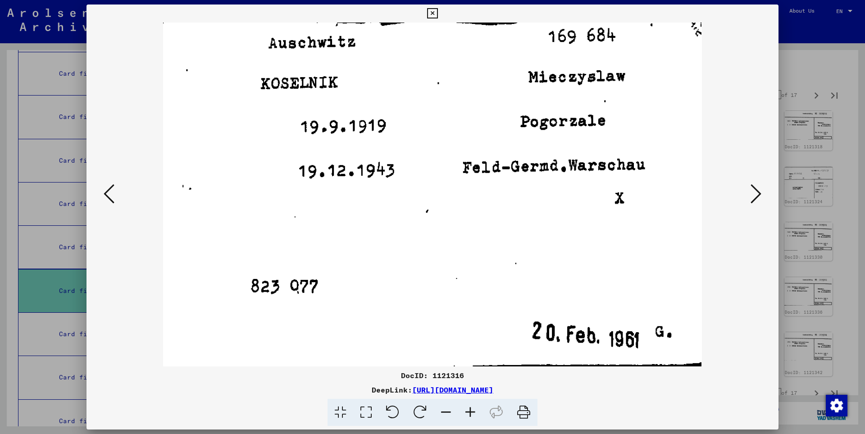
click at [758, 191] on icon at bounding box center [756, 194] width 11 height 22
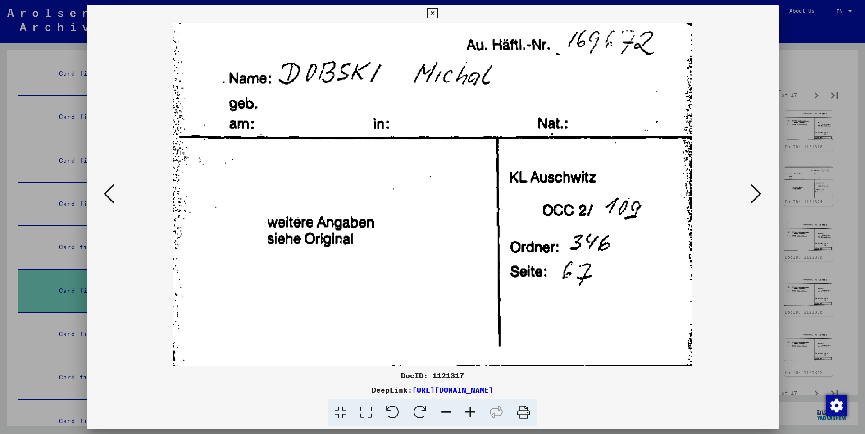
click at [758, 191] on icon at bounding box center [756, 194] width 11 height 22
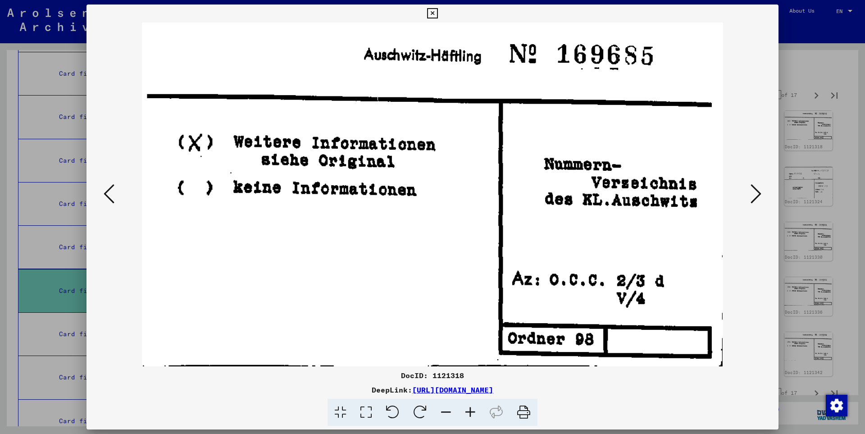
click at [758, 191] on icon at bounding box center [756, 194] width 11 height 22
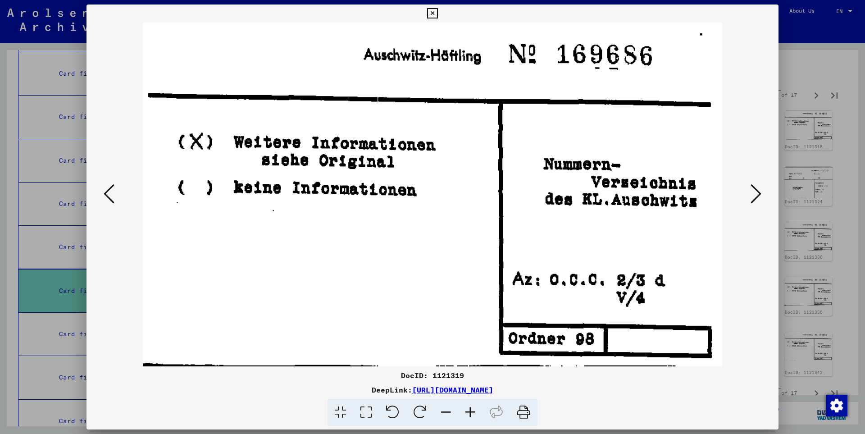
click at [758, 191] on icon at bounding box center [756, 194] width 11 height 22
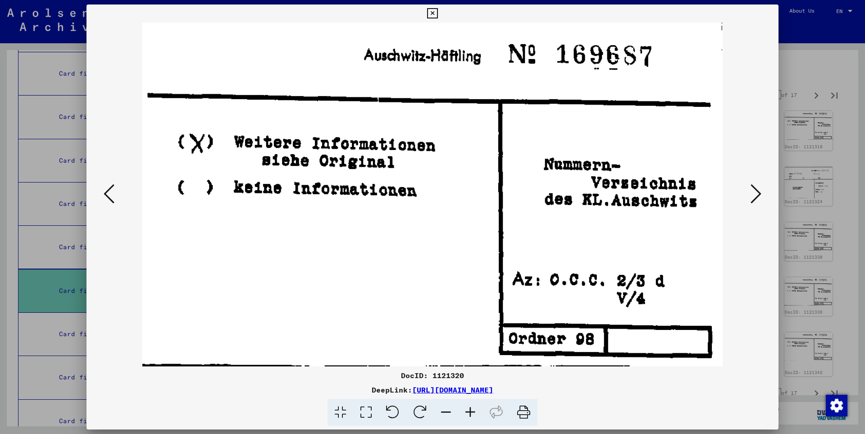
click at [758, 191] on icon at bounding box center [756, 194] width 11 height 22
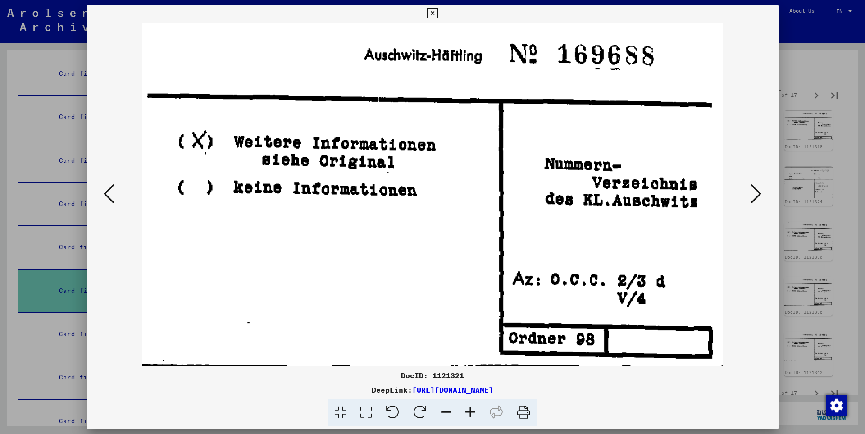
click at [758, 191] on icon at bounding box center [756, 194] width 11 height 22
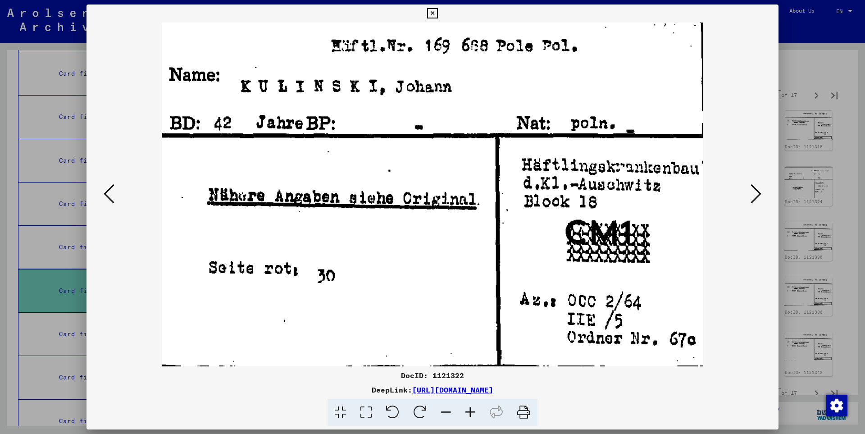
click at [758, 191] on icon at bounding box center [756, 194] width 11 height 22
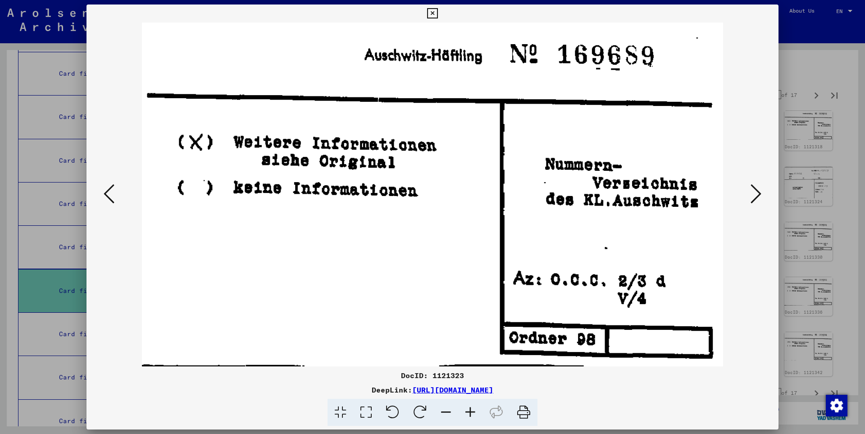
click at [758, 191] on icon at bounding box center [756, 194] width 11 height 22
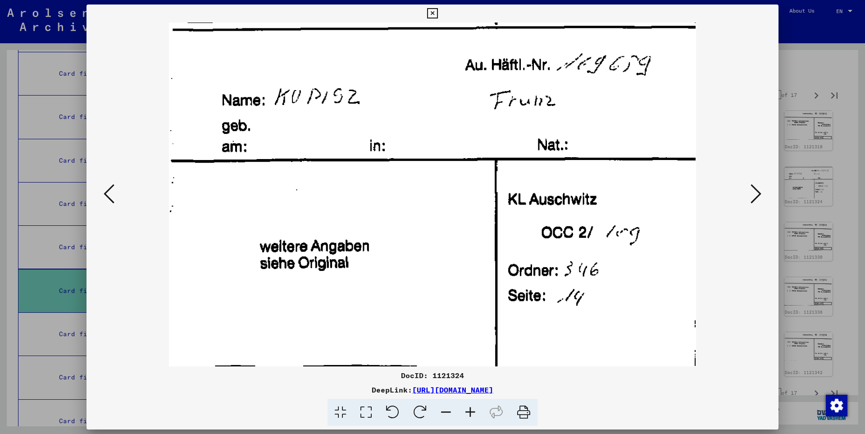
click at [758, 191] on icon at bounding box center [756, 194] width 11 height 22
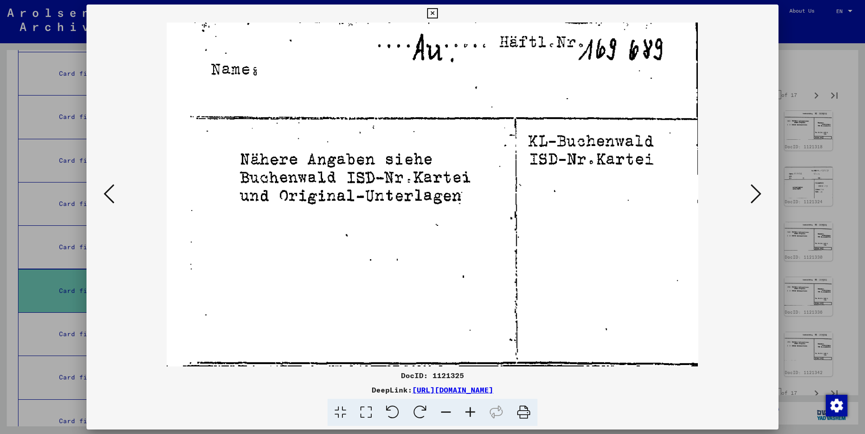
click at [758, 191] on icon at bounding box center [756, 194] width 11 height 22
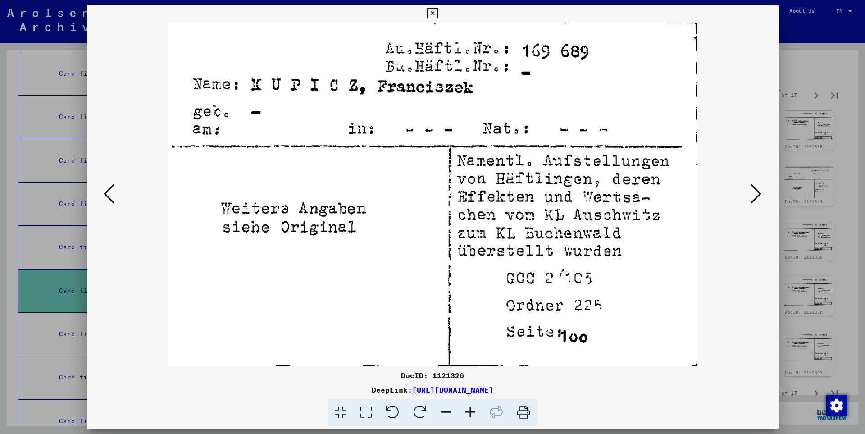
click at [758, 191] on icon at bounding box center [756, 194] width 11 height 22
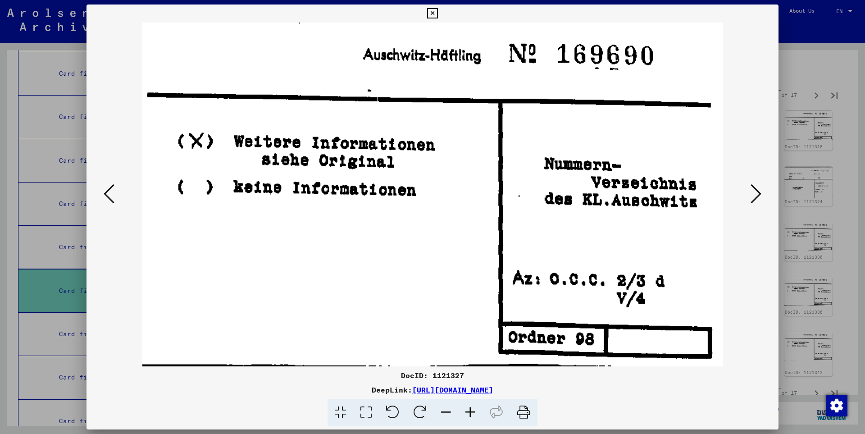
click at [758, 191] on icon at bounding box center [756, 194] width 11 height 22
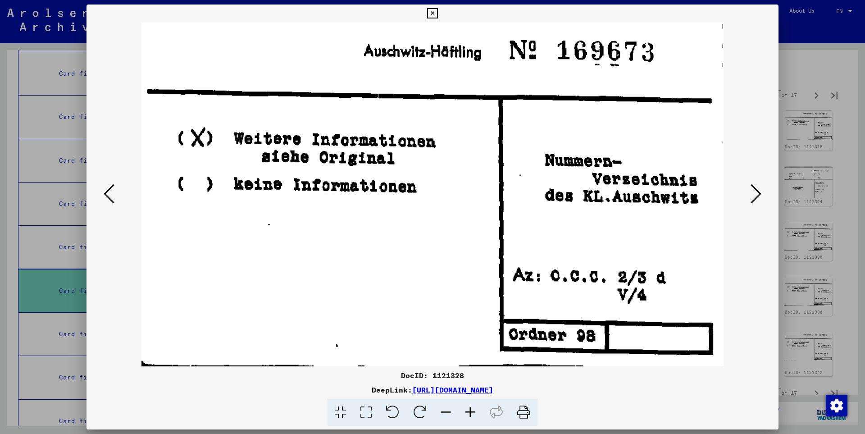
click at [758, 191] on icon at bounding box center [756, 194] width 11 height 22
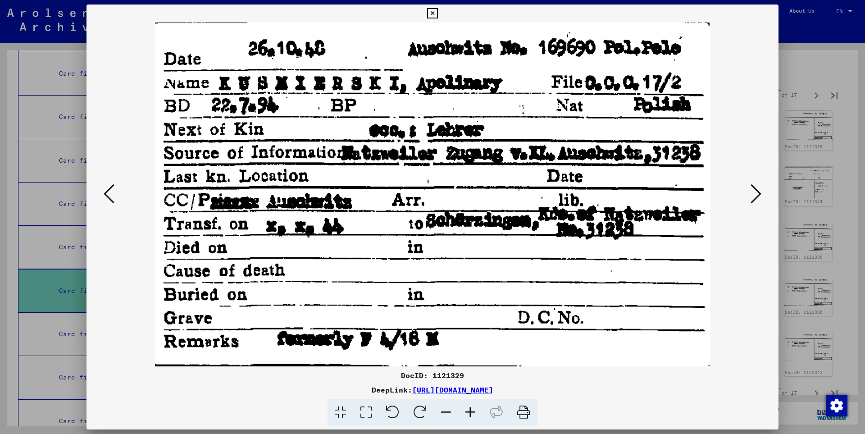
click at [758, 191] on icon at bounding box center [756, 194] width 11 height 22
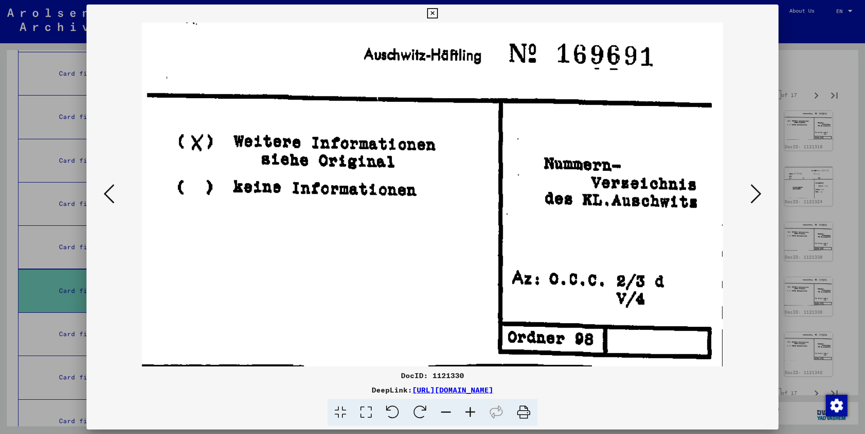
click at [758, 191] on icon at bounding box center [756, 194] width 11 height 22
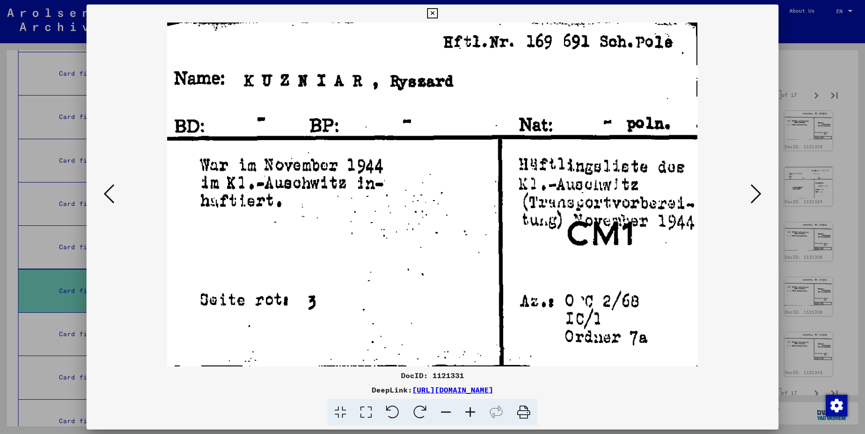
click at [758, 191] on icon at bounding box center [756, 194] width 11 height 22
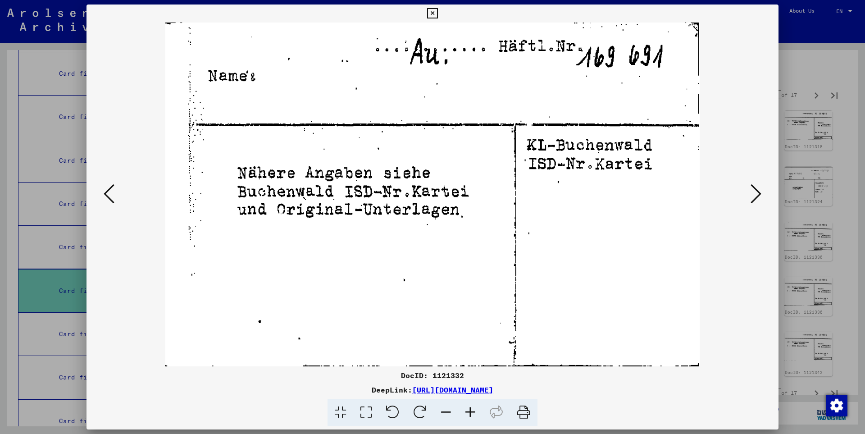
click at [758, 191] on icon at bounding box center [756, 194] width 11 height 22
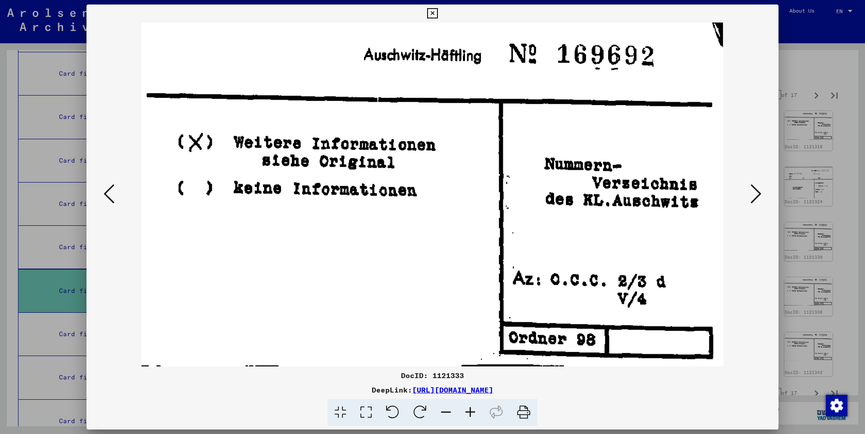
click at [758, 191] on icon at bounding box center [756, 194] width 11 height 22
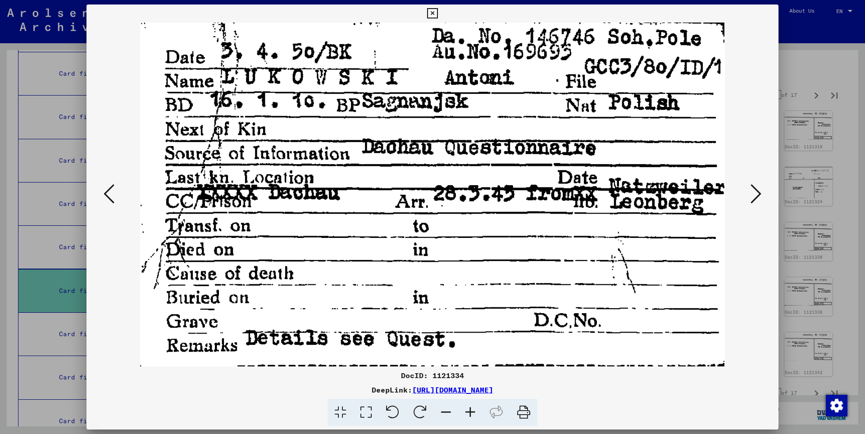
click at [758, 191] on icon at bounding box center [756, 194] width 11 height 22
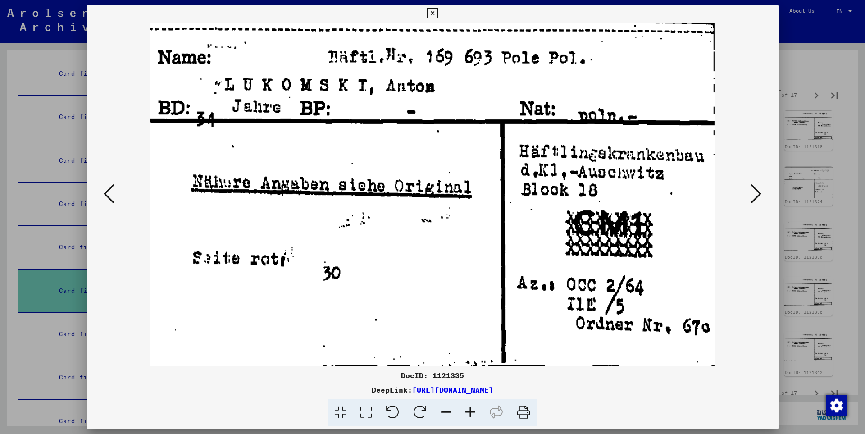
click at [758, 191] on icon at bounding box center [756, 194] width 11 height 22
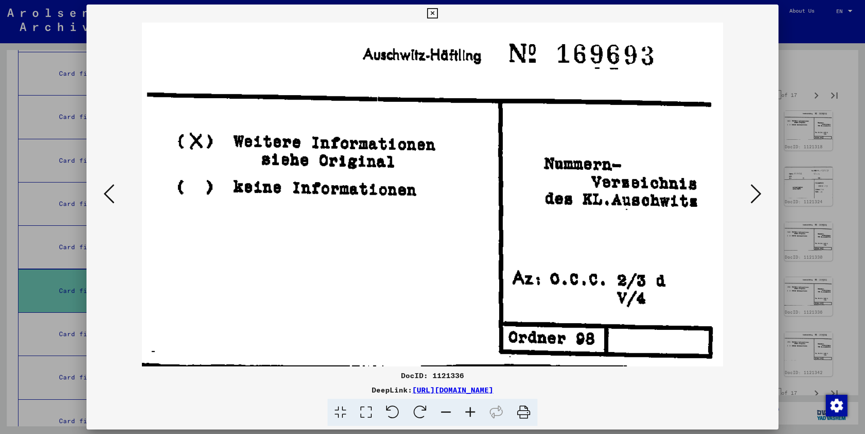
click at [758, 191] on icon at bounding box center [756, 194] width 11 height 22
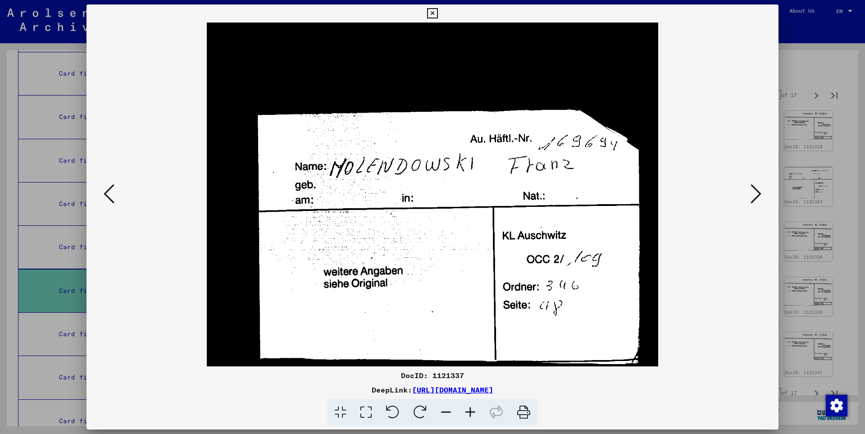
click at [758, 191] on icon at bounding box center [756, 194] width 11 height 22
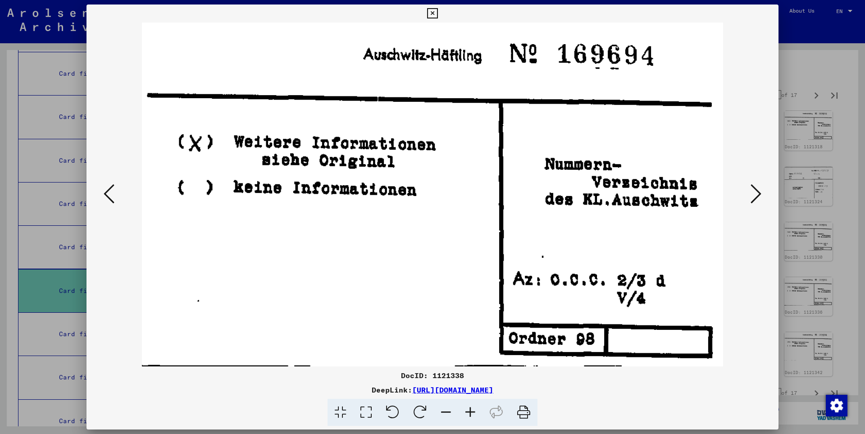
click at [758, 191] on icon at bounding box center [756, 194] width 11 height 22
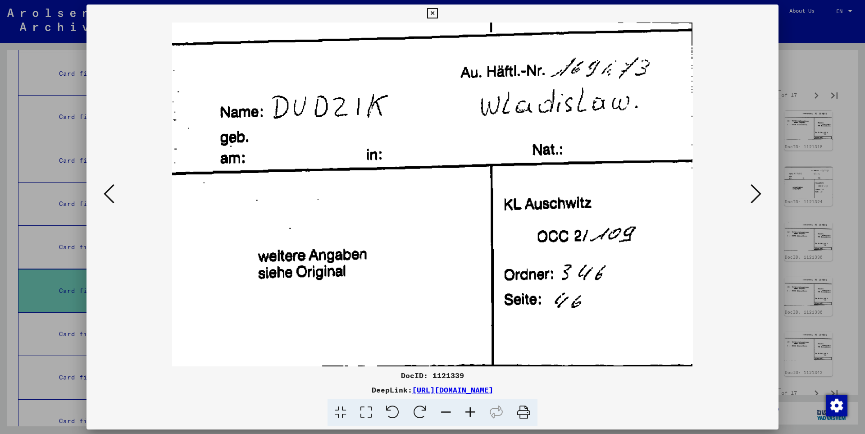
click at [758, 191] on icon at bounding box center [756, 194] width 11 height 22
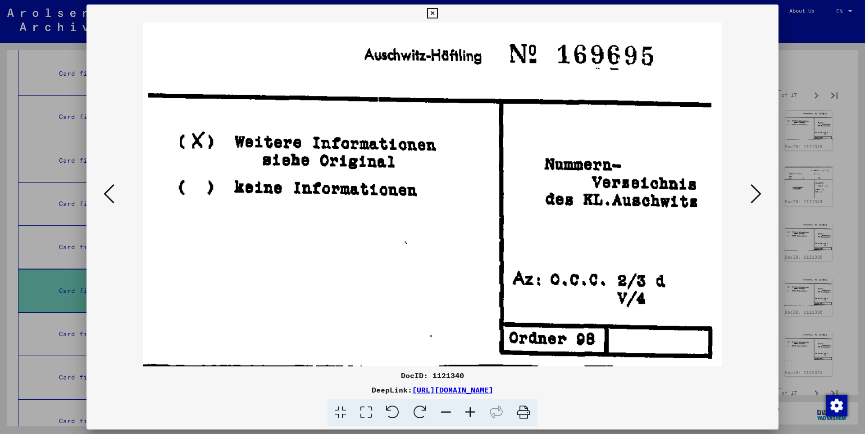
click at [758, 192] on icon at bounding box center [756, 194] width 11 height 22
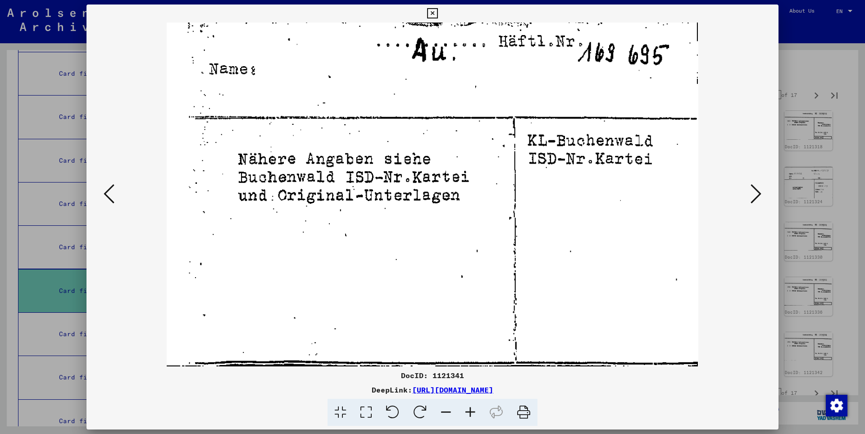
click at [758, 192] on icon at bounding box center [756, 194] width 11 height 22
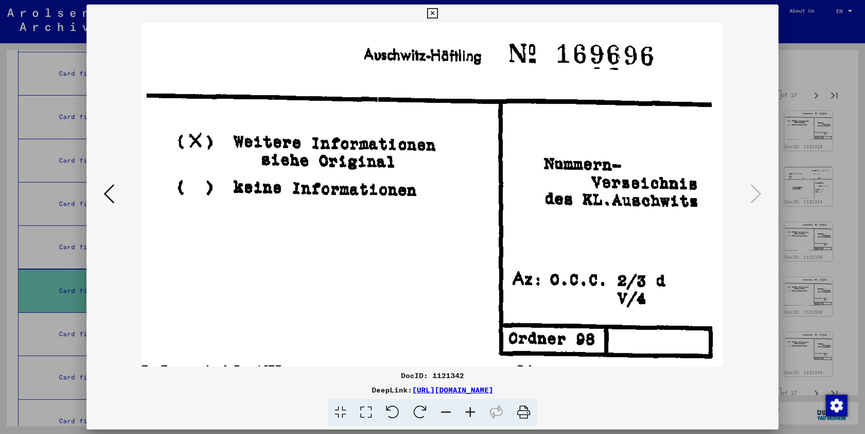
click at [110, 195] on icon at bounding box center [109, 194] width 11 height 22
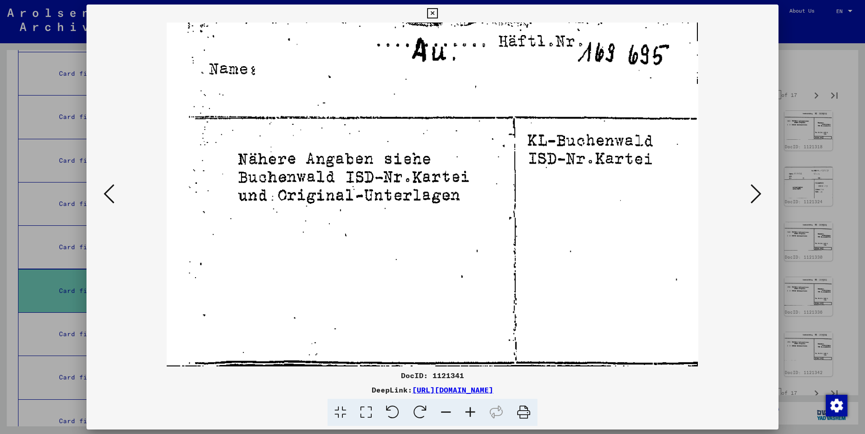
click at [110, 195] on icon at bounding box center [109, 194] width 11 height 22
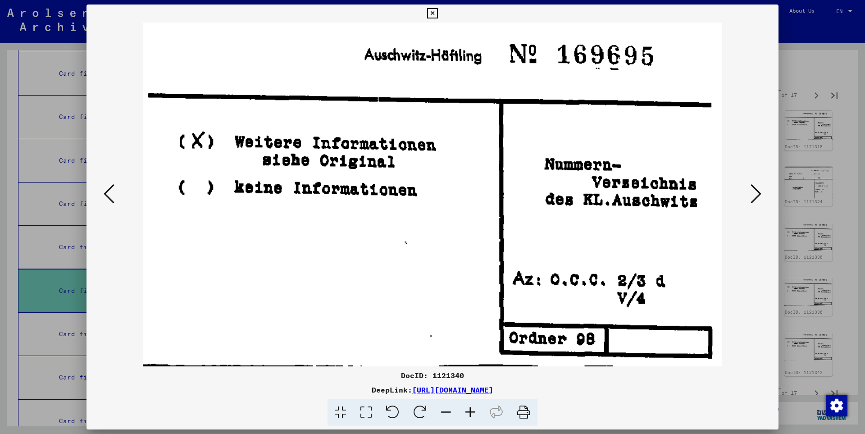
click at [110, 195] on icon at bounding box center [109, 194] width 11 height 22
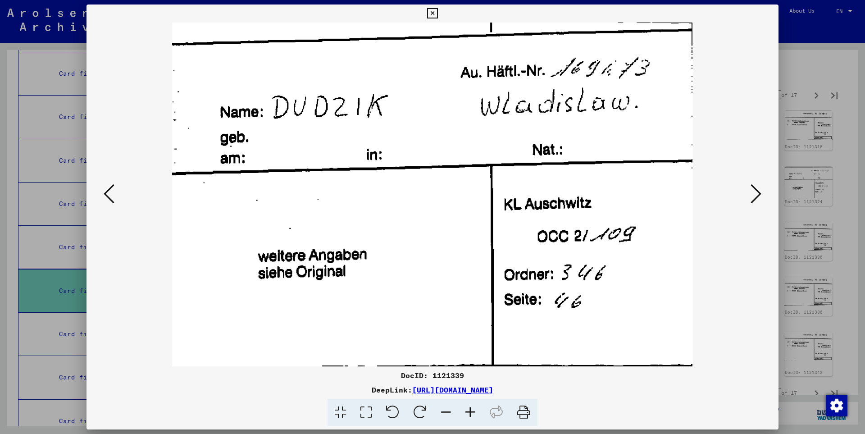
click at [758, 190] on icon at bounding box center [756, 194] width 11 height 22
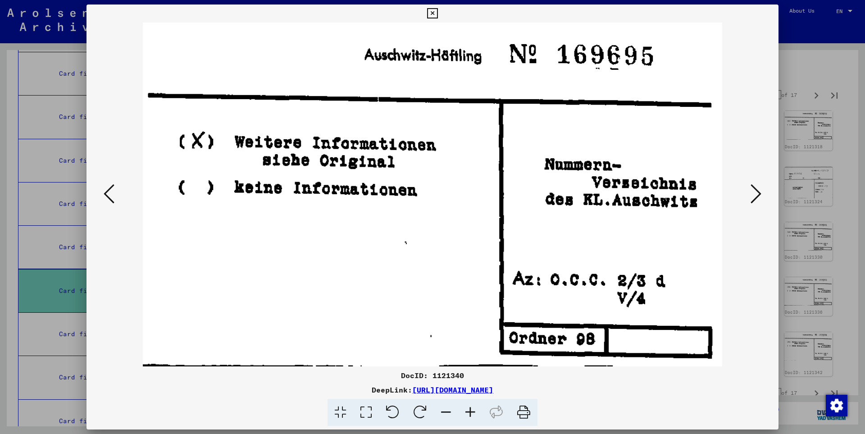
click at [105, 198] on icon at bounding box center [109, 194] width 11 height 22
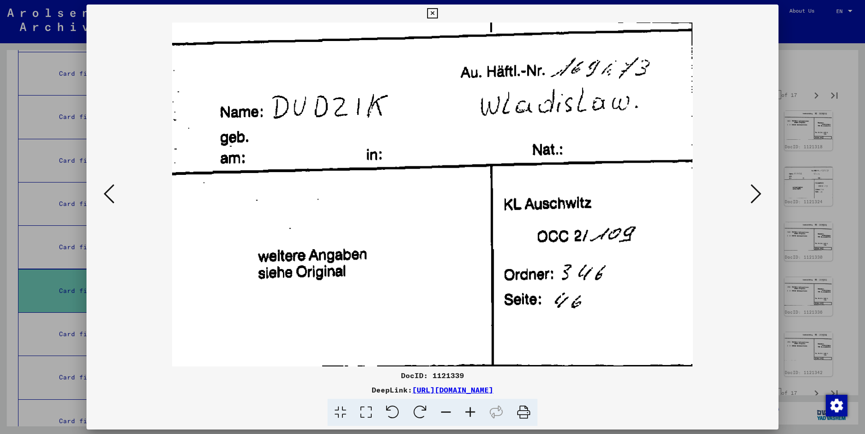
click at [757, 192] on icon at bounding box center [756, 194] width 11 height 22
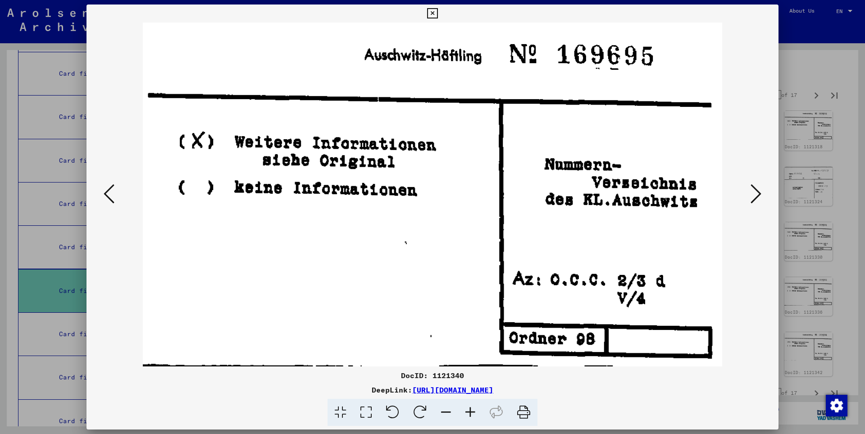
click at [757, 192] on icon at bounding box center [756, 194] width 11 height 22
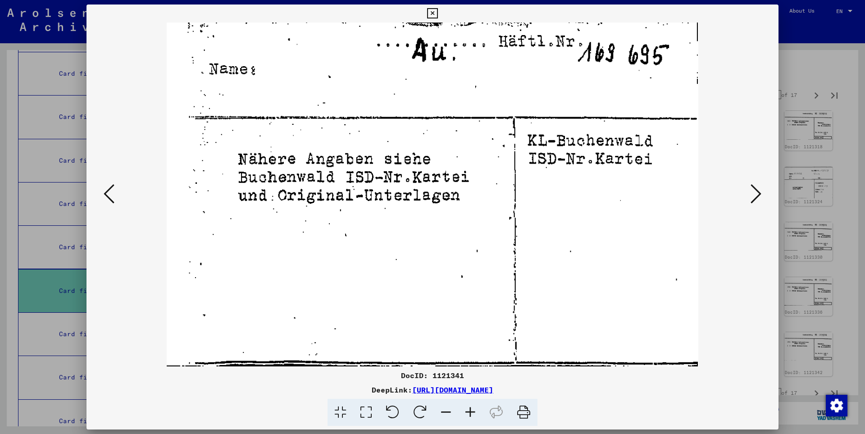
click at [757, 192] on icon at bounding box center [756, 194] width 11 height 22
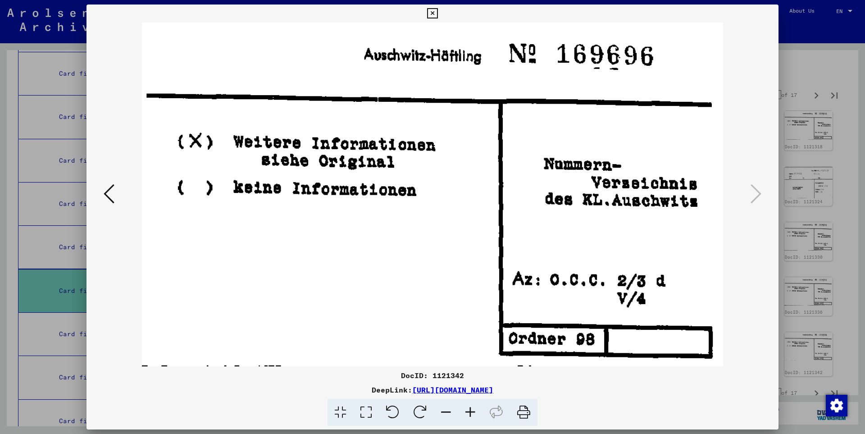
click at [438, 13] on icon at bounding box center [432, 13] width 10 height 11
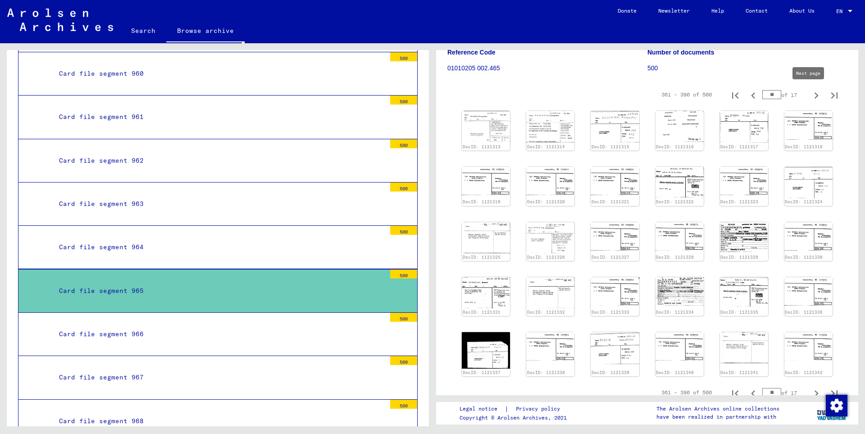
click at [815, 95] on icon "Next page" at bounding box center [817, 95] width 4 height 6
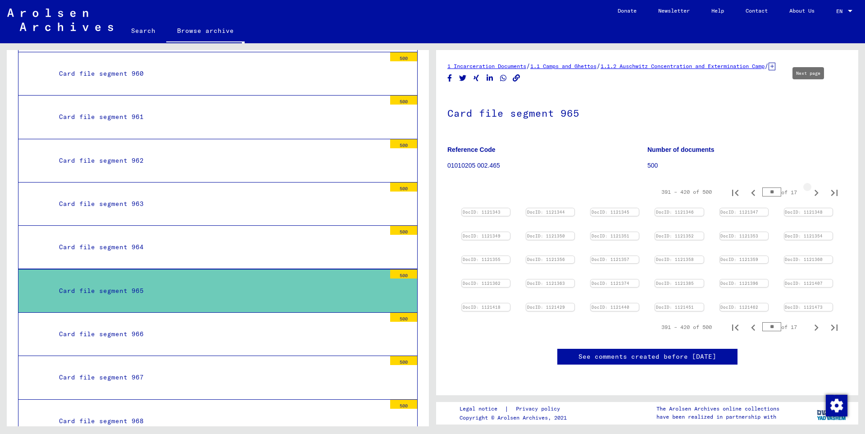
type input "**"
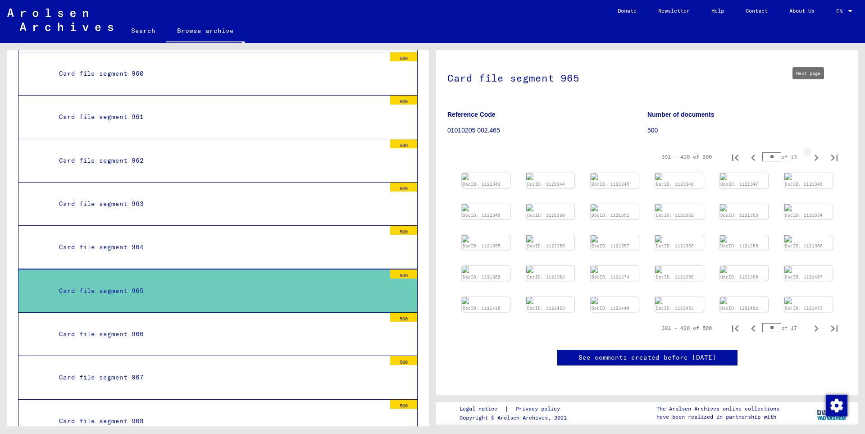
type input "**"
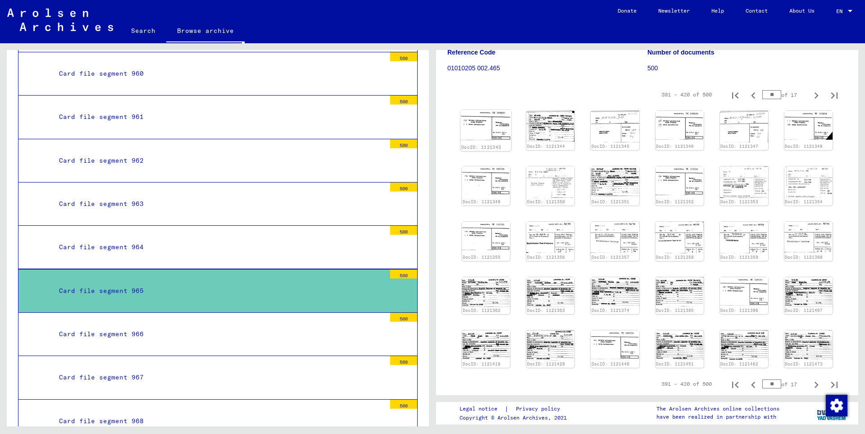
click at [480, 127] on img at bounding box center [486, 125] width 51 height 30
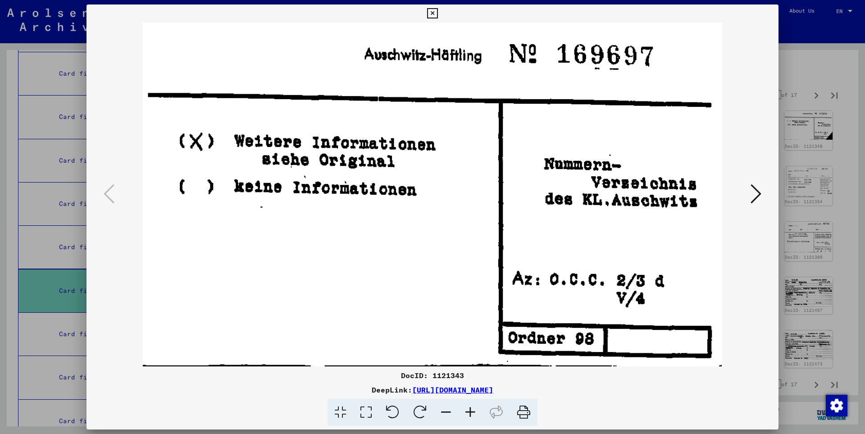
click at [760, 190] on icon at bounding box center [756, 194] width 11 height 22
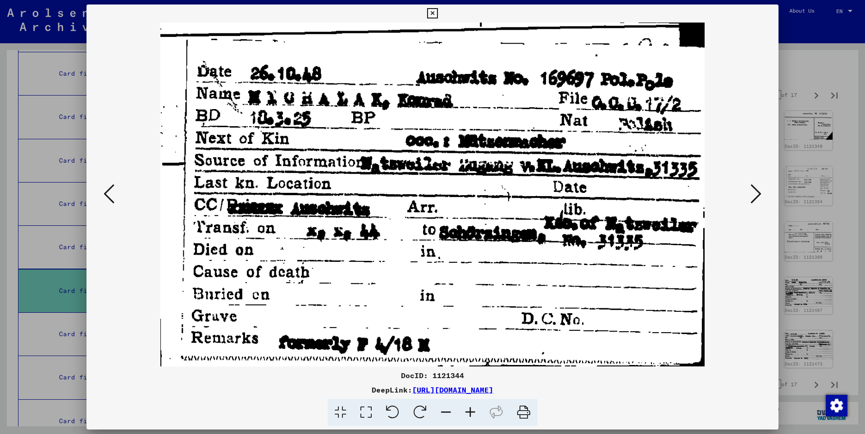
click at [760, 189] on icon at bounding box center [756, 194] width 11 height 22
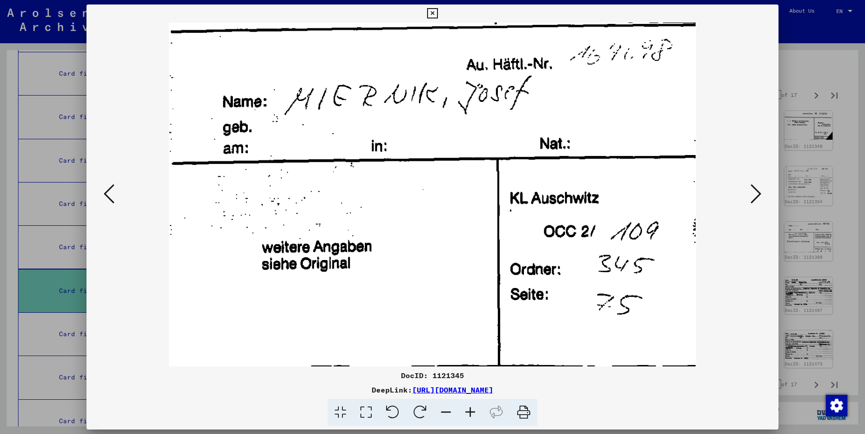
click at [760, 189] on icon at bounding box center [756, 194] width 11 height 22
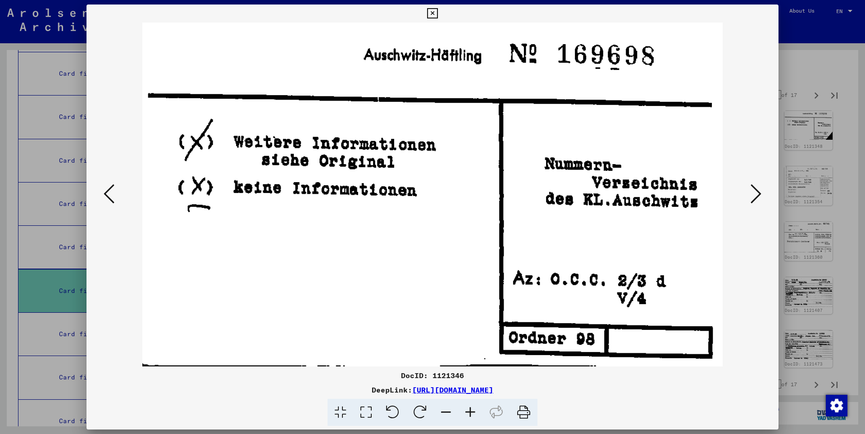
click at [760, 189] on icon at bounding box center [756, 194] width 11 height 22
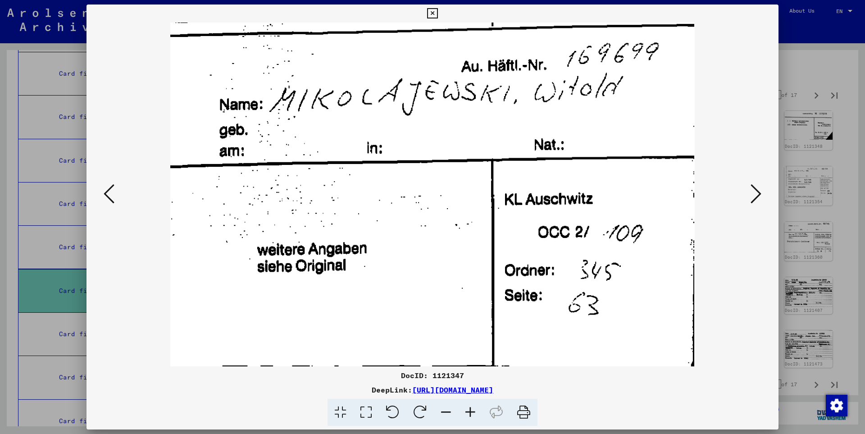
click at [760, 189] on icon at bounding box center [756, 194] width 11 height 22
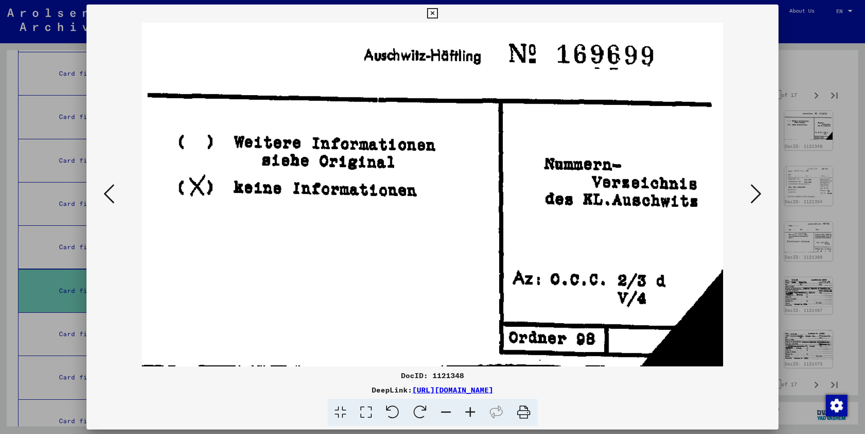
click at [760, 189] on icon at bounding box center [756, 194] width 11 height 22
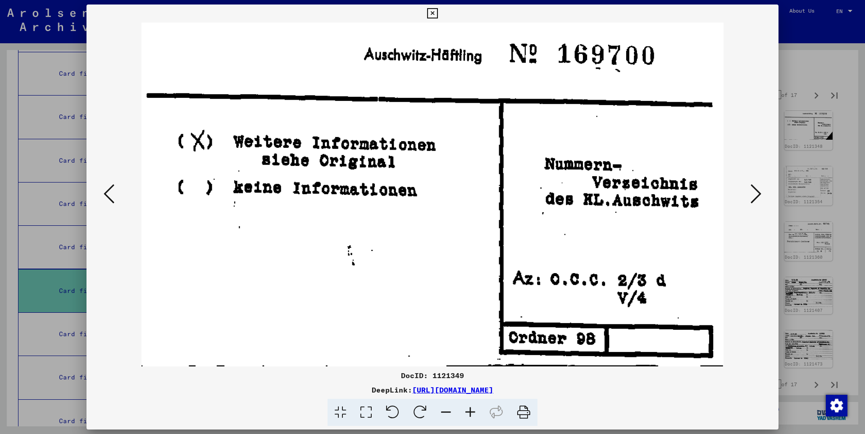
click at [760, 189] on icon at bounding box center [756, 194] width 11 height 22
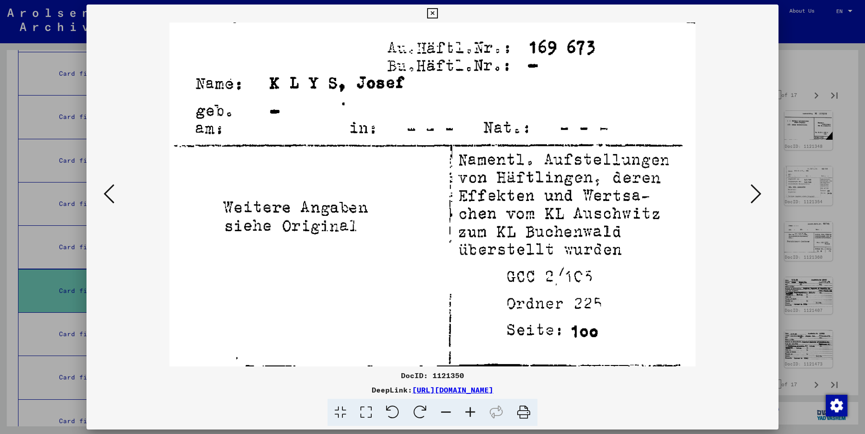
click at [760, 189] on icon at bounding box center [756, 194] width 11 height 22
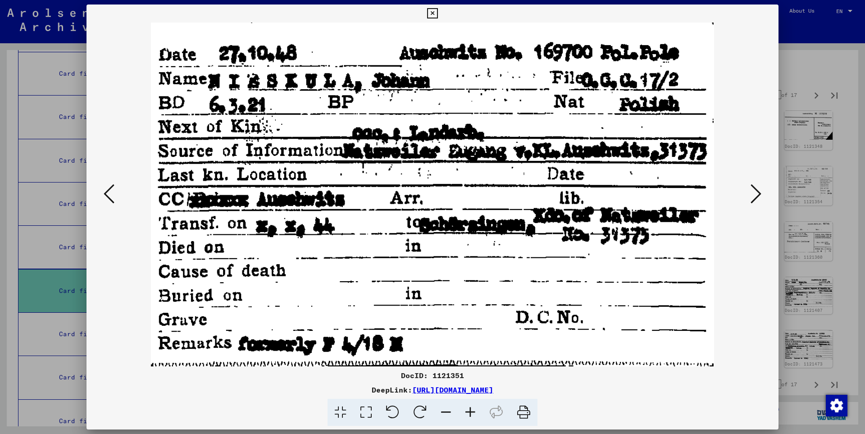
click at [760, 189] on icon at bounding box center [756, 194] width 11 height 22
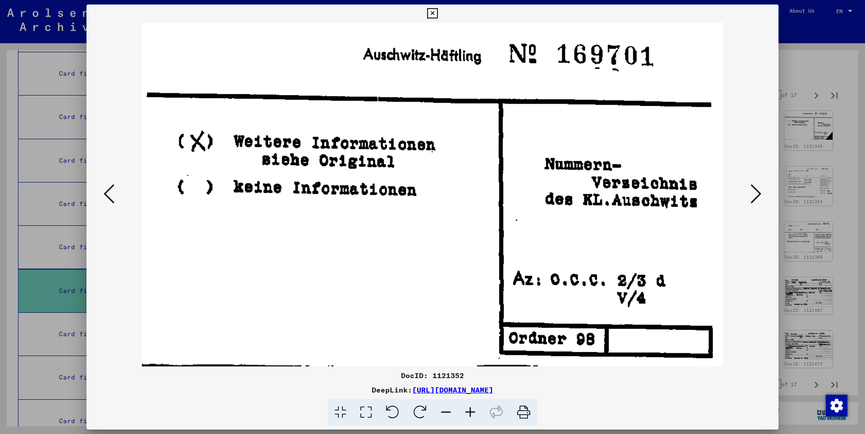
click at [760, 189] on icon at bounding box center [756, 194] width 11 height 22
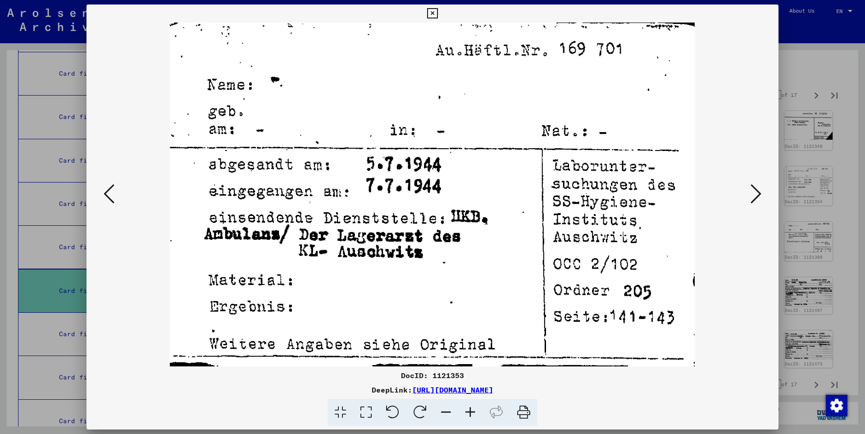
click at [760, 189] on icon at bounding box center [756, 194] width 11 height 22
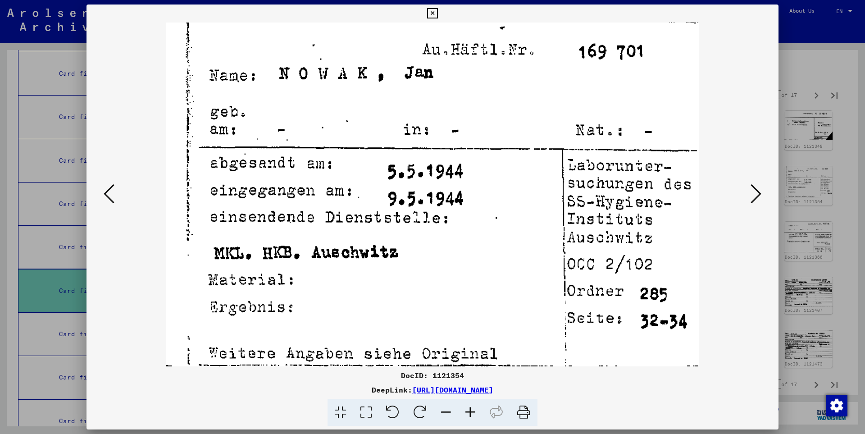
click at [760, 189] on icon at bounding box center [756, 194] width 11 height 22
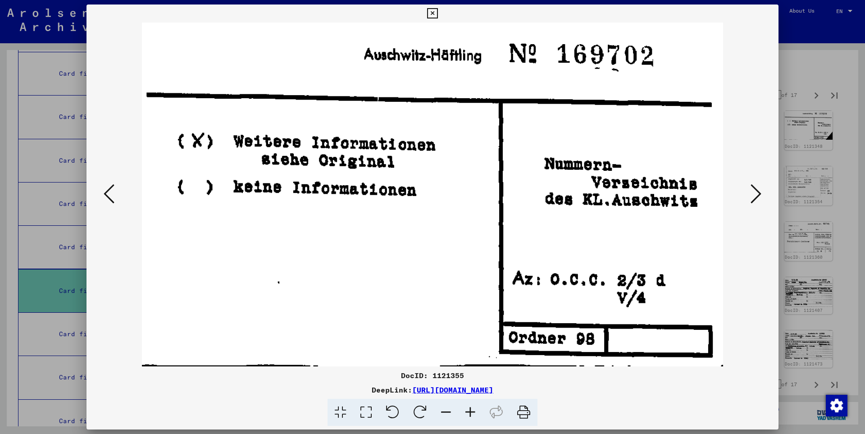
click at [760, 189] on icon at bounding box center [756, 194] width 11 height 22
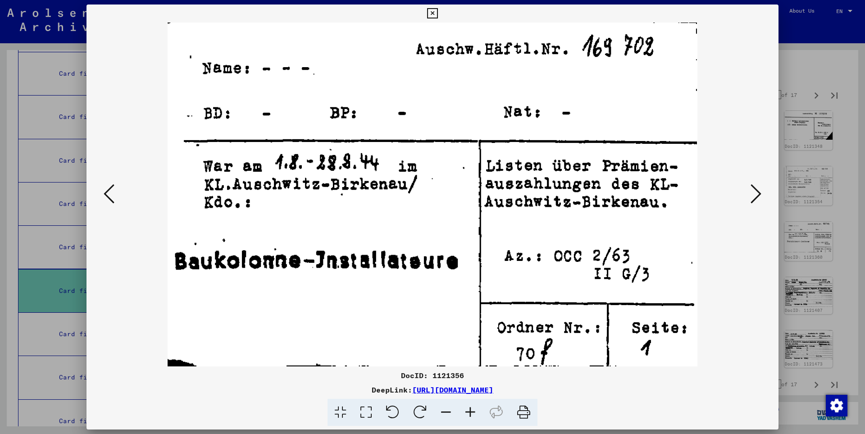
click at [760, 189] on icon at bounding box center [756, 194] width 11 height 22
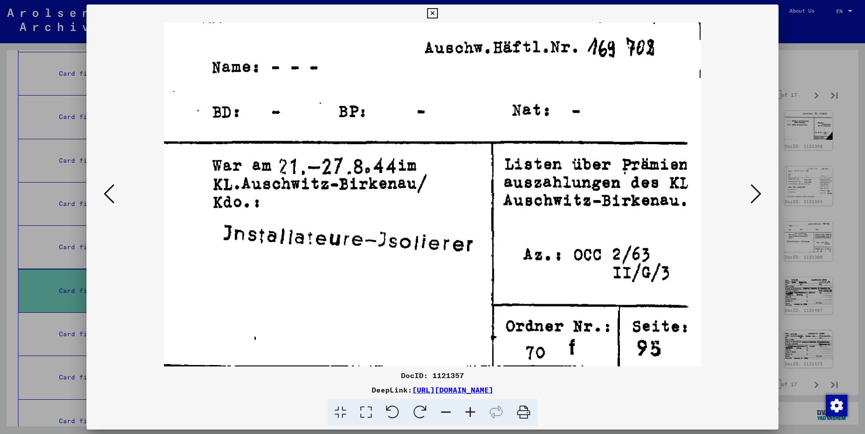
click at [760, 189] on icon at bounding box center [756, 194] width 11 height 22
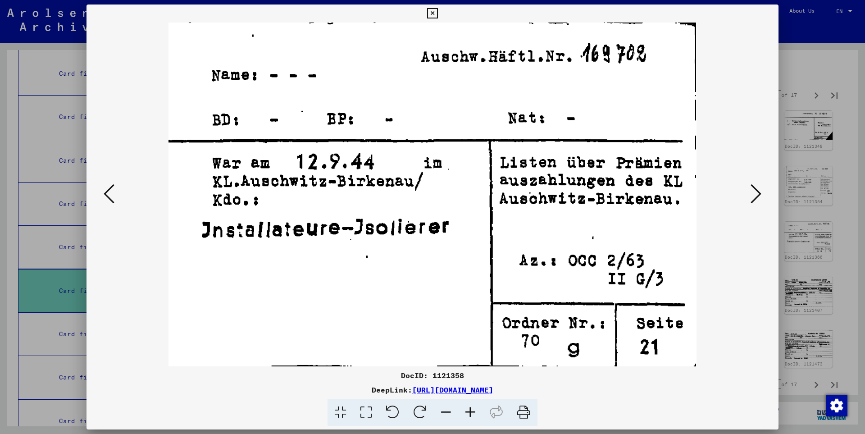
click at [760, 189] on icon at bounding box center [756, 194] width 11 height 22
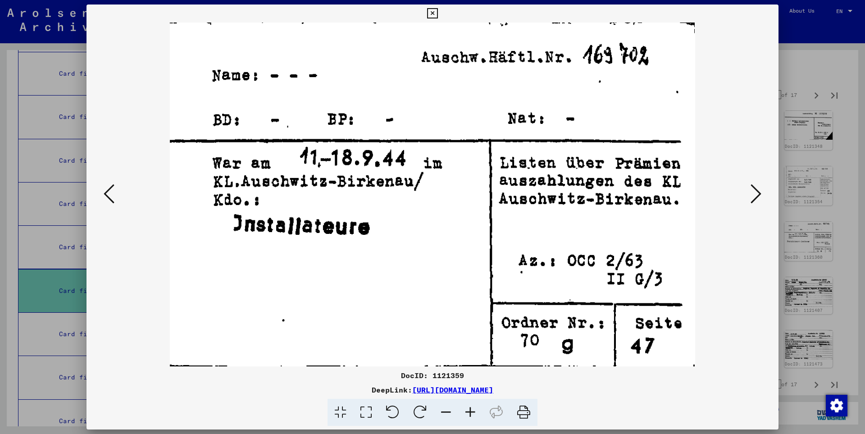
click at [760, 189] on icon at bounding box center [756, 194] width 11 height 22
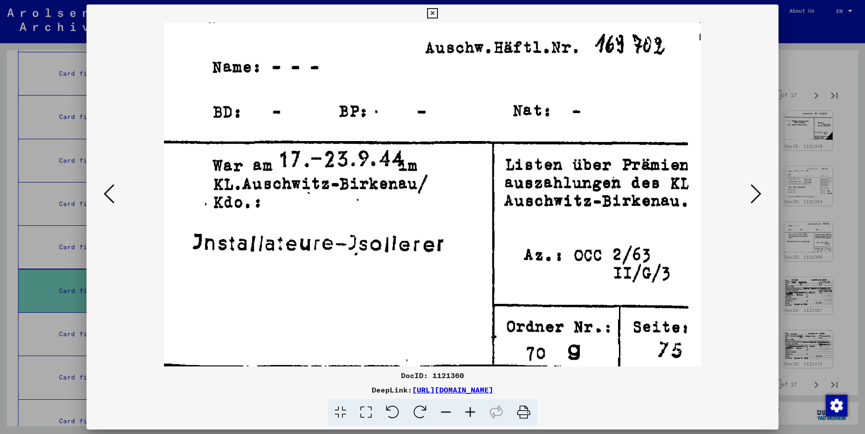
click at [760, 189] on icon at bounding box center [756, 194] width 11 height 22
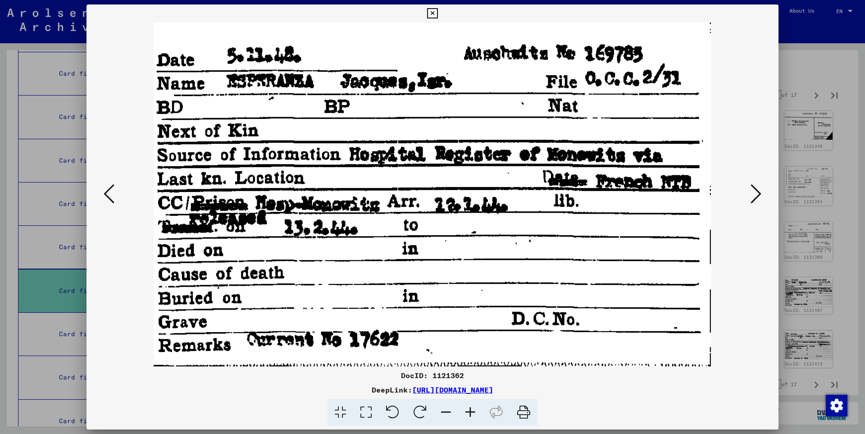
click at [760, 189] on icon at bounding box center [756, 194] width 11 height 22
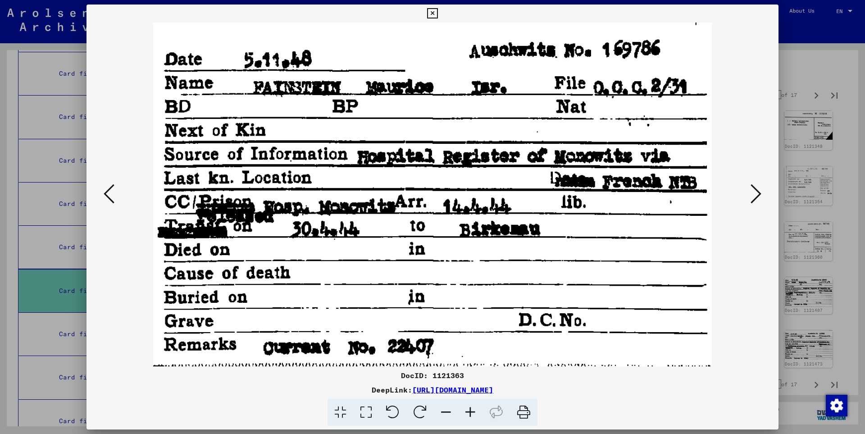
click at [111, 194] on icon at bounding box center [109, 194] width 11 height 22
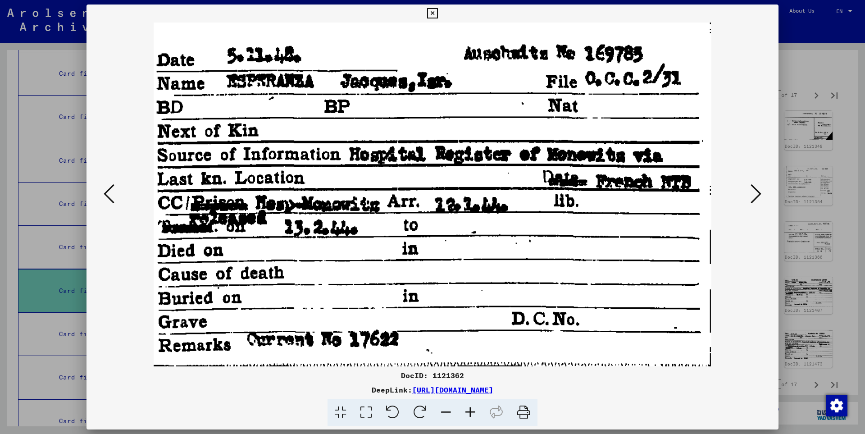
click at [761, 193] on icon at bounding box center [756, 194] width 11 height 22
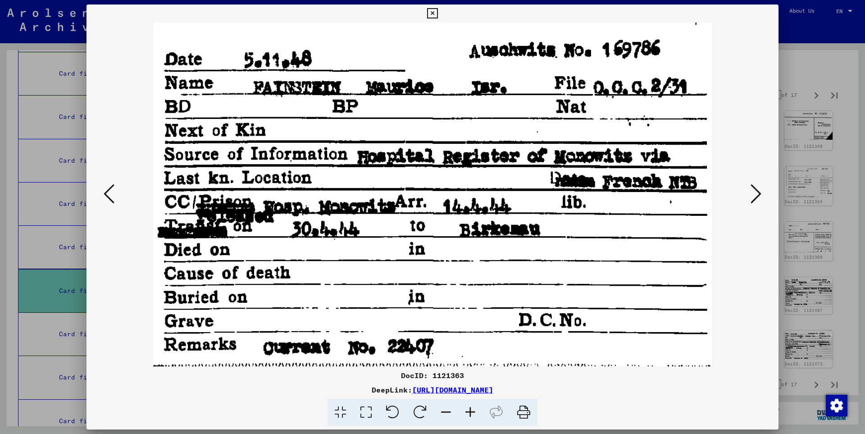
click at [761, 193] on icon at bounding box center [756, 194] width 11 height 22
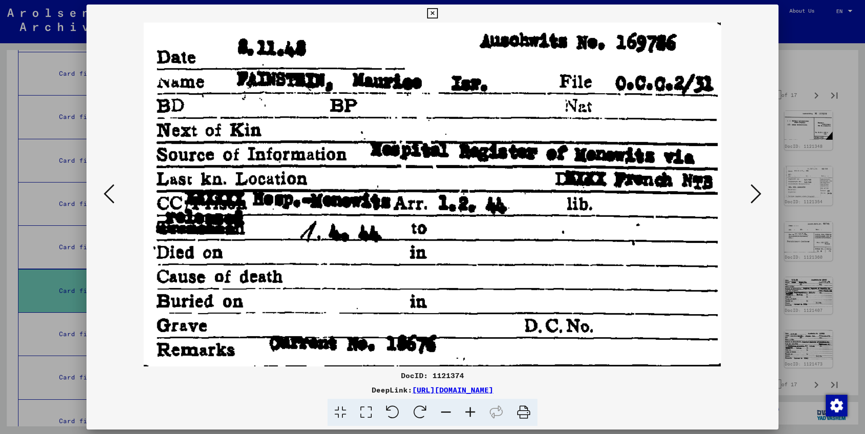
click at [761, 193] on icon at bounding box center [756, 194] width 11 height 22
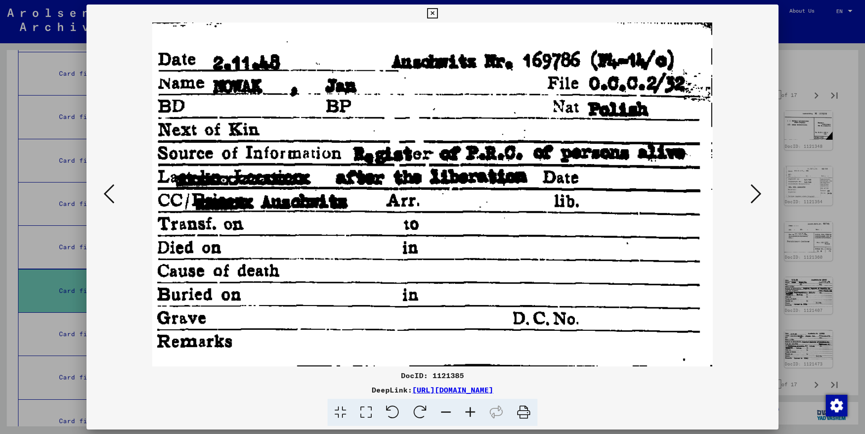
click at [761, 193] on icon at bounding box center [756, 194] width 11 height 22
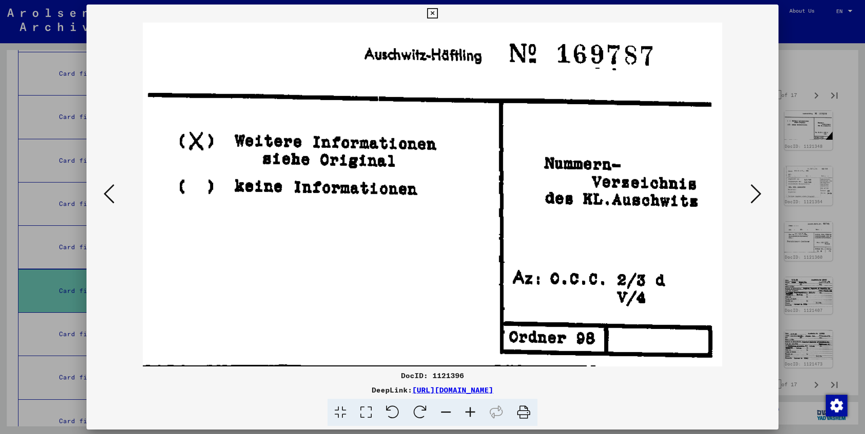
click at [761, 193] on icon at bounding box center [756, 194] width 11 height 22
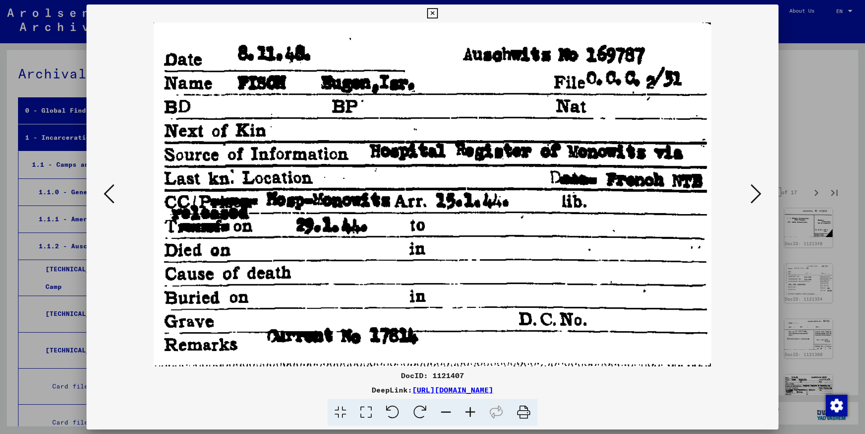
scroll to position [97, 0]
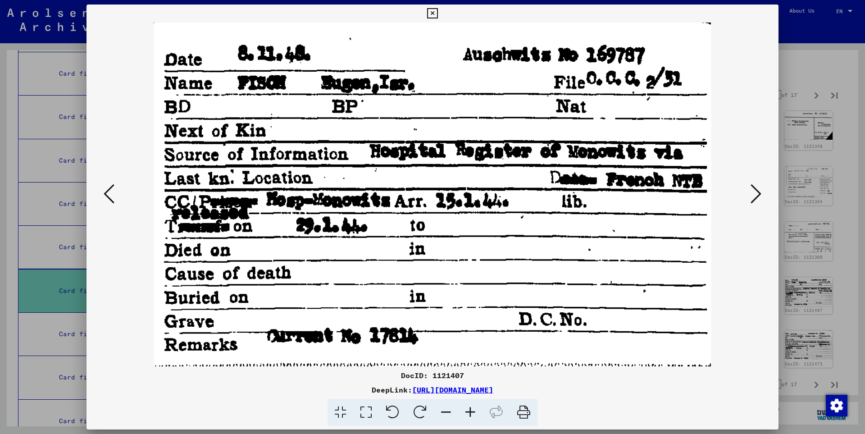
click at [625, 220] on img at bounding box center [432, 195] width 631 height 344
click at [757, 193] on icon at bounding box center [756, 194] width 11 height 22
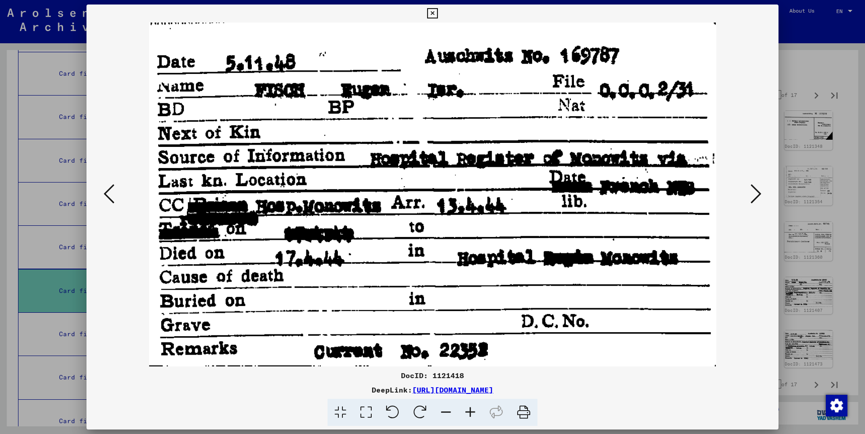
click at [757, 193] on icon at bounding box center [756, 194] width 11 height 22
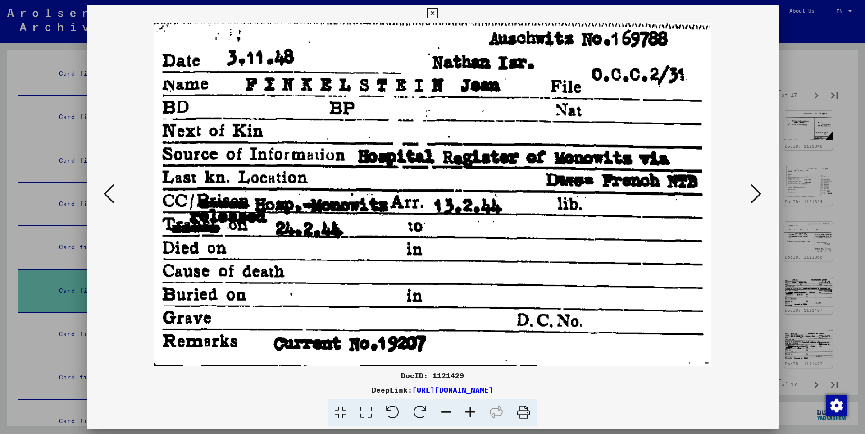
click at [757, 193] on icon at bounding box center [756, 194] width 11 height 22
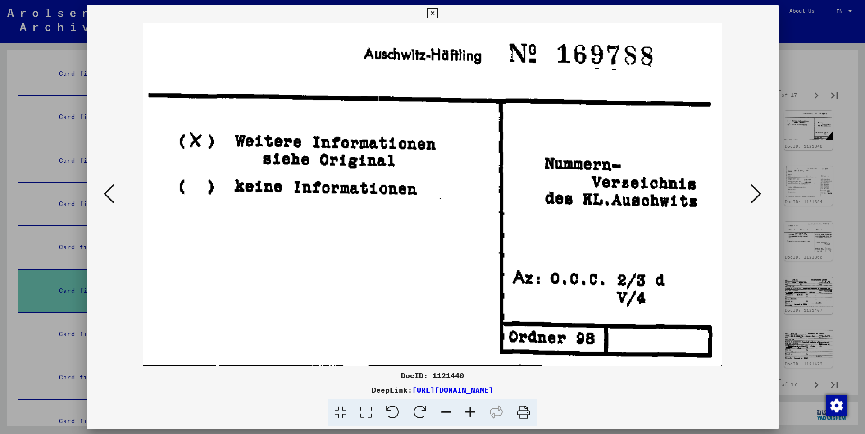
click at [757, 193] on icon at bounding box center [756, 194] width 11 height 22
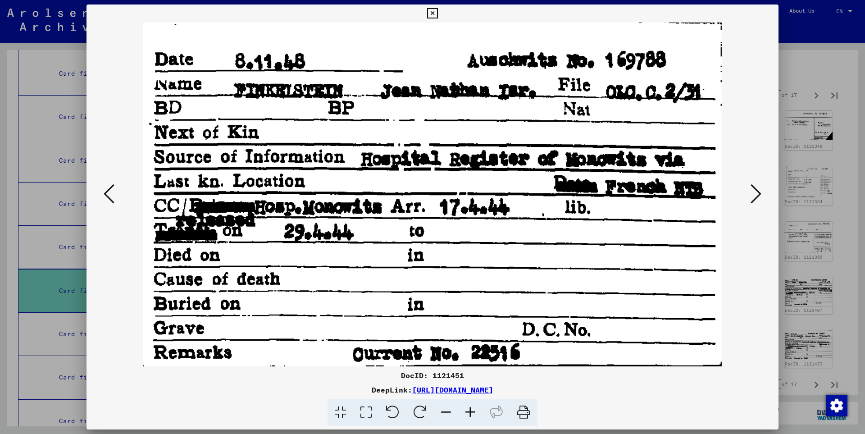
click at [757, 193] on icon at bounding box center [756, 194] width 11 height 22
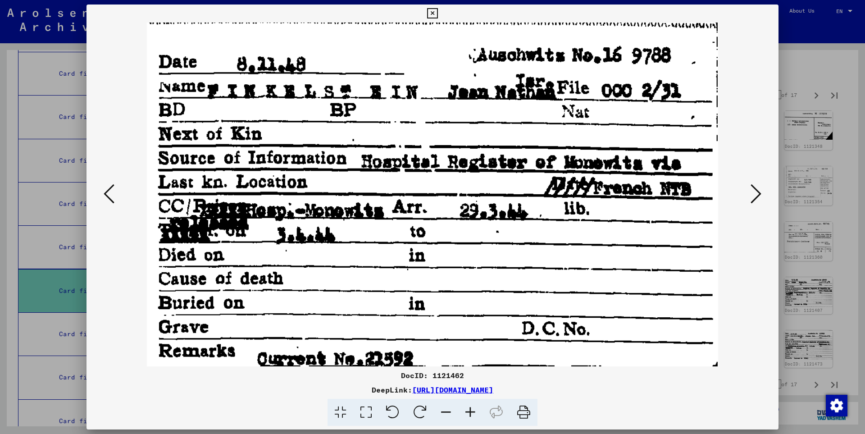
click at [756, 193] on icon at bounding box center [756, 194] width 11 height 22
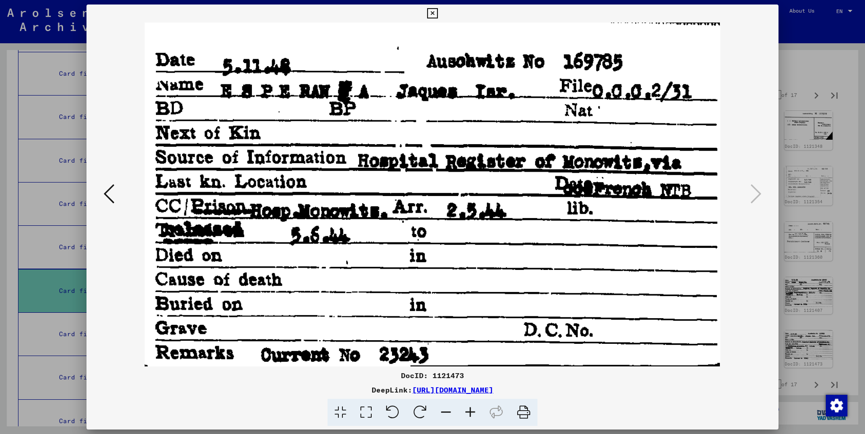
click at [438, 14] on icon at bounding box center [432, 13] width 10 height 11
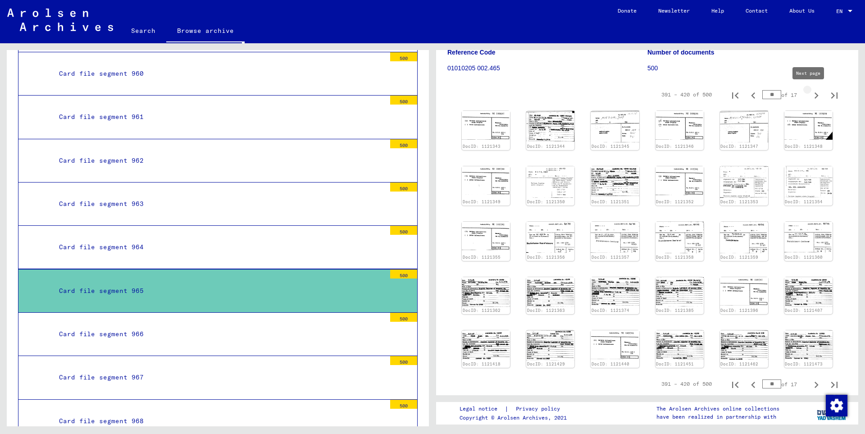
click at [810, 94] on icon "Next page" at bounding box center [816, 95] width 13 height 13
type input "**"
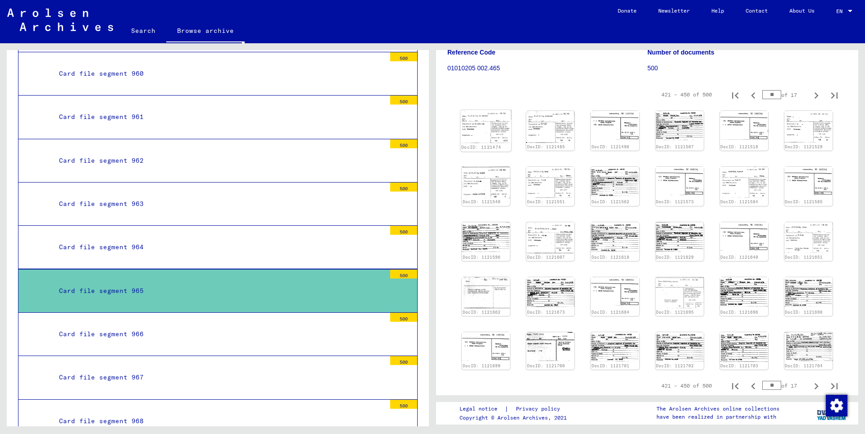
click at [483, 136] on img at bounding box center [486, 126] width 51 height 33
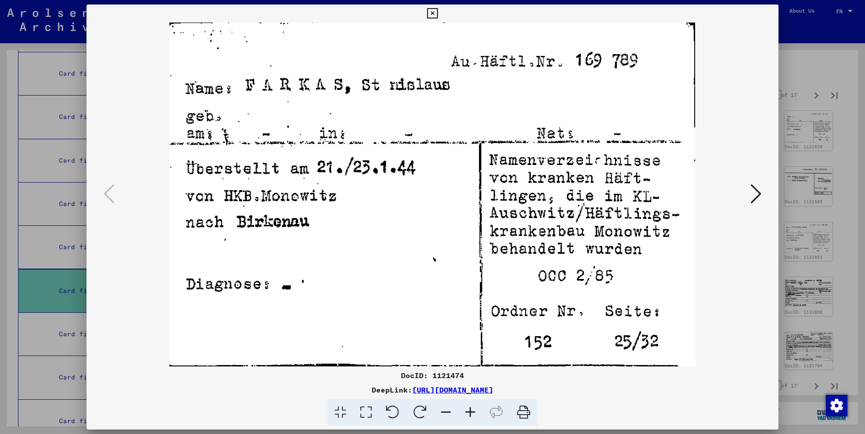
click at [757, 193] on icon at bounding box center [756, 194] width 11 height 22
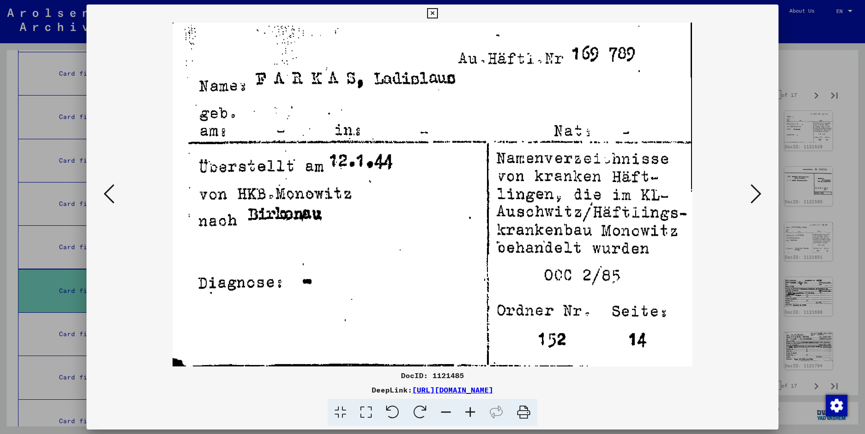
click at [757, 192] on icon at bounding box center [756, 194] width 11 height 22
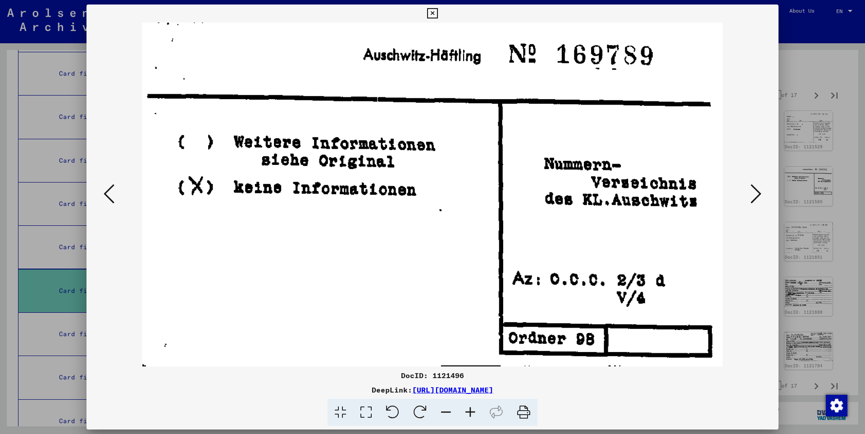
click at [757, 192] on icon at bounding box center [756, 194] width 11 height 22
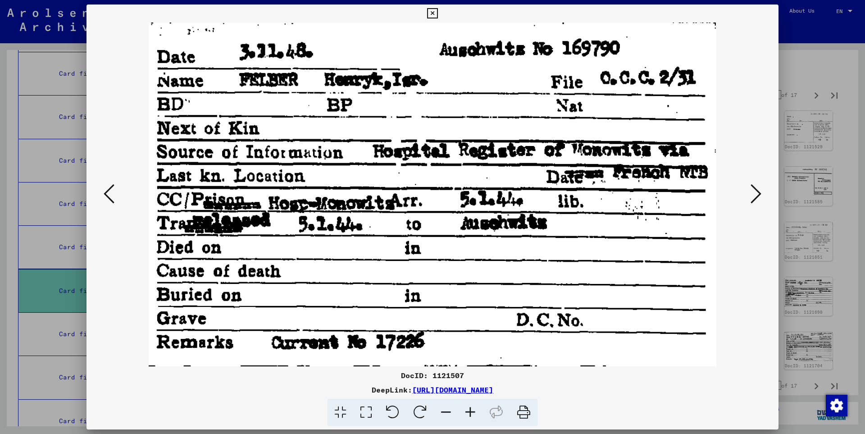
click at [757, 192] on icon at bounding box center [756, 194] width 11 height 22
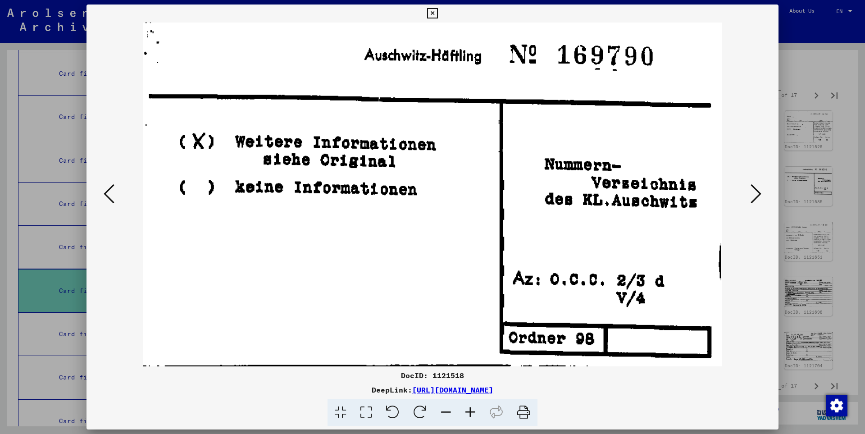
click at [757, 192] on icon at bounding box center [756, 194] width 11 height 22
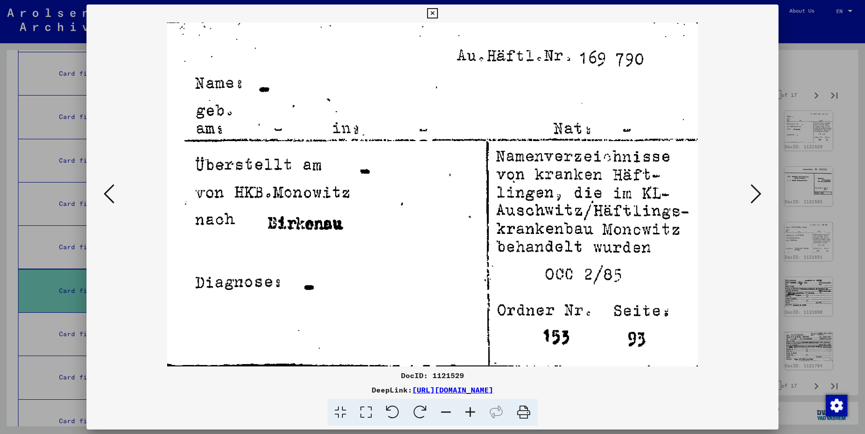
click at [757, 192] on icon at bounding box center [756, 194] width 11 height 22
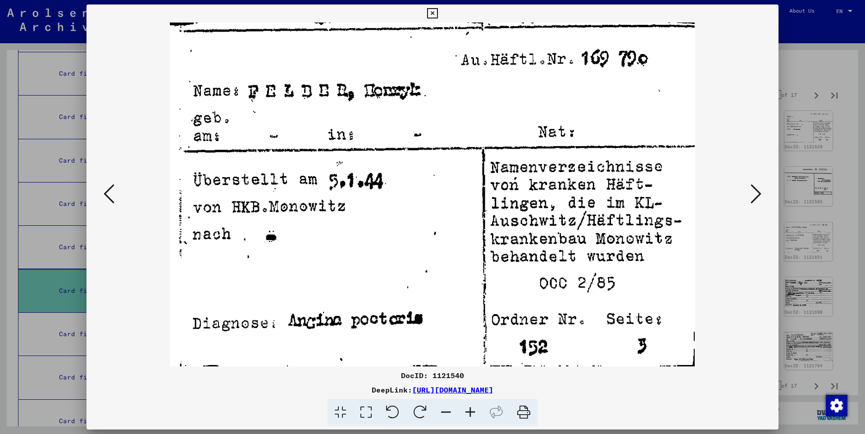
click at [757, 192] on icon at bounding box center [756, 194] width 11 height 22
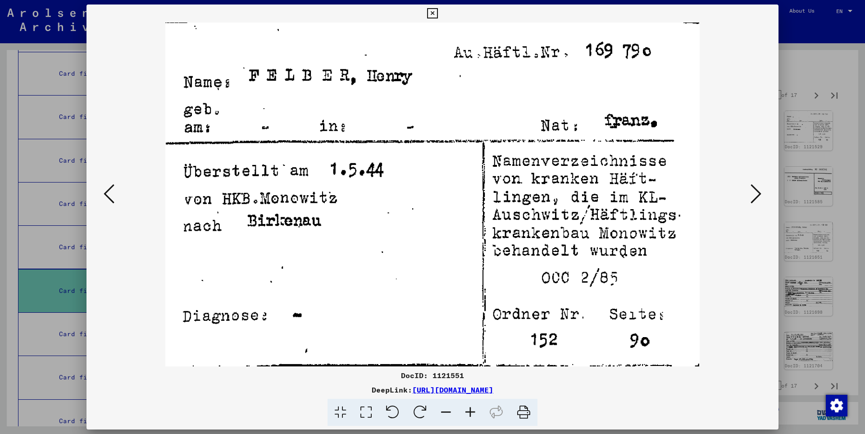
click at [757, 192] on icon at bounding box center [756, 194] width 11 height 22
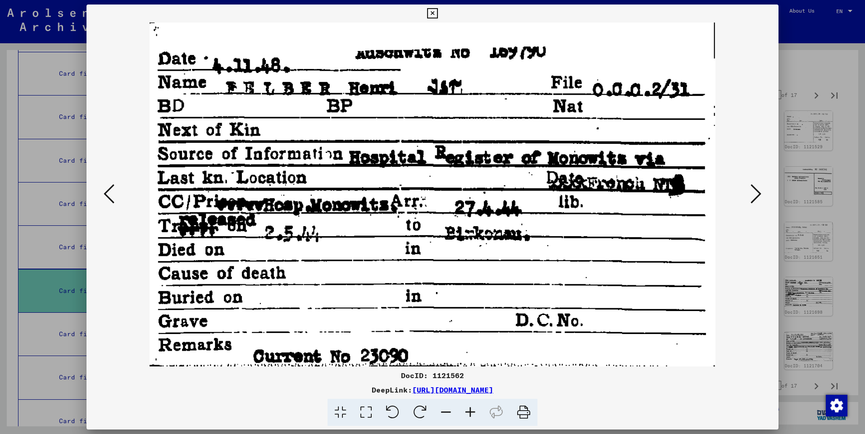
click at [757, 192] on icon at bounding box center [756, 194] width 11 height 22
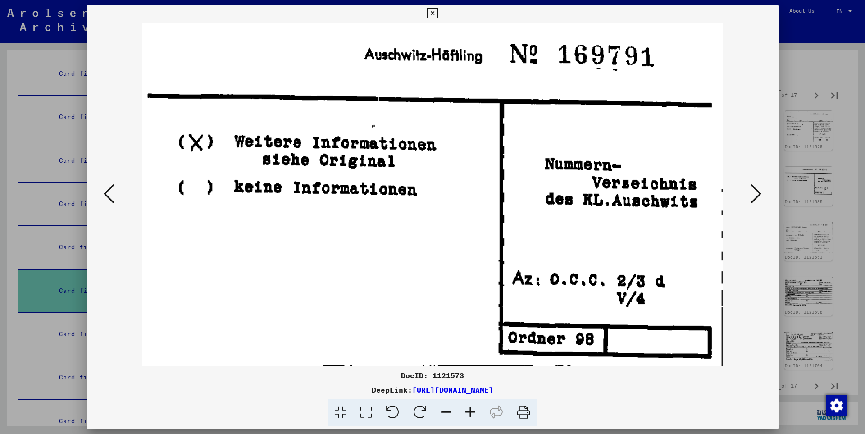
click at [757, 192] on icon at bounding box center [756, 194] width 11 height 22
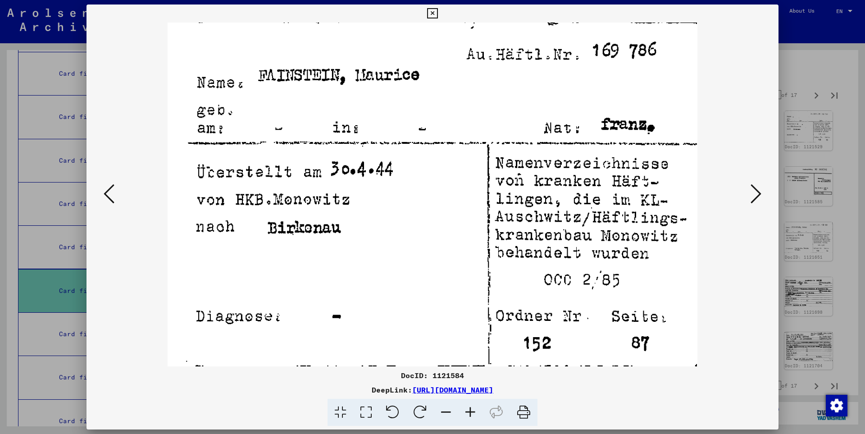
click at [757, 192] on icon at bounding box center [756, 194] width 11 height 22
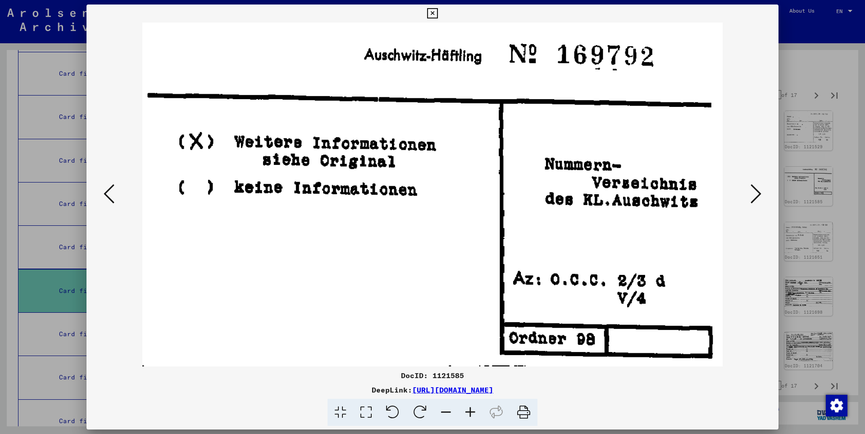
click at [757, 192] on icon at bounding box center [756, 194] width 11 height 22
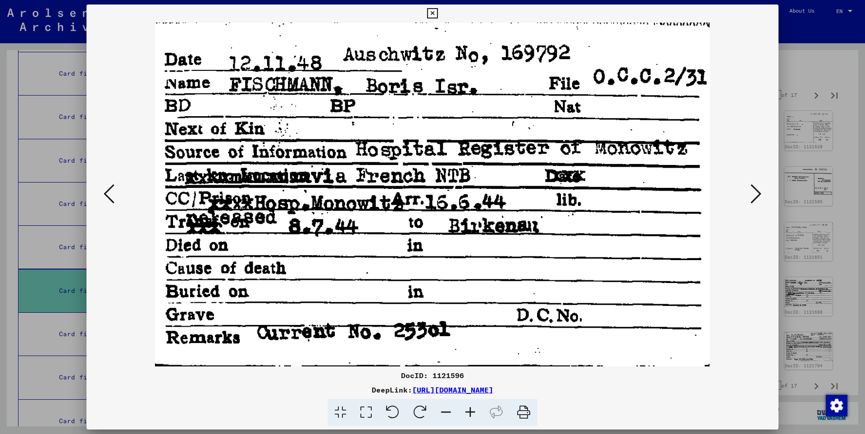
click at [759, 195] on icon at bounding box center [756, 194] width 11 height 22
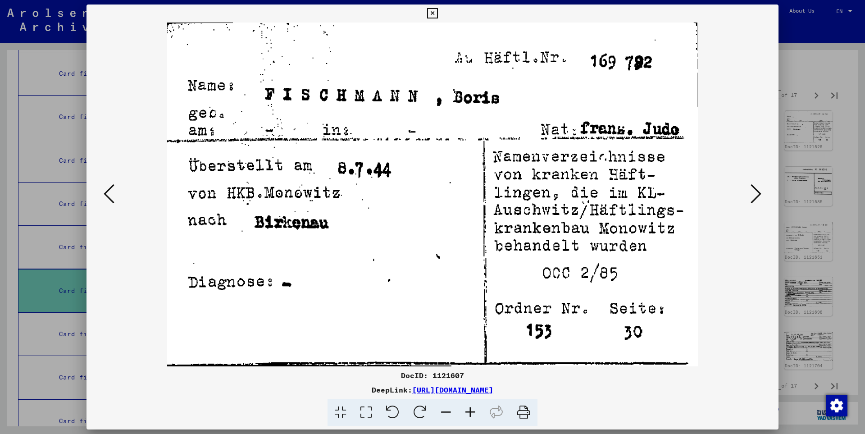
click at [759, 195] on icon at bounding box center [756, 194] width 11 height 22
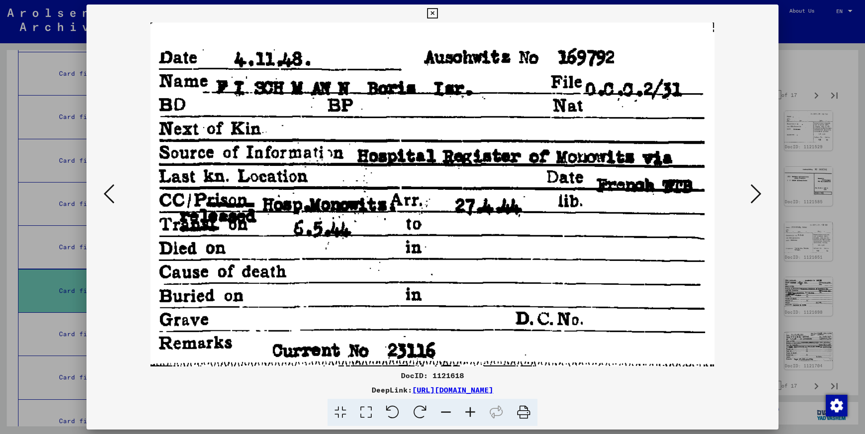
click at [759, 195] on icon at bounding box center [756, 194] width 11 height 22
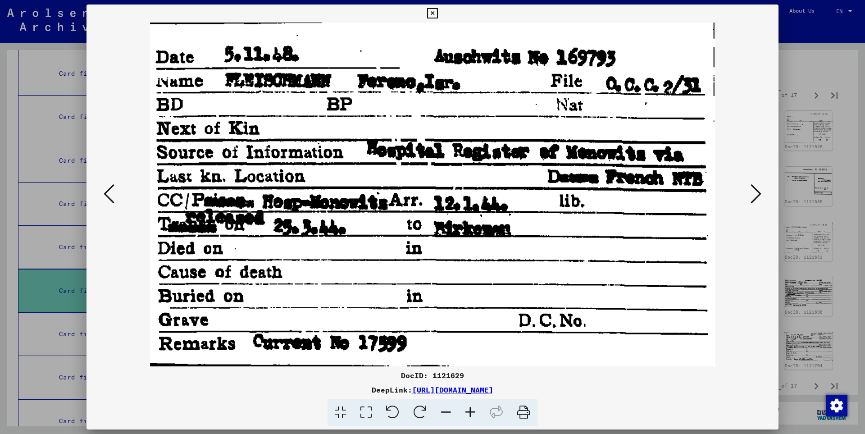
click at [758, 192] on icon at bounding box center [756, 194] width 11 height 22
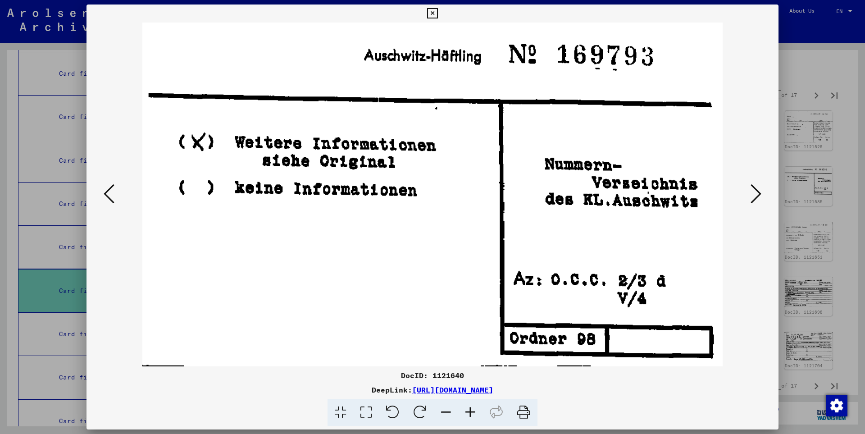
click at [758, 192] on icon at bounding box center [756, 194] width 11 height 22
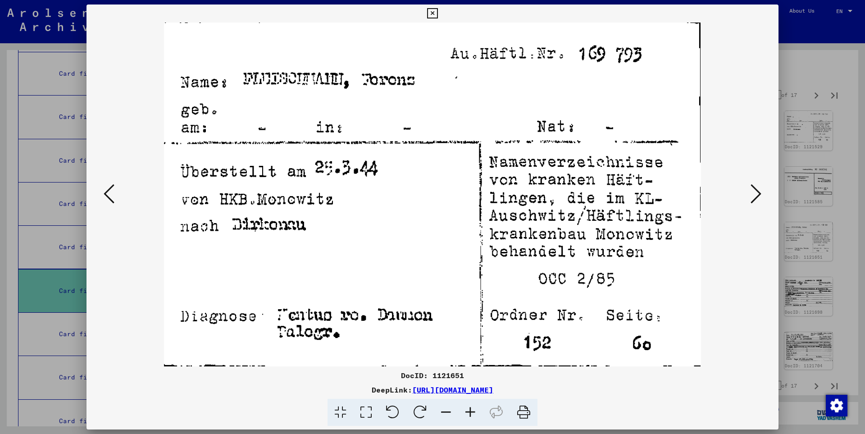
click at [758, 192] on icon at bounding box center [756, 194] width 11 height 22
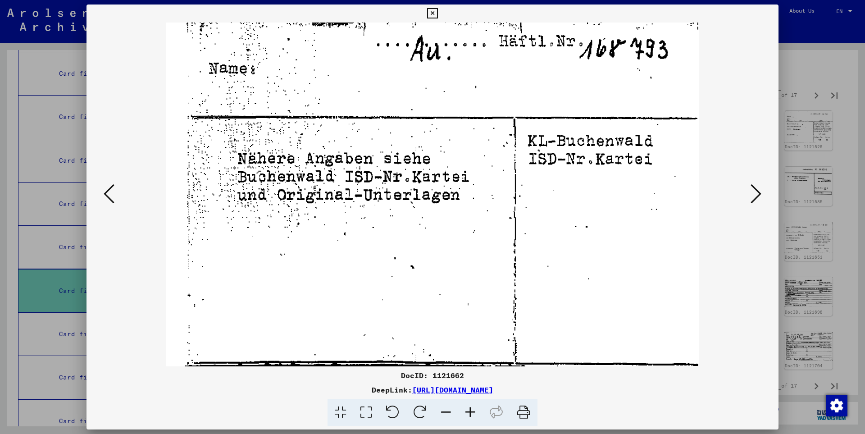
click at [758, 192] on icon at bounding box center [756, 194] width 11 height 22
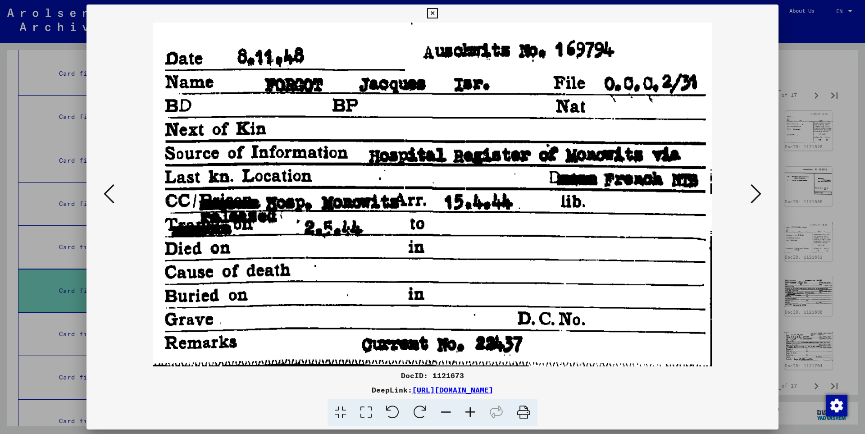
click at [758, 192] on icon at bounding box center [756, 194] width 11 height 22
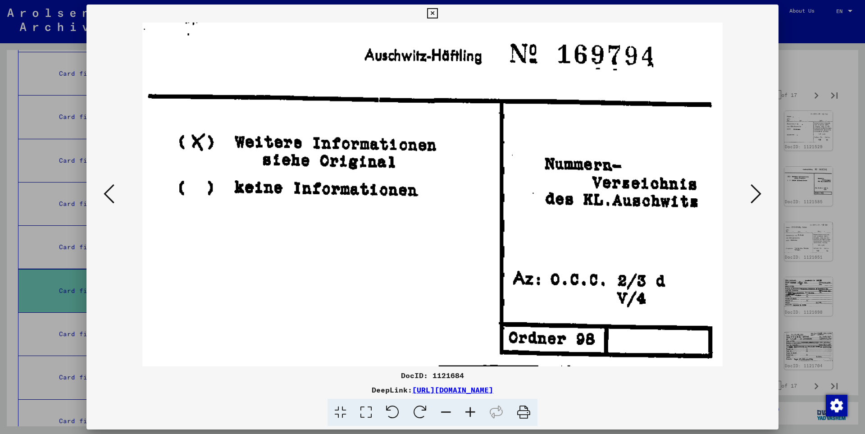
click at [758, 192] on icon at bounding box center [756, 194] width 11 height 22
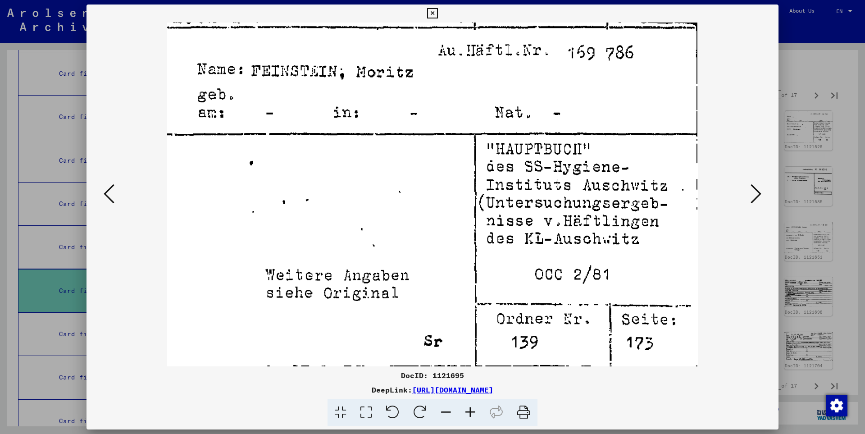
click at [758, 192] on icon at bounding box center [756, 194] width 11 height 22
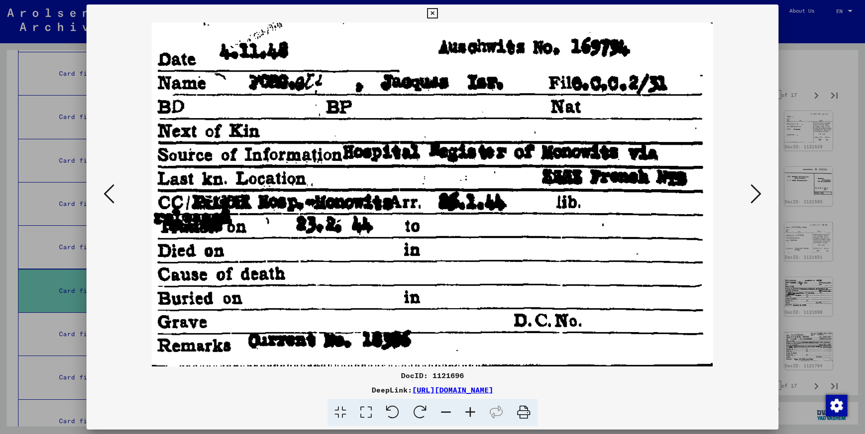
click at [758, 192] on icon at bounding box center [756, 194] width 11 height 22
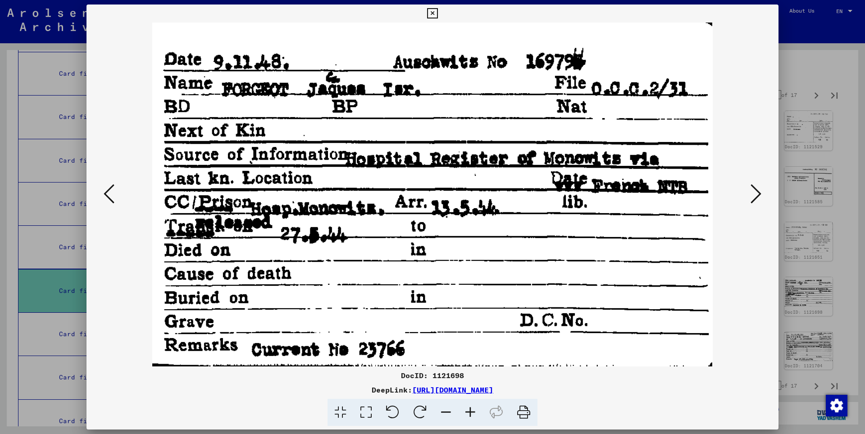
click at [758, 191] on icon at bounding box center [756, 194] width 11 height 22
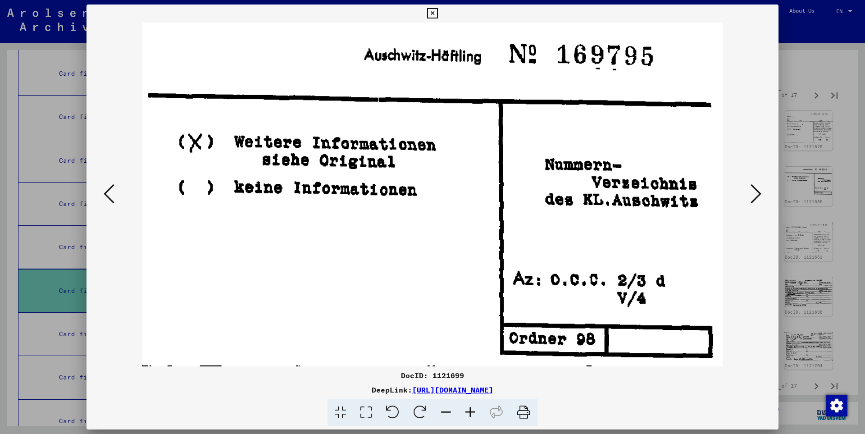
click at [758, 191] on icon at bounding box center [756, 194] width 11 height 22
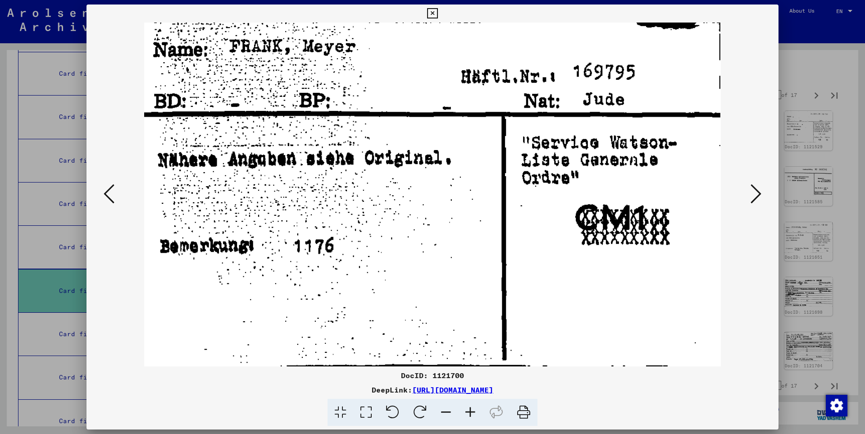
click at [758, 191] on icon at bounding box center [756, 194] width 11 height 22
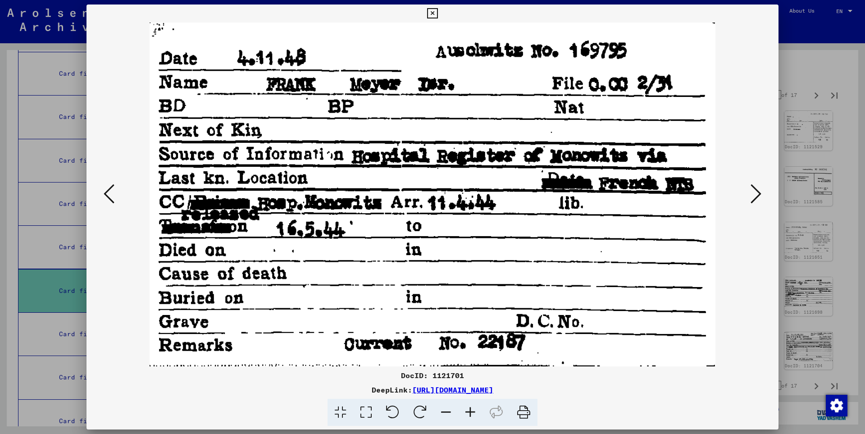
click at [101, 192] on button at bounding box center [109, 195] width 16 height 26
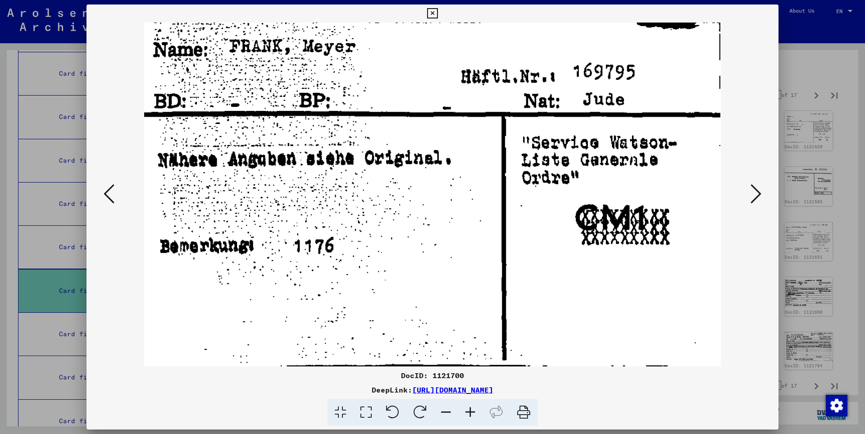
click at [756, 191] on icon at bounding box center [756, 194] width 11 height 22
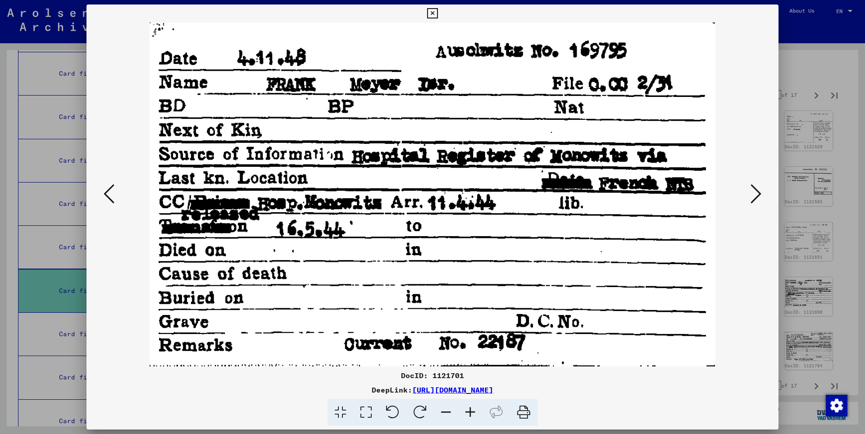
click at [756, 191] on icon at bounding box center [756, 194] width 11 height 22
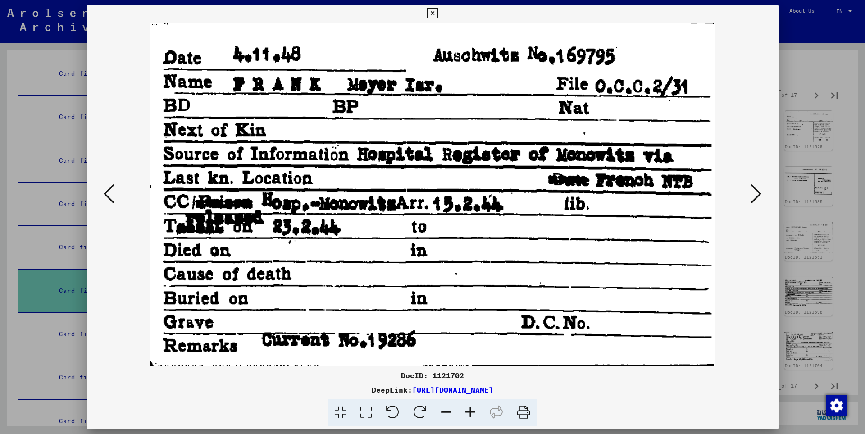
click at [756, 192] on icon at bounding box center [756, 194] width 11 height 22
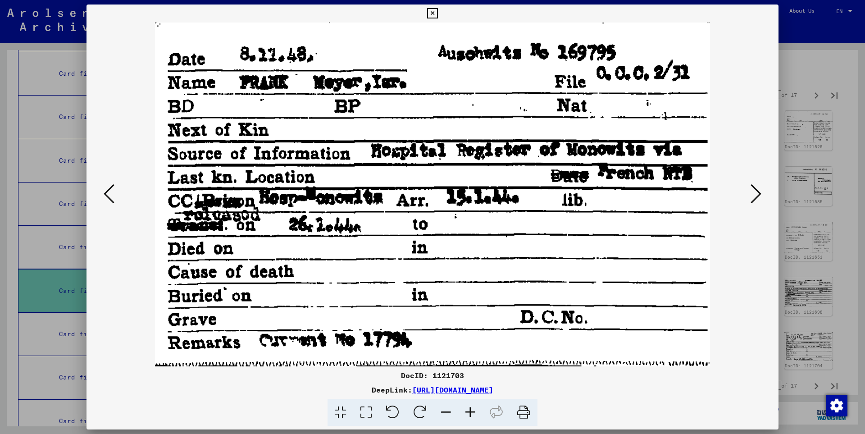
click at [756, 192] on icon at bounding box center [756, 194] width 11 height 22
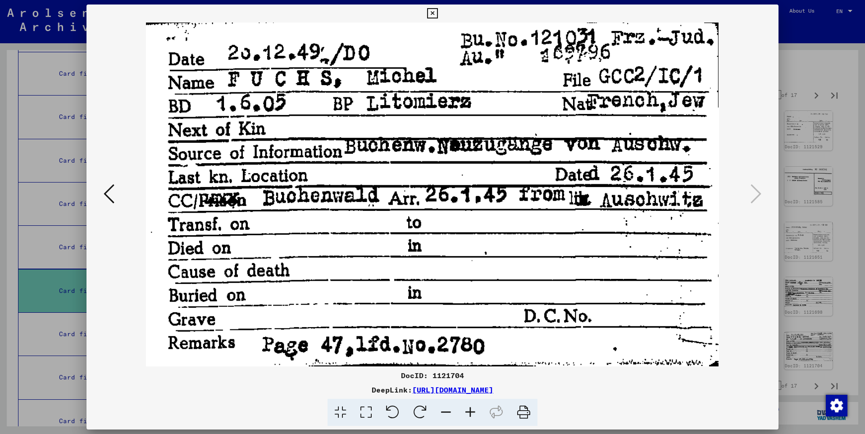
click at [633, 219] on img at bounding box center [432, 195] width 631 height 344
click at [438, 15] on icon at bounding box center [432, 13] width 10 height 11
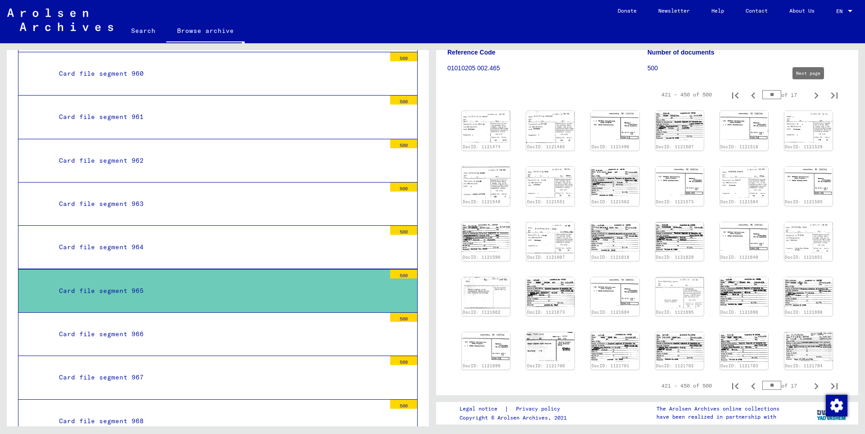
click at [810, 95] on icon "Next page" at bounding box center [816, 95] width 13 height 13
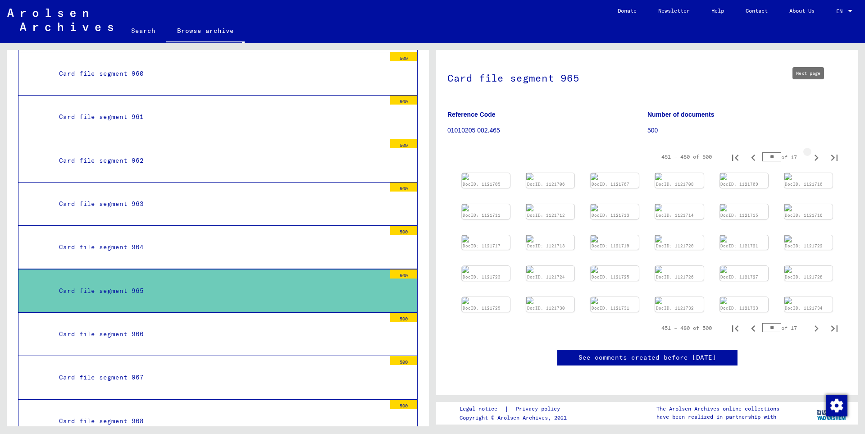
type input "**"
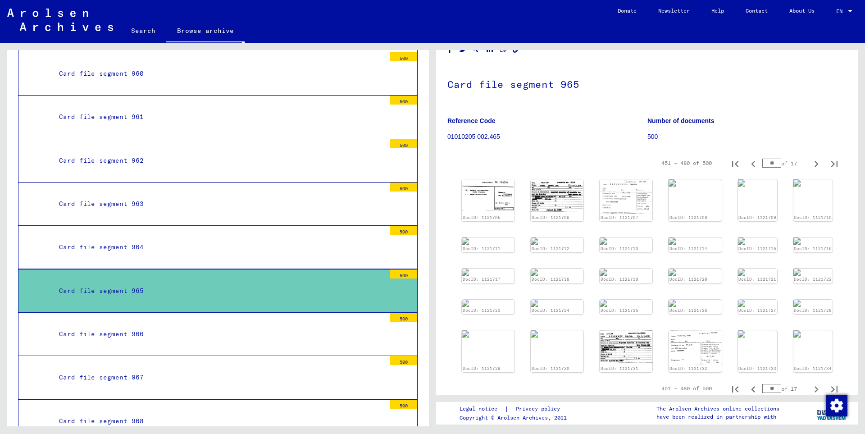
scroll to position [0, 0]
